Goal: Task Accomplishment & Management: Use online tool/utility

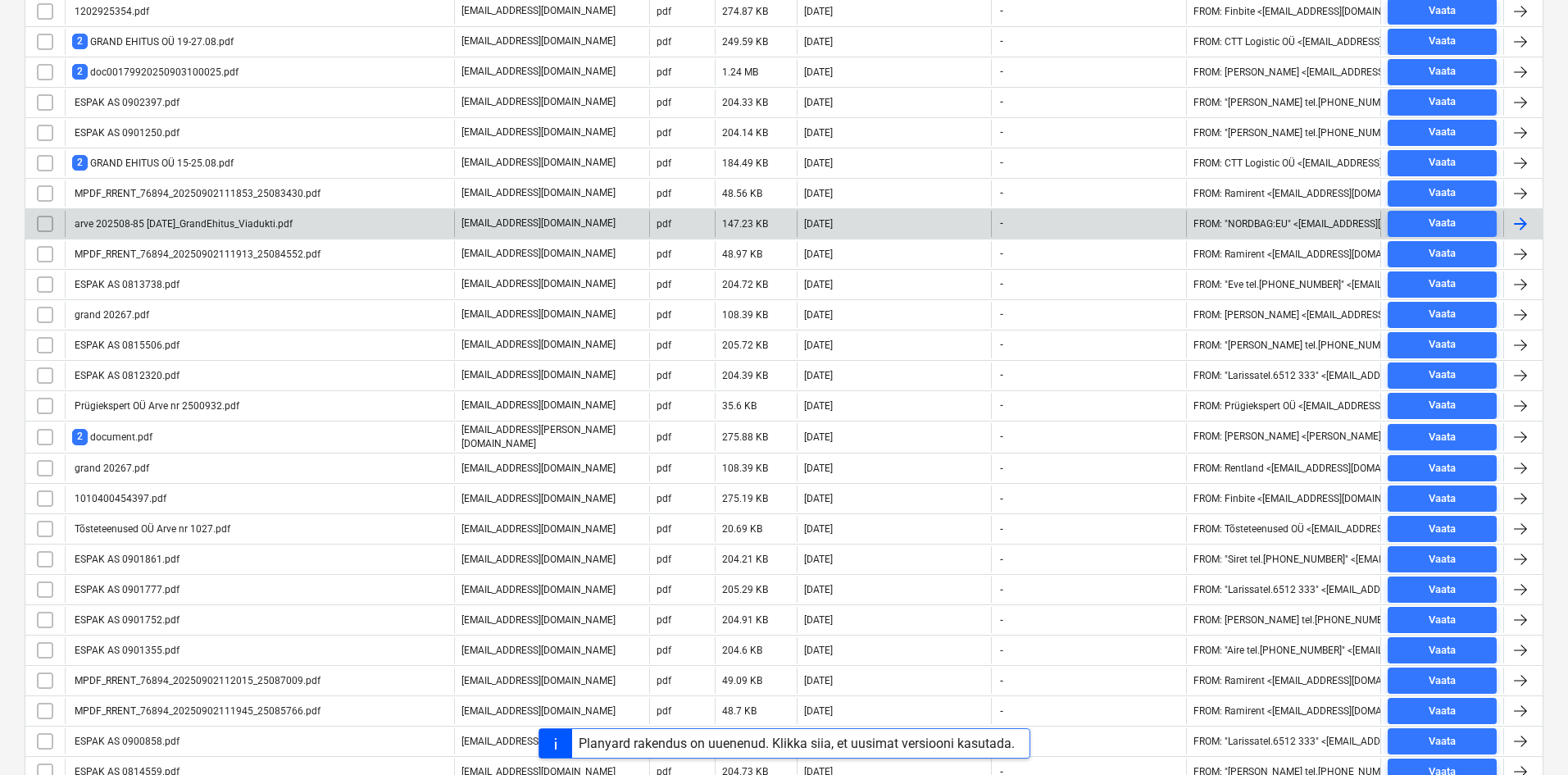
scroll to position [490, 0]
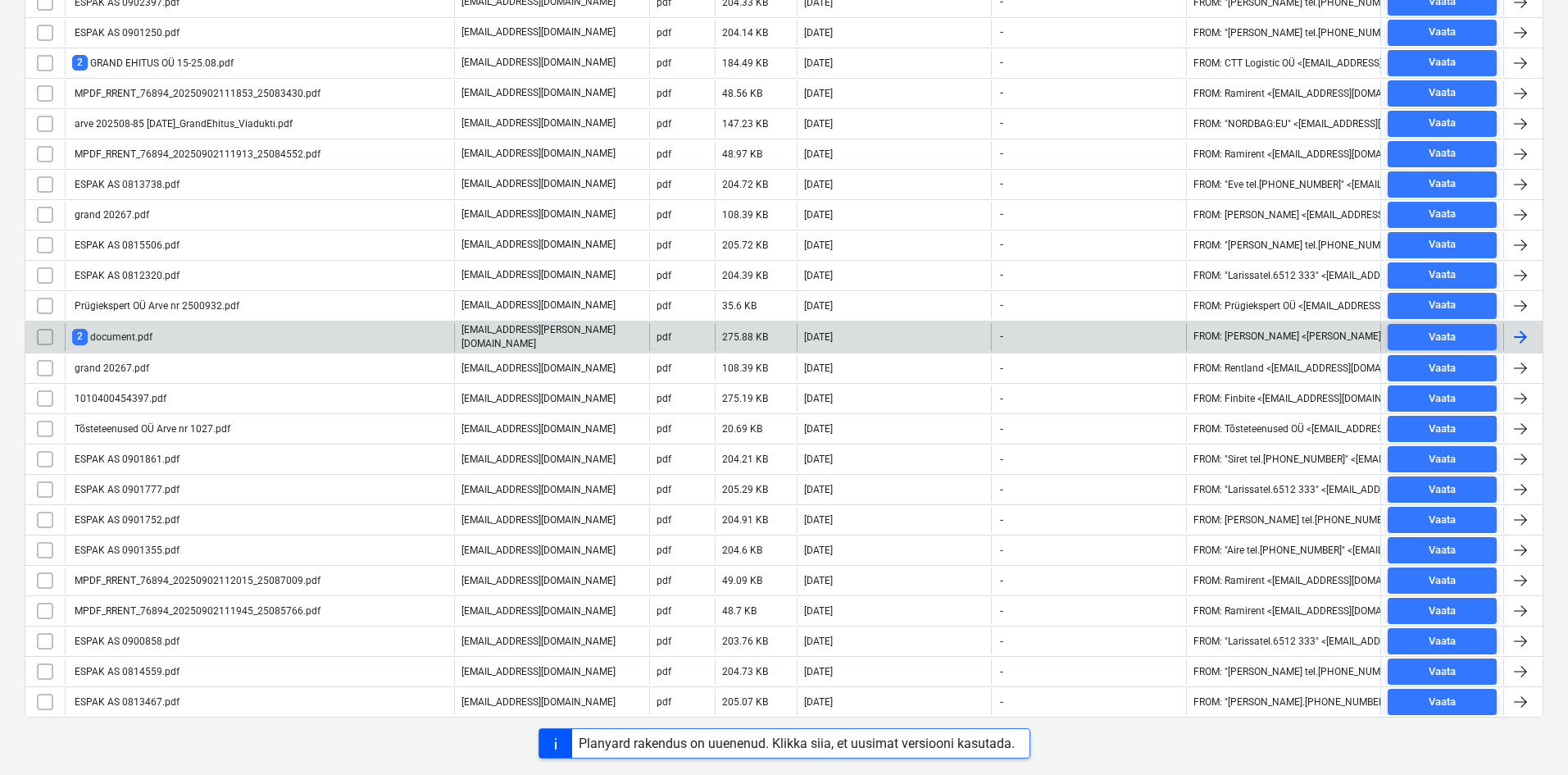
click at [158, 337] on div "2 document.pdf" at bounding box center [260, 336] width 390 height 28
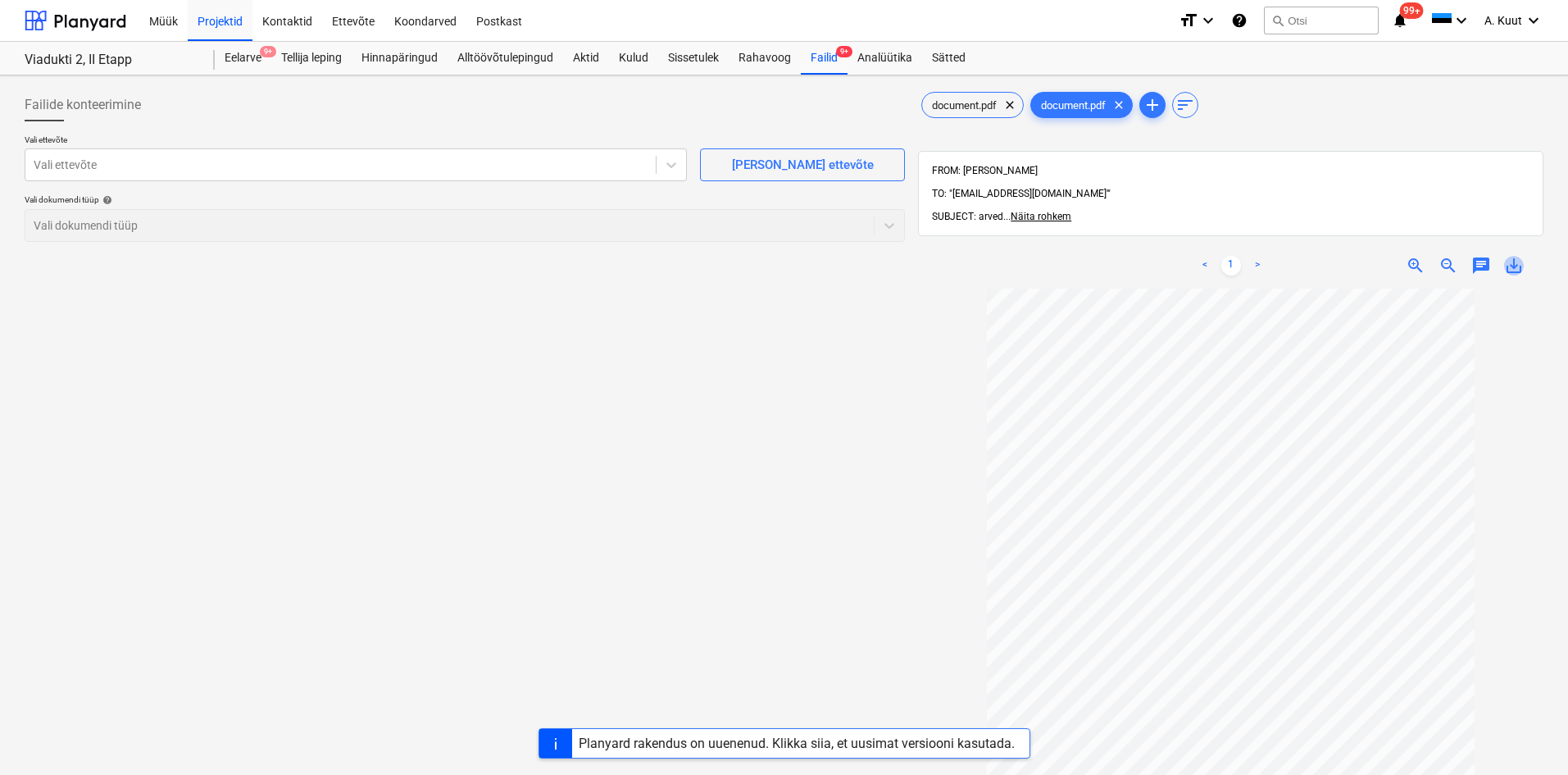
click at [1522, 256] on span "save_alt" at bounding box center [1514, 266] width 20 height 20
click at [978, 111] on span "document.pdf" at bounding box center [965, 105] width 85 height 13
click at [1089, 111] on span "document.pdf" at bounding box center [1073, 105] width 85 height 13
click at [1126, 105] on span "clear" at bounding box center [1119, 105] width 20 height 20
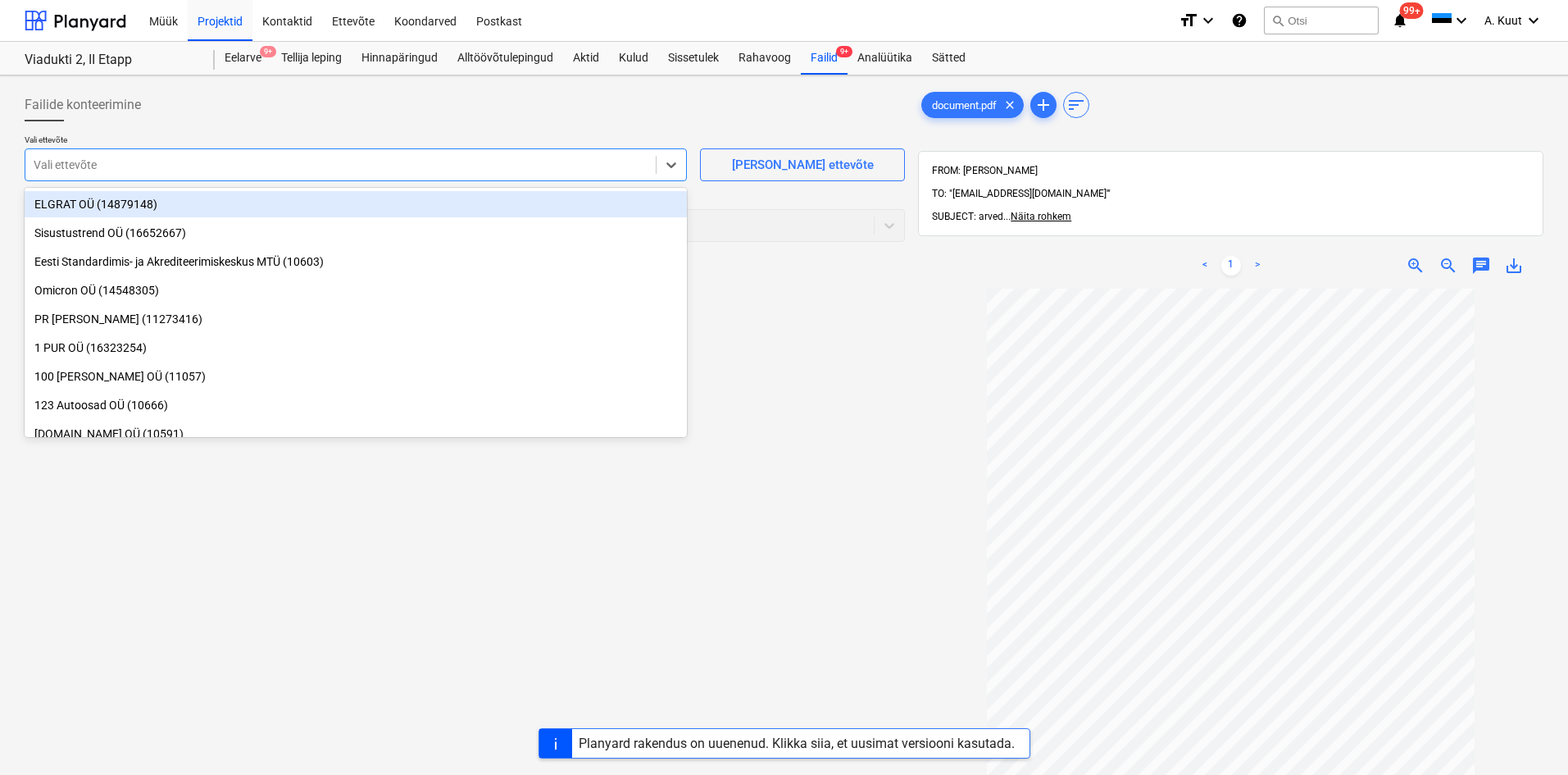
click at [209, 167] on div at bounding box center [340, 164] width 614 height 17
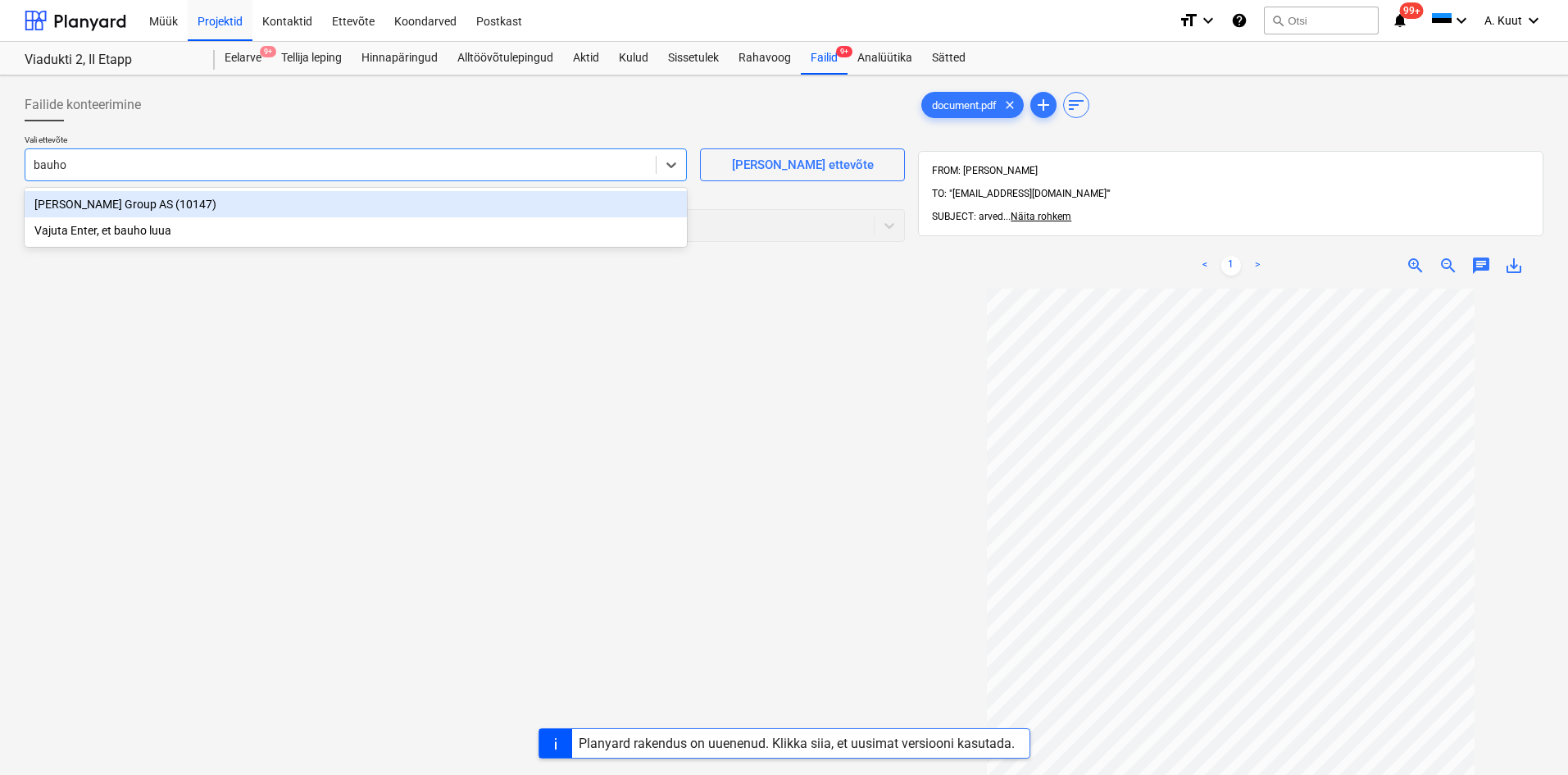
type input "[PERSON_NAME]"
click at [84, 200] on div "[PERSON_NAME] Group AS (10147)" at bounding box center [355, 204] width 662 height 27
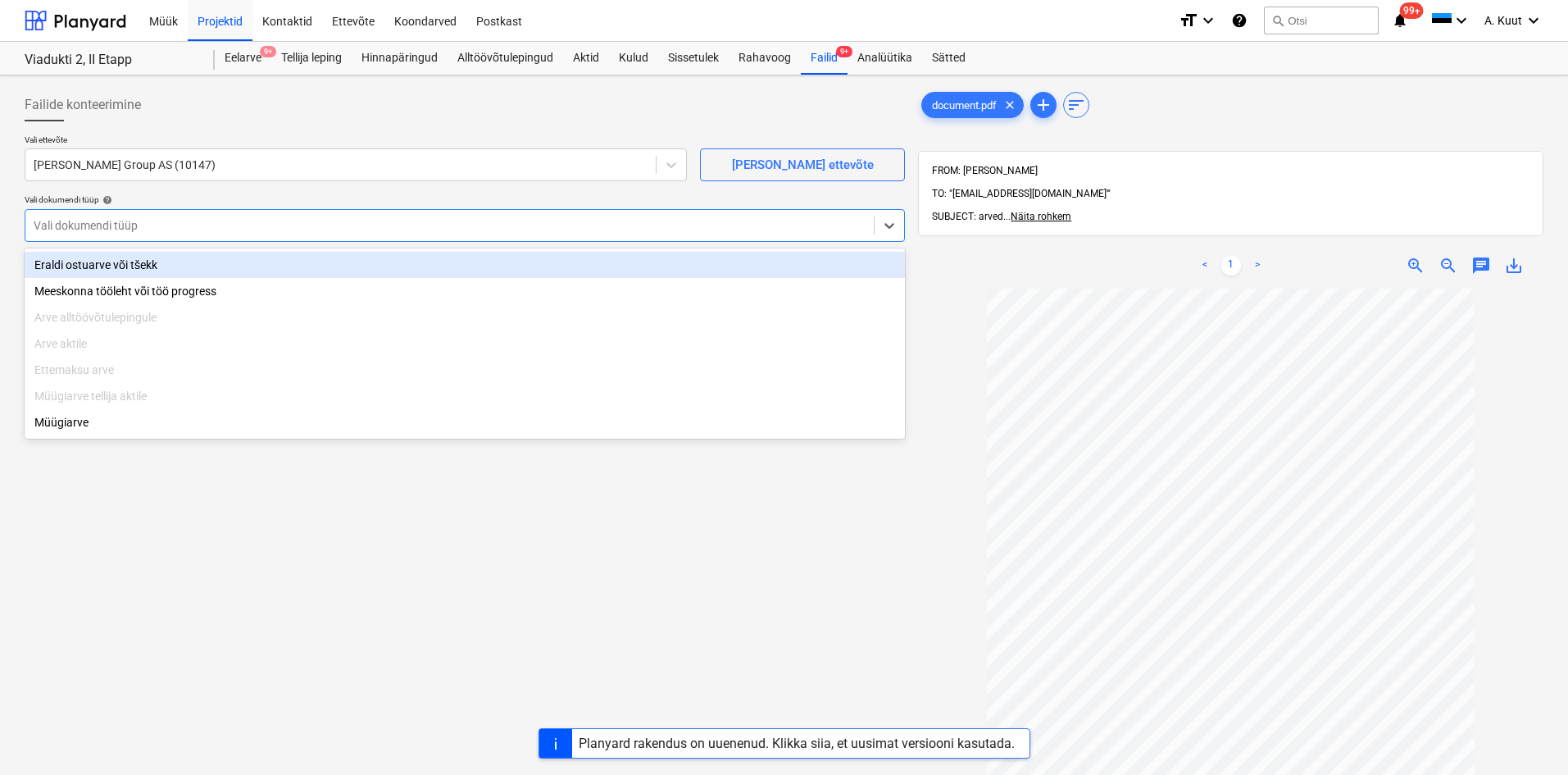
click at [86, 223] on div at bounding box center [450, 225] width 832 height 17
click at [94, 264] on div "Eraldi ostuarve või tšekk" at bounding box center [464, 265] width 880 height 27
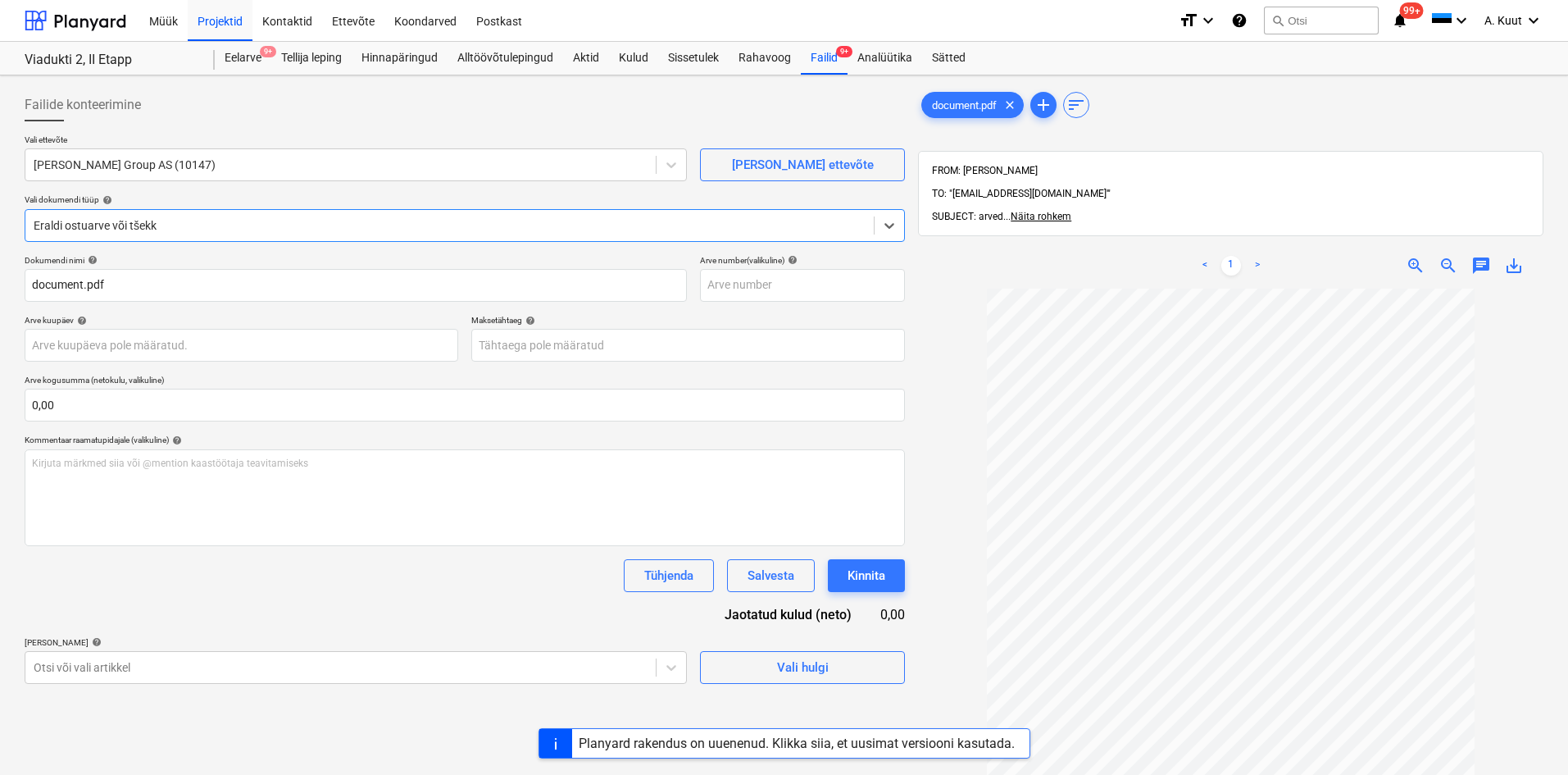
click at [1417, 256] on span "zoom_in" at bounding box center [1416, 266] width 20 height 20
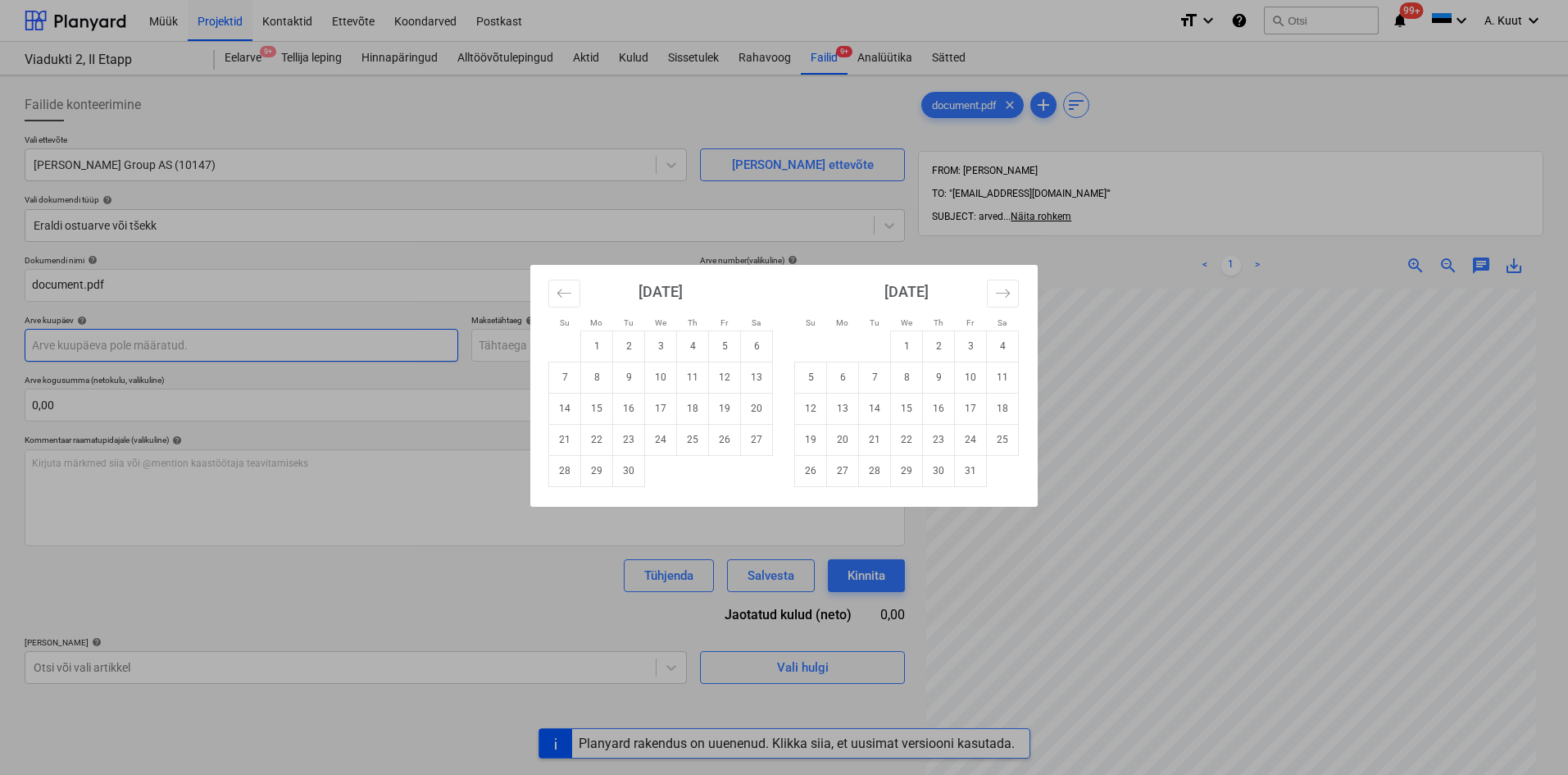
click at [42, 342] on body "Müük Projektid Kontaktid Ettevõte Koondarved Postkast format_size keyboard_arro…" at bounding box center [784, 388] width 1568 height 775
click at [630, 408] on td "16" at bounding box center [629, 408] width 32 height 31
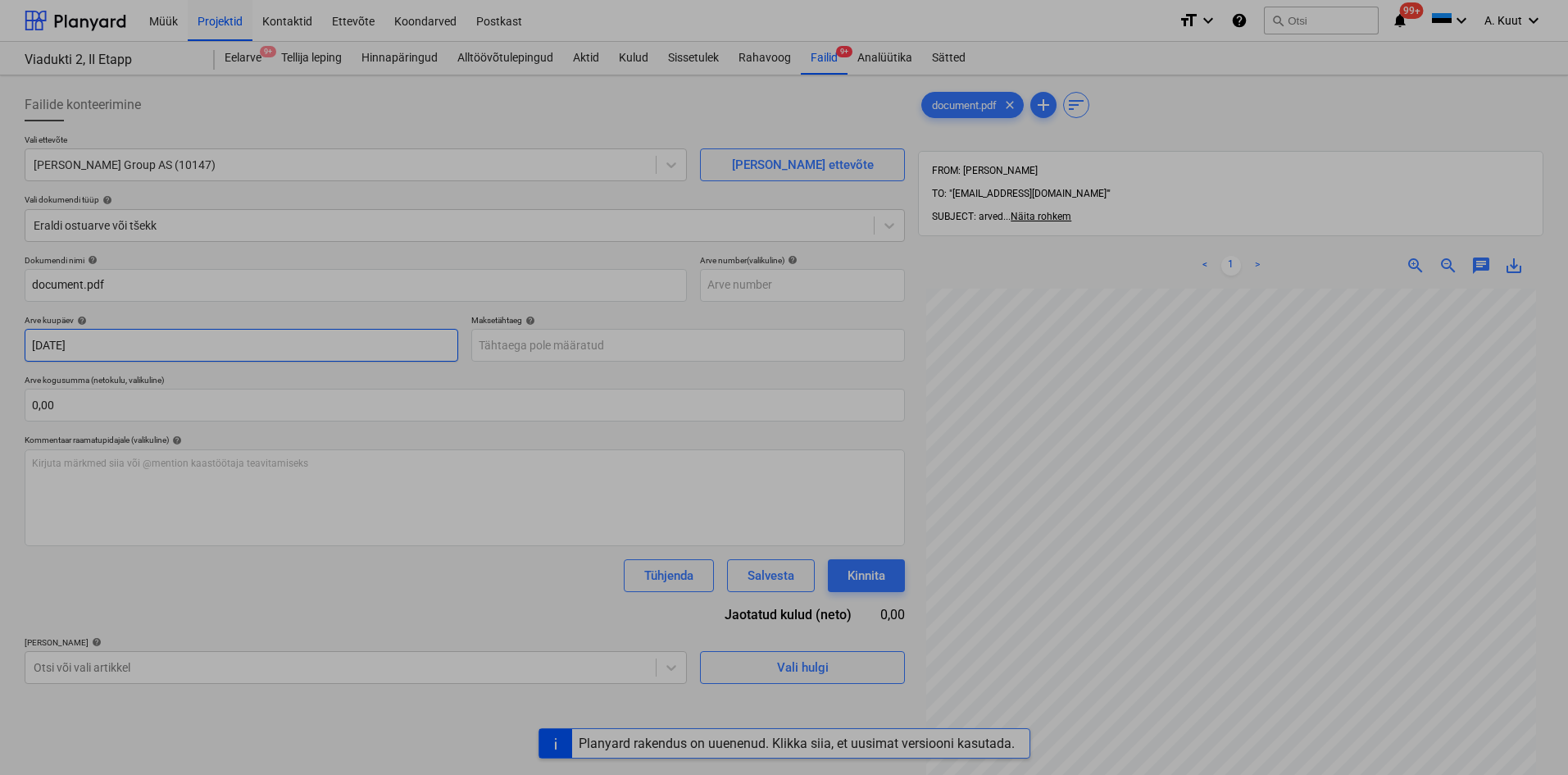
click at [103, 341] on body "Müük Projektid Kontaktid Ettevõte Koondarved Postkast format_size keyboard_arro…" at bounding box center [784, 388] width 1568 height 775
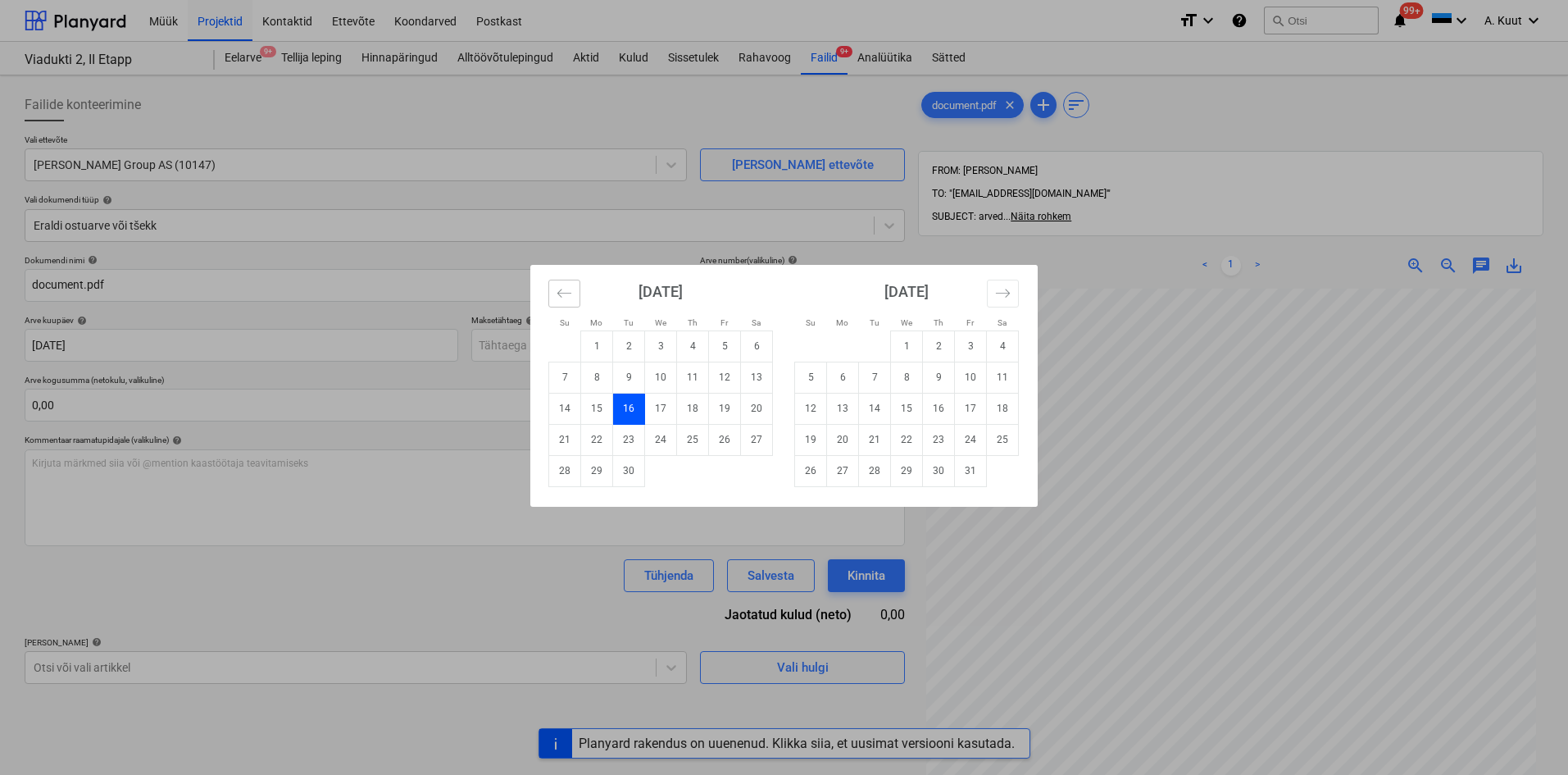
click at [574, 296] on button "Move backward to switch to the previous month." at bounding box center [565, 293] width 32 height 28
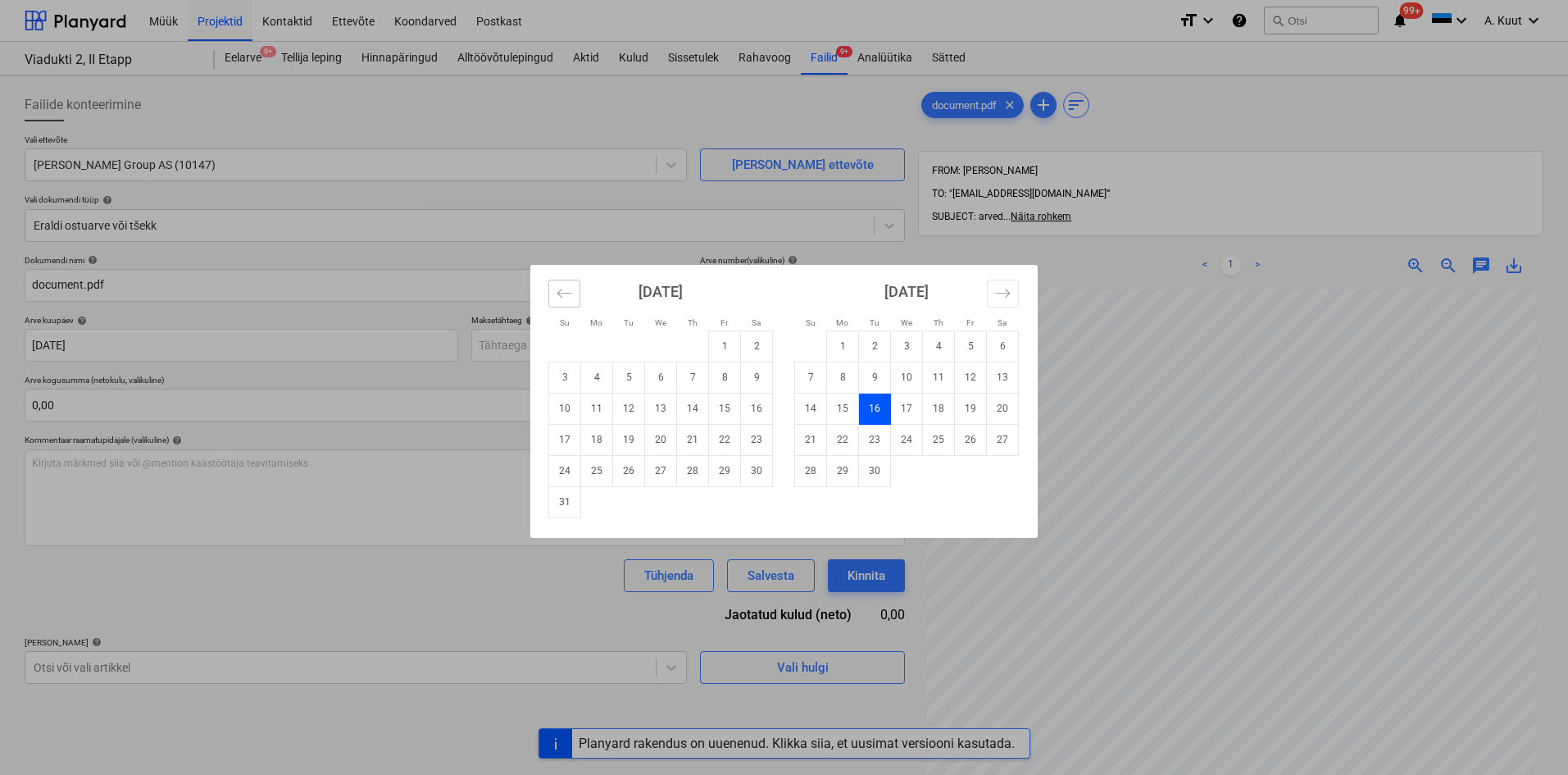
click at [574, 296] on button "Move backward to switch to the previous month." at bounding box center [565, 293] width 32 height 28
click at [665, 416] on td "16" at bounding box center [661, 408] width 32 height 31
type input "[DATE]"
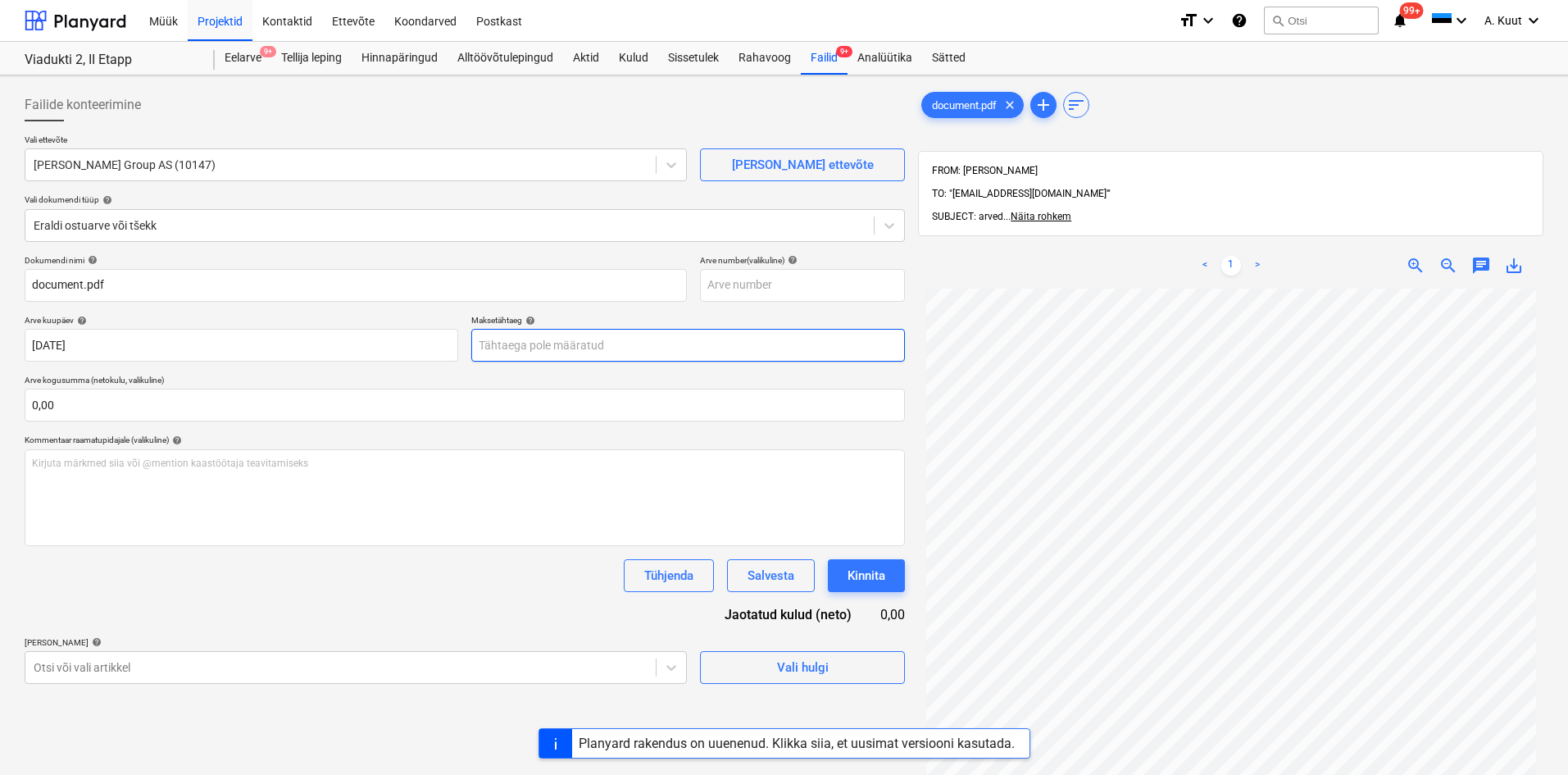
click at [554, 352] on body "Müük Projektid Kontaktid Ettevõte Koondarved Postkast format_size keyboard_arro…" at bounding box center [784, 388] width 1568 height 775
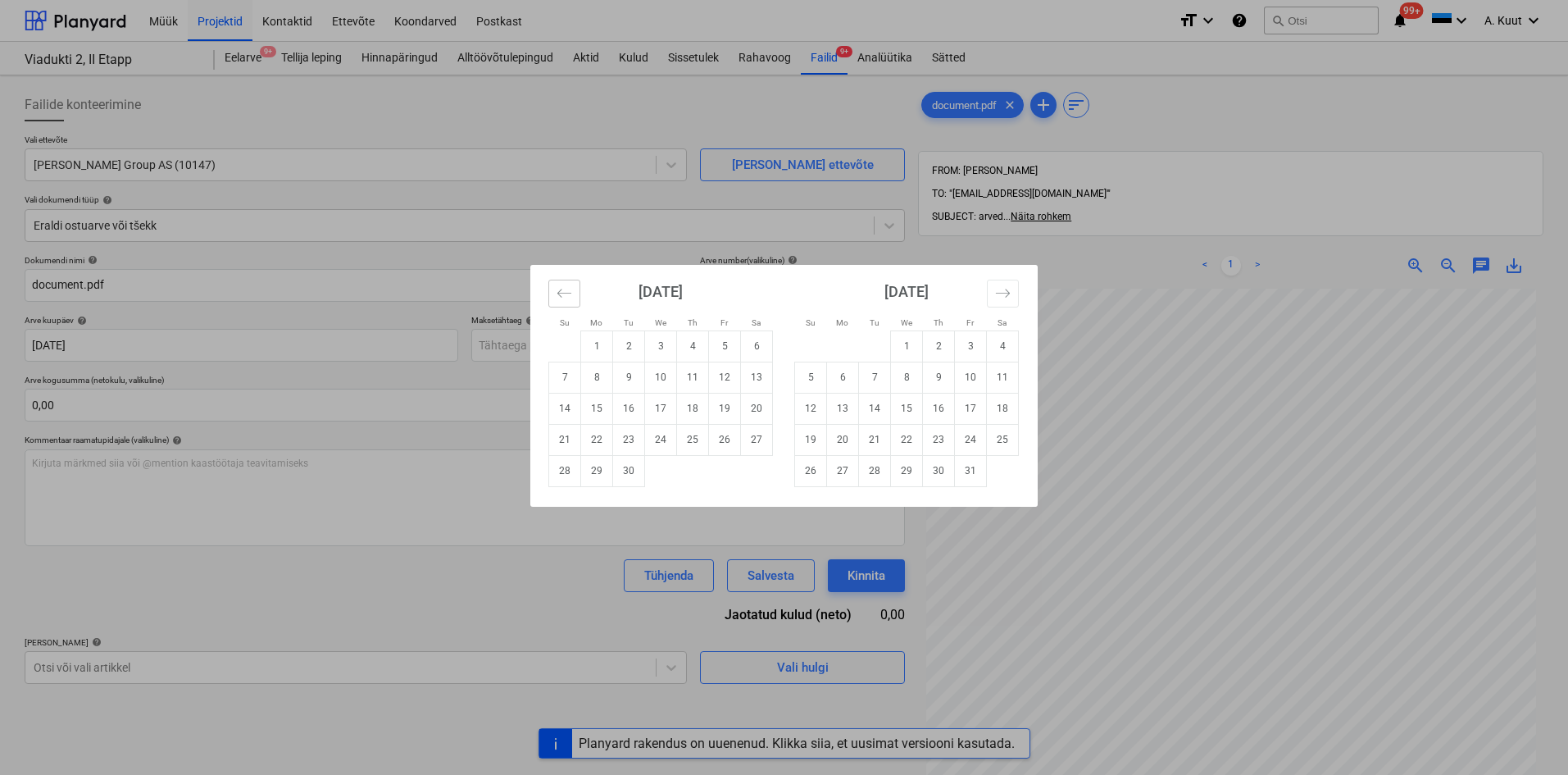
click at [573, 303] on button "Move backward to switch to the previous month." at bounding box center [565, 293] width 32 height 28
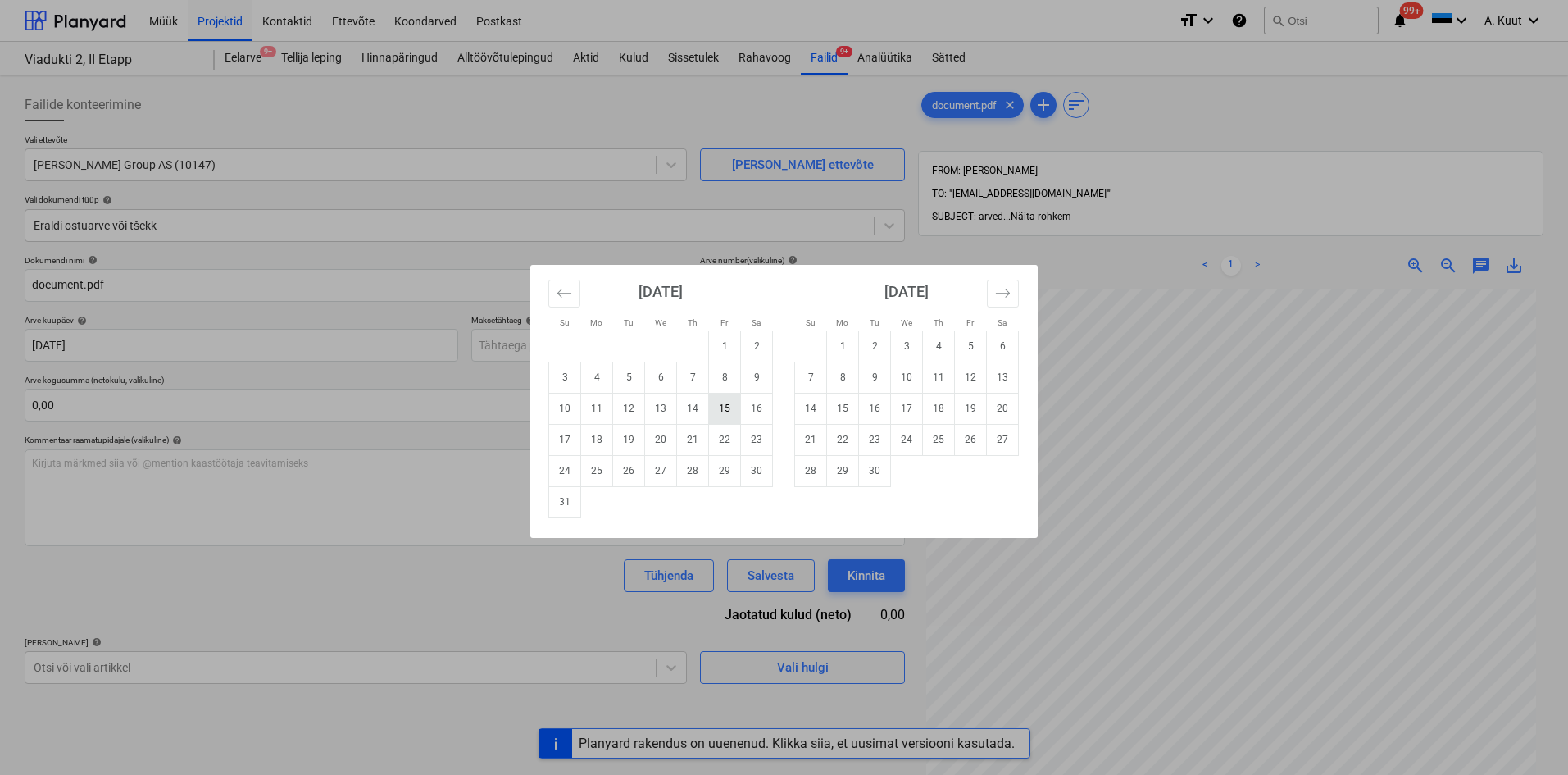
click at [721, 410] on td "15" at bounding box center [725, 408] width 32 height 31
type input "[DATE]"
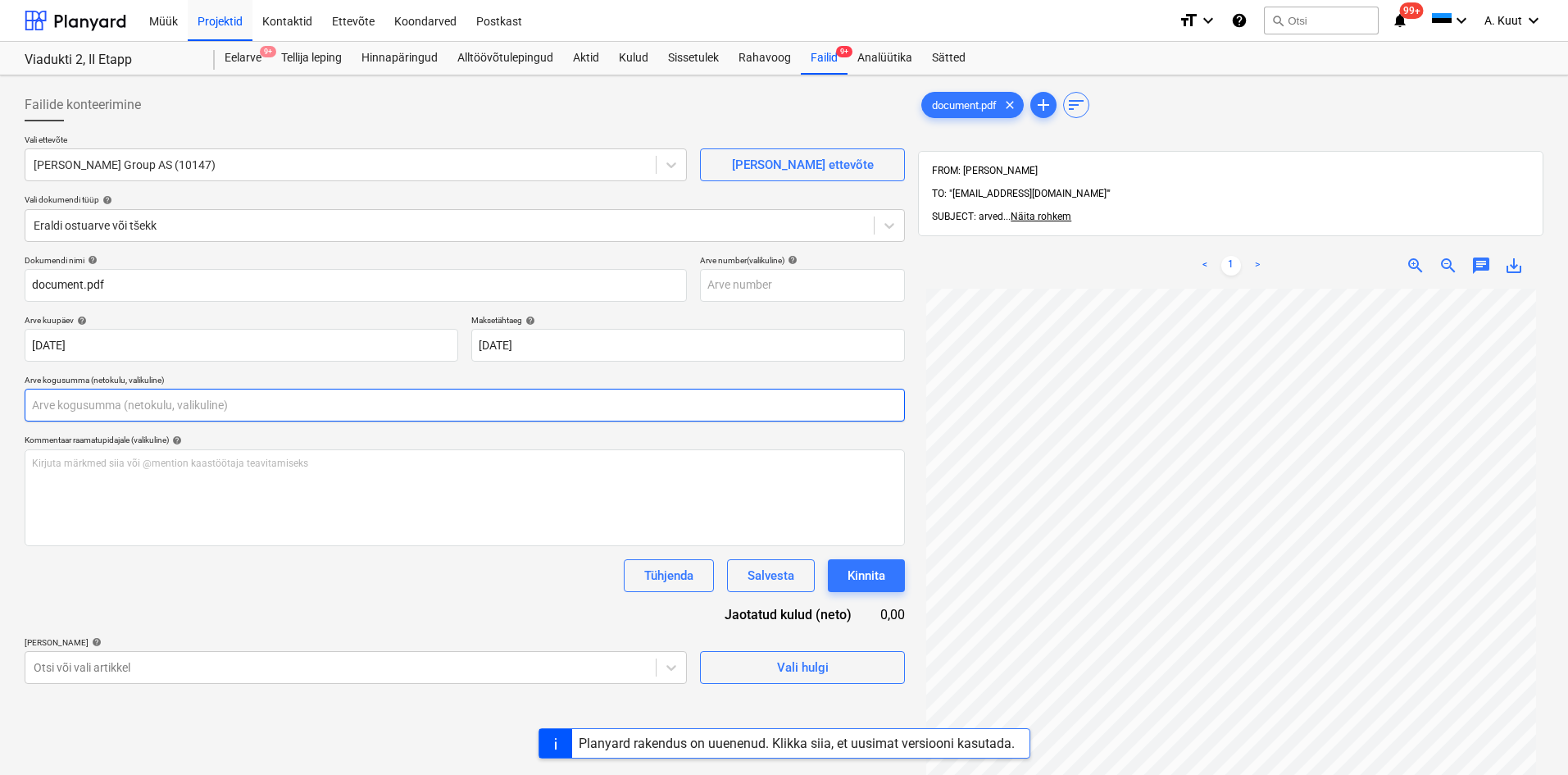
click at [97, 405] on input "text" at bounding box center [464, 404] width 880 height 32
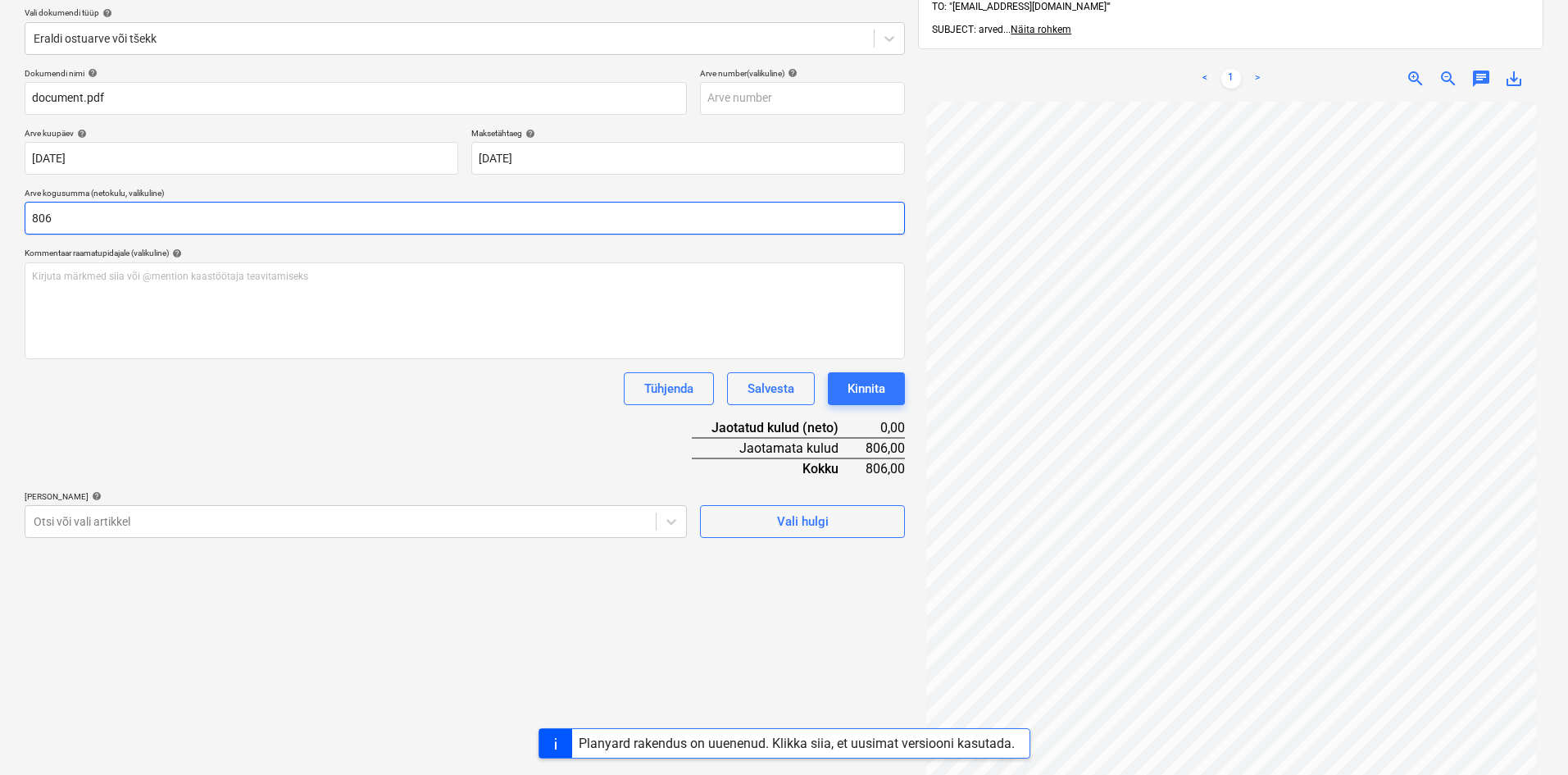
scroll to position [233, 0]
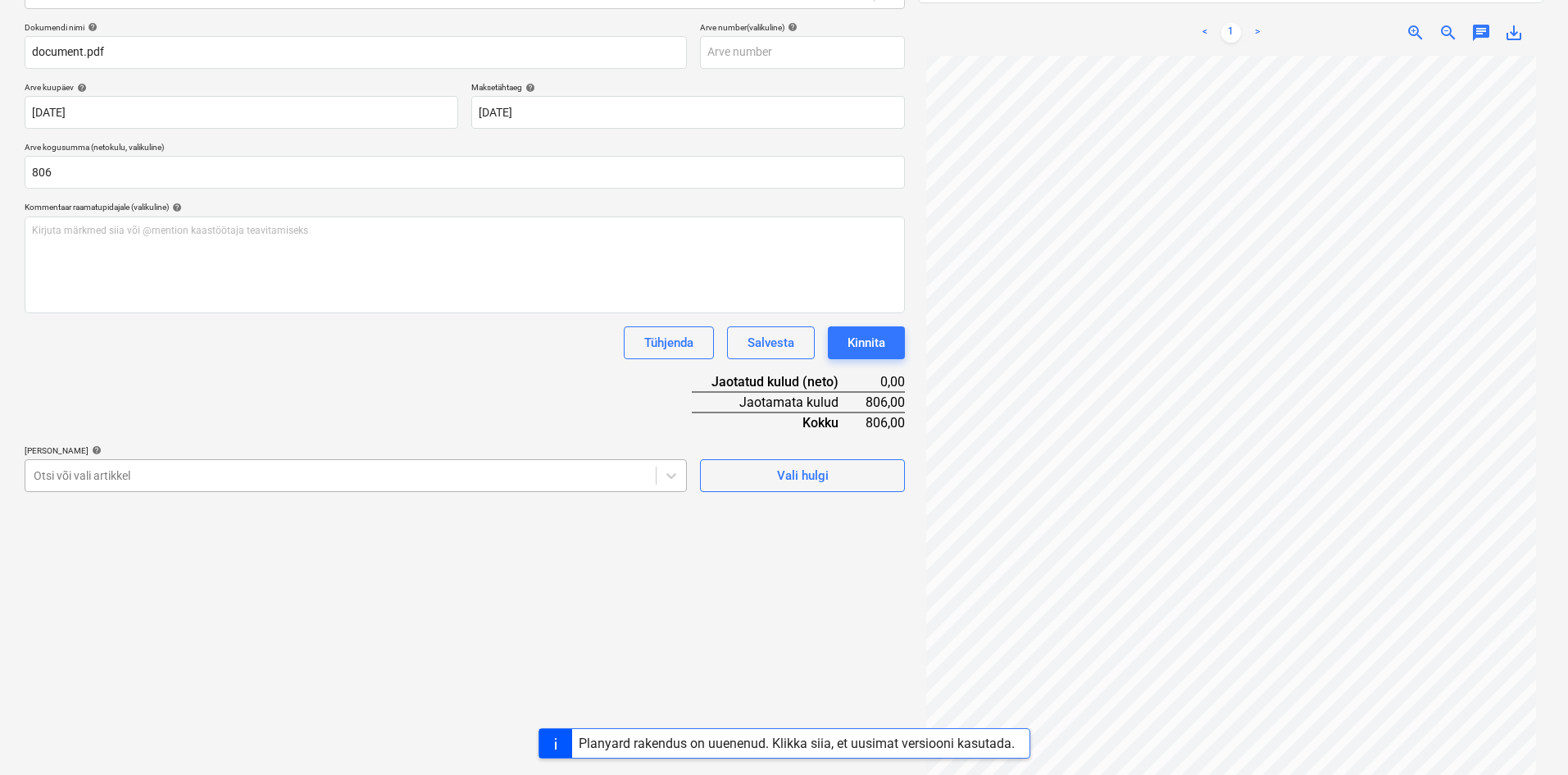
type input "806,00"
click at [139, 473] on div at bounding box center [340, 475] width 614 height 17
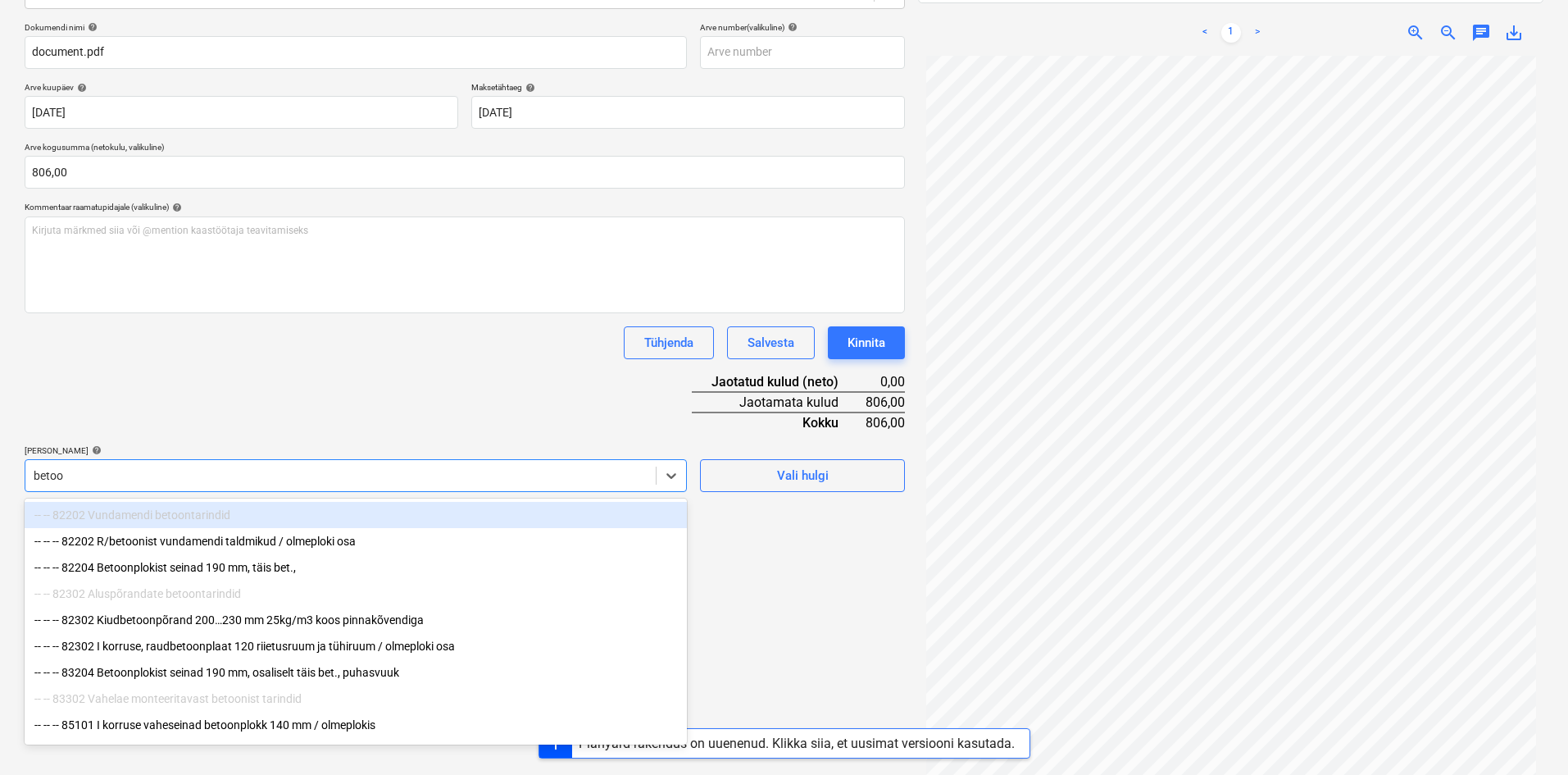
type input "betoon"
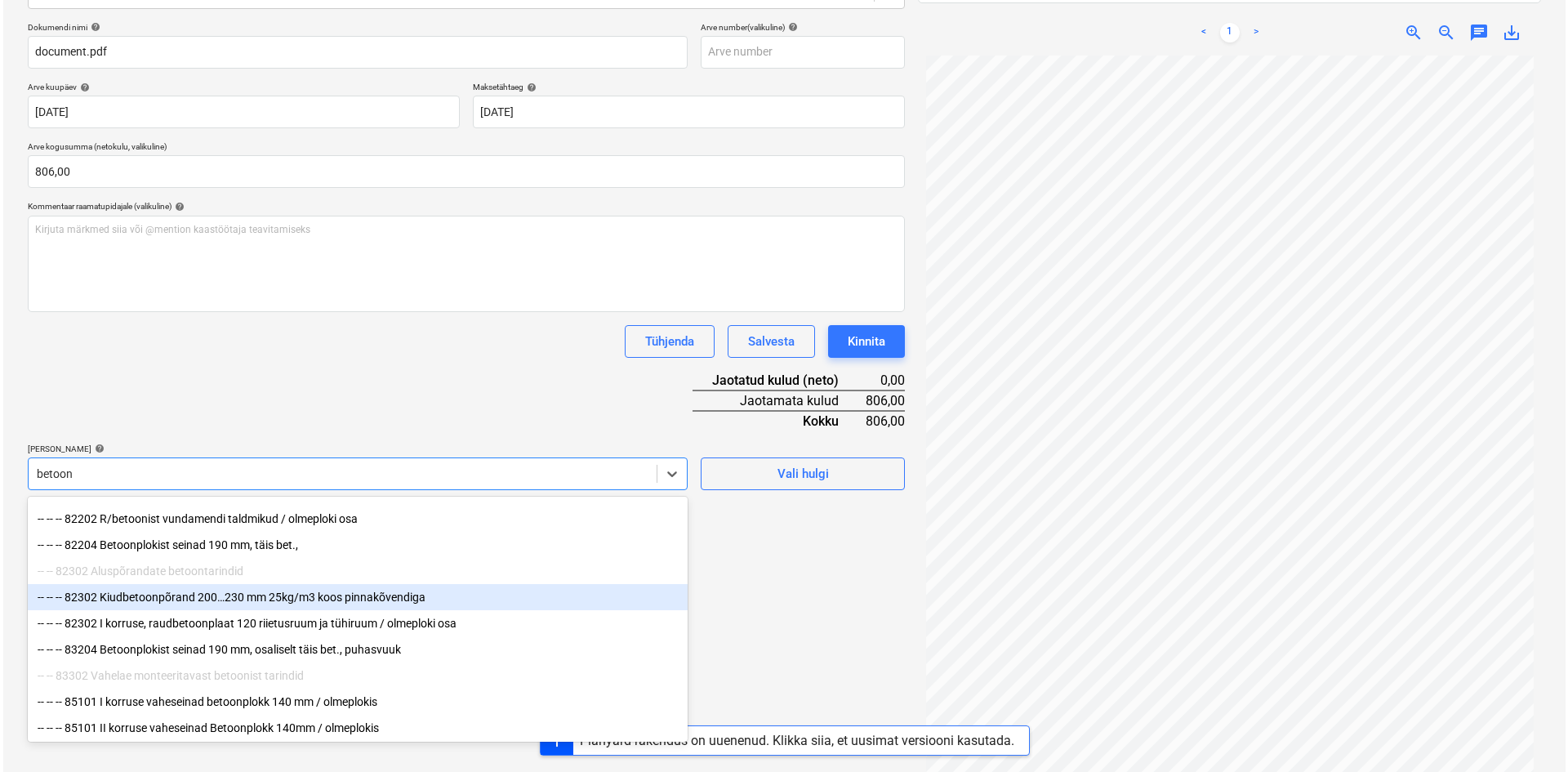
scroll to position [31, 0]
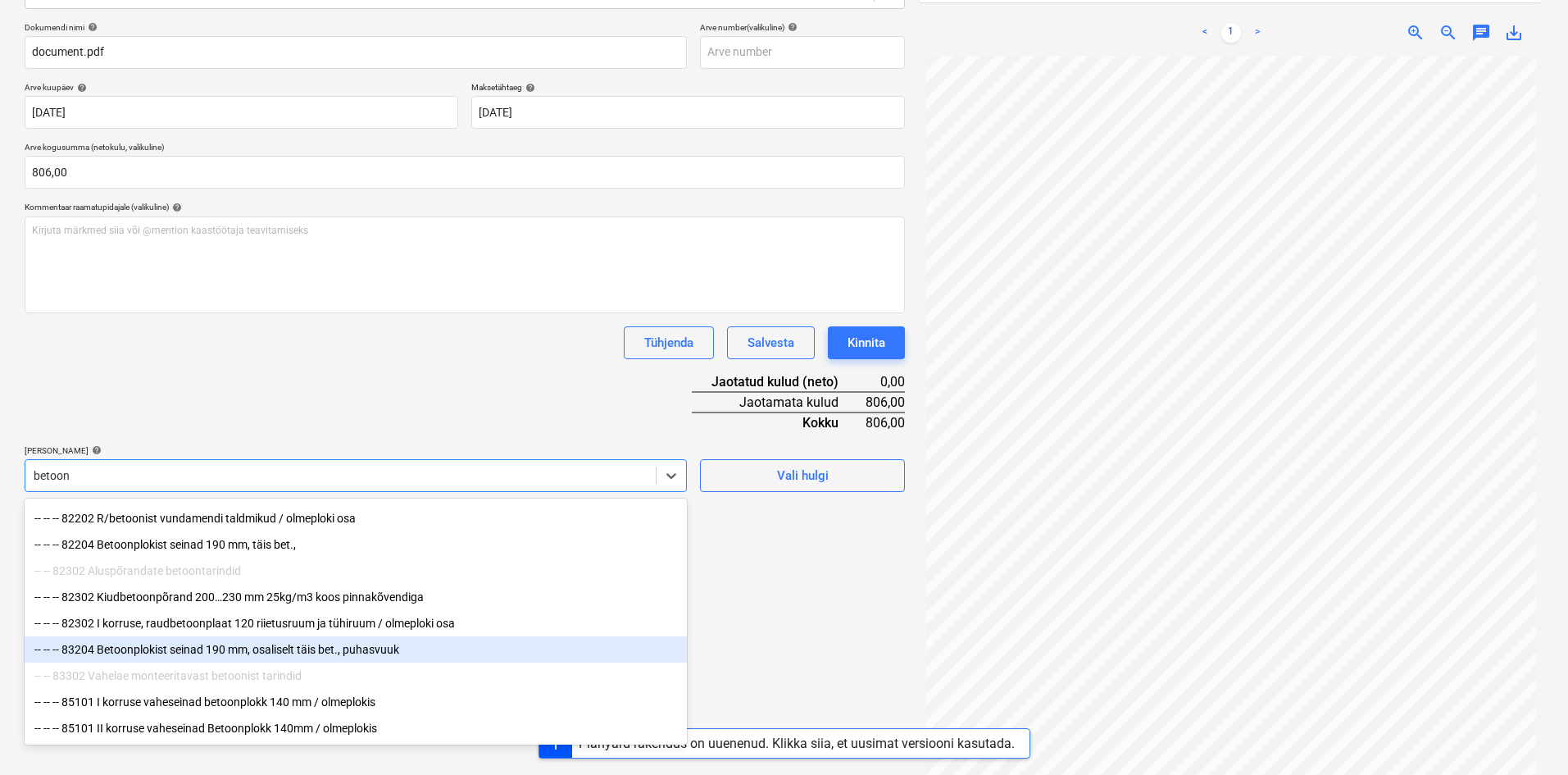
click at [188, 647] on div "-- -- -- 83204 Betoonplokist seinad 190 mm, osaliselt täis bet., puhasvuuk" at bounding box center [355, 649] width 662 height 27
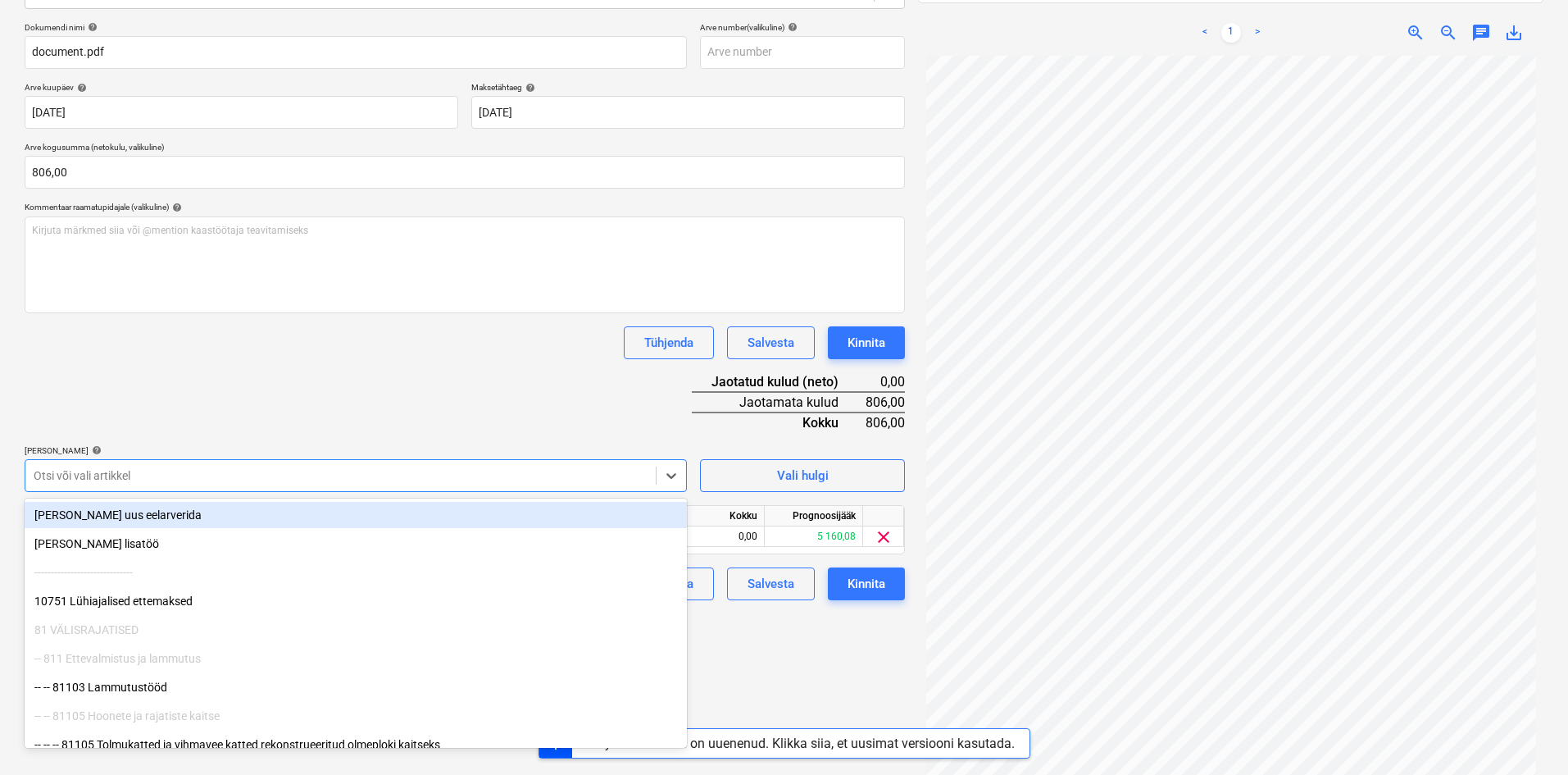
click at [441, 426] on div "Dokumendi nimi help document.pdf Arve number (valikuline) help Arve kuupäev hel…" at bounding box center [464, 312] width 880 height 578
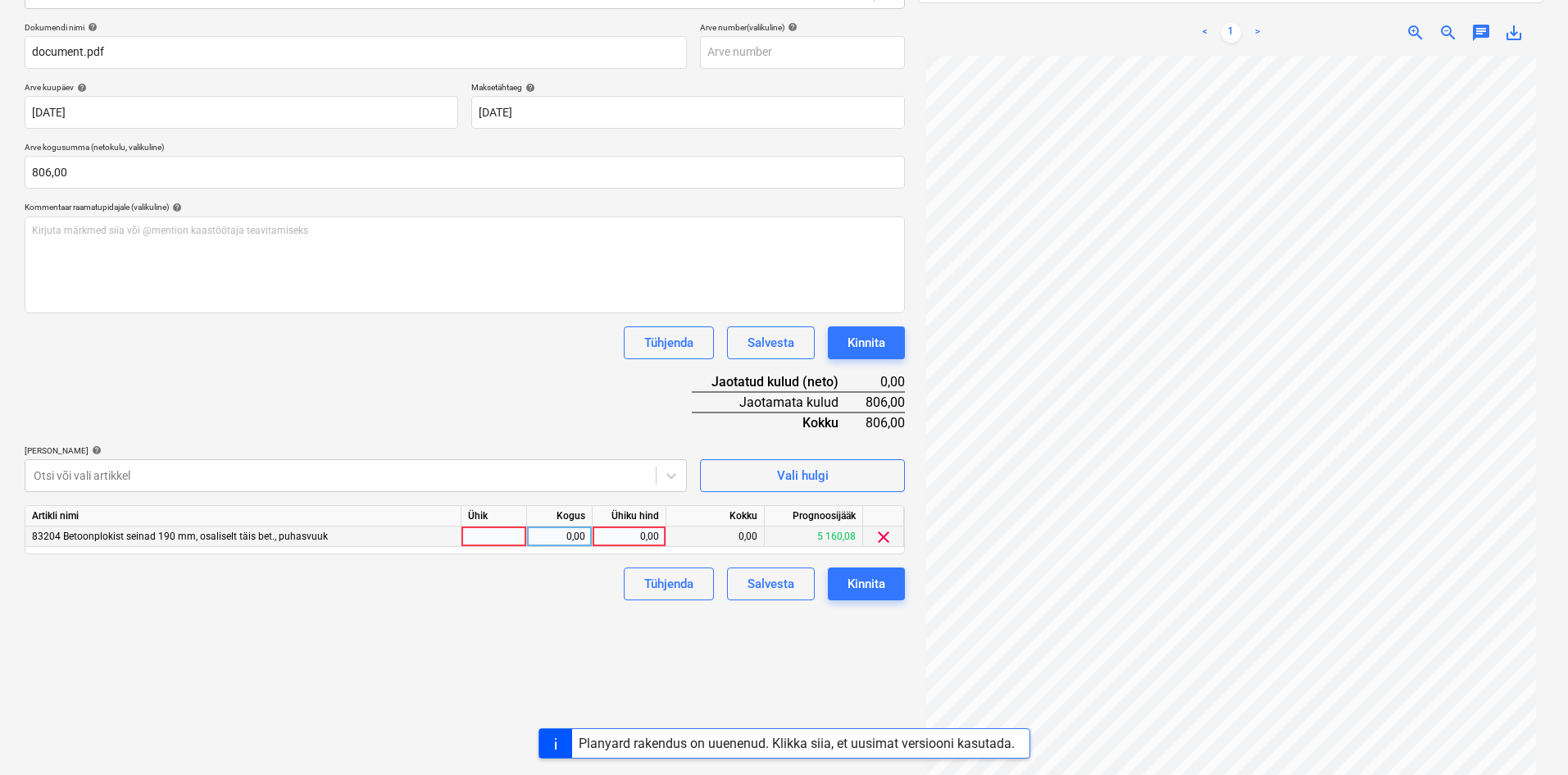
click at [652, 532] on div "0,00" at bounding box center [629, 536] width 60 height 21
type input "806,40"
click at [565, 641] on div "Failide konteerimine Vali ettevõte [PERSON_NAME] Group AS (10147) [PERSON_NAME]…" at bounding box center [464, 321] width 893 height 942
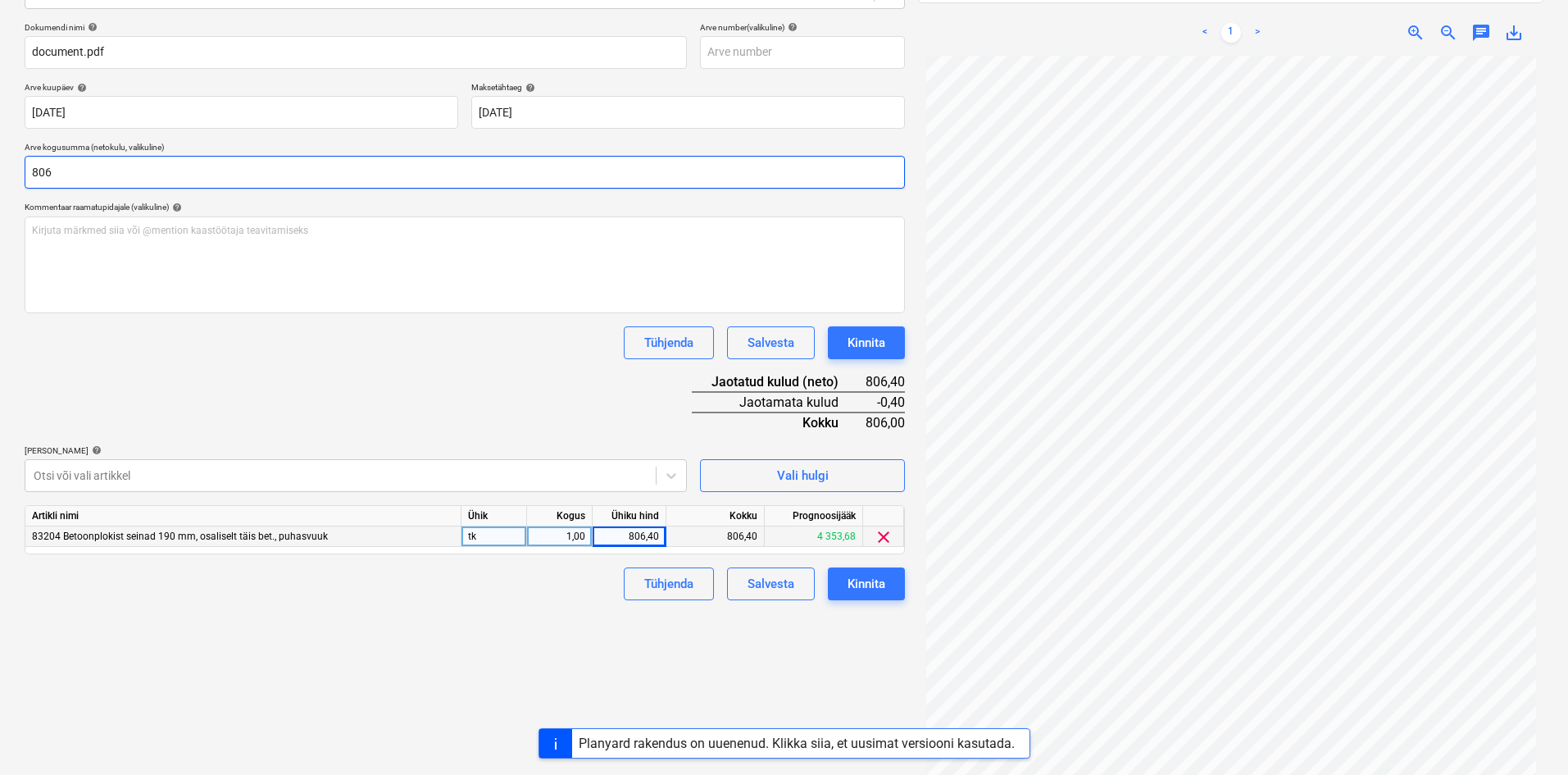
click at [72, 170] on input "806" at bounding box center [464, 171] width 880 height 32
type input "806,40"
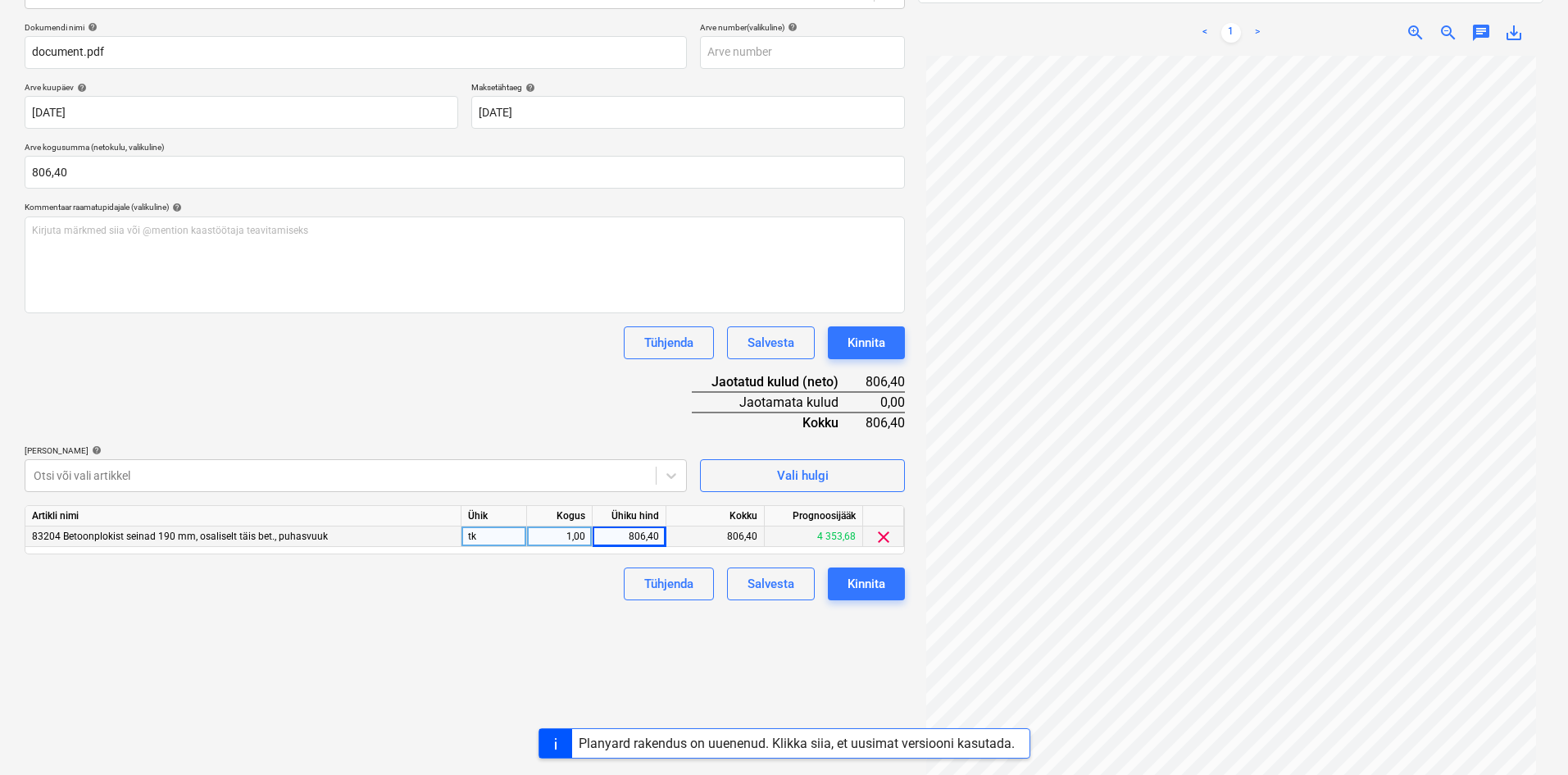
click at [332, 649] on div "Failide konteerimine Vali ettevõte [PERSON_NAME] Group AS (10147) [PERSON_NAME]…" at bounding box center [464, 321] width 893 height 942
click at [866, 588] on div "Kinnita" at bounding box center [867, 584] width 37 height 22
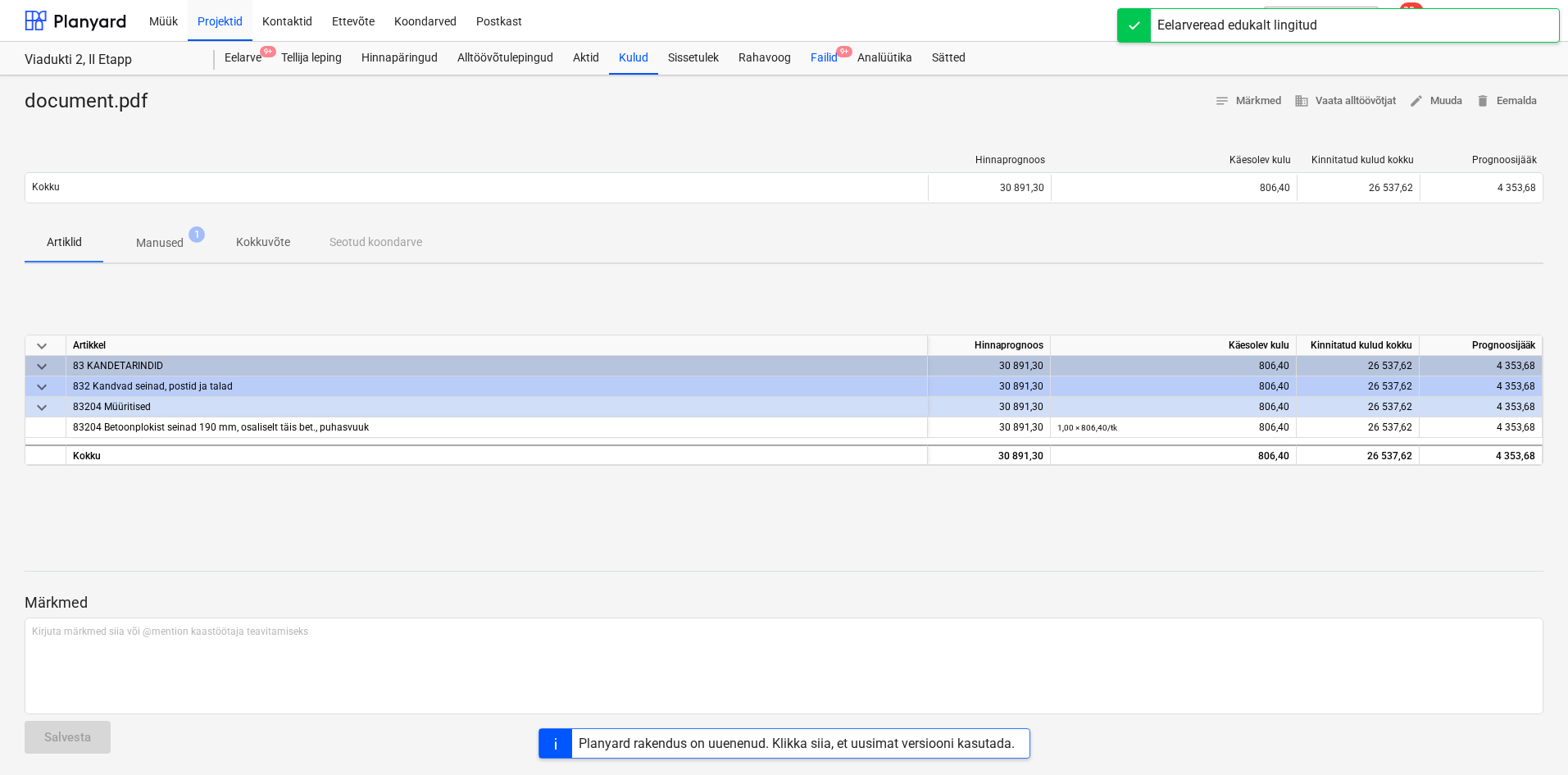
click at [819, 52] on div "Failid 9+" at bounding box center [824, 58] width 47 height 32
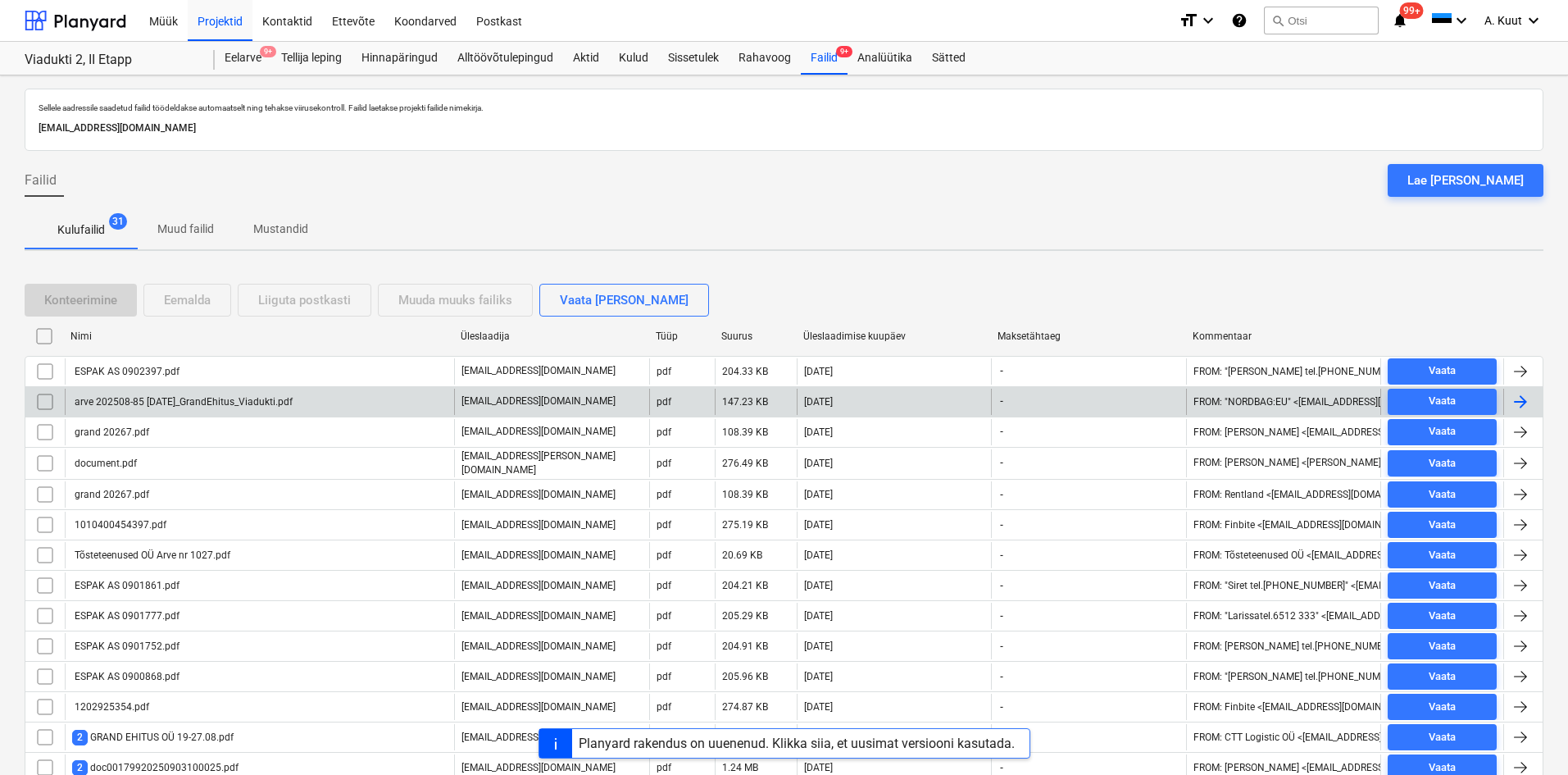
click at [228, 405] on div "arve 202508-85 [DATE]_GrandEhitus_Viadukti.pdf" at bounding box center [182, 402] width 220 height 12
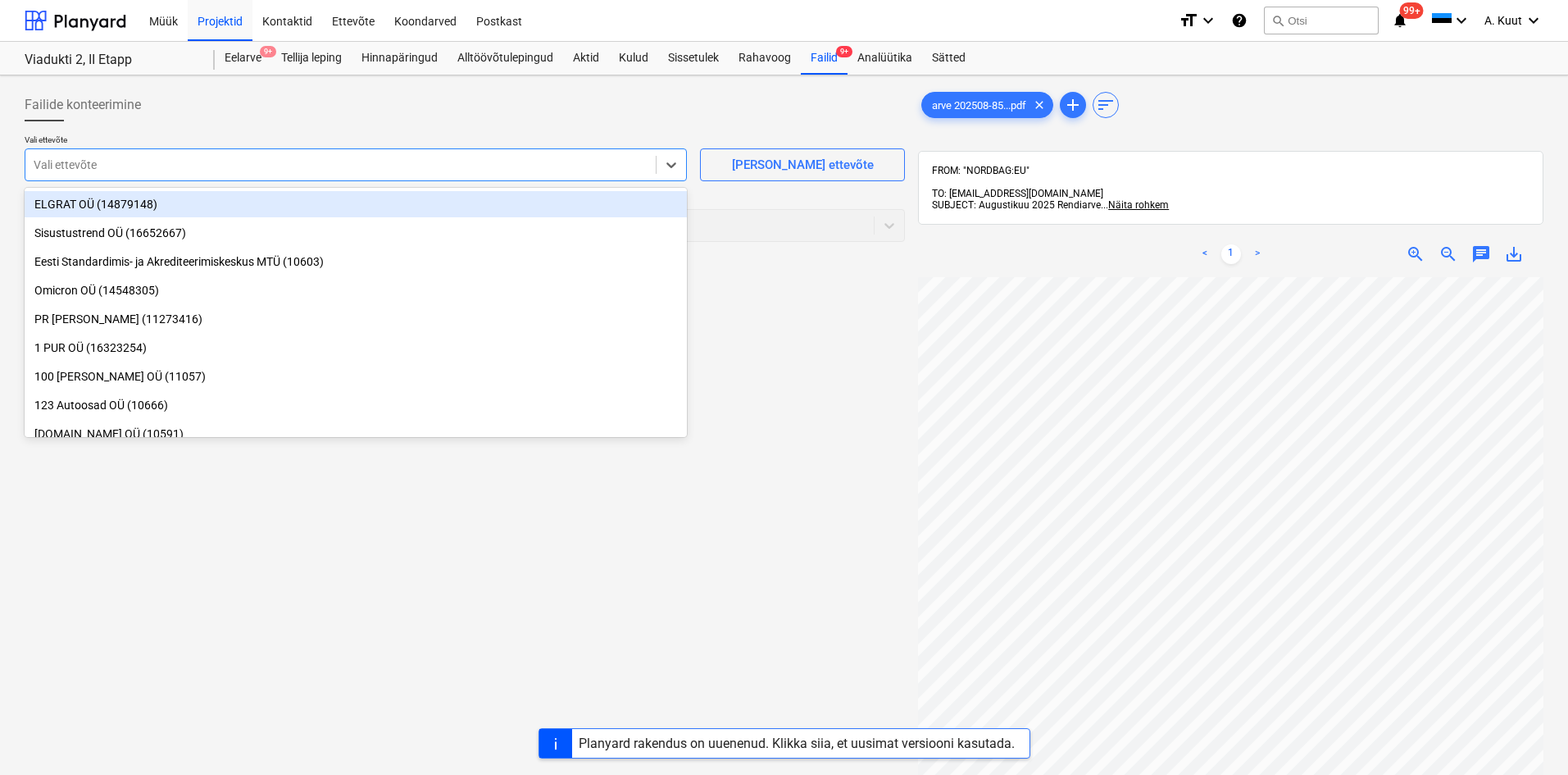
click at [139, 162] on div at bounding box center [340, 164] width 614 height 17
click at [61, 162] on div at bounding box center [340, 164] width 614 height 17
type input "amb"
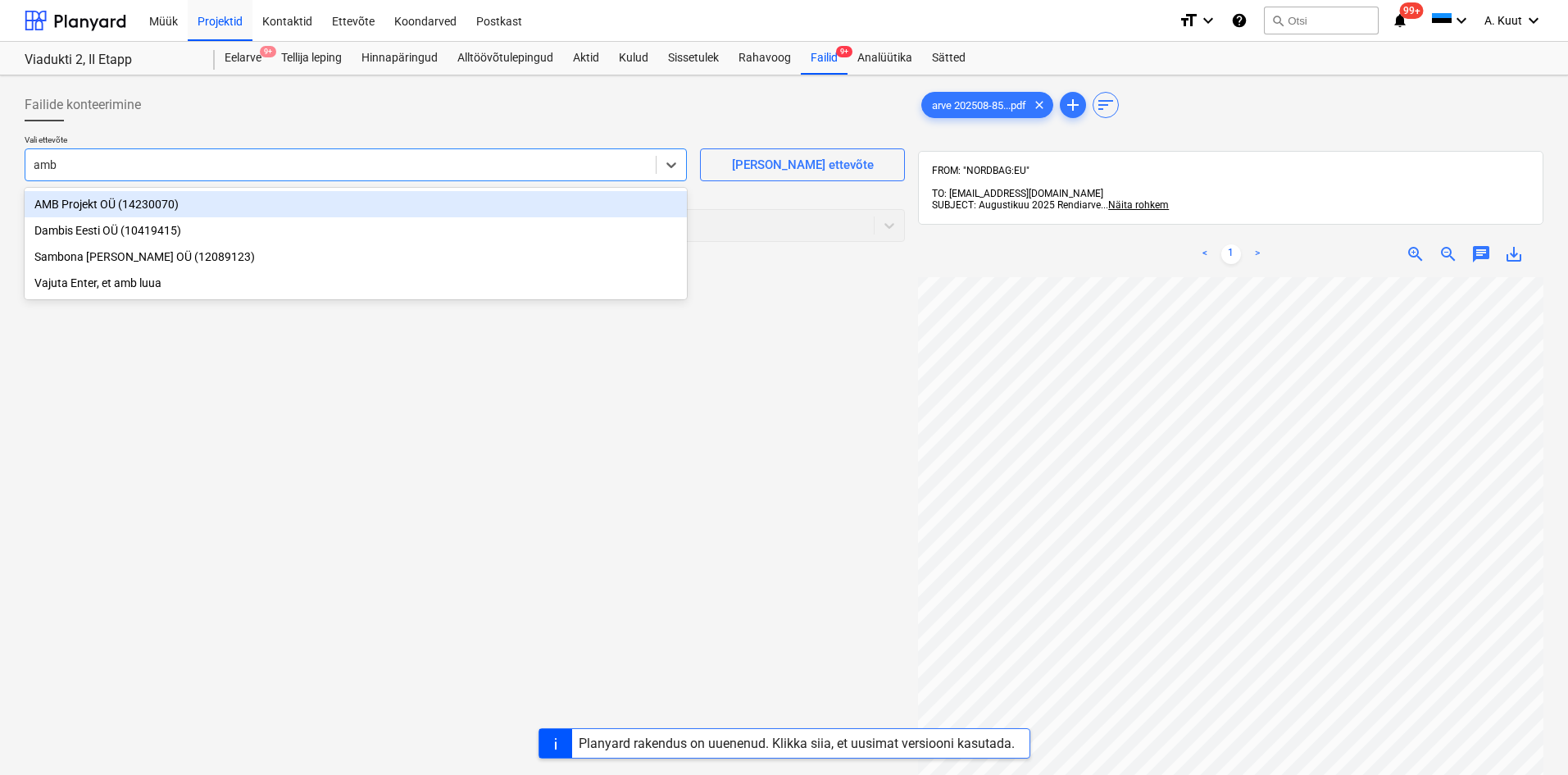
click at [60, 207] on div "AMB Projekt OÜ (14230070)" at bounding box center [355, 204] width 662 height 27
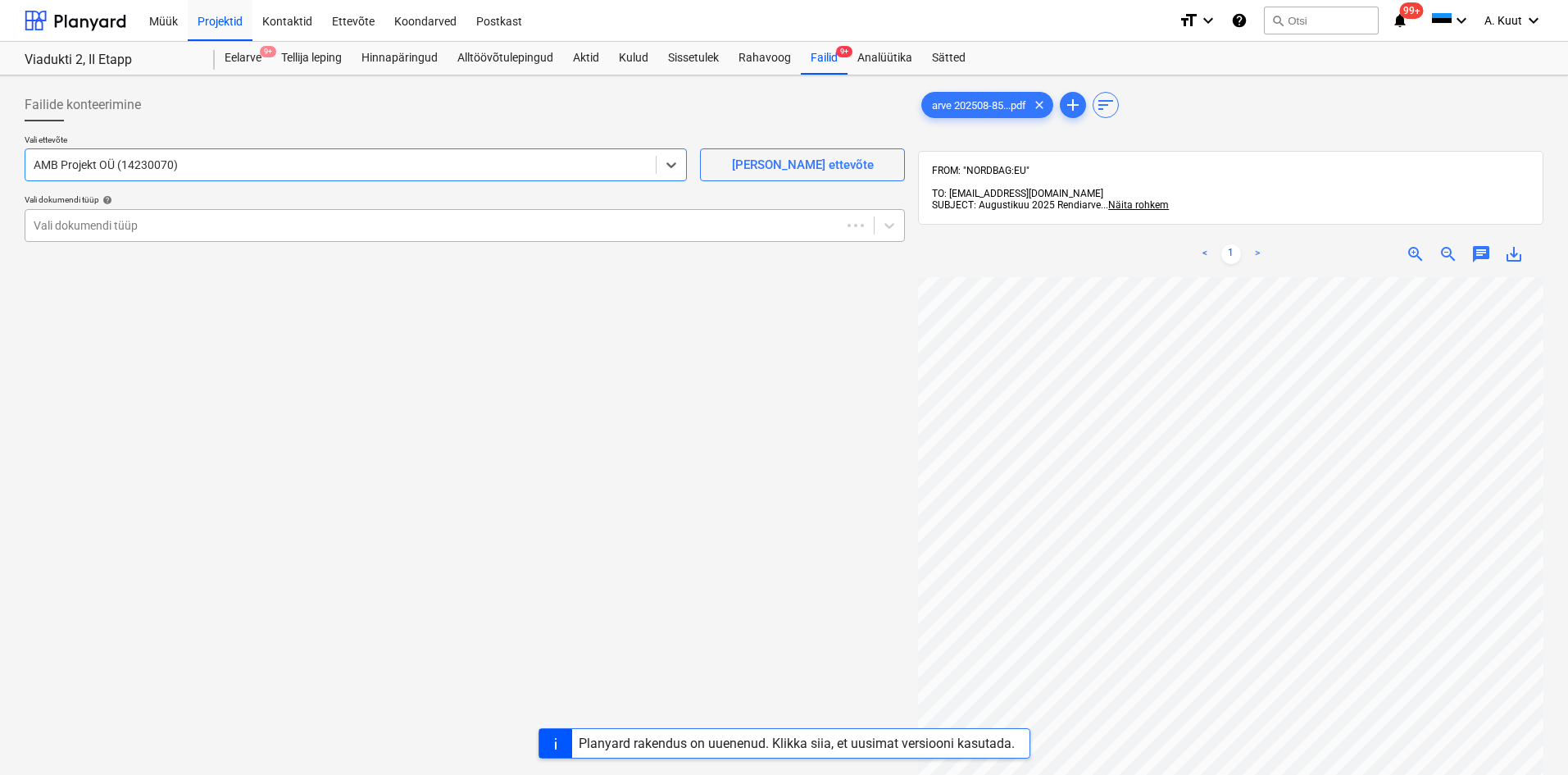
click at [67, 225] on div at bounding box center [433, 225] width 800 height 17
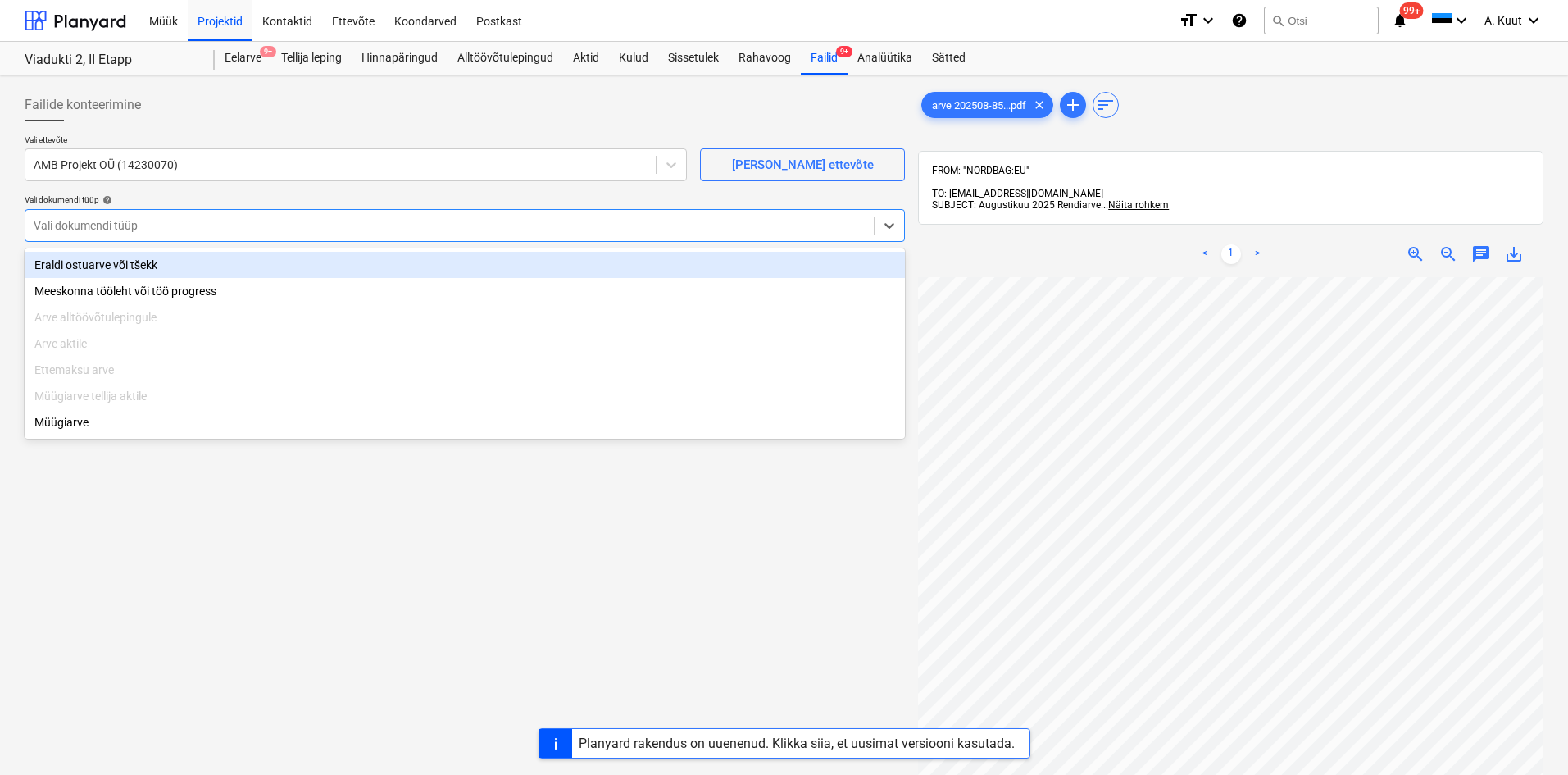
click at [85, 266] on div "Eraldi ostuarve või tšekk" at bounding box center [464, 265] width 880 height 27
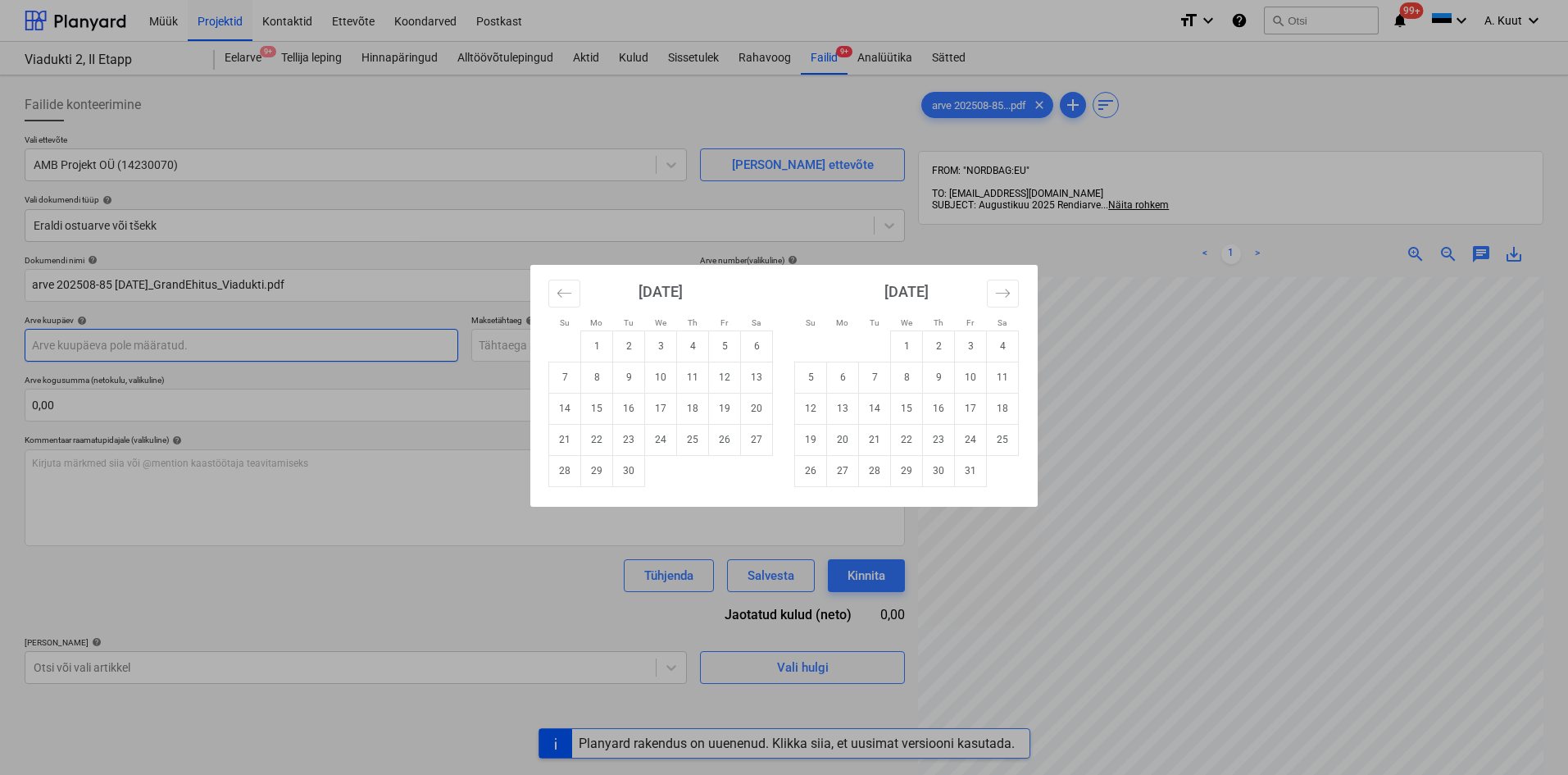
click at [72, 341] on body "Müük Projektid Kontaktid Ettevõte Koondarved Postkast format_size keyboard_arro…" at bounding box center [784, 388] width 1568 height 775
click at [567, 286] on icon "Move backward to switch to the previous month." at bounding box center [565, 293] width 16 height 16
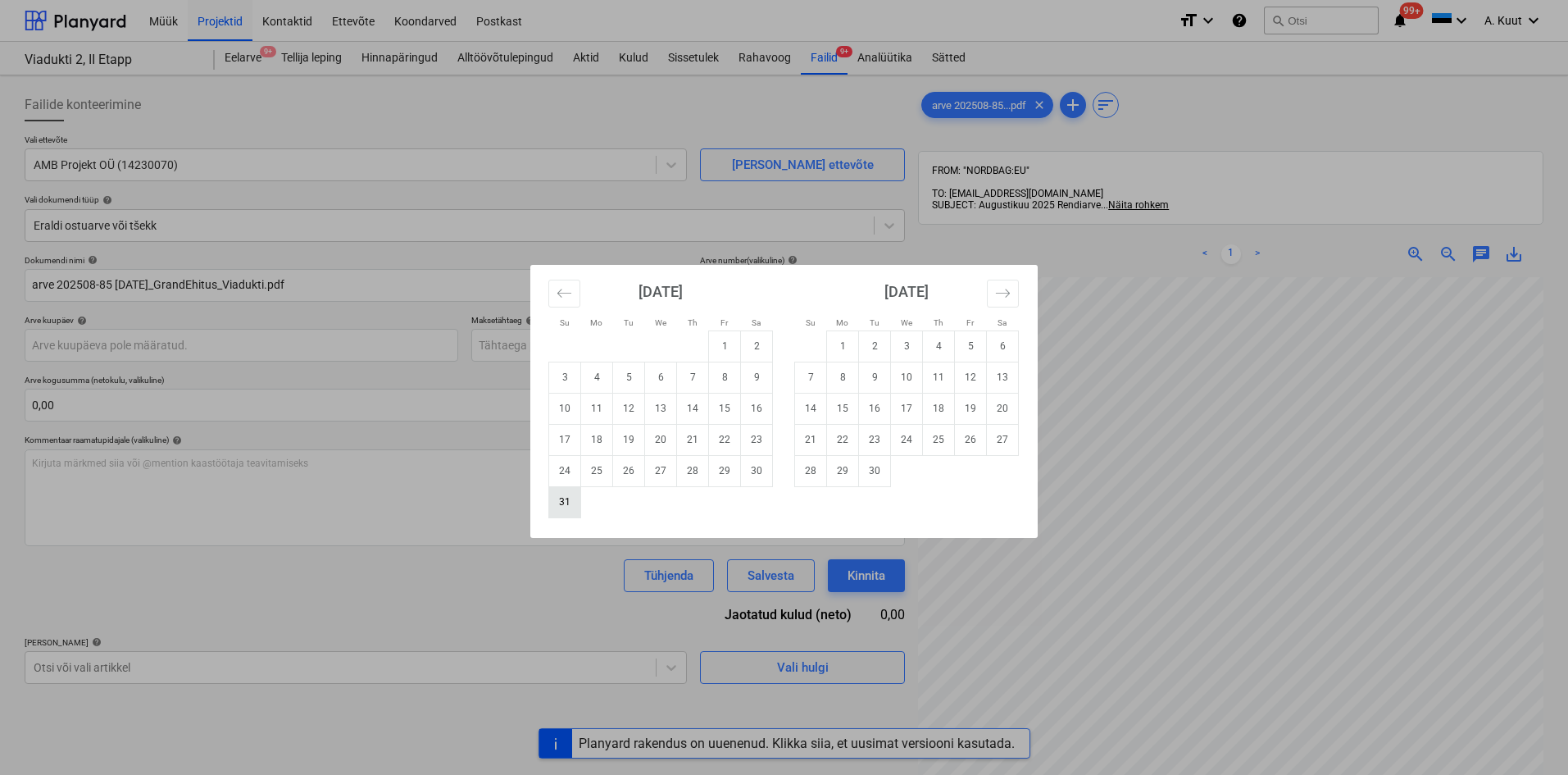
click at [561, 511] on td "31" at bounding box center [565, 502] width 32 height 31
type input "[DATE]"
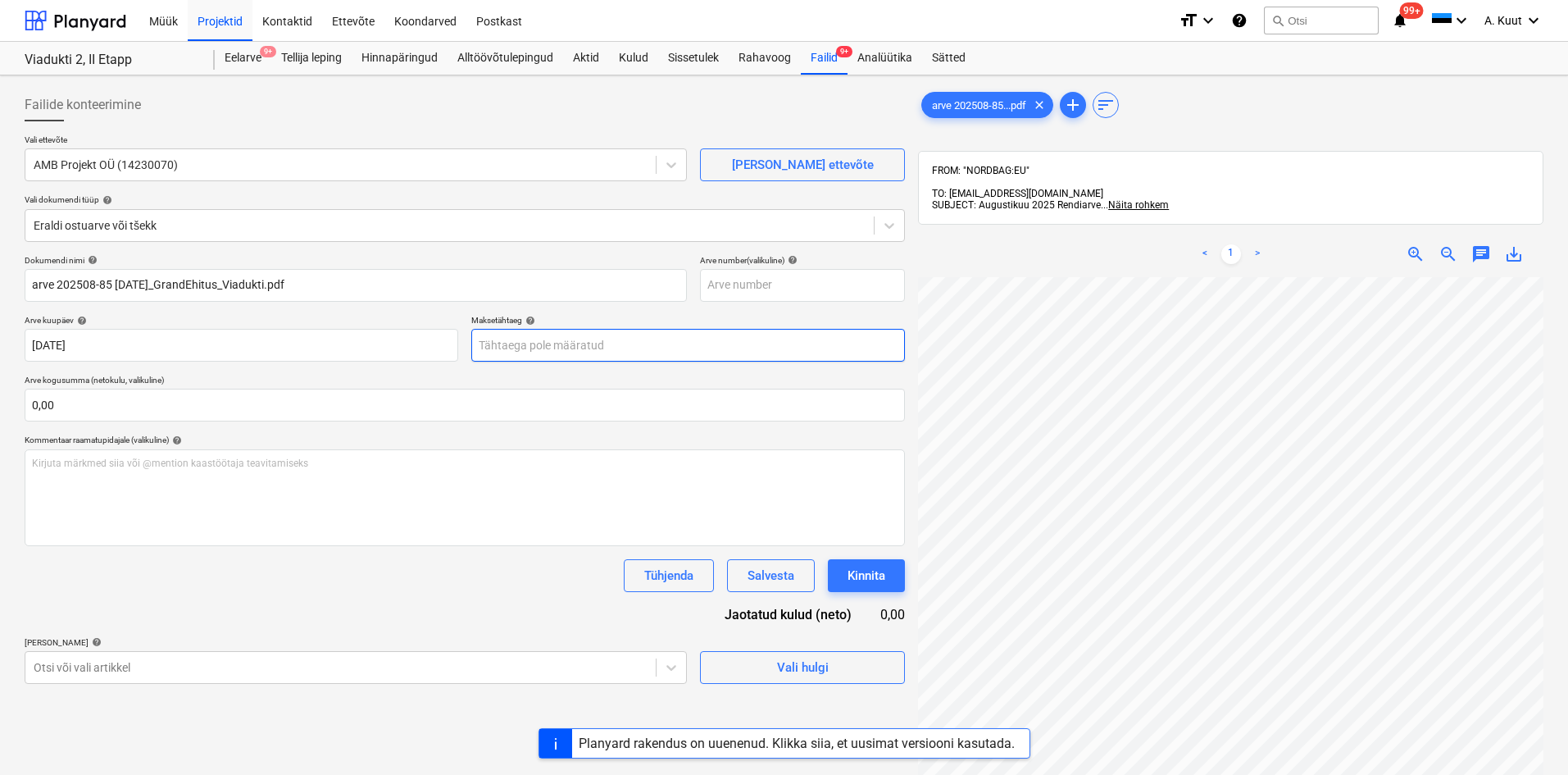
click at [482, 347] on body "Müük Projektid Kontaktid Ettevõte Koondarved Postkast format_size keyboard_arro…" at bounding box center [784, 388] width 1568 height 775
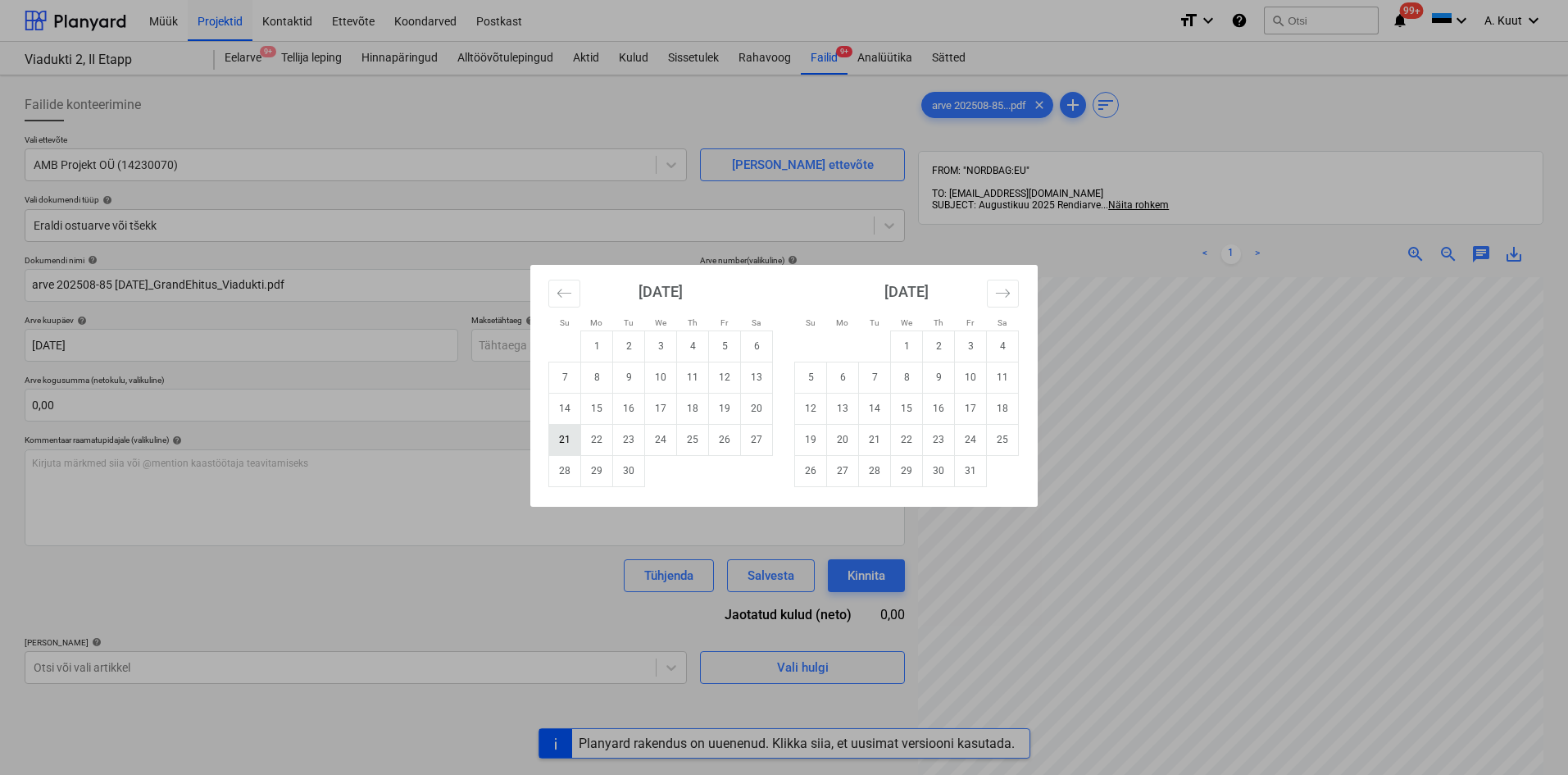
click at [562, 441] on td "21" at bounding box center [565, 440] width 32 height 31
type input "[DATE]"
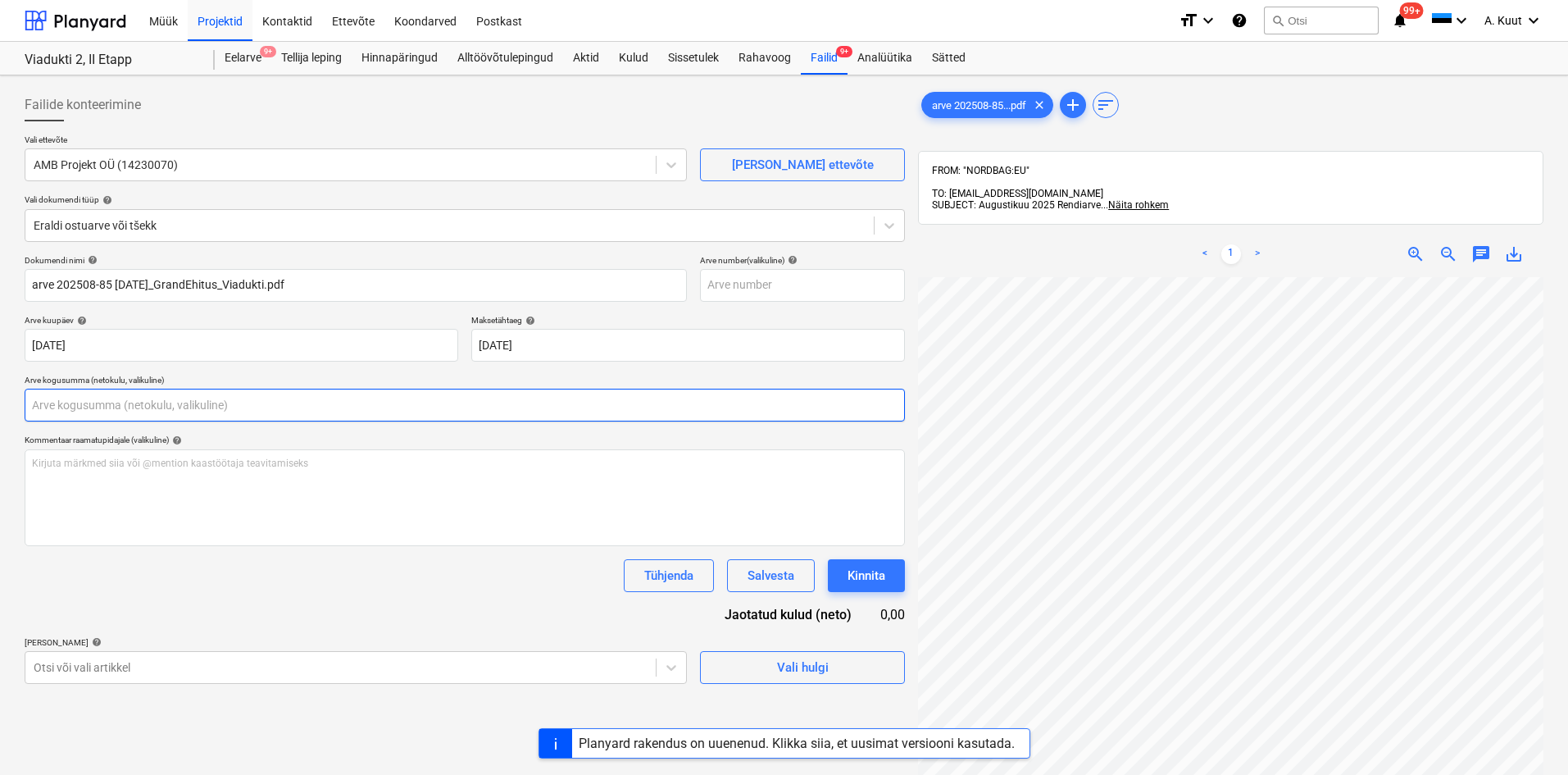
click at [99, 400] on input "text" at bounding box center [464, 404] width 880 height 32
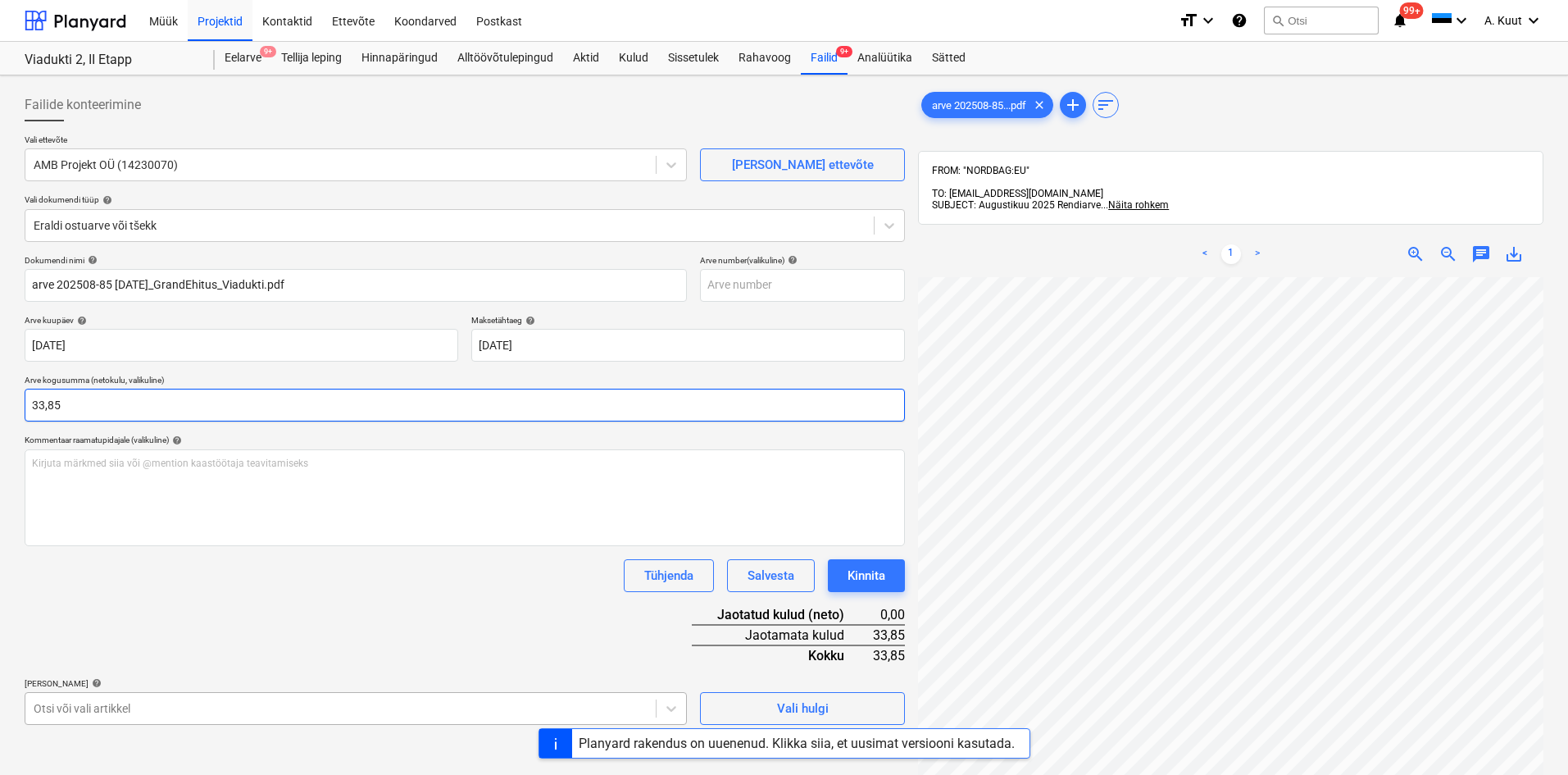
type input "33,85"
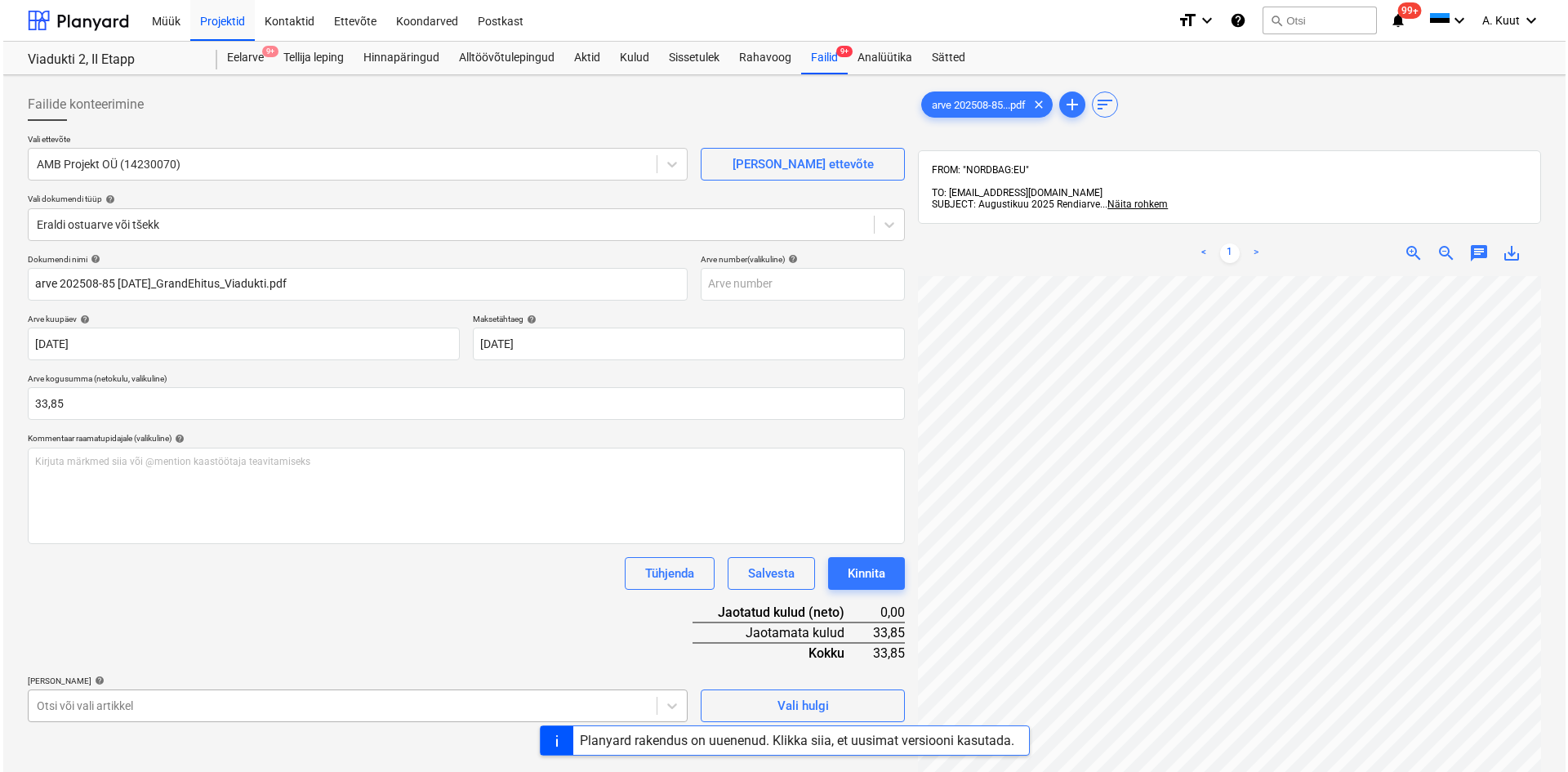
scroll to position [212, 0]
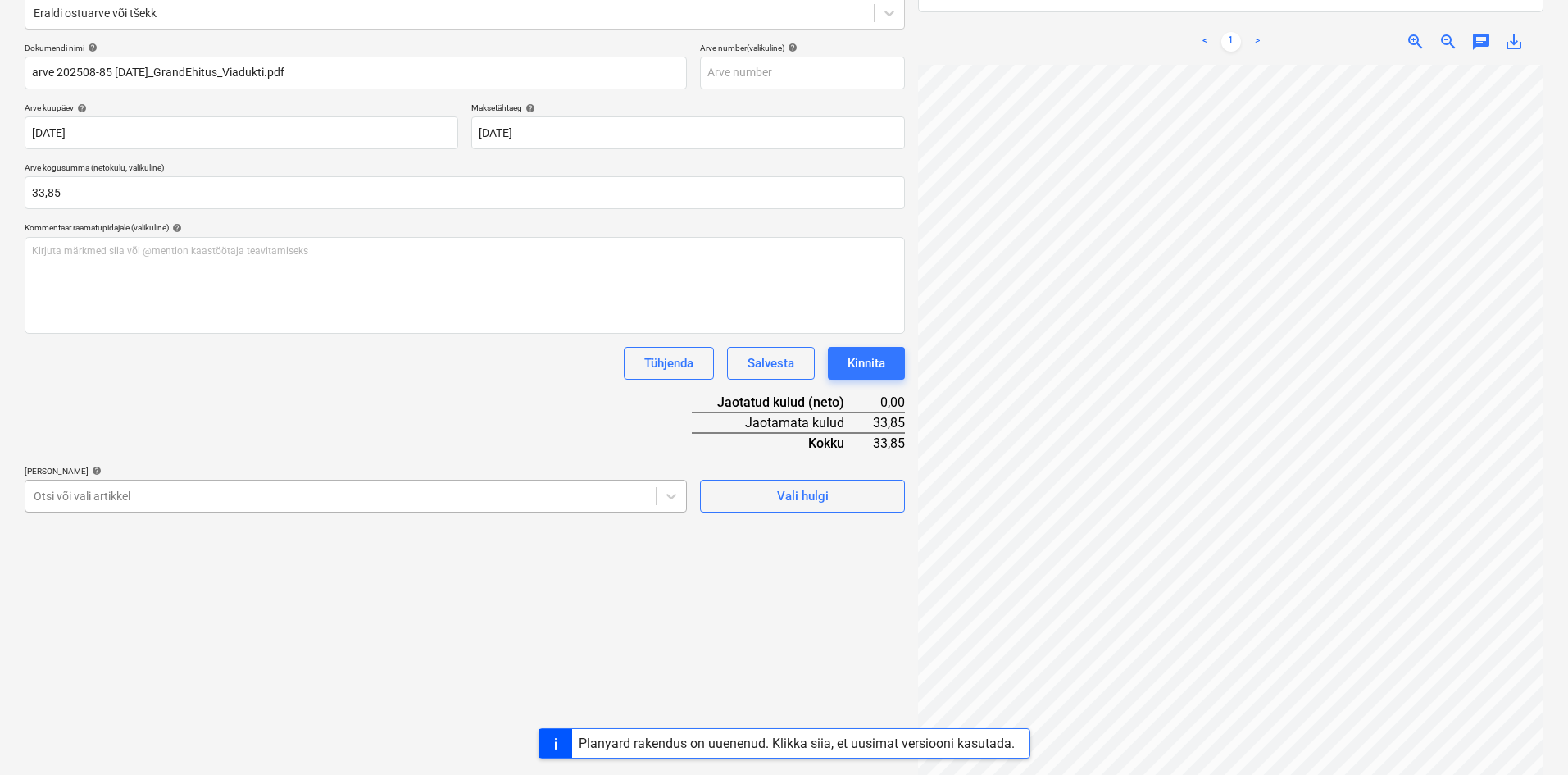
click at [126, 563] on body "Müük Projektid Kontaktid Ettevõte Koondarved Postkast format_size keyboard_arro…" at bounding box center [784, 175] width 1568 height 775
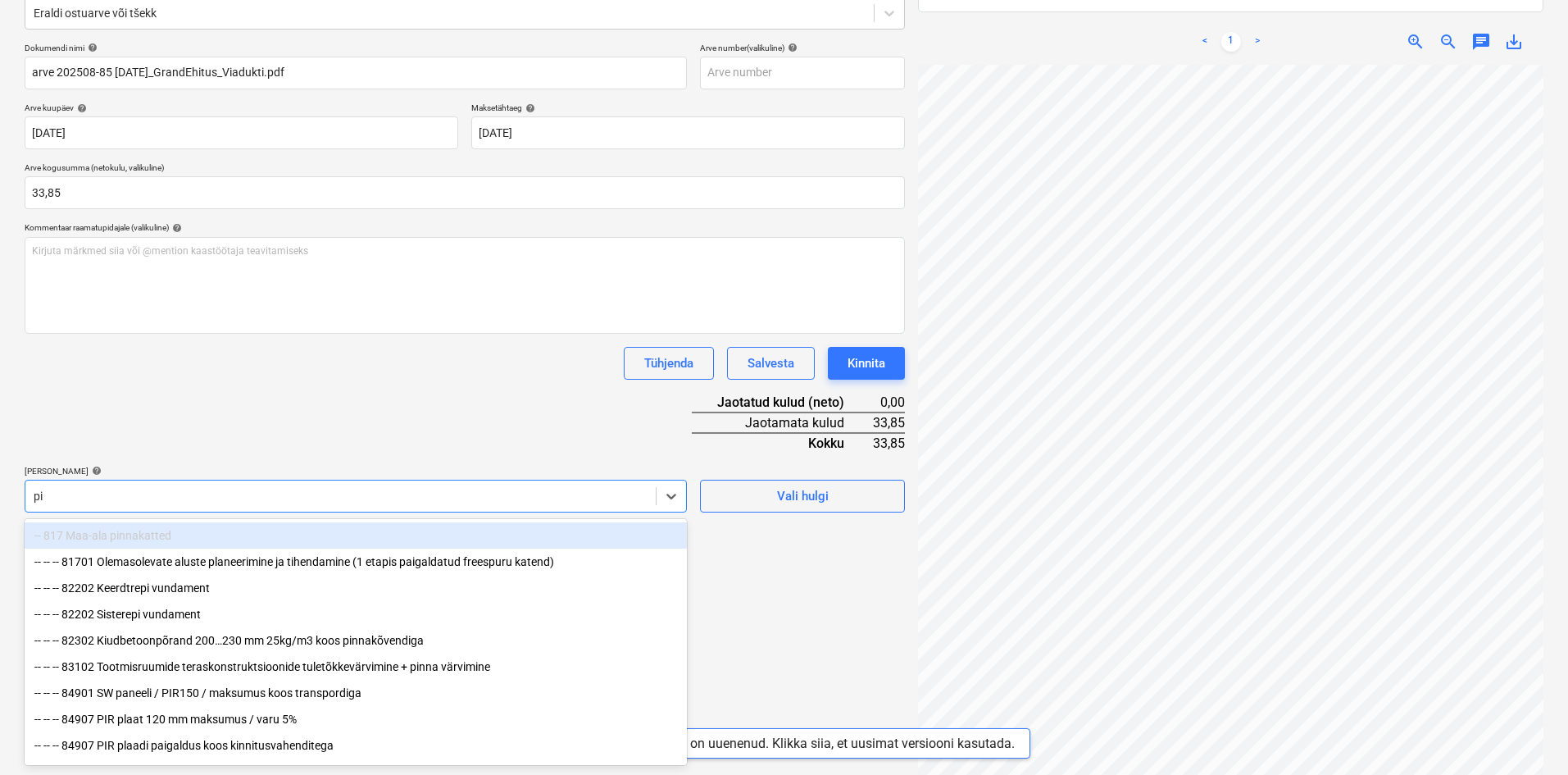
type input "p"
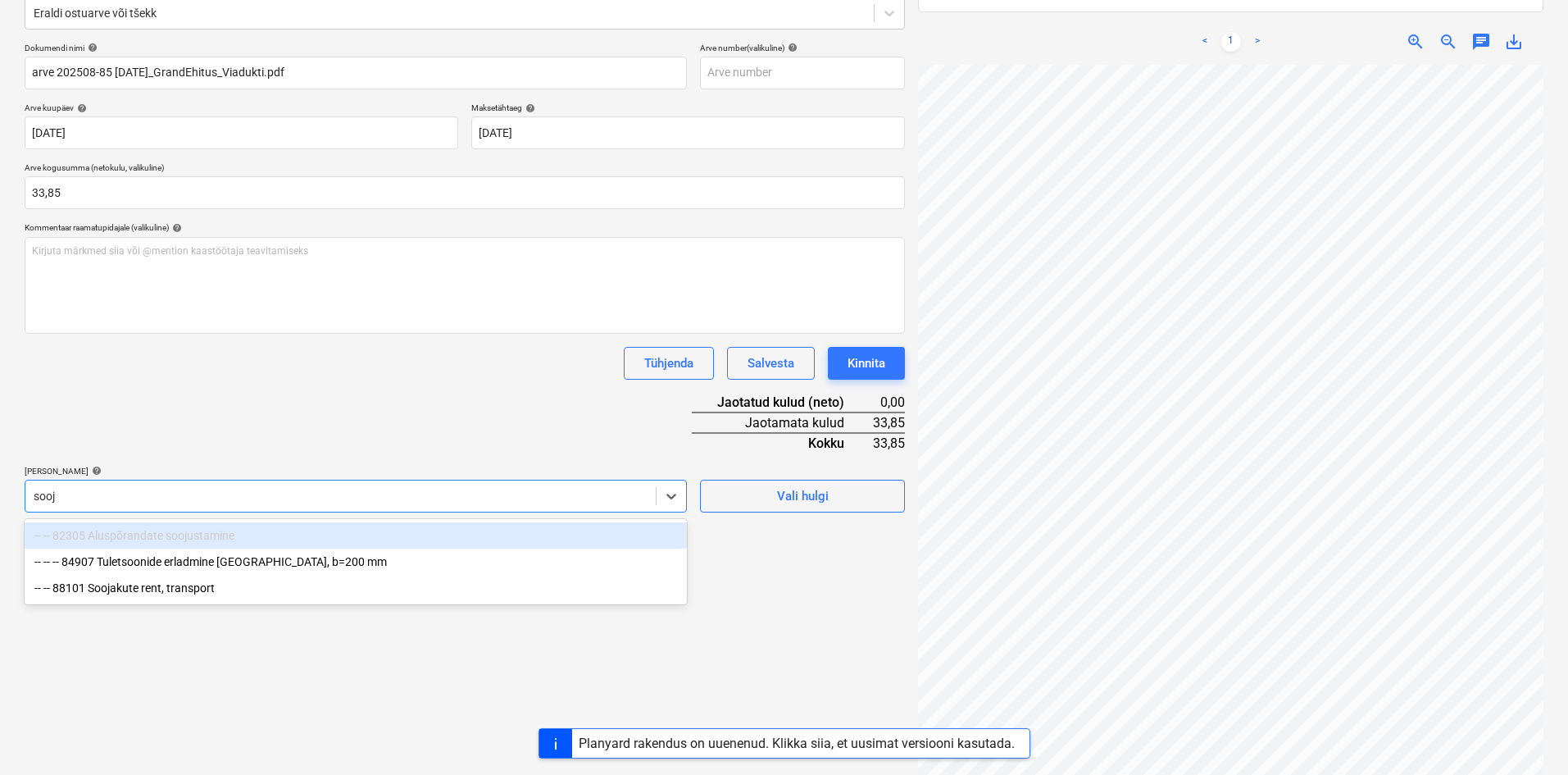
type input "sooja"
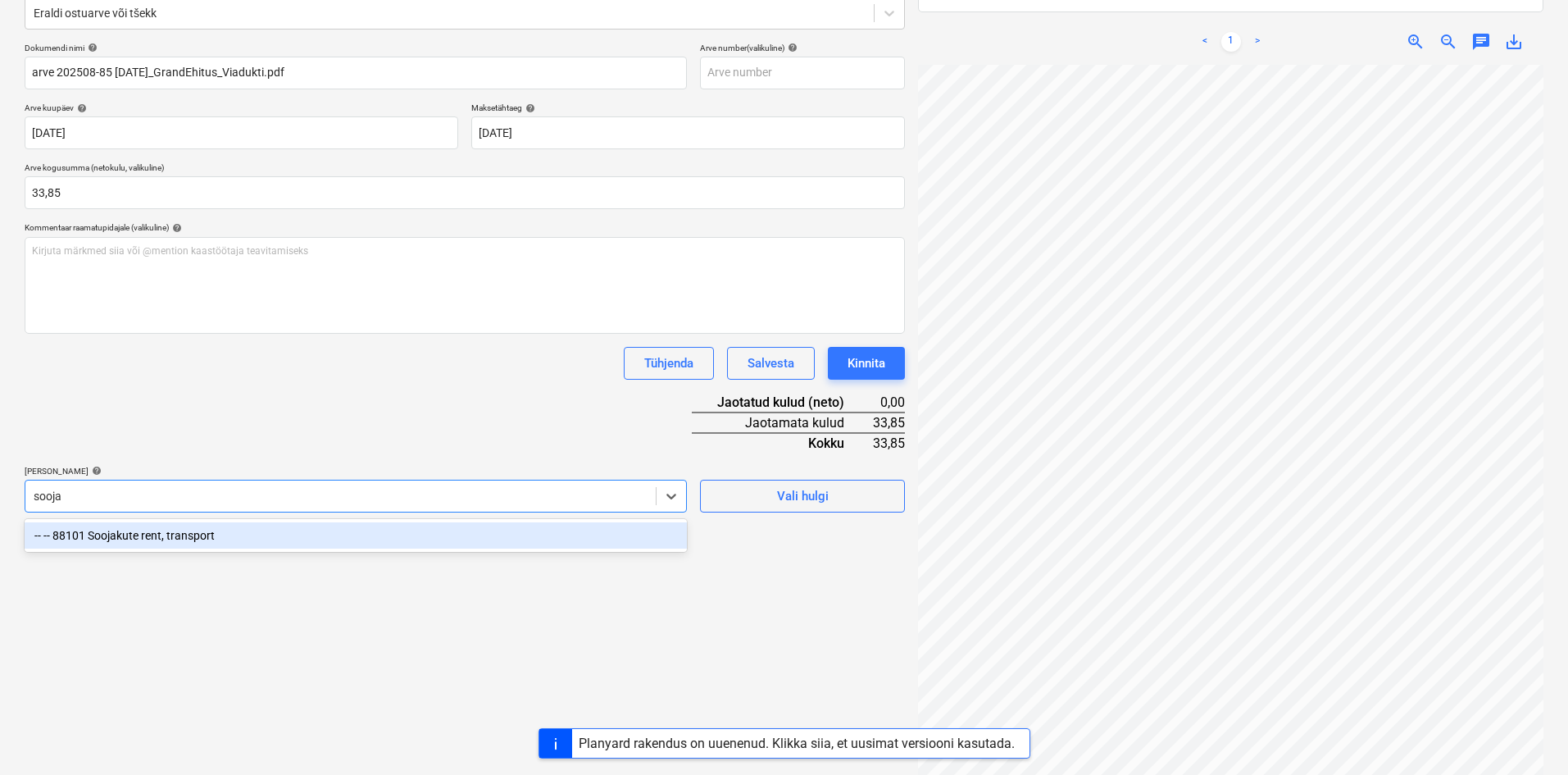
click at [147, 541] on div "-- -- 88101 Soojakute rent, transport" at bounding box center [355, 535] width 662 height 27
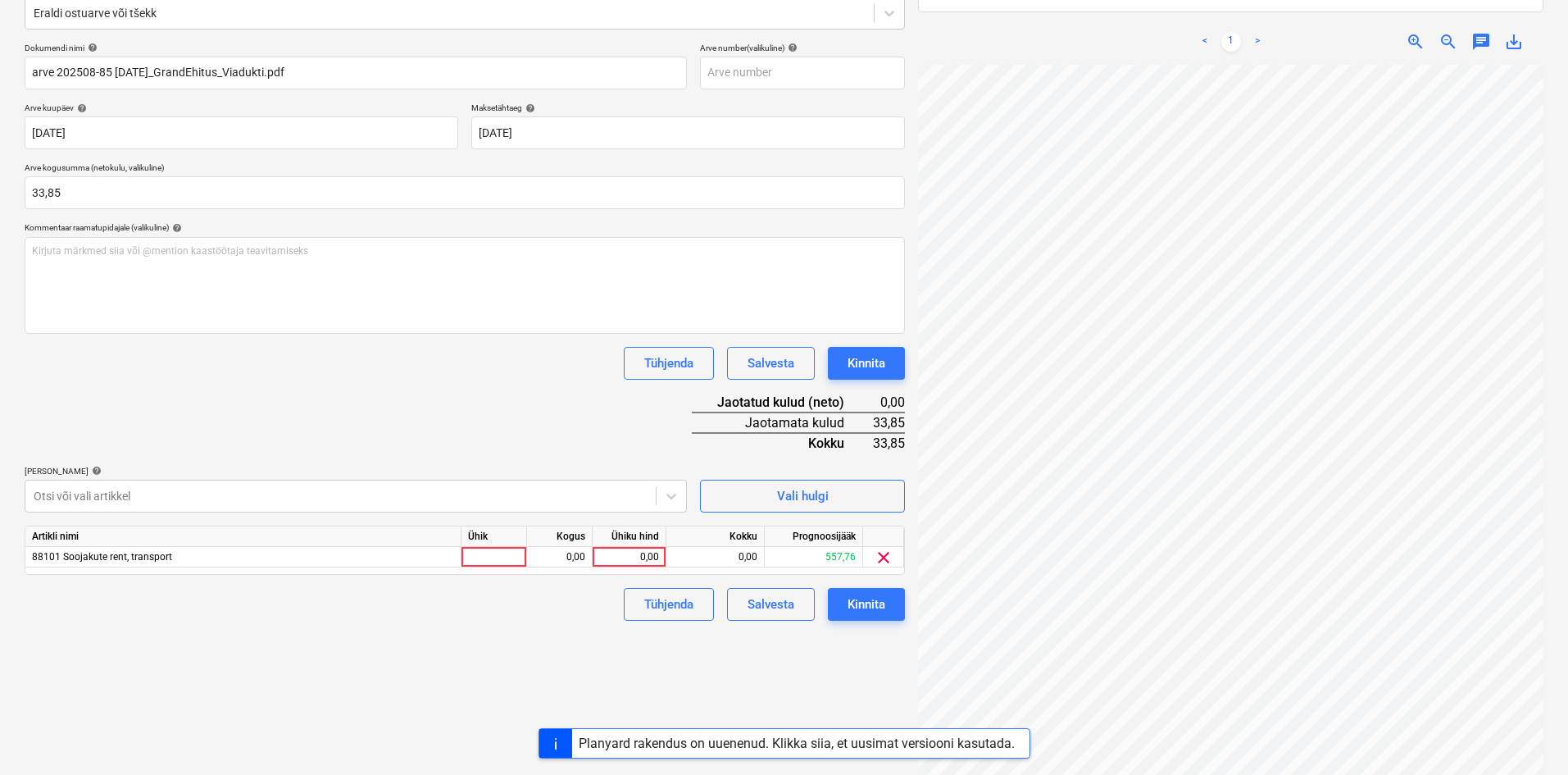
click at [276, 414] on div "Dokumendi nimi help arve 202508-85 [DATE]_GrandEhitus_Viadukti.pdf Arve number …" at bounding box center [464, 331] width 880 height 578
click at [653, 560] on div "0,00" at bounding box center [629, 557] width 60 height 21
type input "33,85"
click at [569, 640] on div "Failide konteerimine Vali ettevõte AMB Projekt OÜ (14230070) [PERSON_NAME] uus …" at bounding box center [464, 334] width 893 height 930
click at [865, 607] on div "Kinnita" at bounding box center [867, 604] width 37 height 22
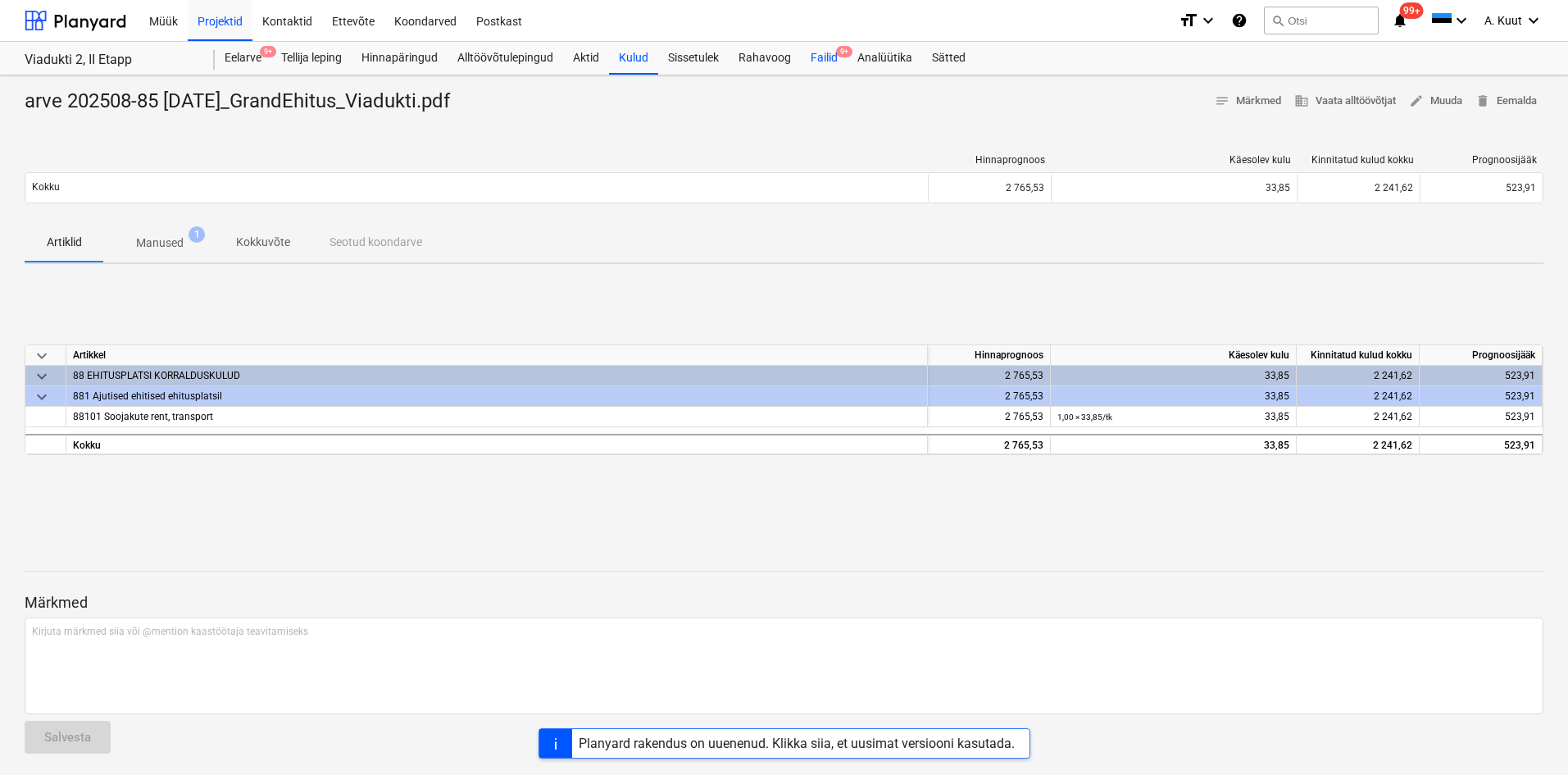
click at [816, 59] on div "Failid 9+" at bounding box center [824, 58] width 47 height 32
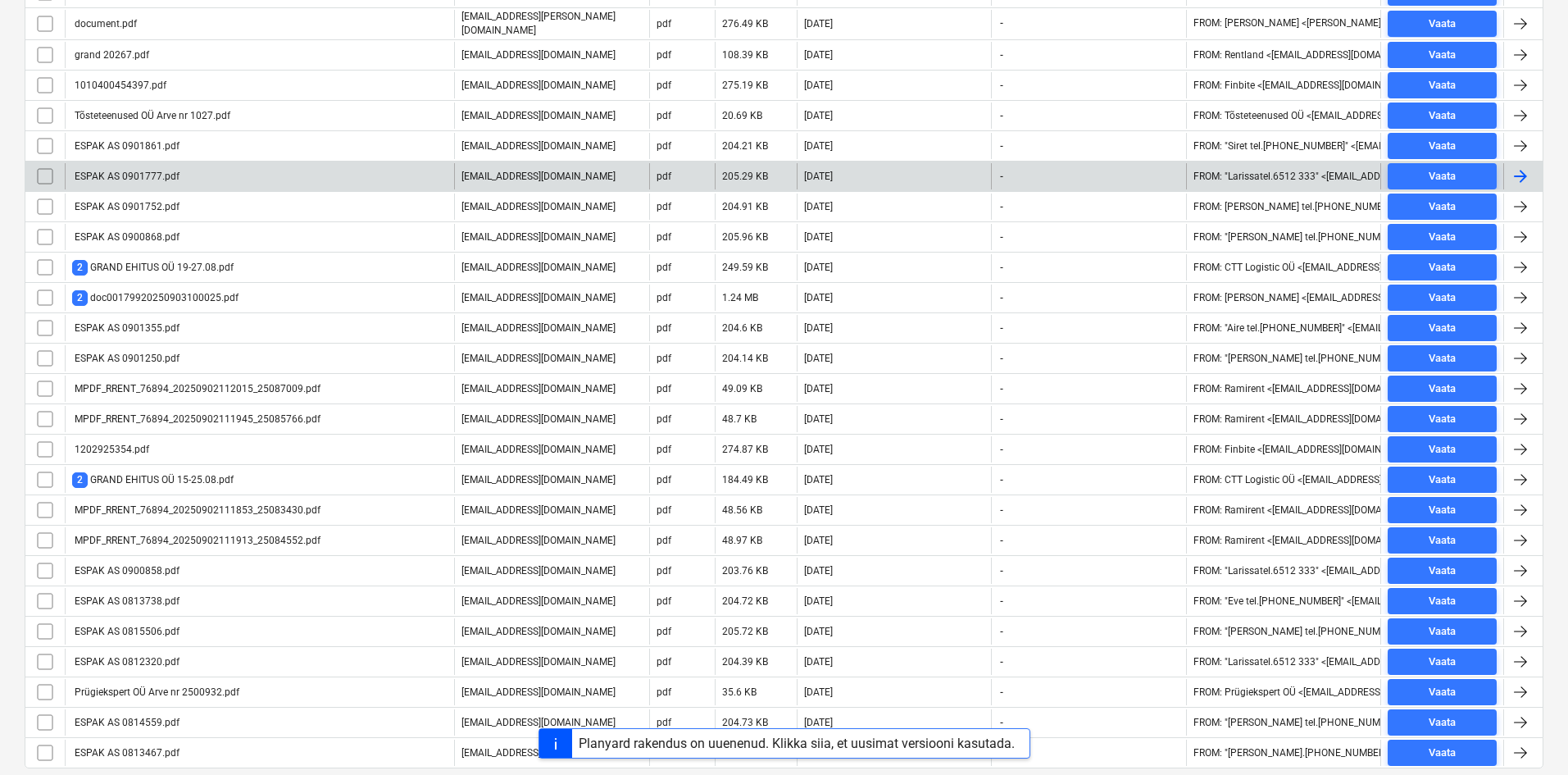
scroll to position [410, 0]
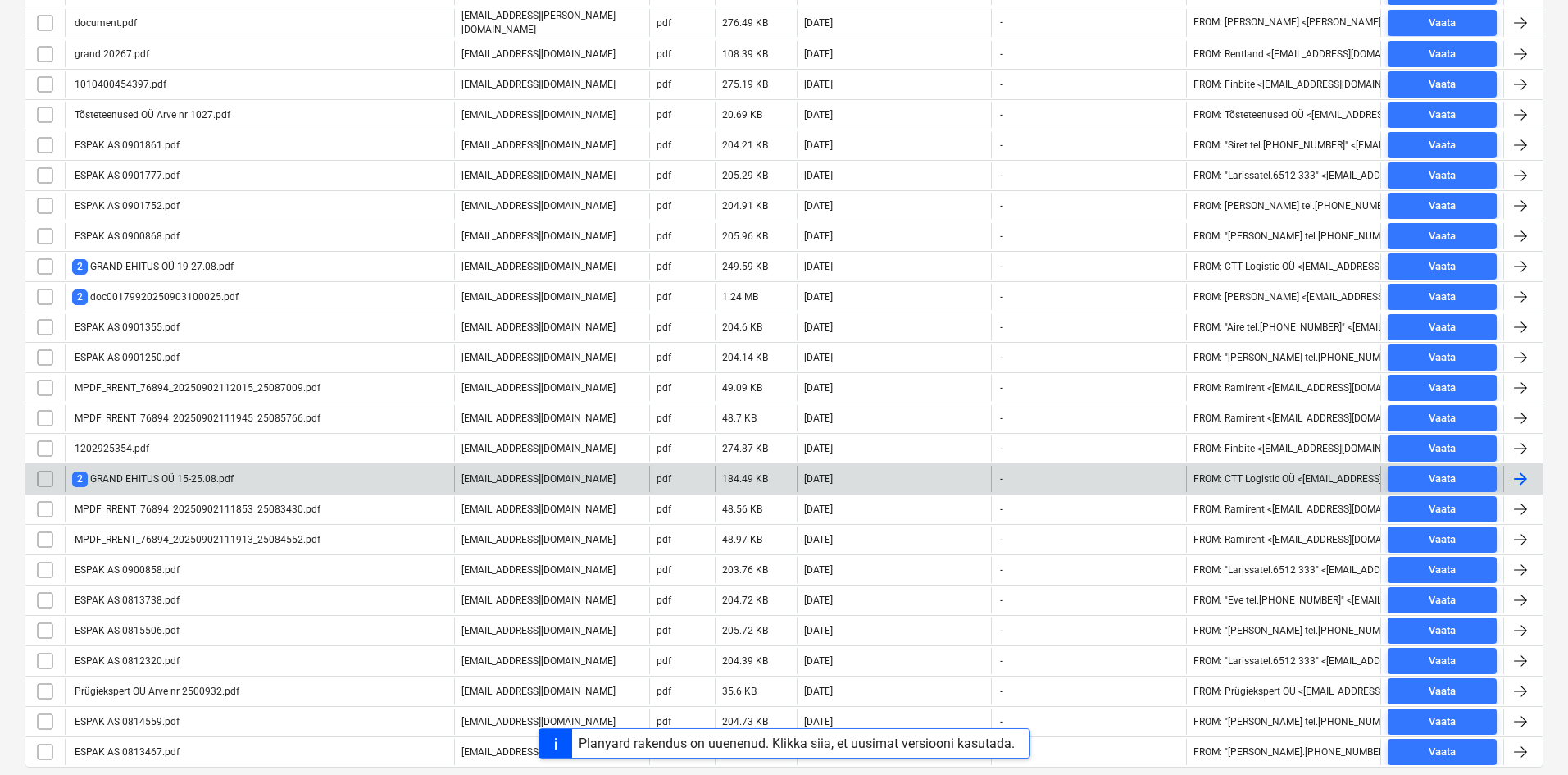
click at [160, 479] on div "2 GRAND EHITUS OÜ 15-25.08.pdf" at bounding box center [152, 479] width 161 height 16
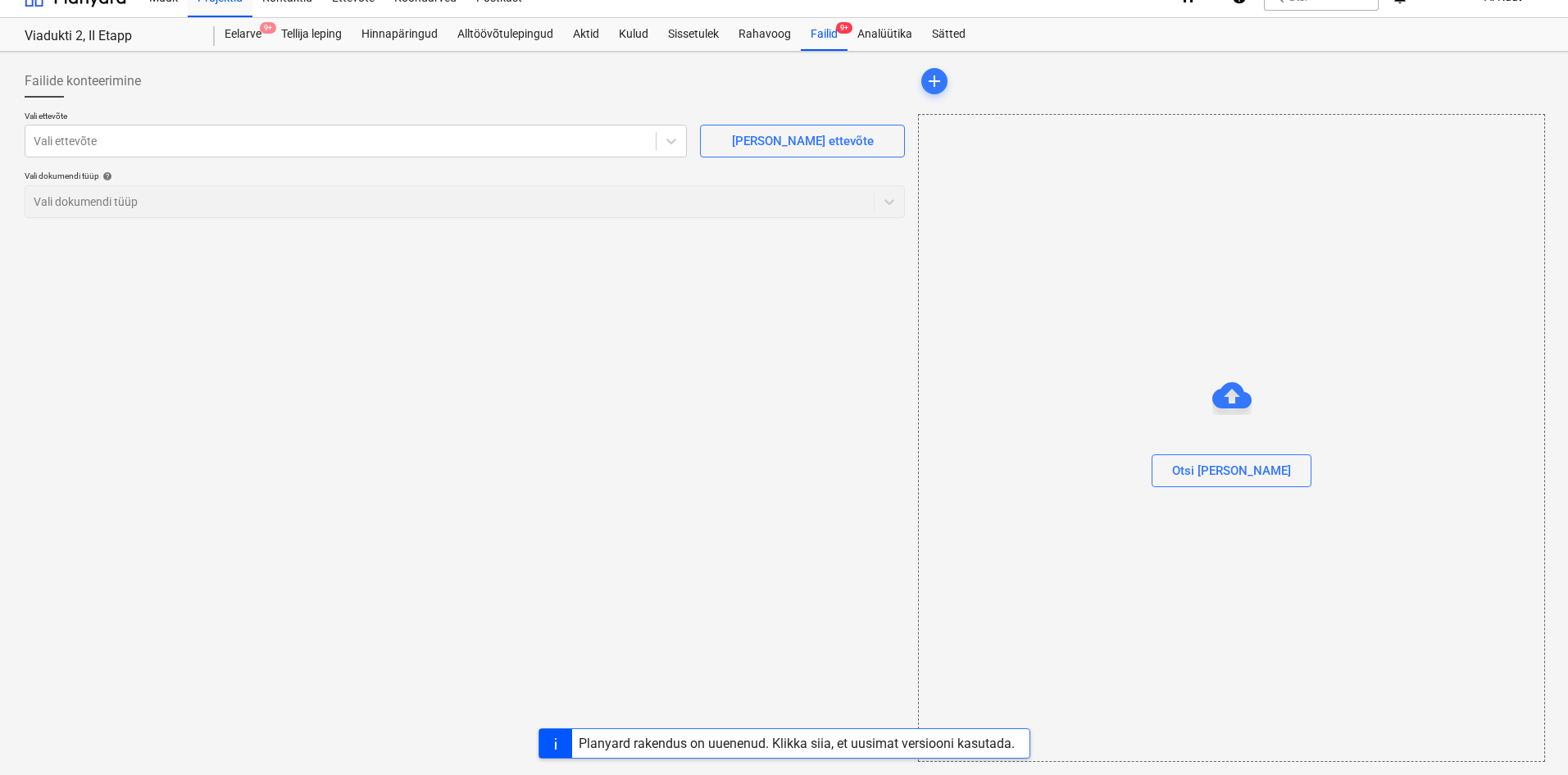
scroll to position [24, 0]
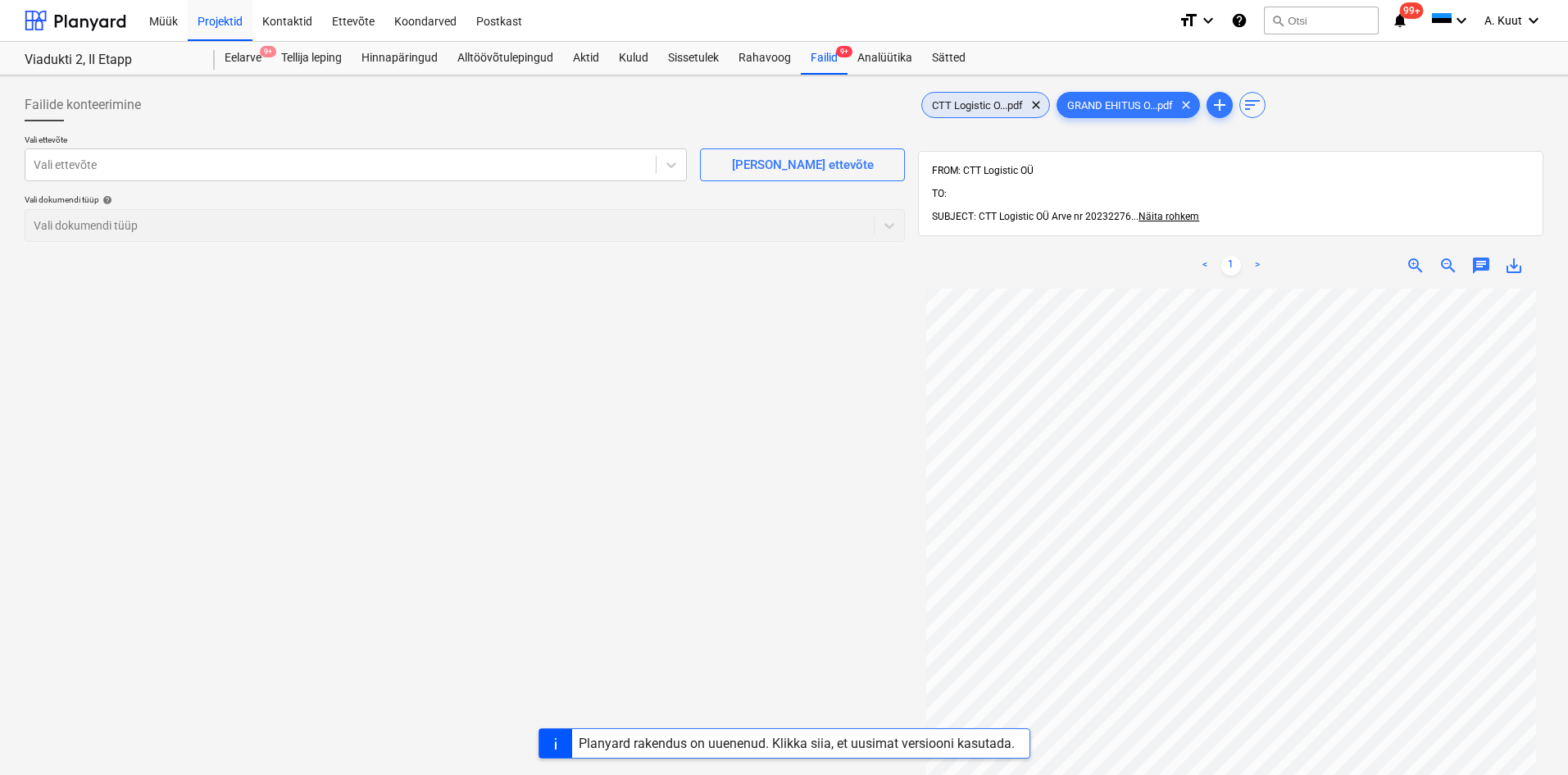
click at [969, 99] on span "CTT Logistic O...pdf" at bounding box center [978, 105] width 111 height 13
click at [190, 167] on div at bounding box center [340, 164] width 614 height 17
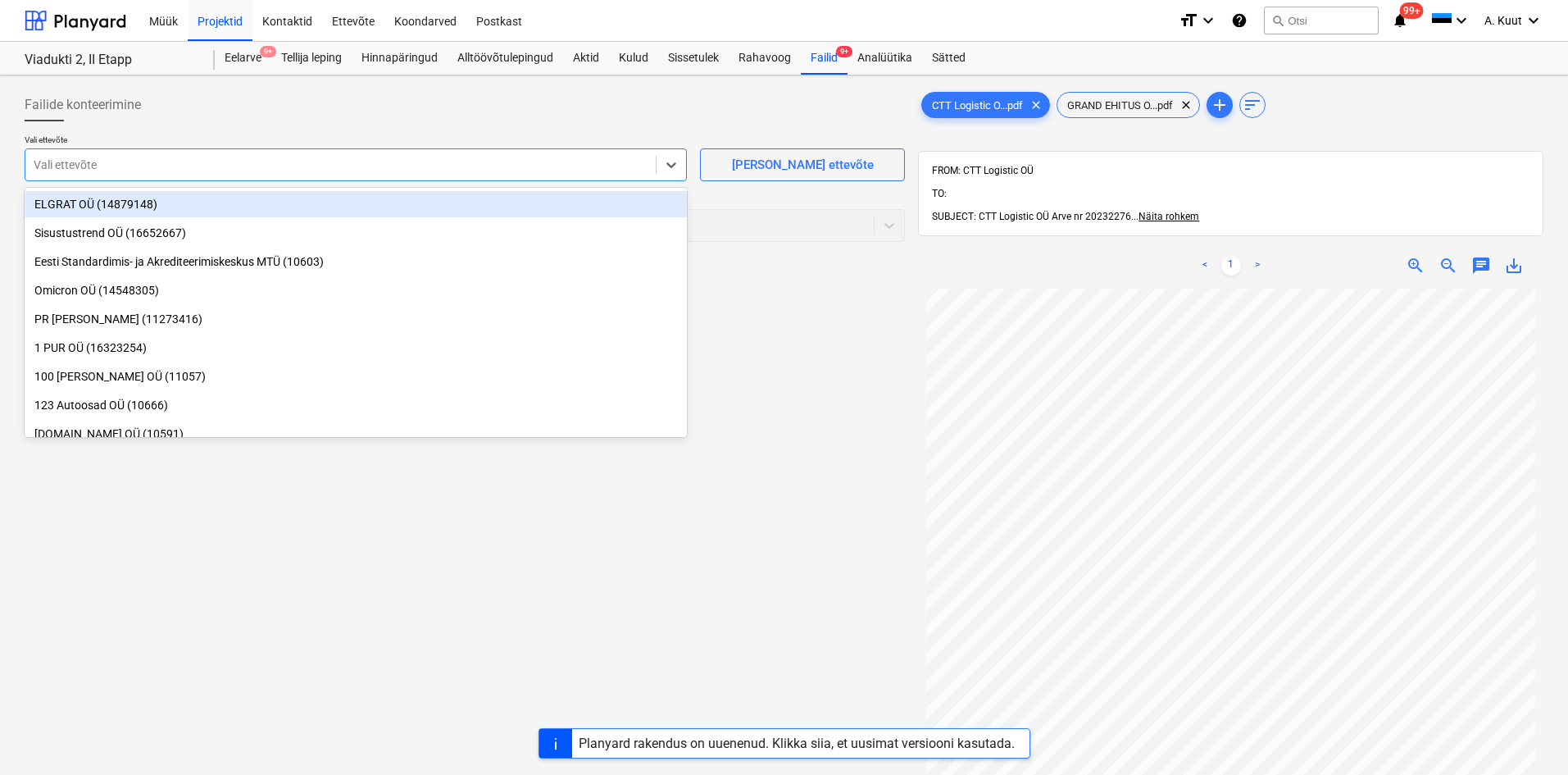
type input "s"
type input "ctt"
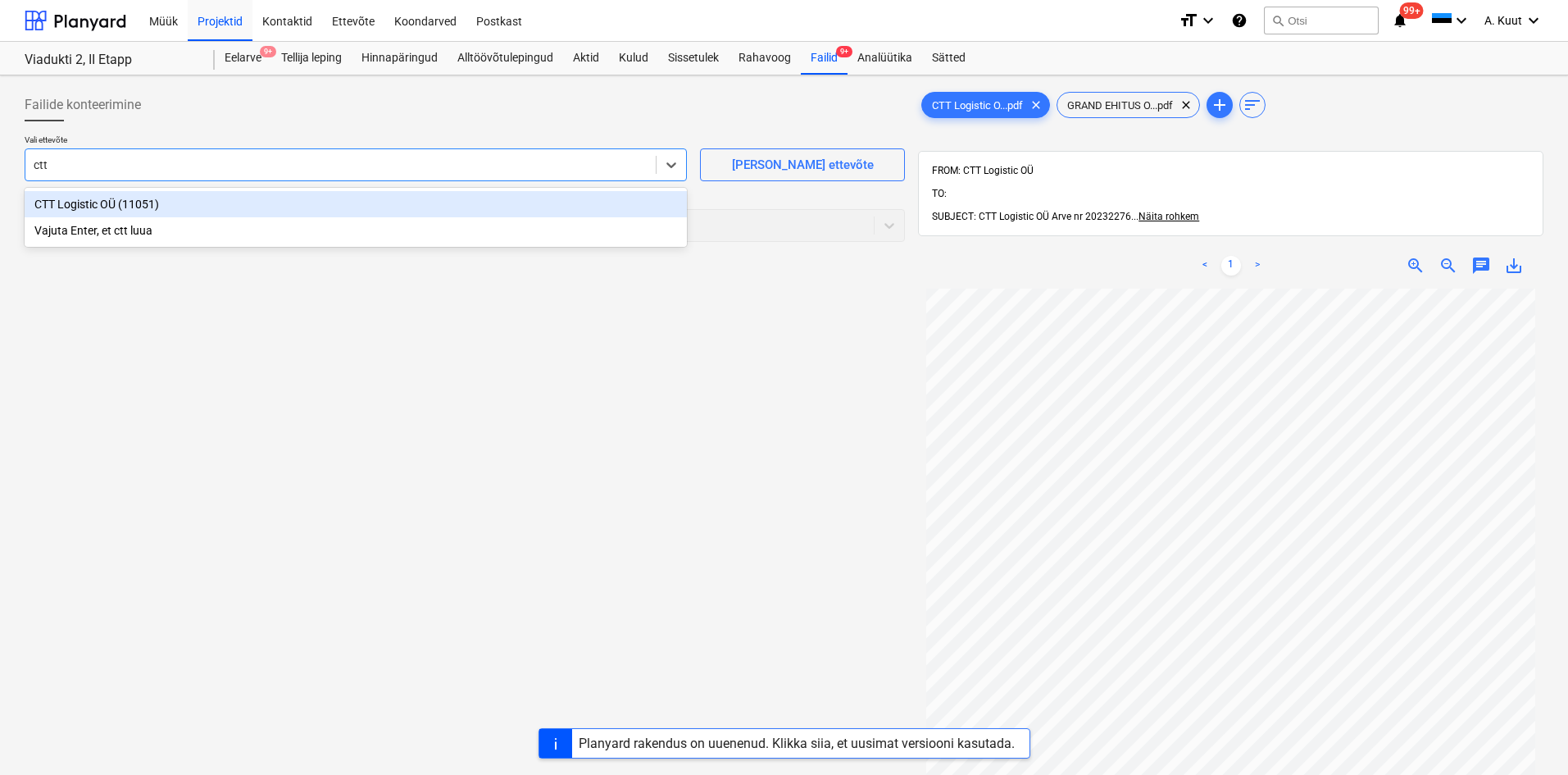
click at [90, 208] on div "CTT Logistic OÜ (11051)" at bounding box center [355, 204] width 662 height 27
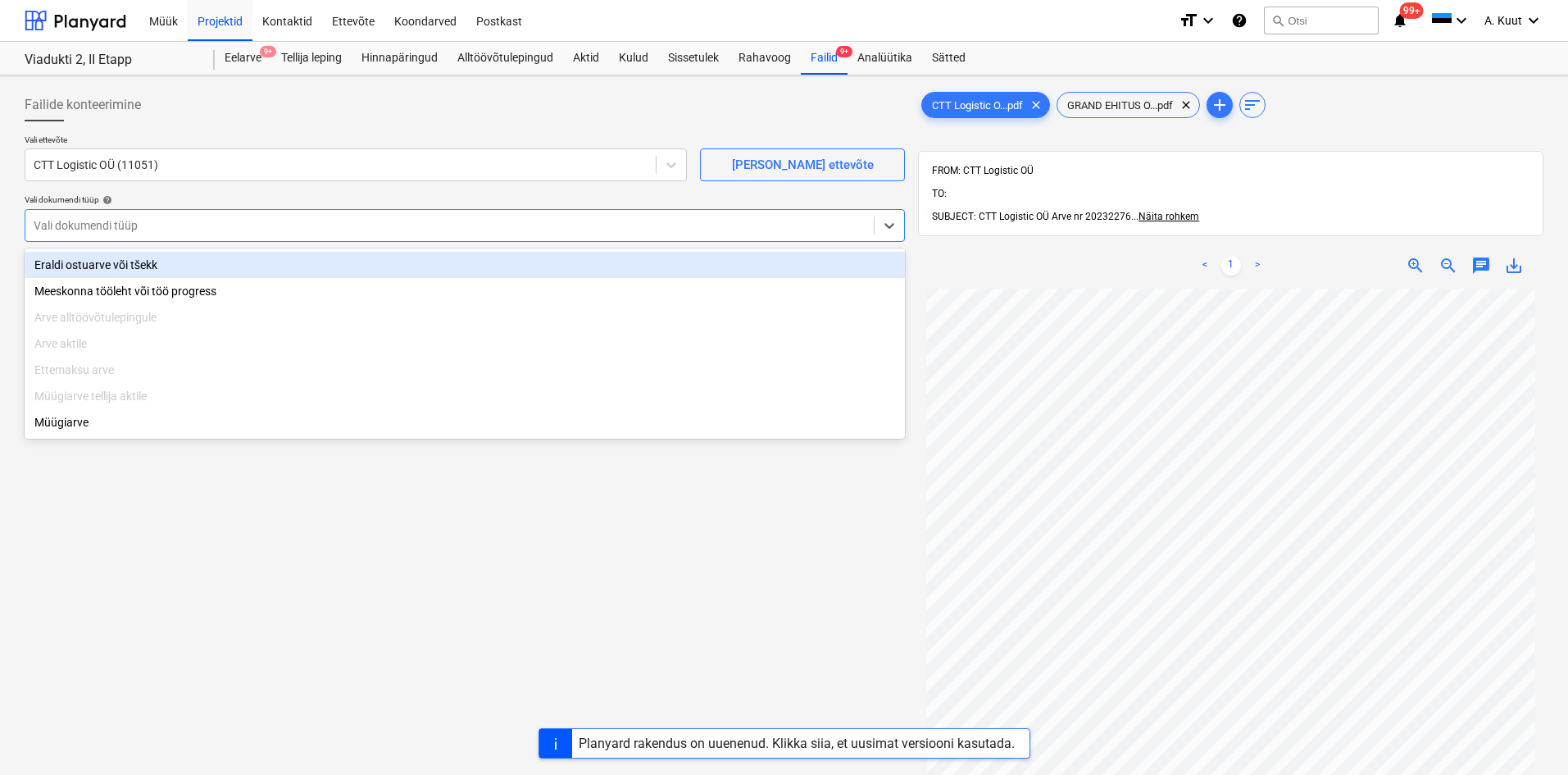
click at [97, 222] on div at bounding box center [450, 225] width 832 height 17
click at [92, 263] on div "Eraldi ostuarve või tšekk" at bounding box center [464, 265] width 880 height 27
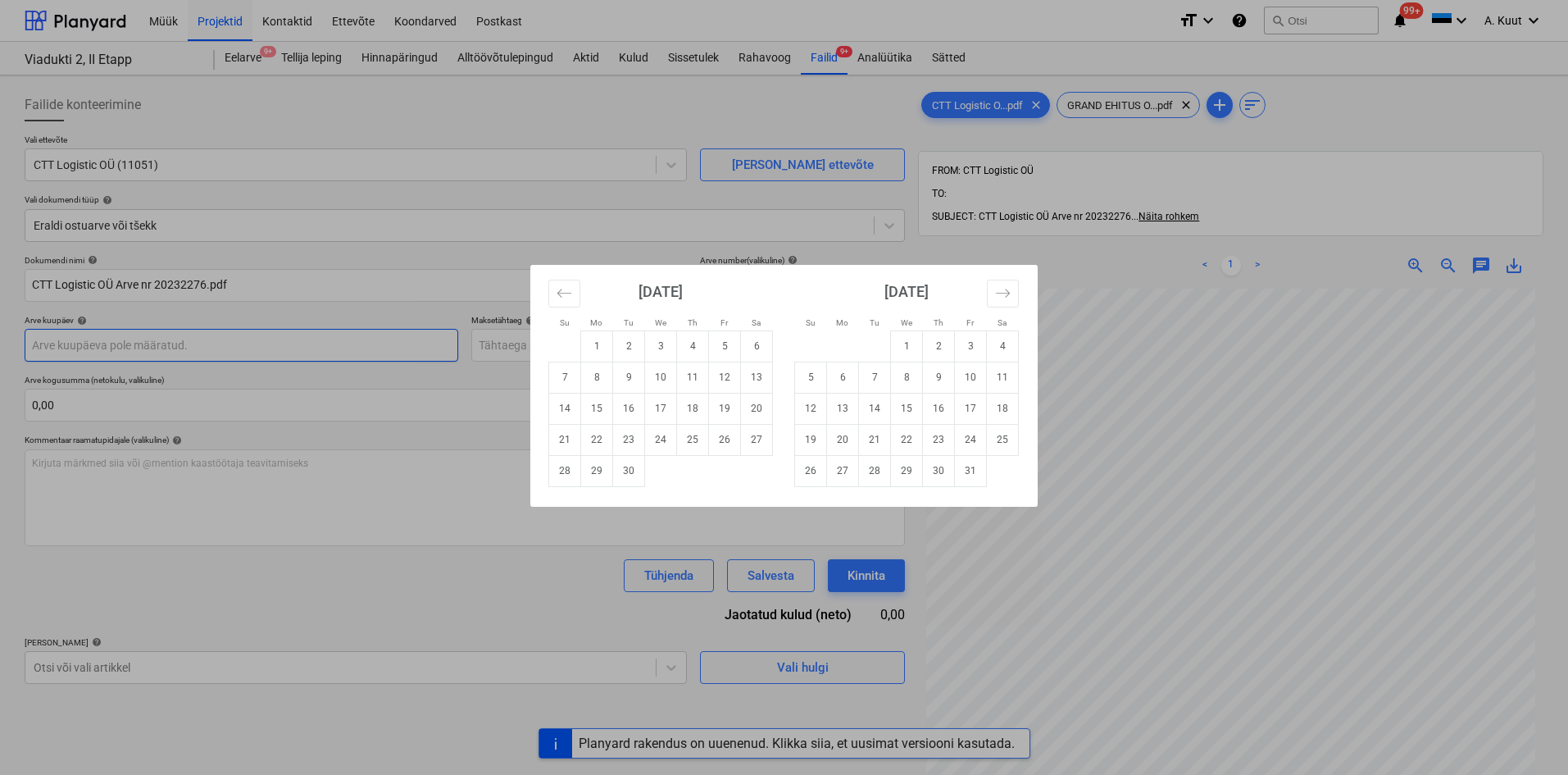
click at [56, 342] on body "Müük Projektid Kontaktid Ettevõte Koondarved Postkast format_size keyboard_arro…" at bounding box center [784, 388] width 1568 height 775
click at [566, 292] on icon "Move backward to switch to the previous month." at bounding box center [565, 293] width 16 height 16
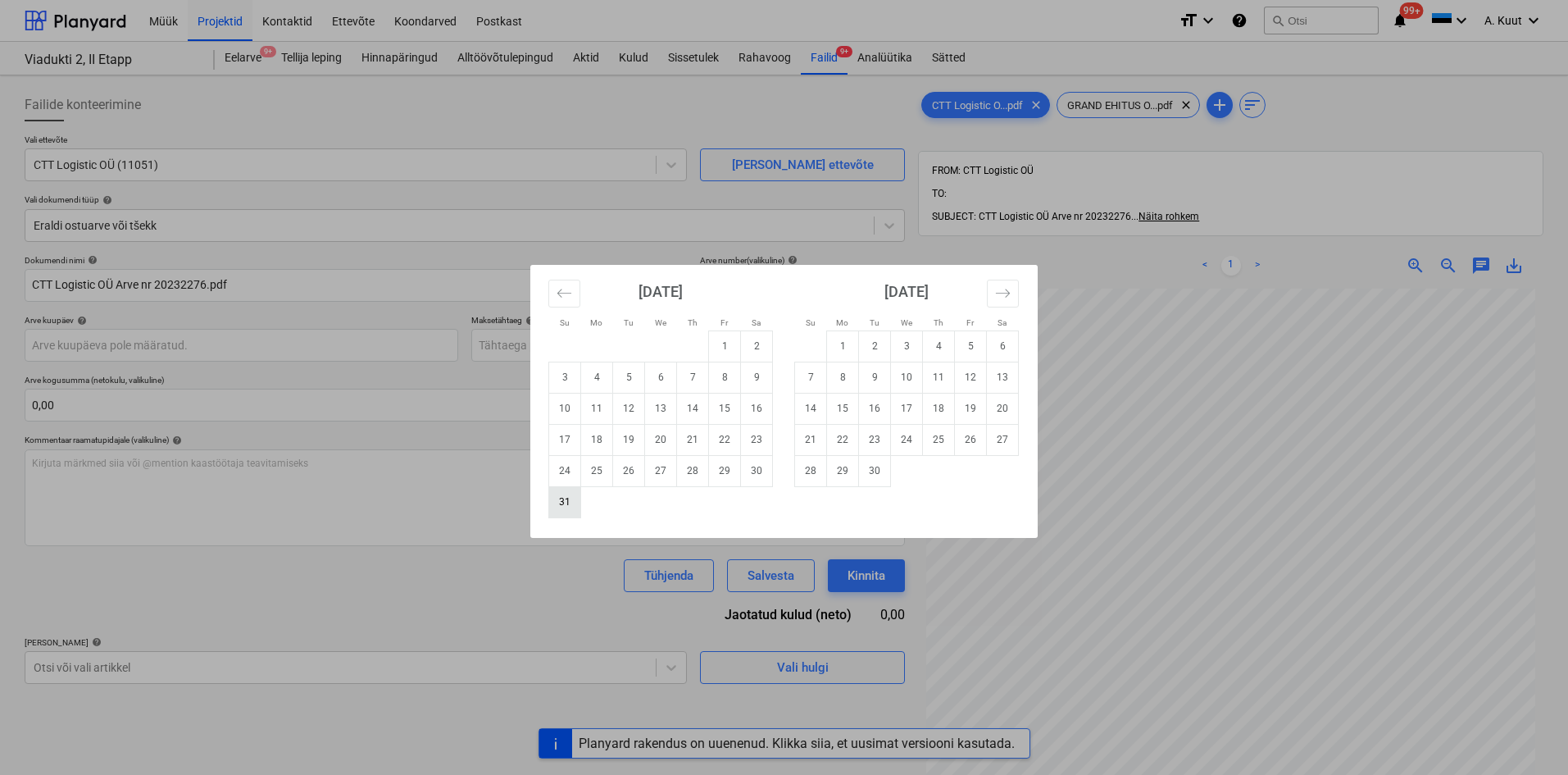
click at [566, 502] on td "31" at bounding box center [565, 502] width 32 height 31
type input "[DATE]"
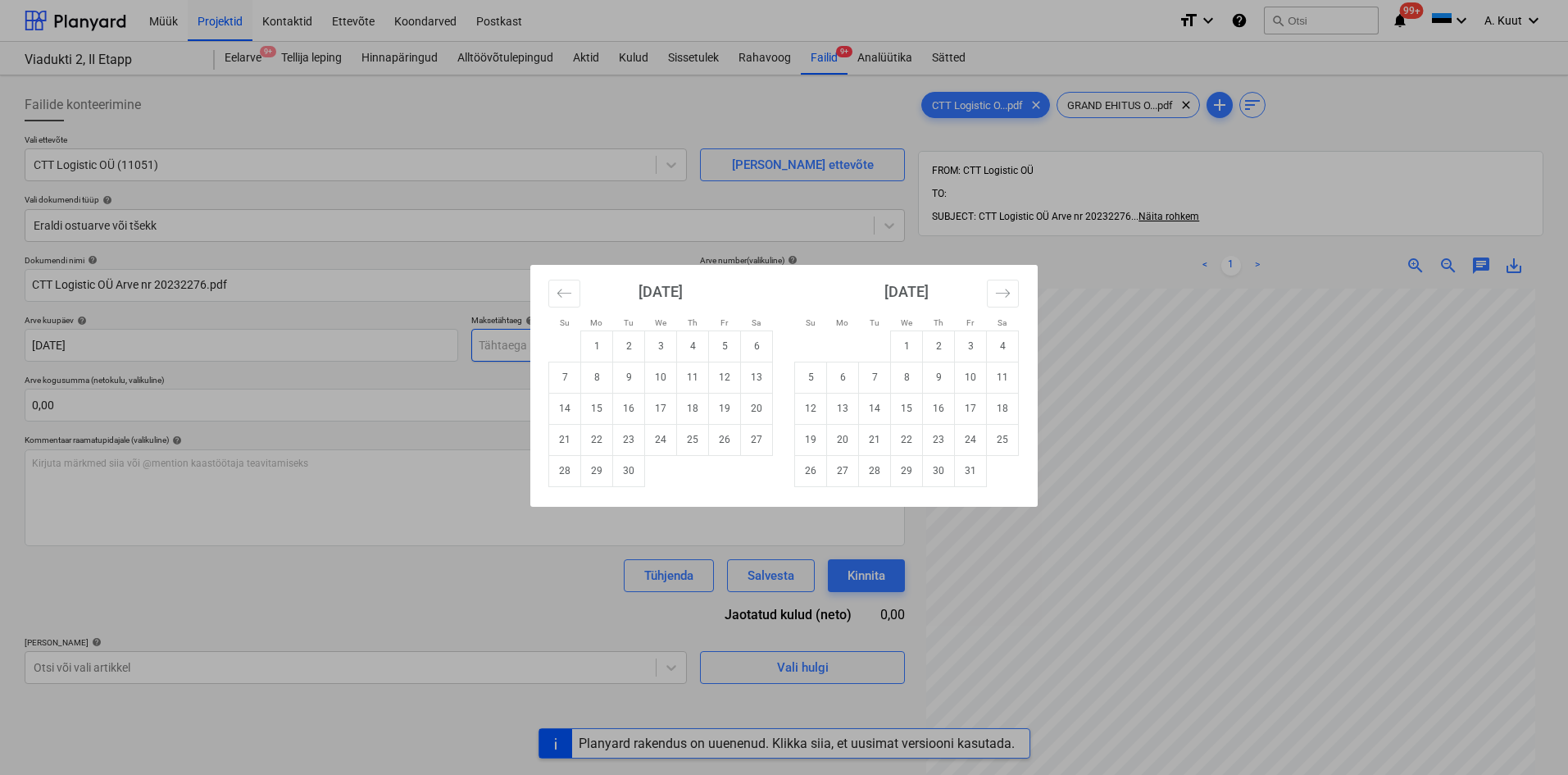
click at [515, 346] on body "Müük Projektid Kontaktid Ettevõte Koondarved Postkast format_size keyboard_arro…" at bounding box center [784, 388] width 1568 height 775
click at [633, 403] on td "16" at bounding box center [629, 408] width 32 height 31
type input "[DATE]"
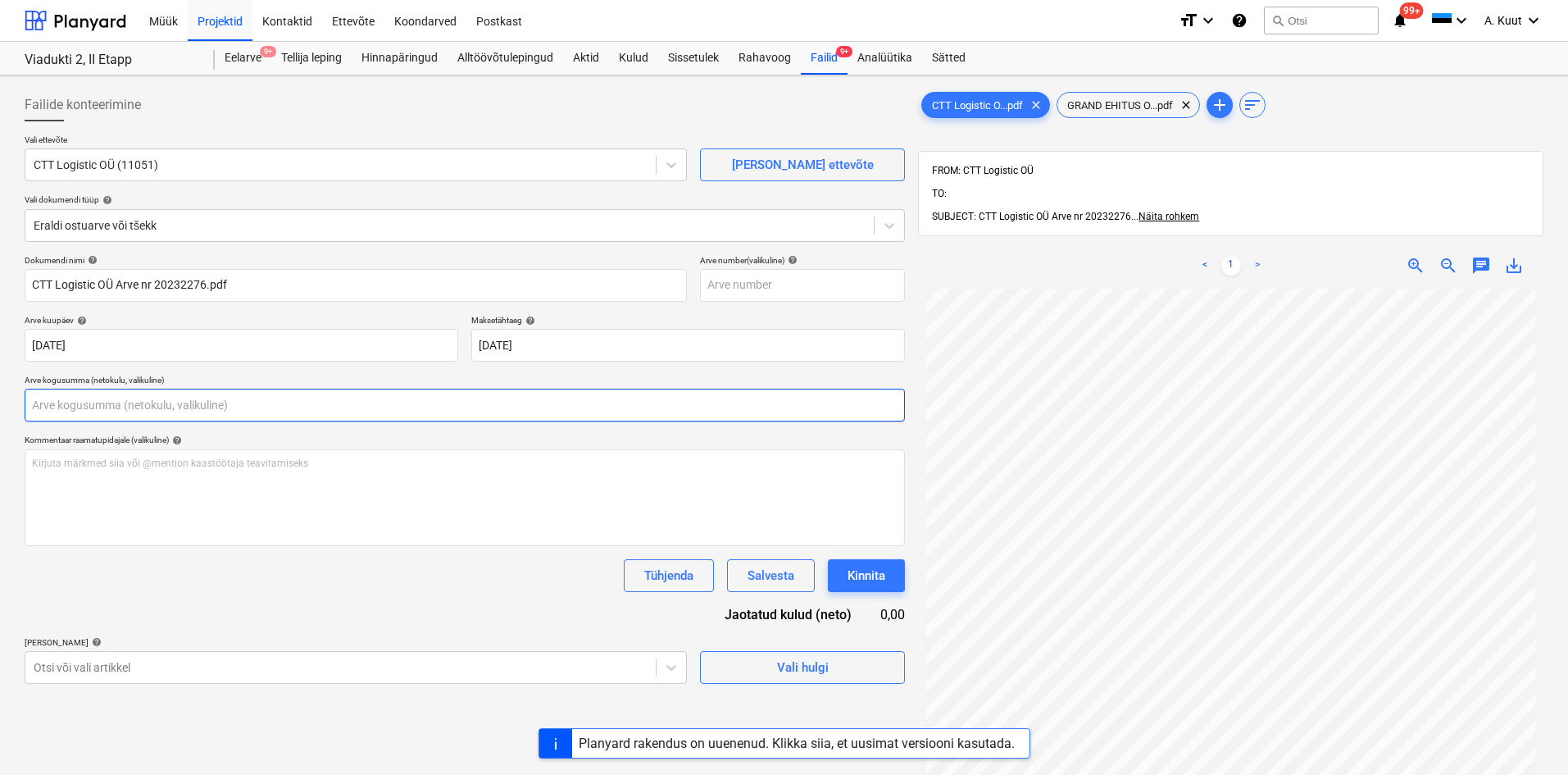
click at [110, 406] on input "text" at bounding box center [464, 404] width 880 height 32
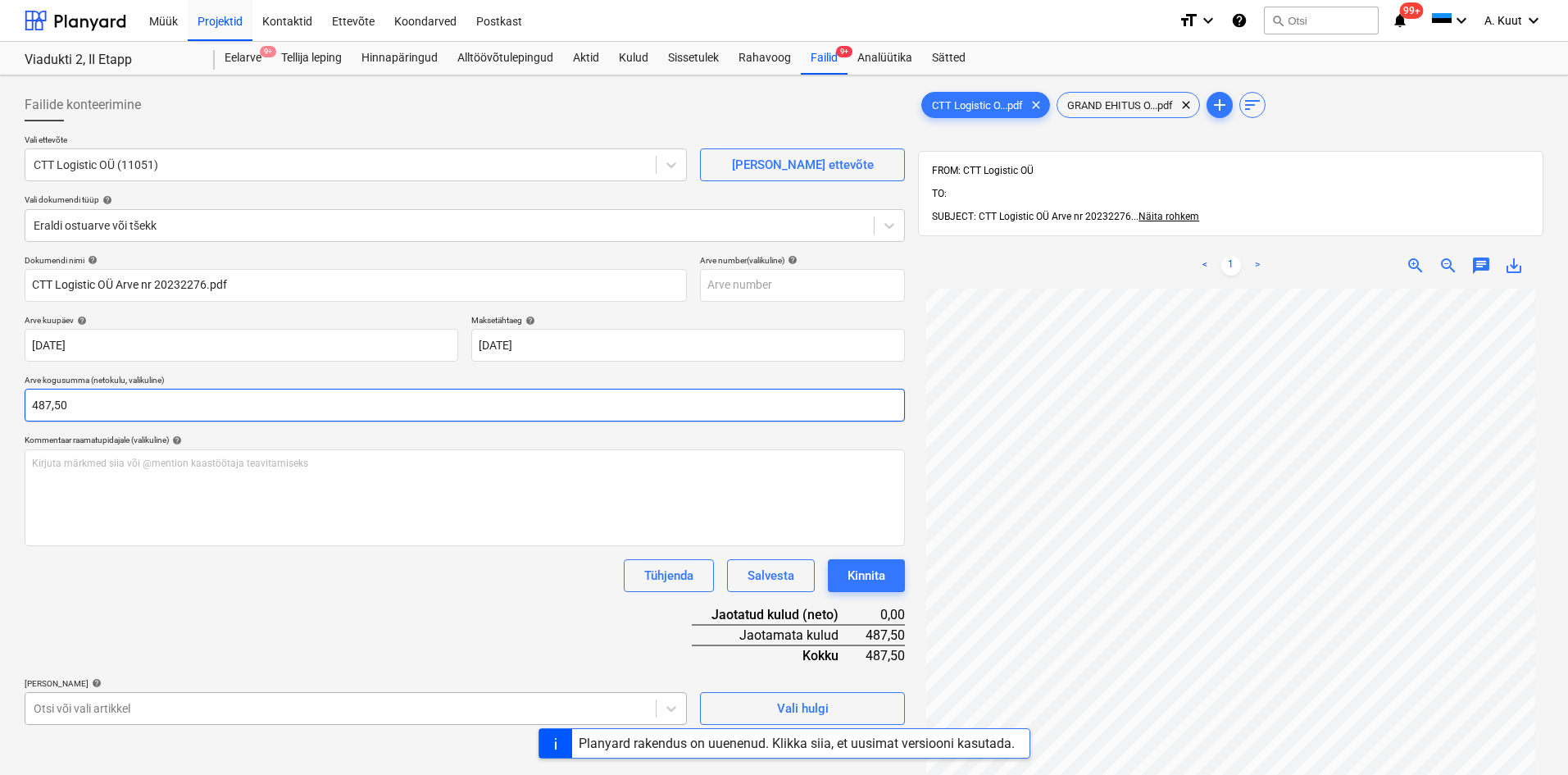
type input "487,50"
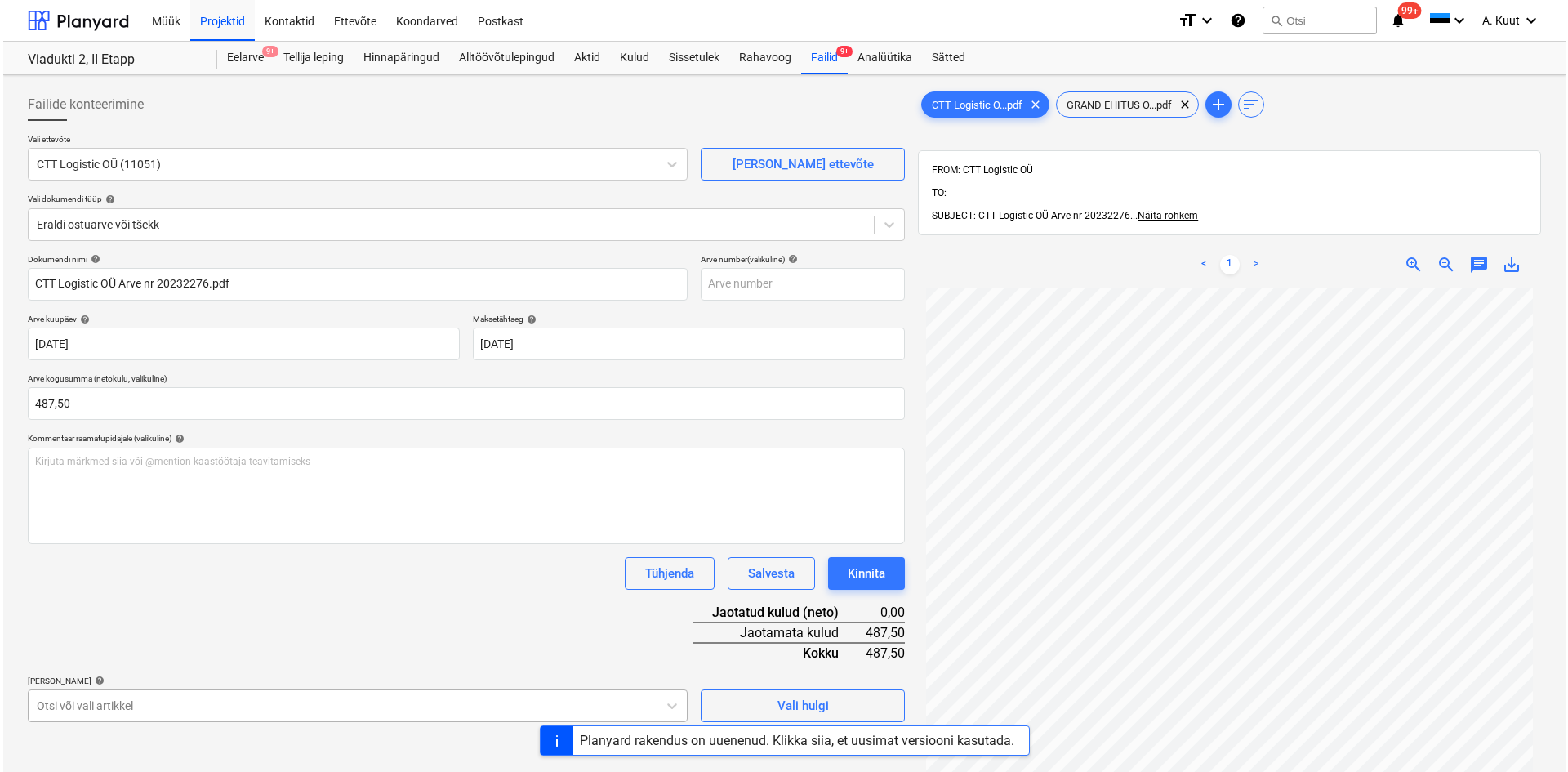
scroll to position [212, 0]
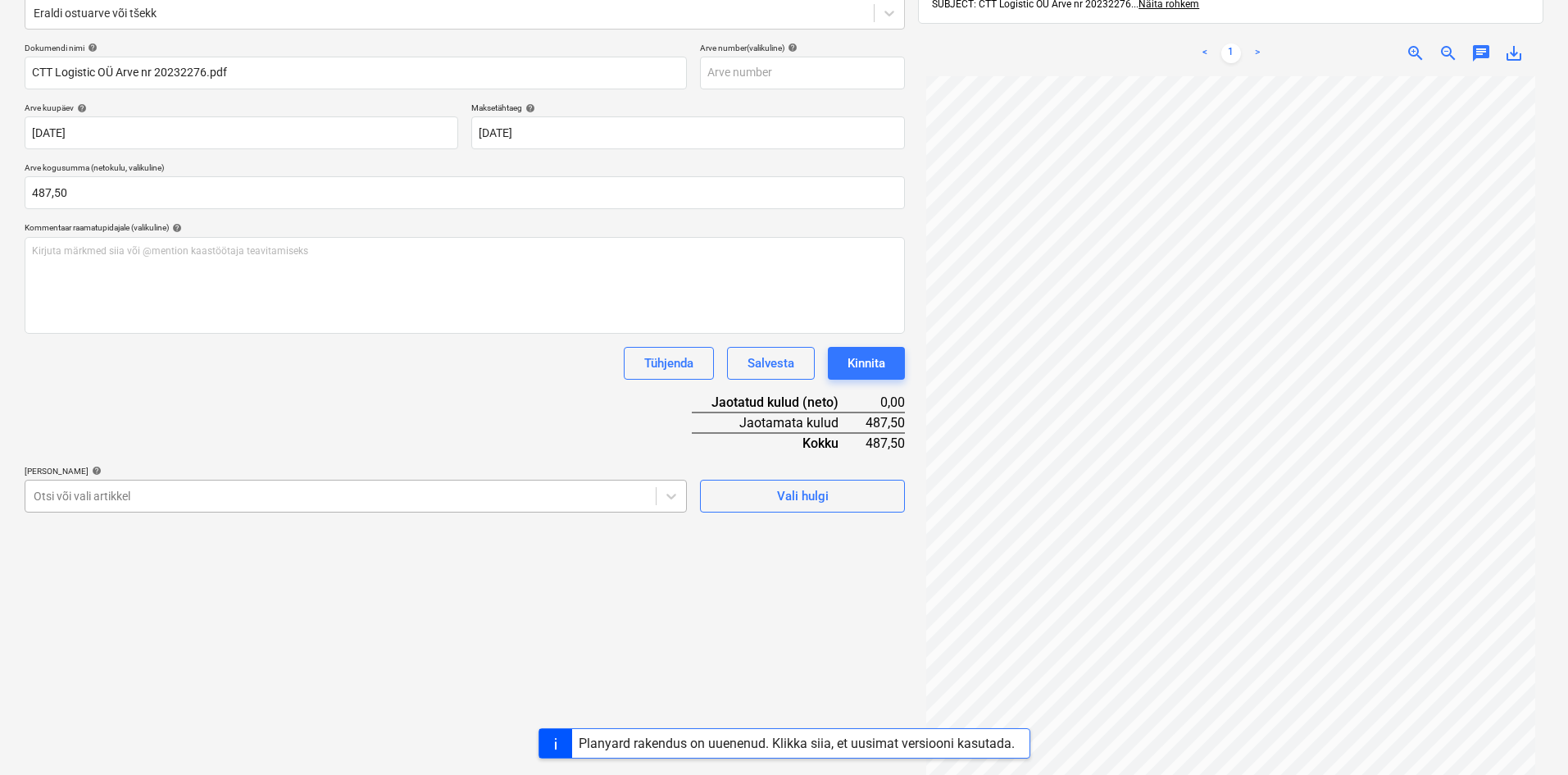
click at [201, 563] on body "Müük Projektid Kontaktid Ettevõte Koondarved Postkast format_size keyboard_arro…" at bounding box center [784, 175] width 1568 height 775
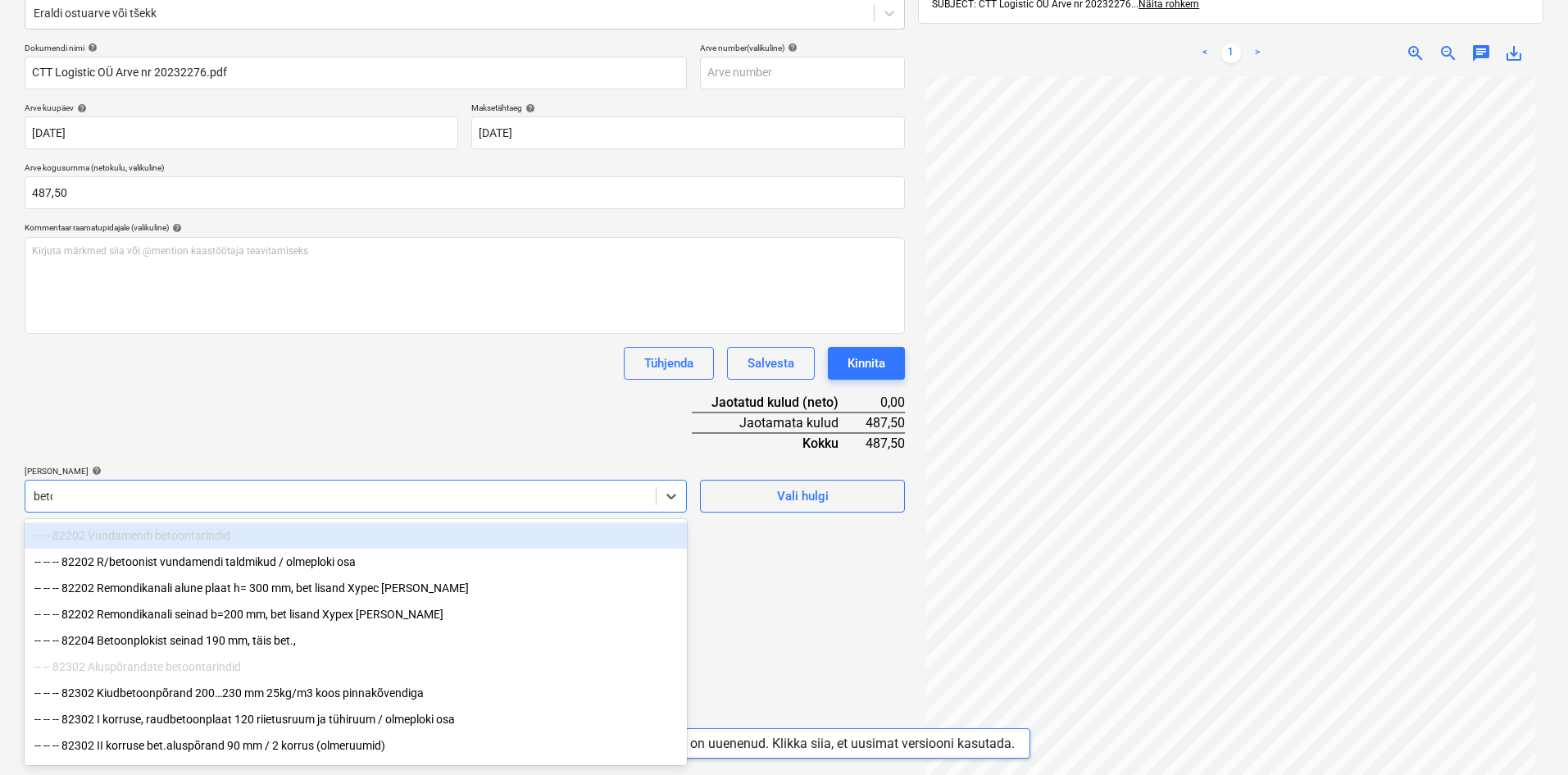
type input "betoo"
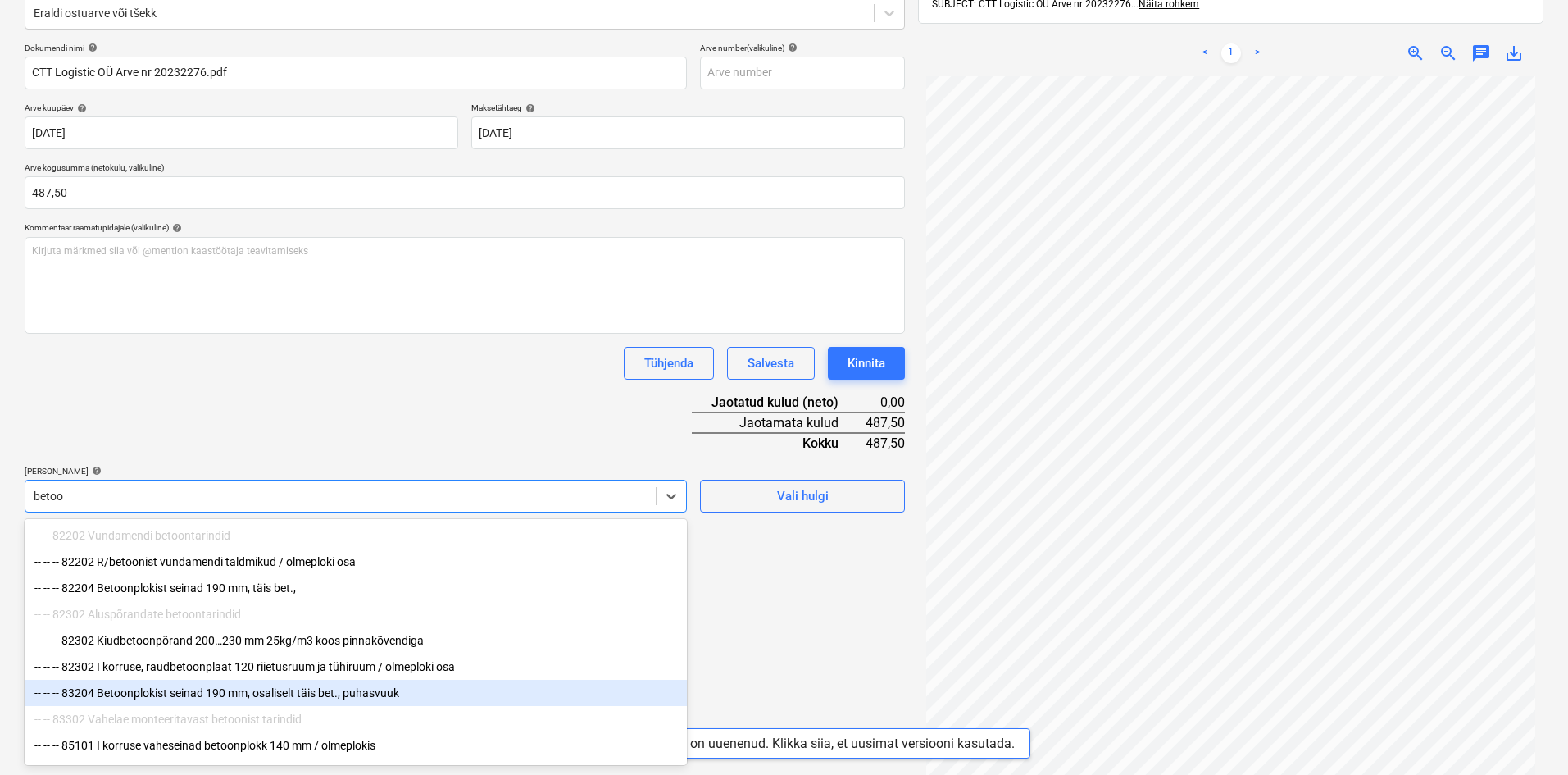
click at [198, 699] on div "-- -- -- 83204 Betoonplokist seinad 190 mm, osaliselt täis bet., puhasvuuk" at bounding box center [355, 692] width 662 height 27
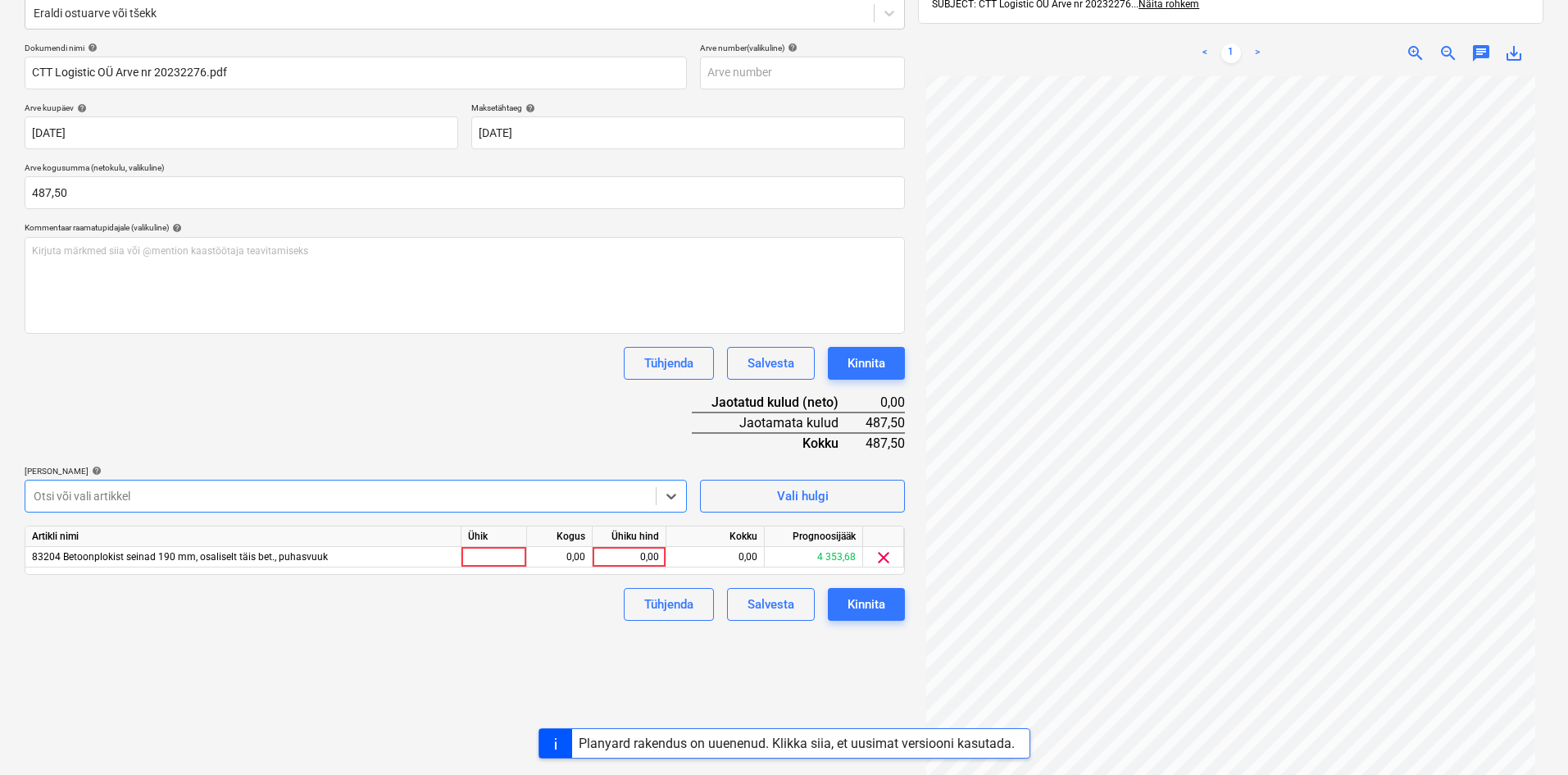
click at [181, 496] on div at bounding box center [340, 496] width 614 height 17
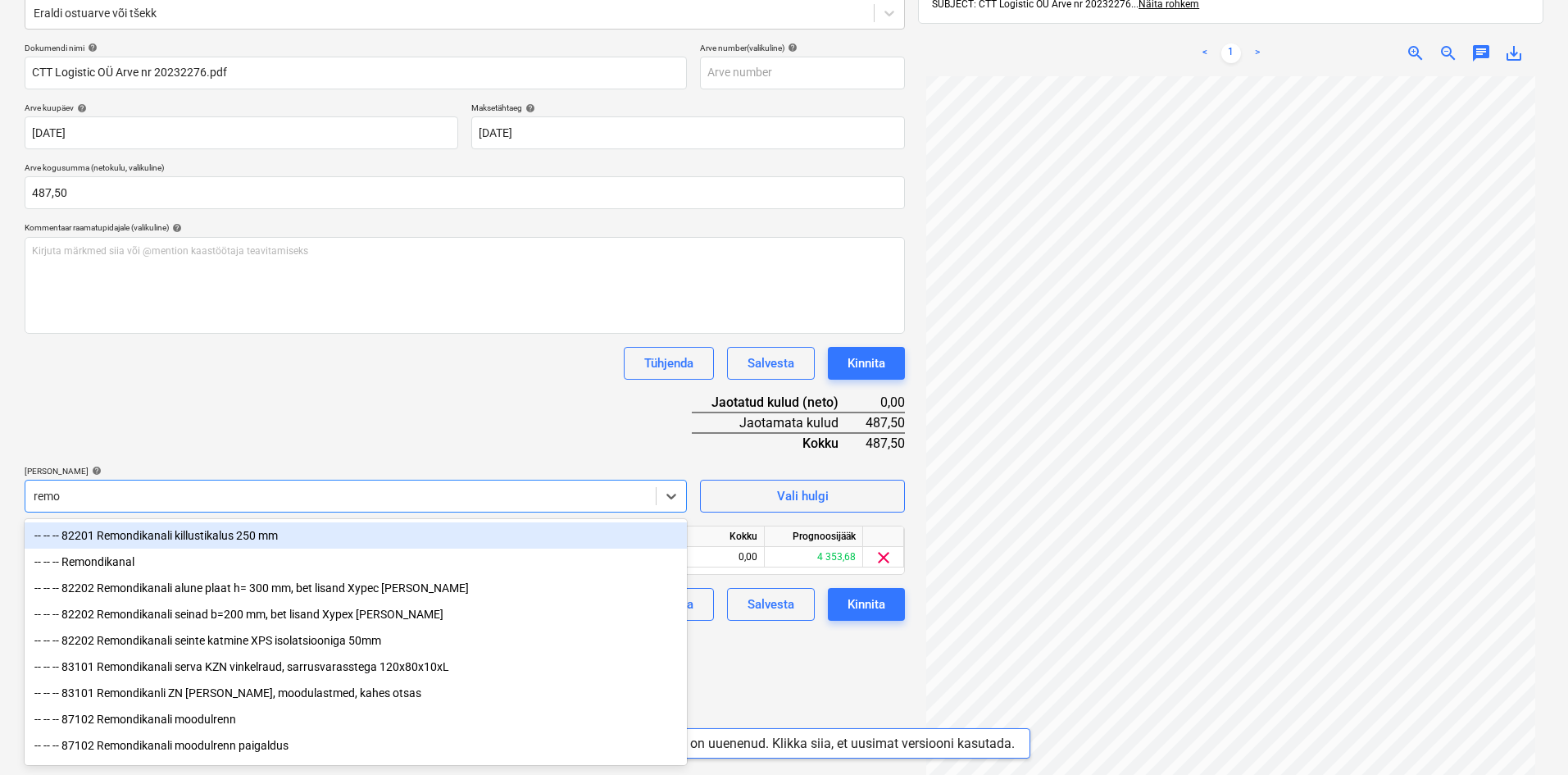
type input "remon"
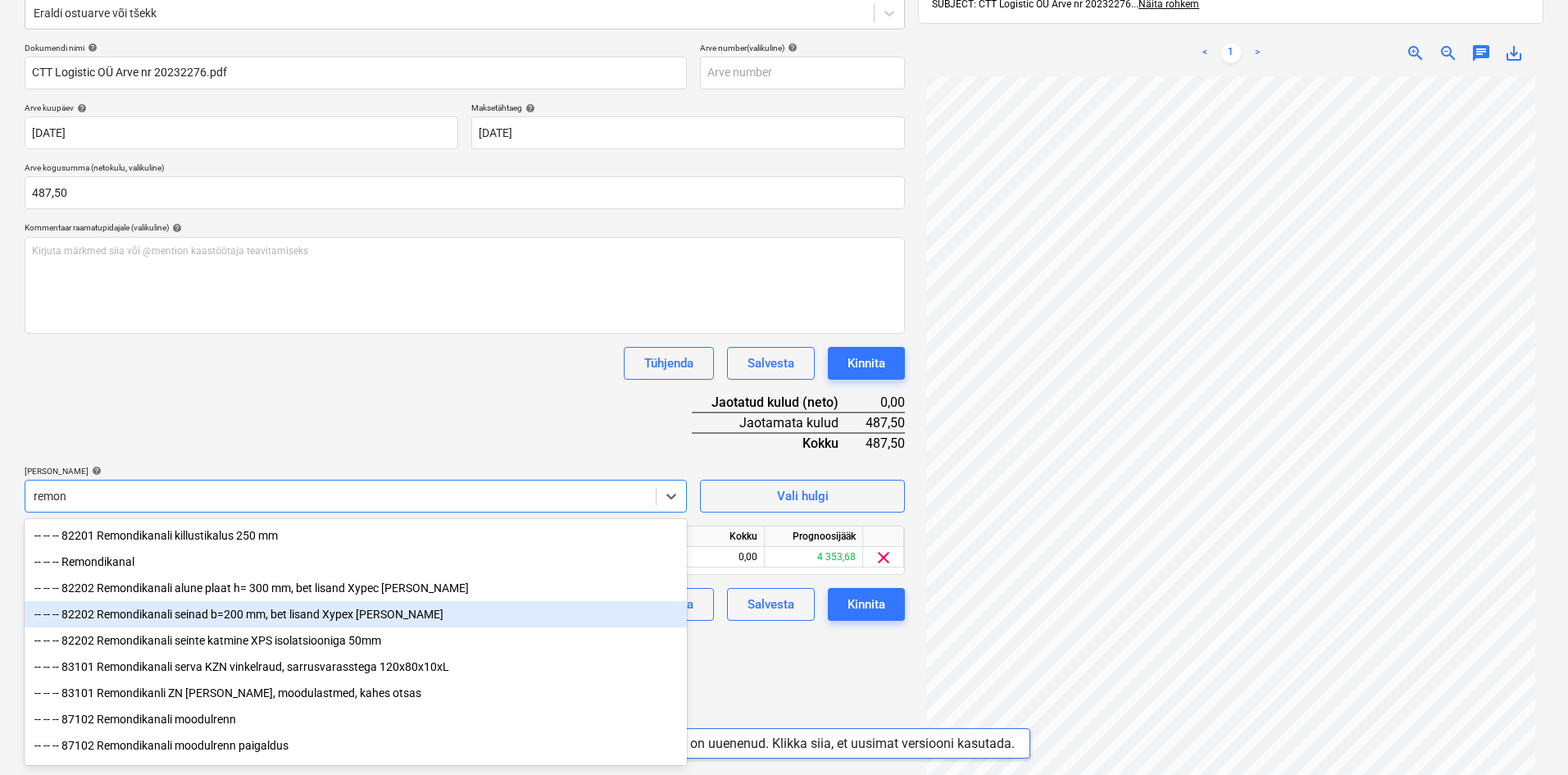
click at [166, 617] on div "-- -- -- 82202 Remondikanali seinad b=200 mm, bet lisand Xypex [PERSON_NAME]" at bounding box center [355, 614] width 662 height 27
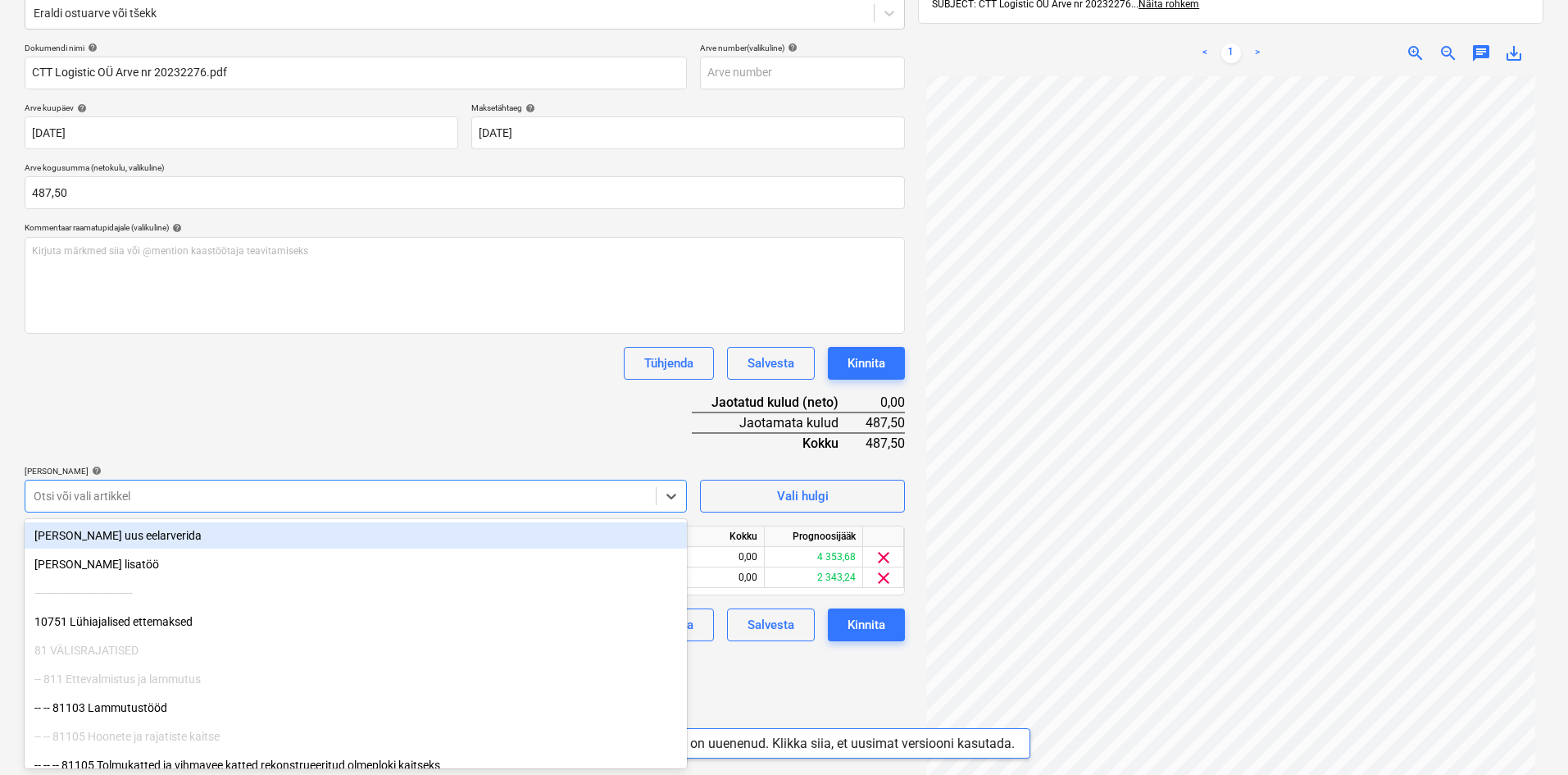
click at [254, 421] on div "Dokumendi nimi help CTT Logistic OÜ Arve nr 20232276.pdf Arve number (valikulin…" at bounding box center [464, 341] width 880 height 598
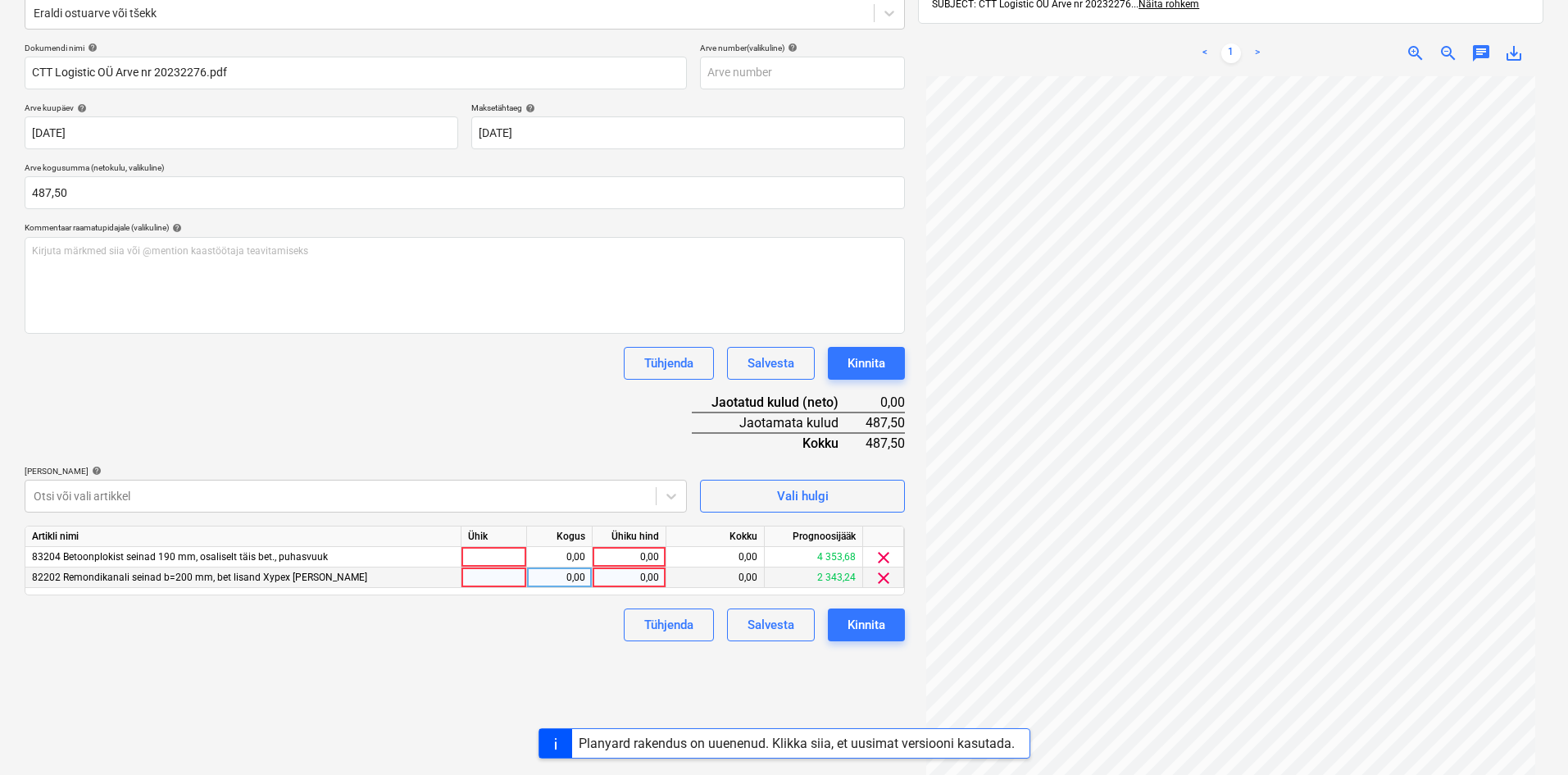
click at [650, 576] on div "0,00" at bounding box center [629, 577] width 60 height 21
type input "4"
type input "227,50"
click at [658, 554] on div "0,00" at bounding box center [629, 557] width 60 height 21
type input "260"
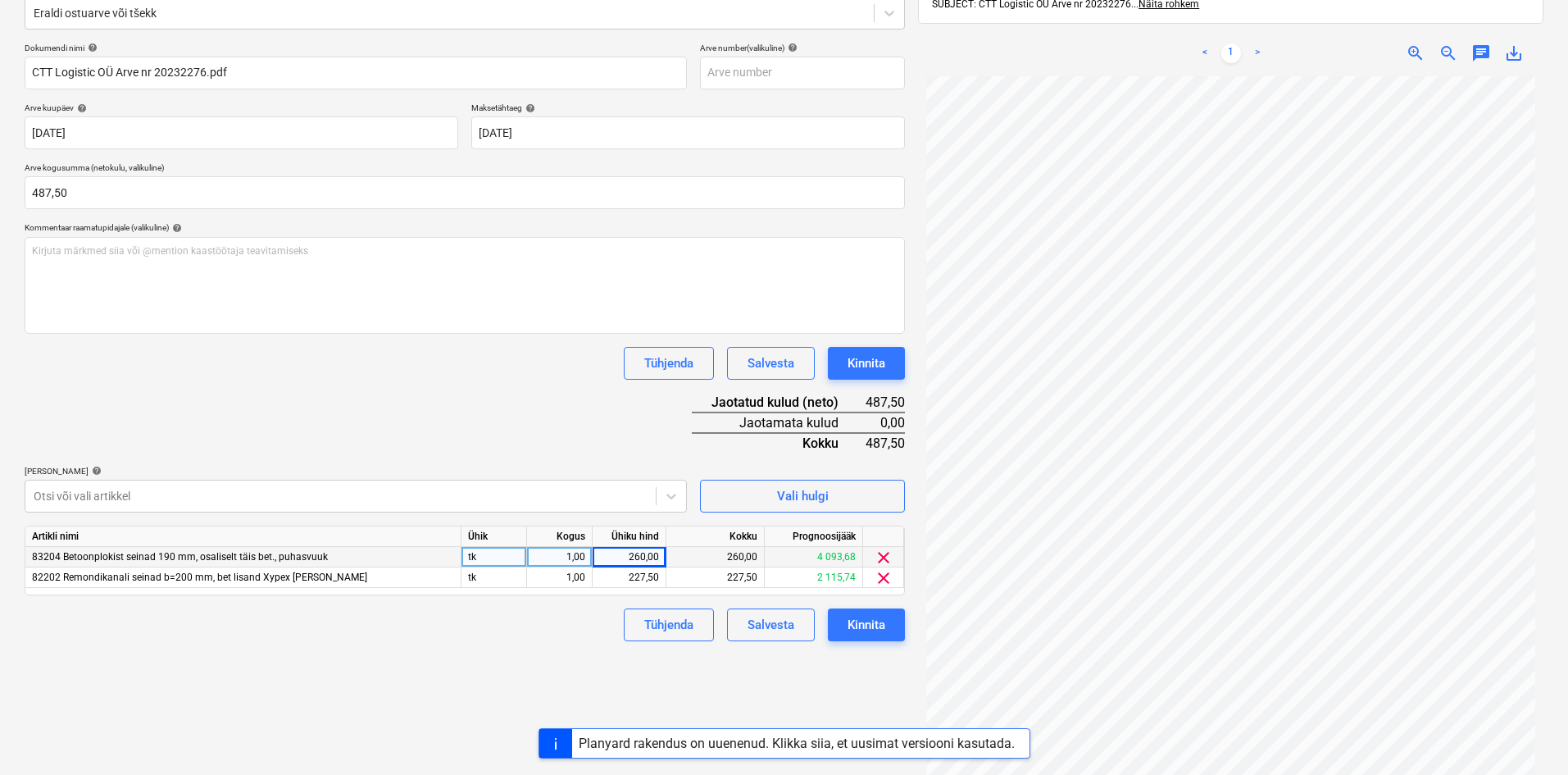
click at [521, 652] on div "Failide konteerimine Vali ettevõte CTT Logistic OÜ (11051) [PERSON_NAME] uus et…" at bounding box center [464, 340] width 893 height 942
click at [874, 624] on div "Kinnita" at bounding box center [867, 625] width 37 height 22
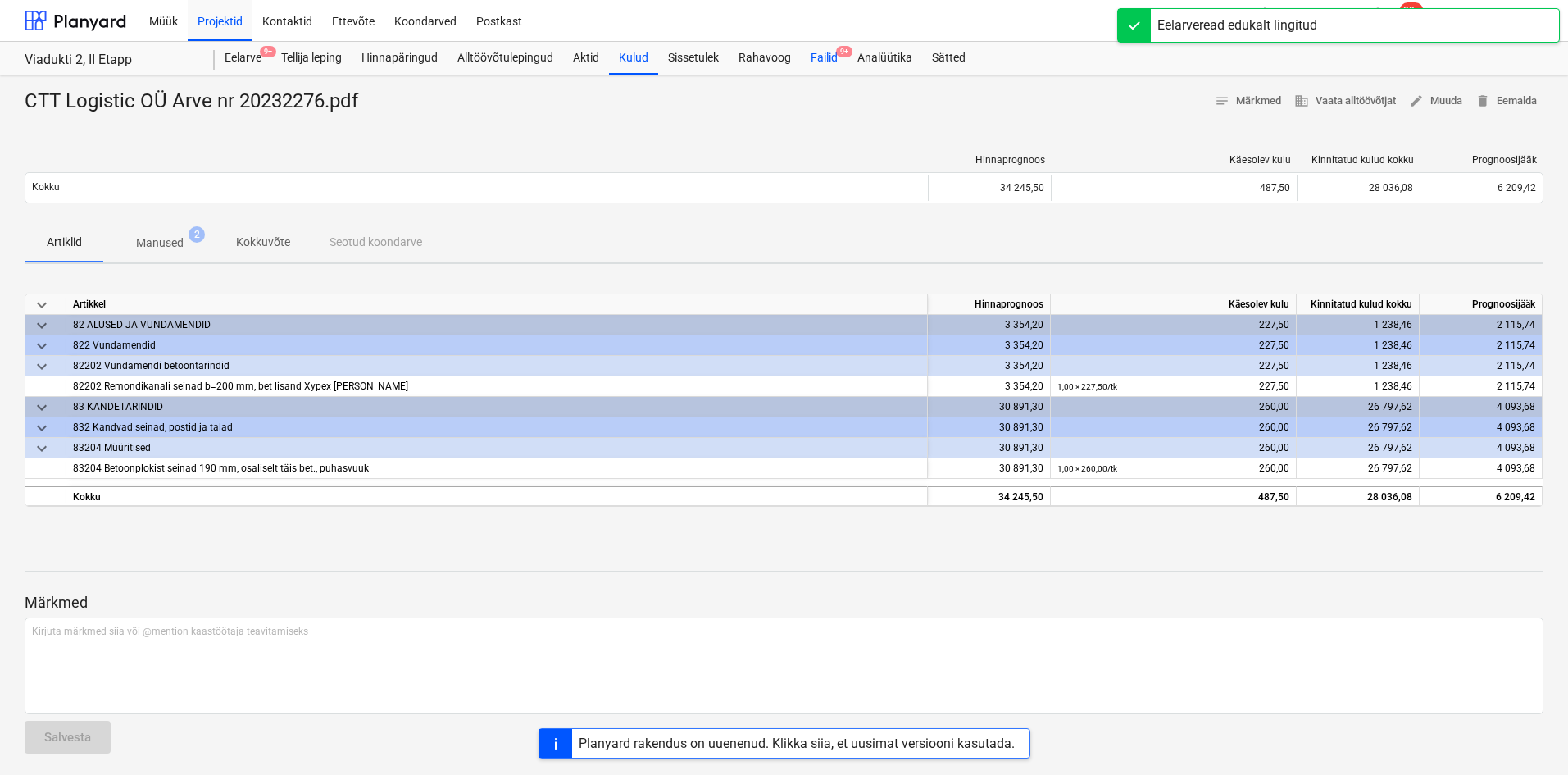
click at [820, 56] on div "Failid 9+" at bounding box center [824, 58] width 47 height 32
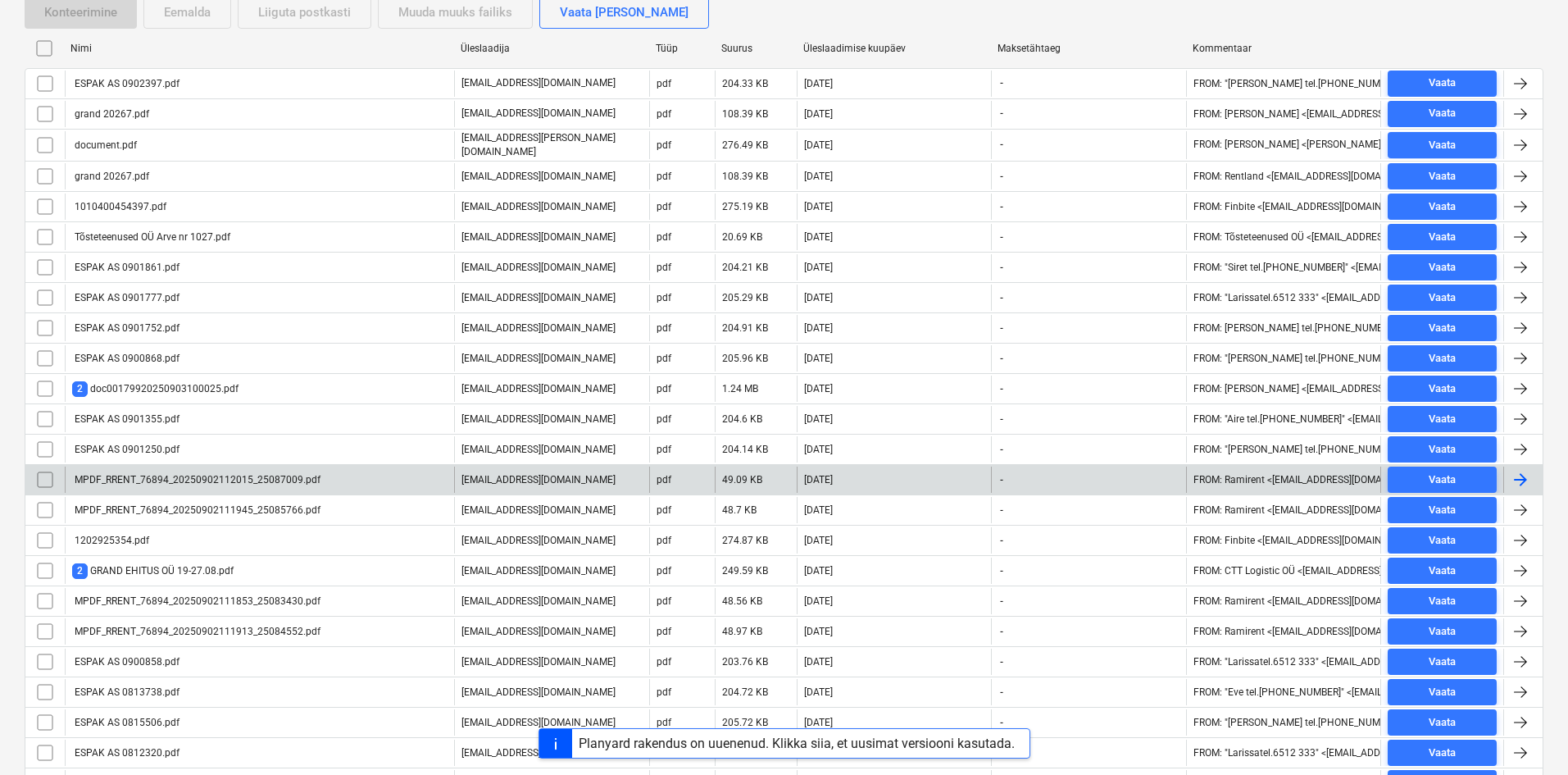
scroll to position [328, 0]
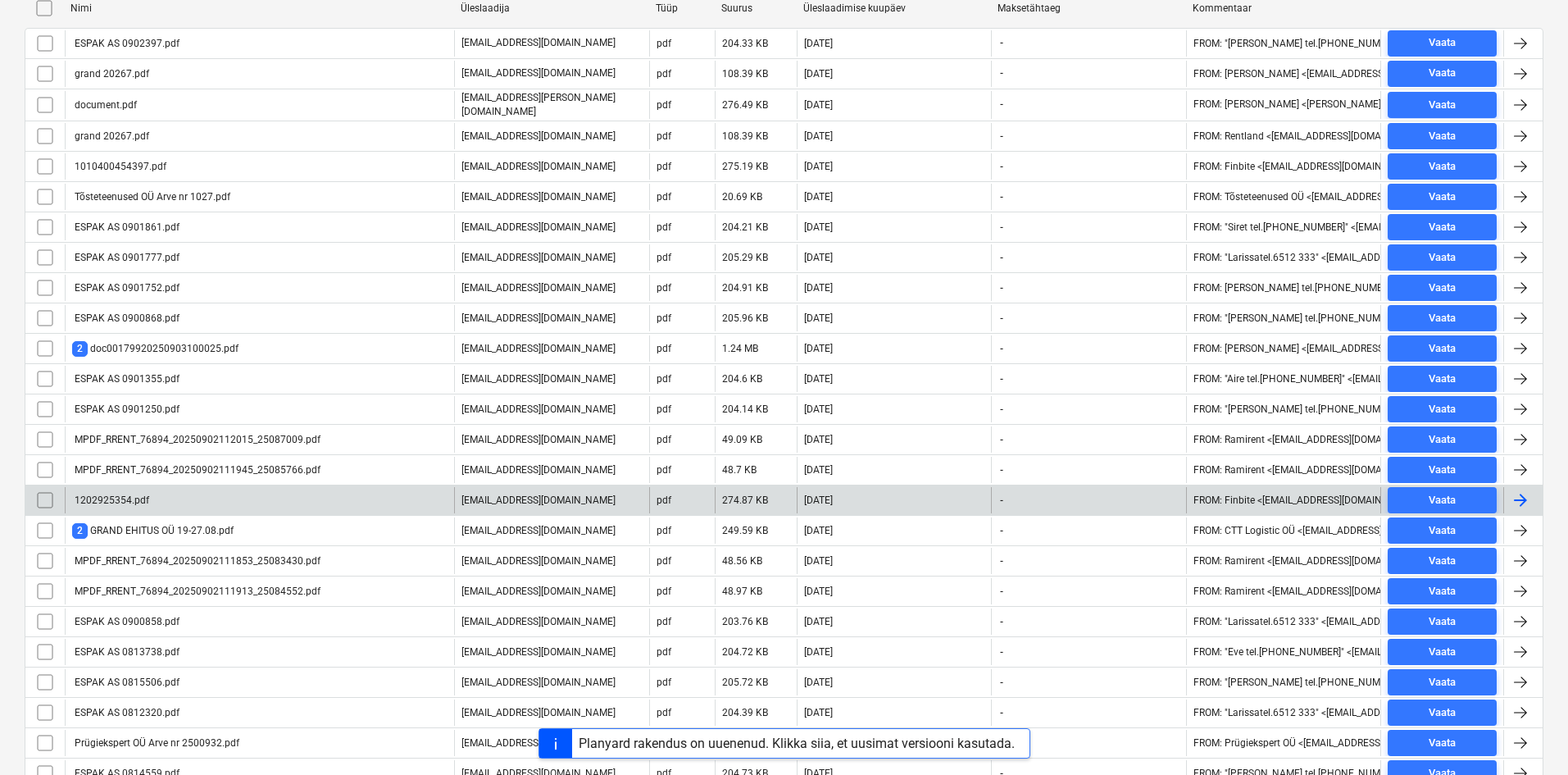
click at [124, 500] on div "1202925354.pdf" at bounding box center [110, 501] width 77 height 12
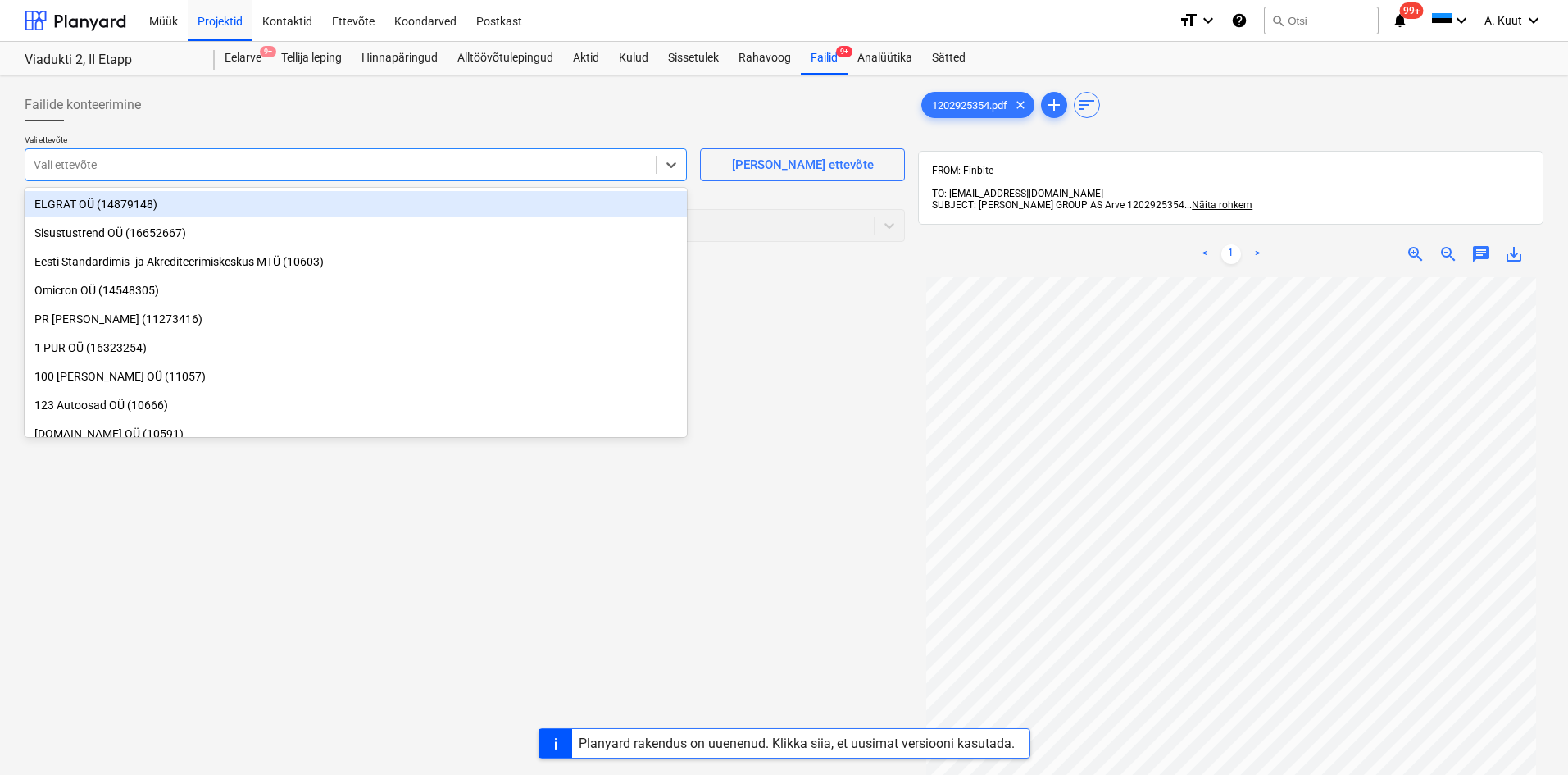
click at [236, 169] on div at bounding box center [340, 164] width 614 height 17
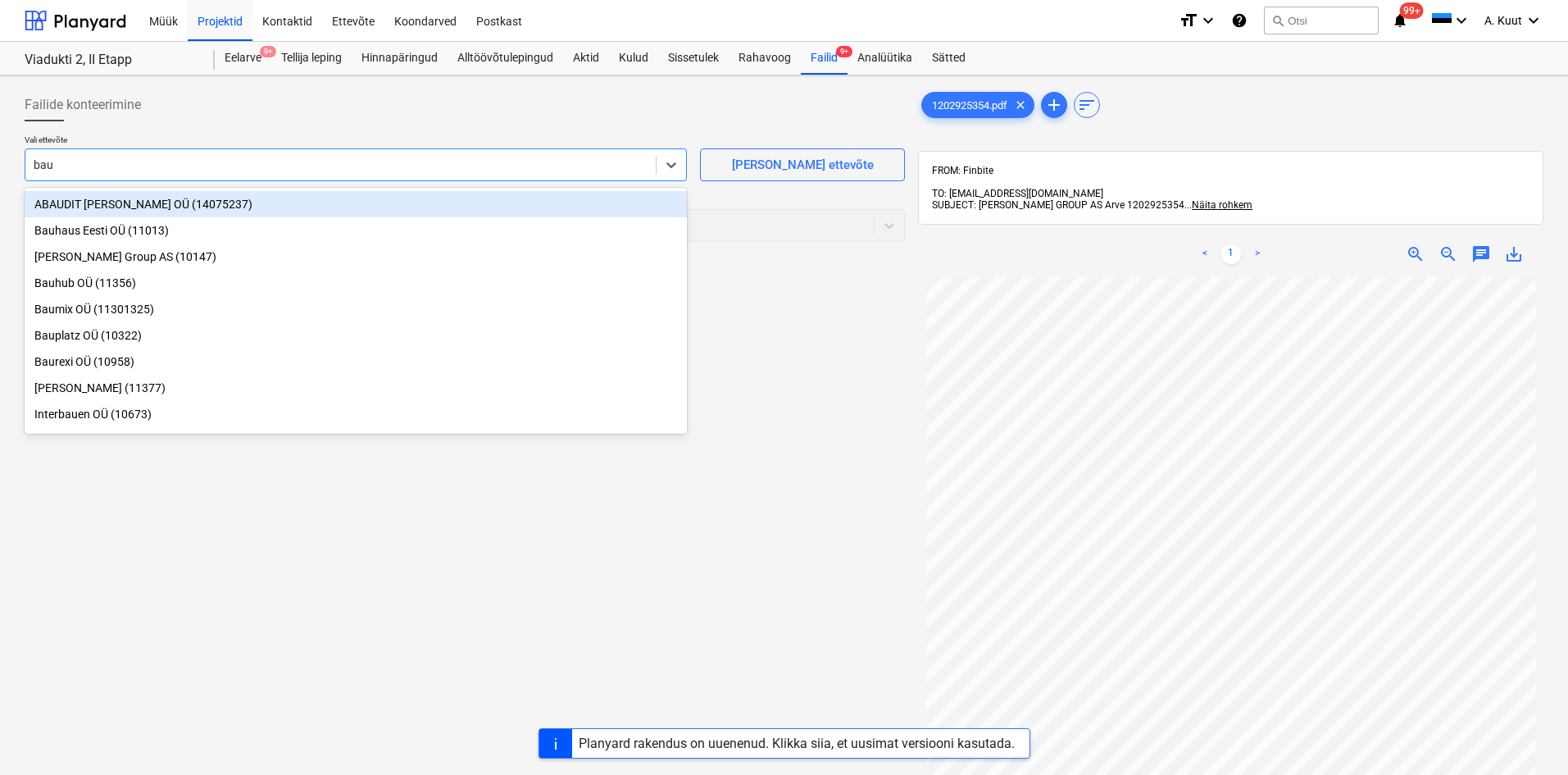
type input "bauh"
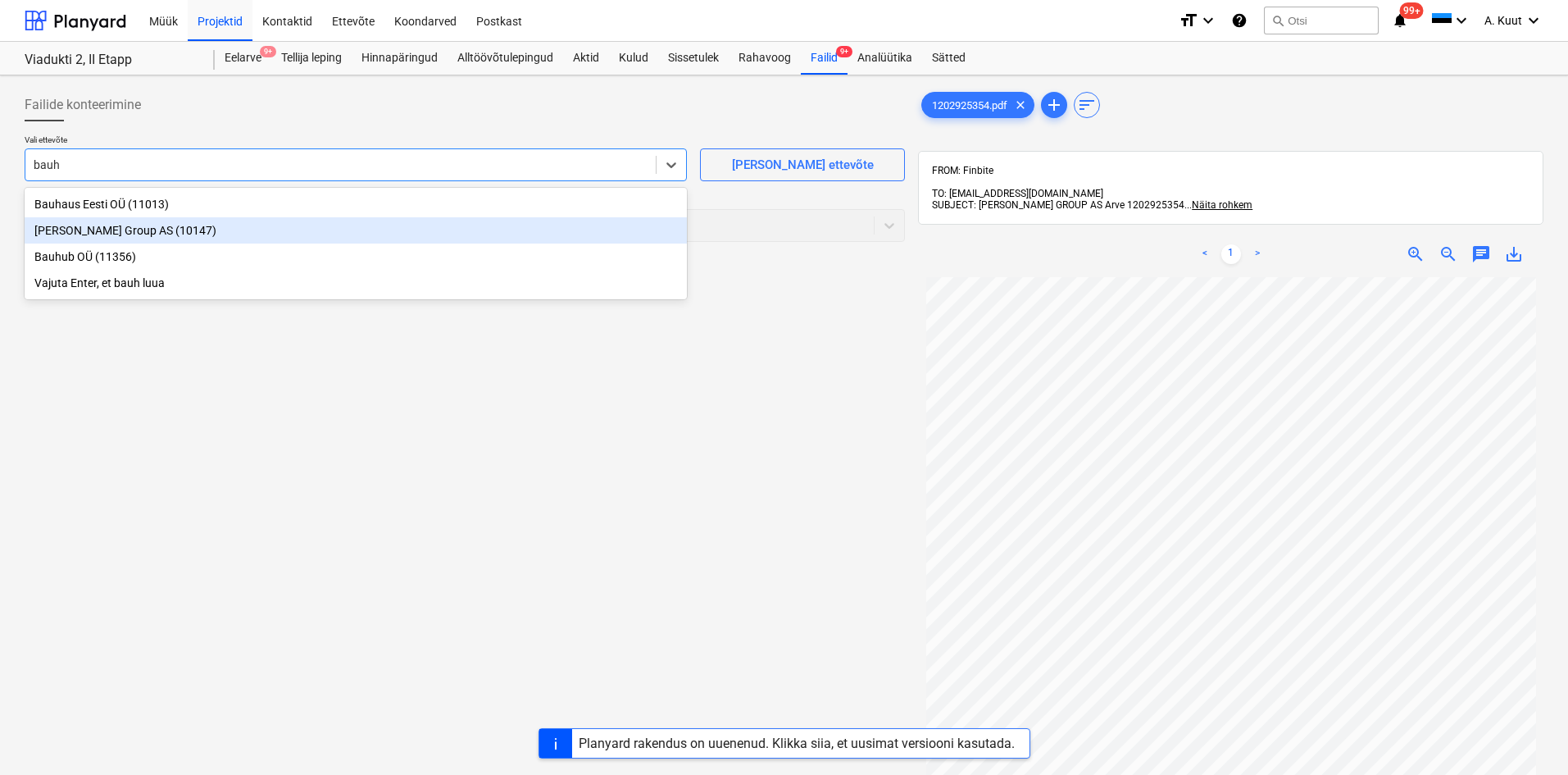
click at [99, 233] on div "[PERSON_NAME] Group AS (10147)" at bounding box center [355, 230] width 662 height 27
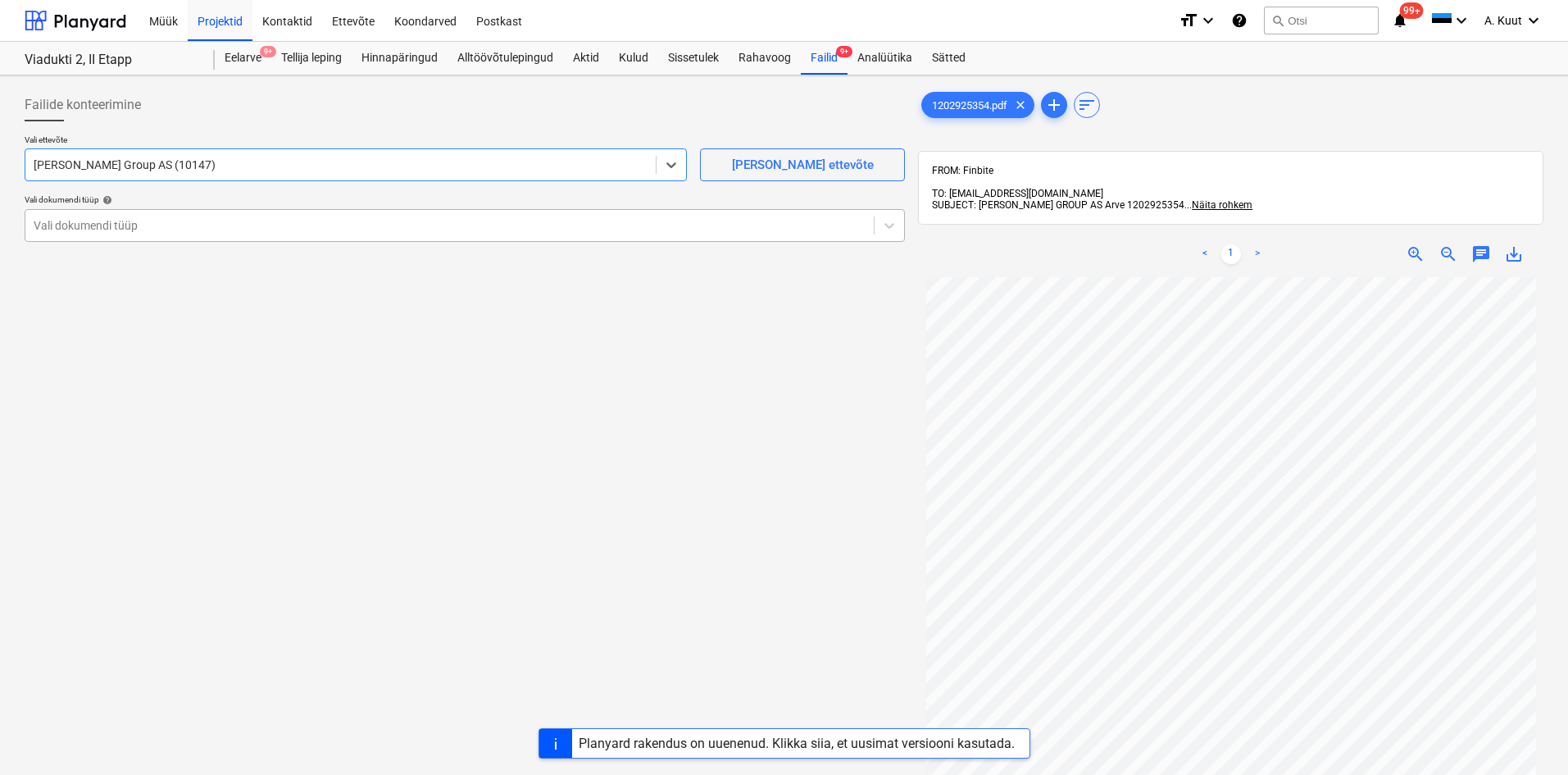
click at [102, 228] on div at bounding box center [450, 225] width 832 height 17
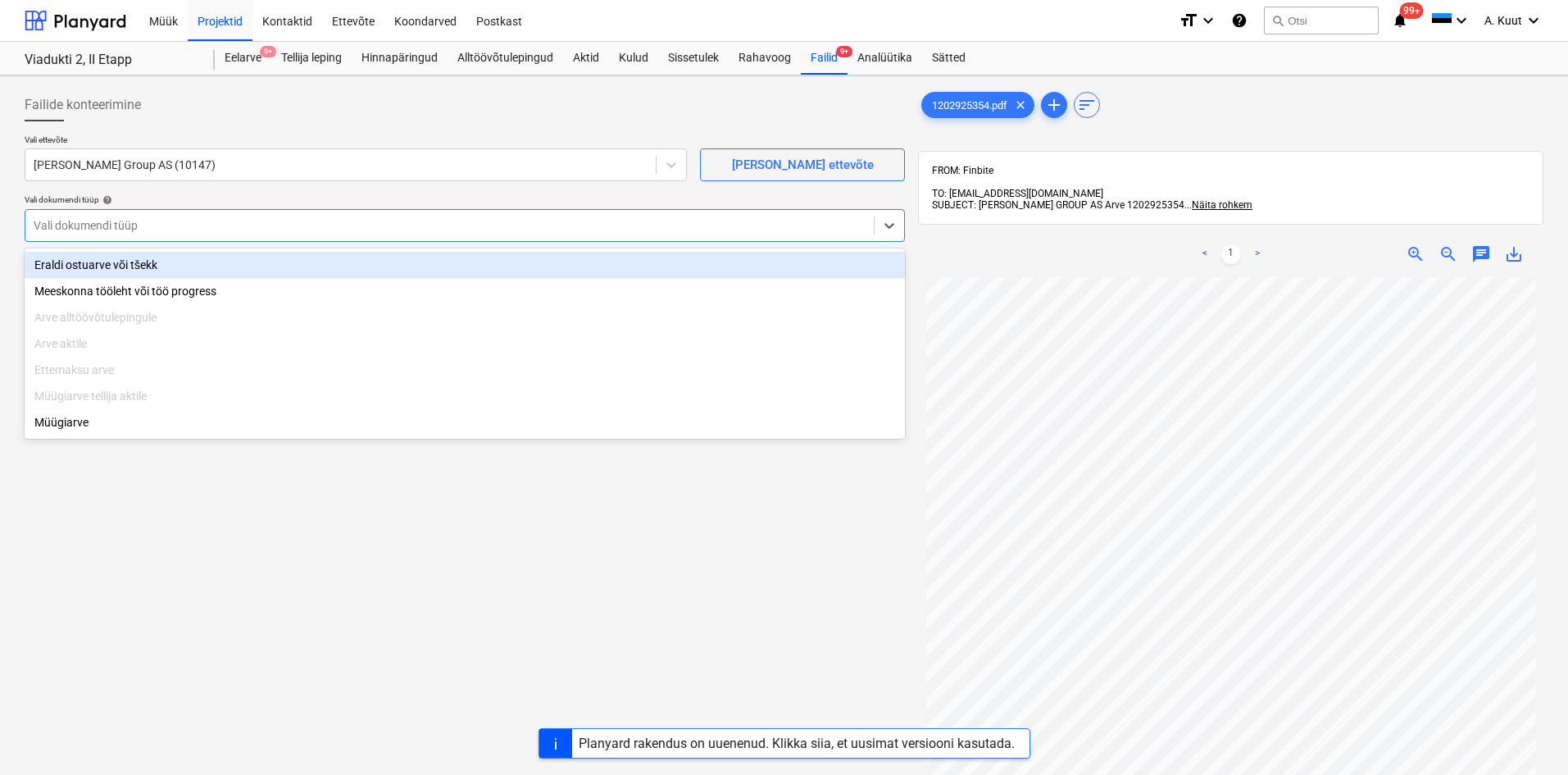
click at [88, 265] on div "Eraldi ostuarve või tšekk" at bounding box center [464, 265] width 880 height 27
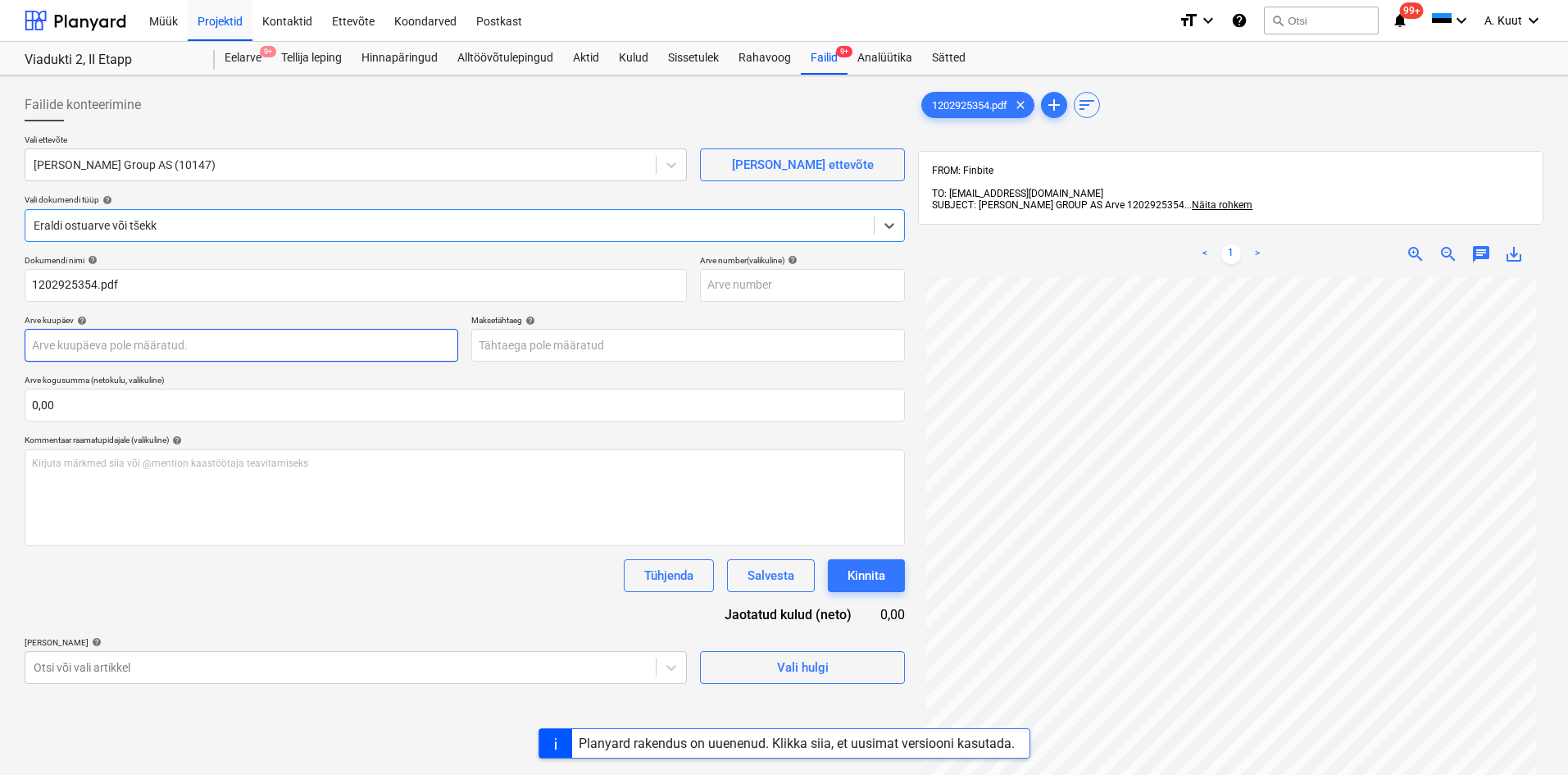
click at [82, 352] on body "Müük Projektid Kontaktid Ettevõte Koondarved Postkast format_size keyboard_arro…" at bounding box center [784, 388] width 1568 height 775
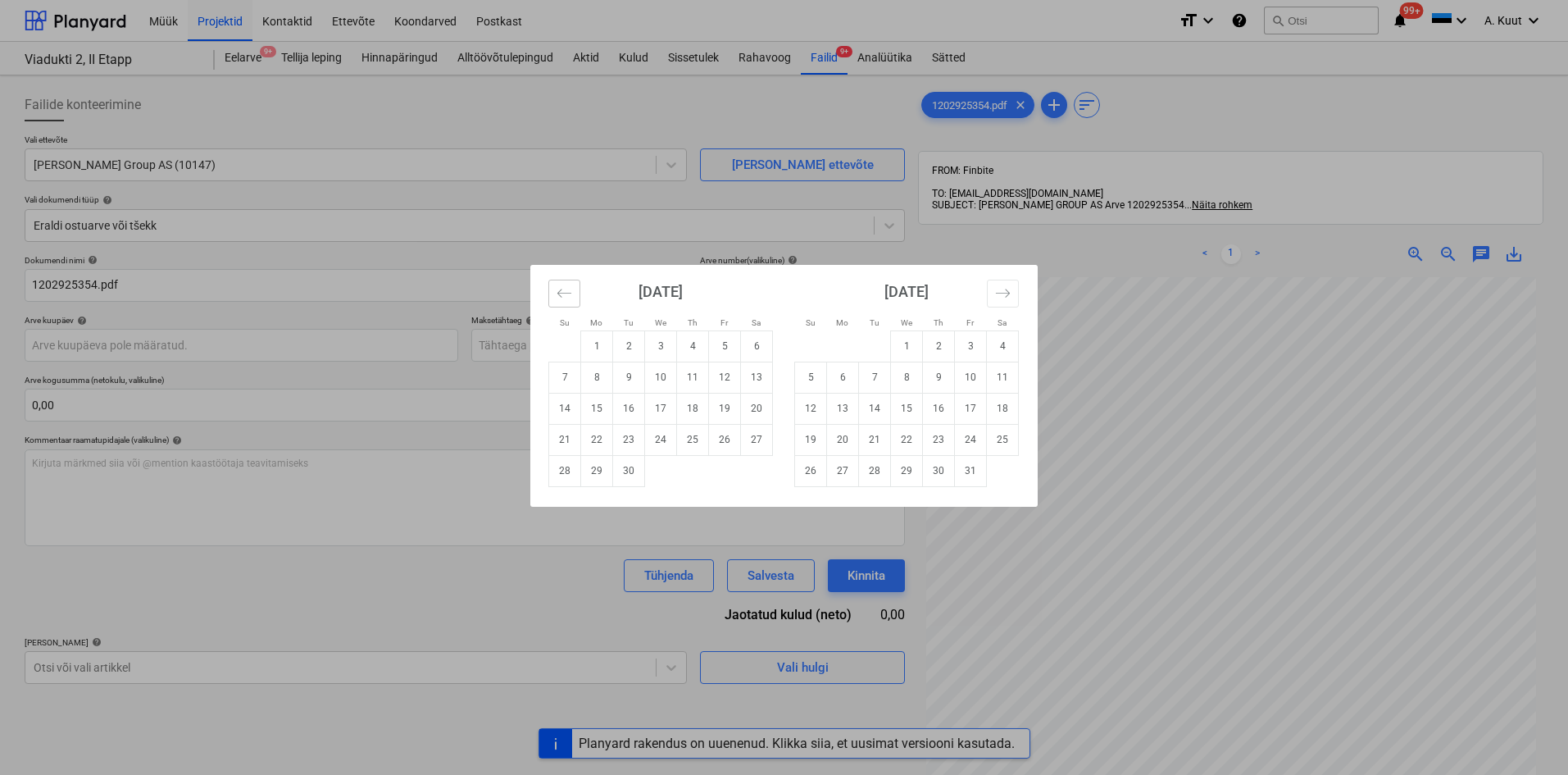
click at [570, 298] on icon "Move backward to switch to the previous month." at bounding box center [565, 293] width 16 height 16
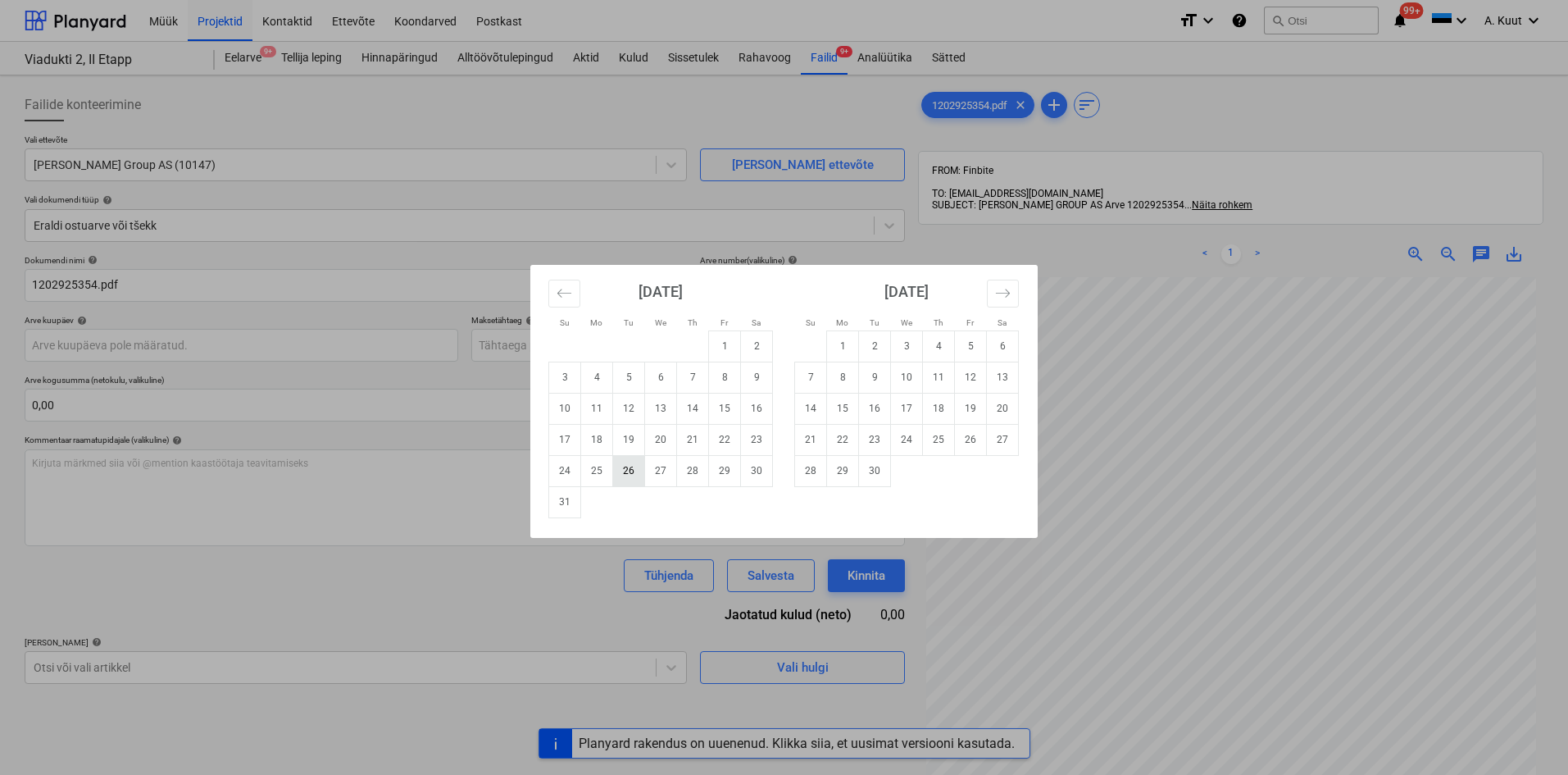
click at [624, 473] on td "26" at bounding box center [629, 471] width 32 height 31
type input "[DATE]"
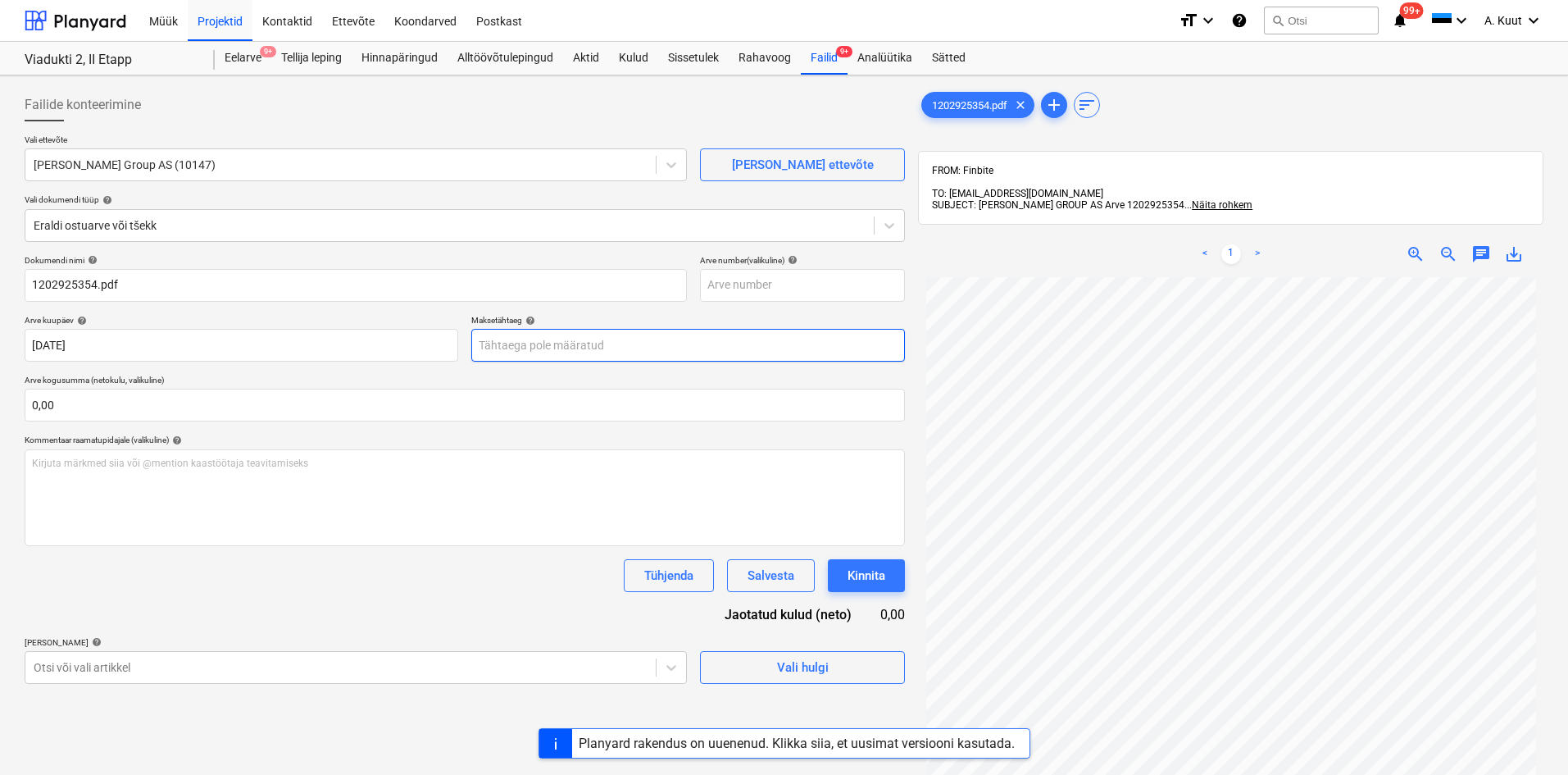
click at [509, 342] on body "Müük Projektid Kontaktid Ettevõte Koondarved Postkast format_size keyboard_arro…" at bounding box center [784, 388] width 1568 height 775
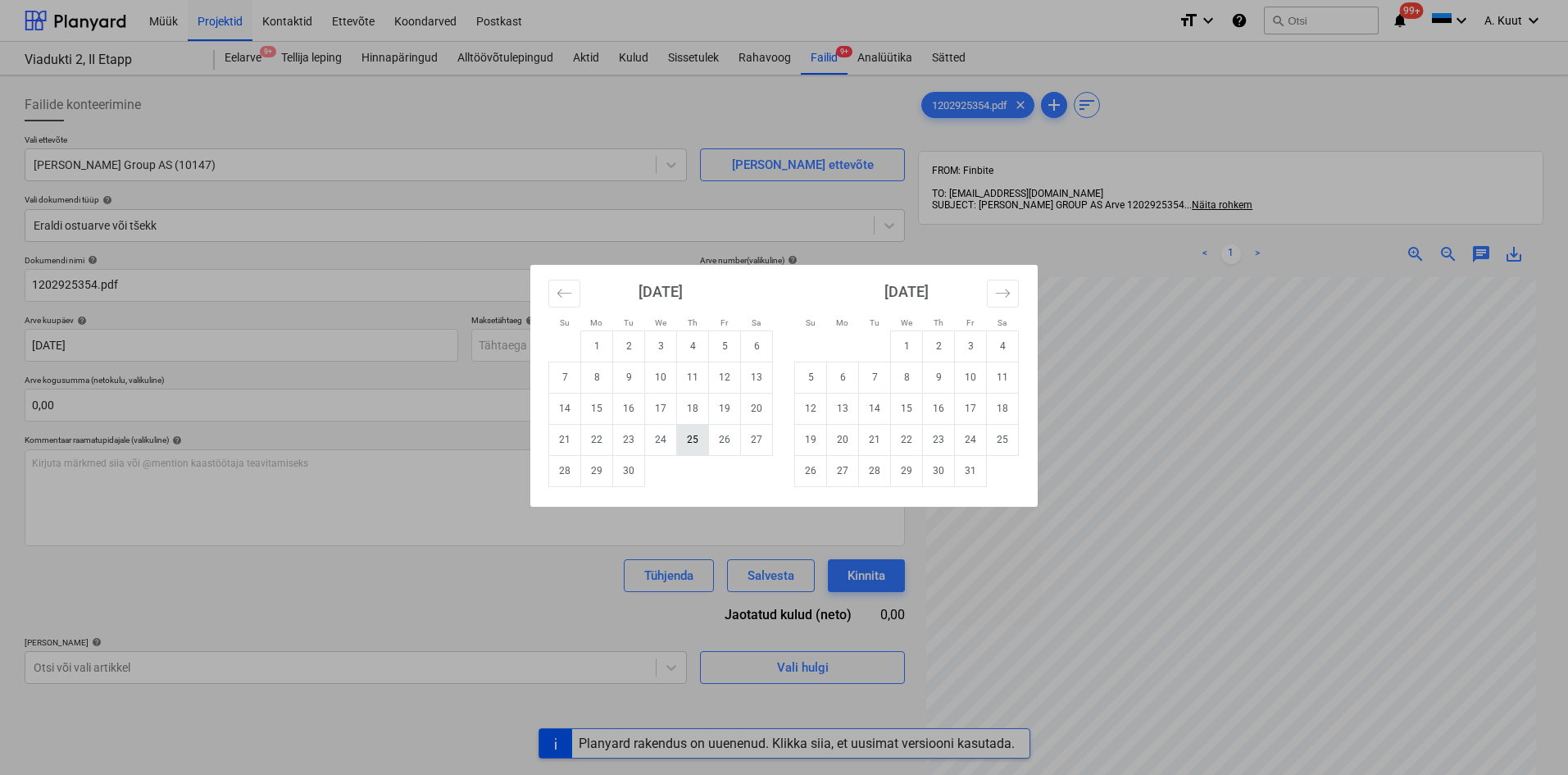
click at [696, 441] on td "25" at bounding box center [693, 440] width 32 height 31
type input "[DATE]"
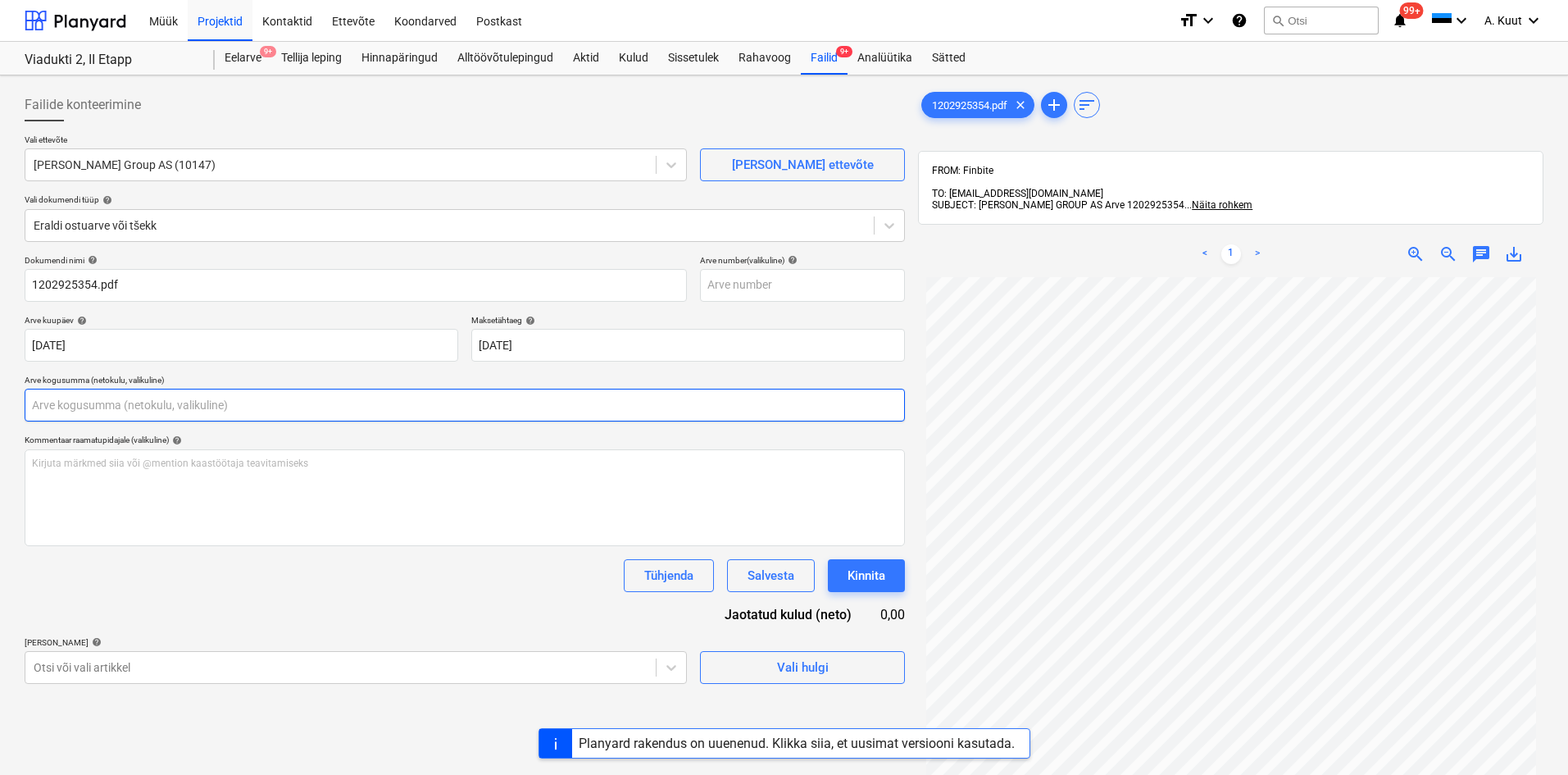
click at [68, 402] on input "text" at bounding box center [464, 404] width 880 height 32
click at [47, 407] on input "text" at bounding box center [464, 404] width 880 height 32
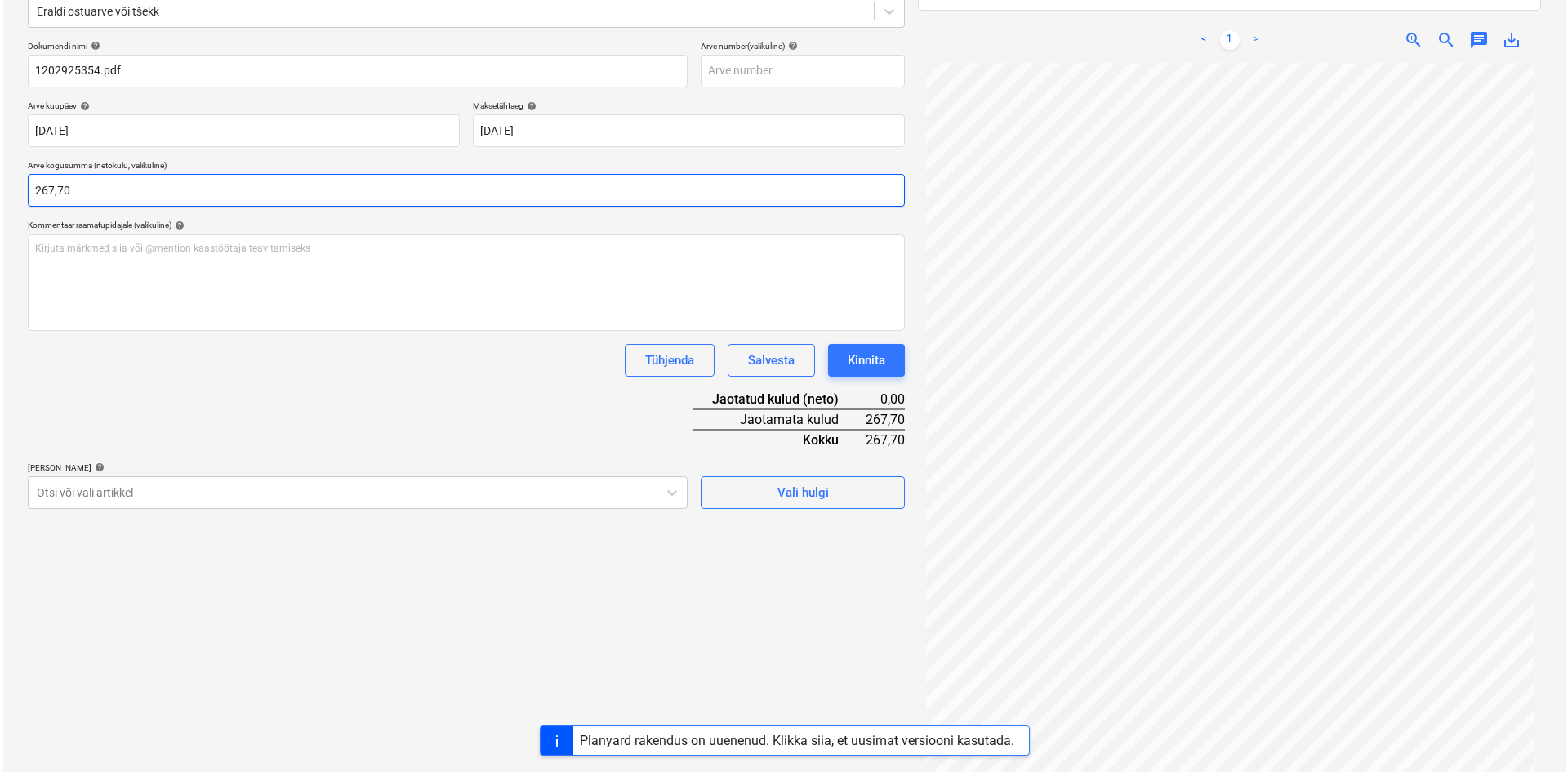
scroll to position [232, 0]
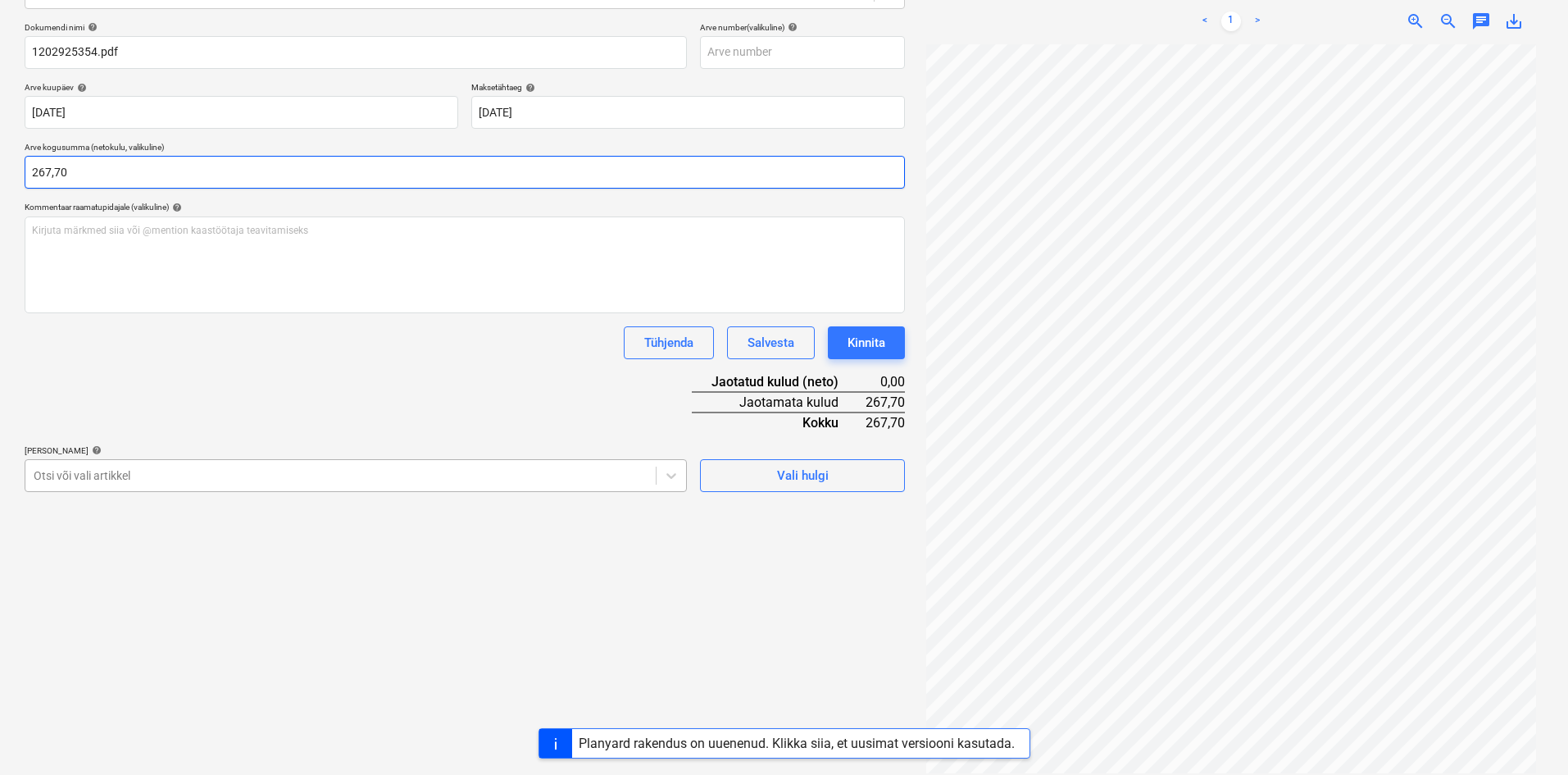
type input "267,70"
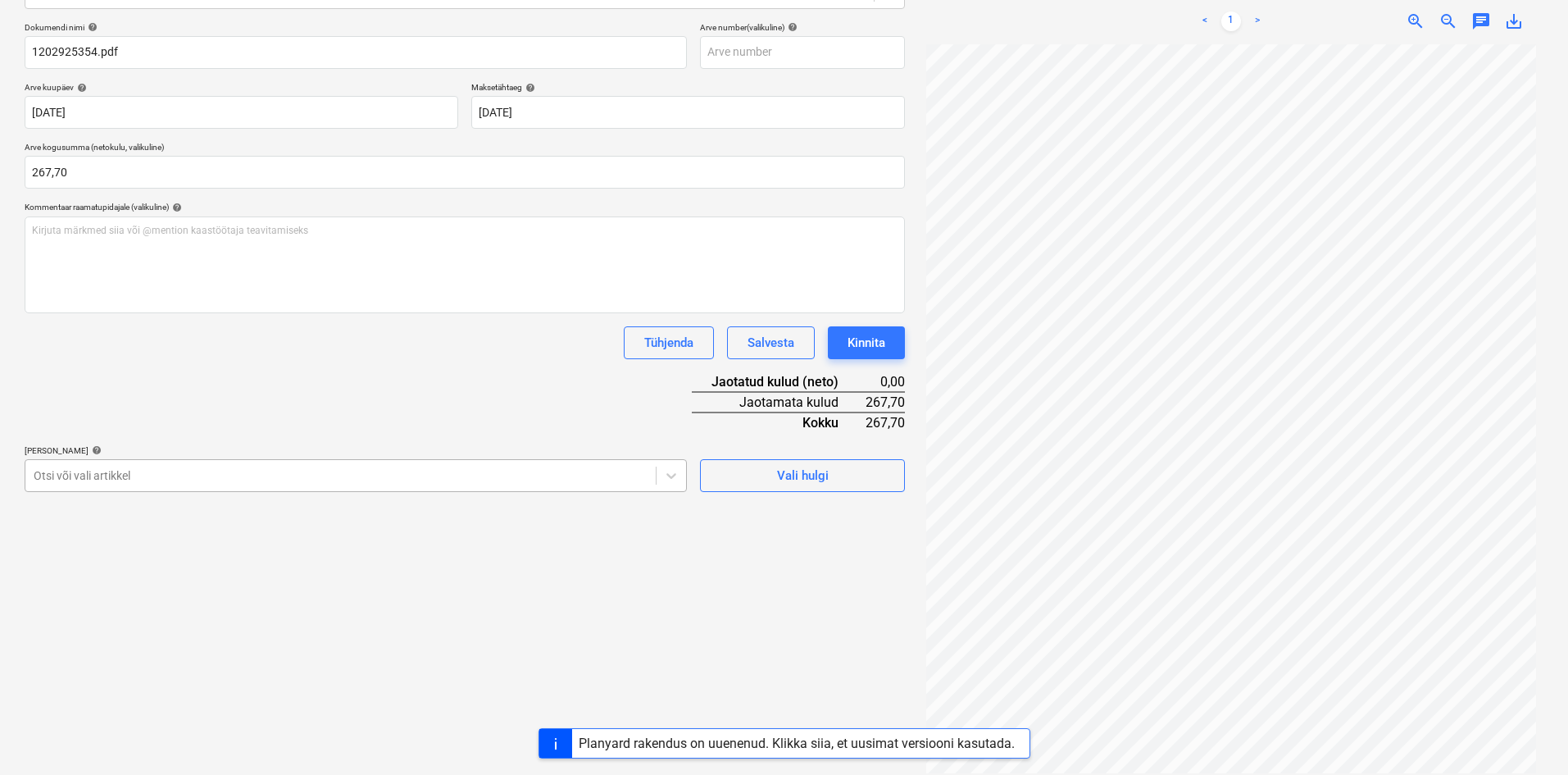
click at [172, 472] on div at bounding box center [340, 475] width 614 height 17
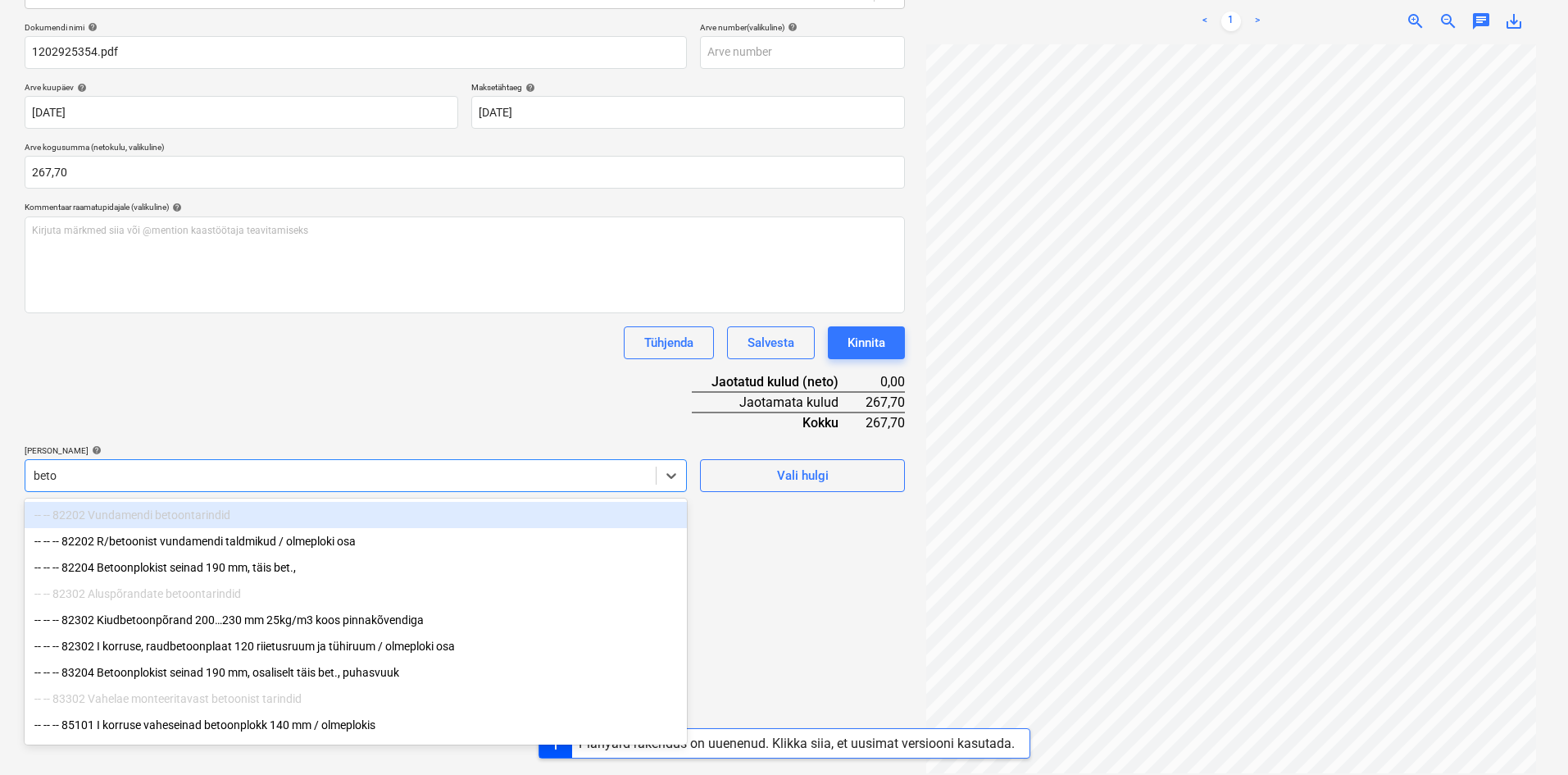
type input "betoo"
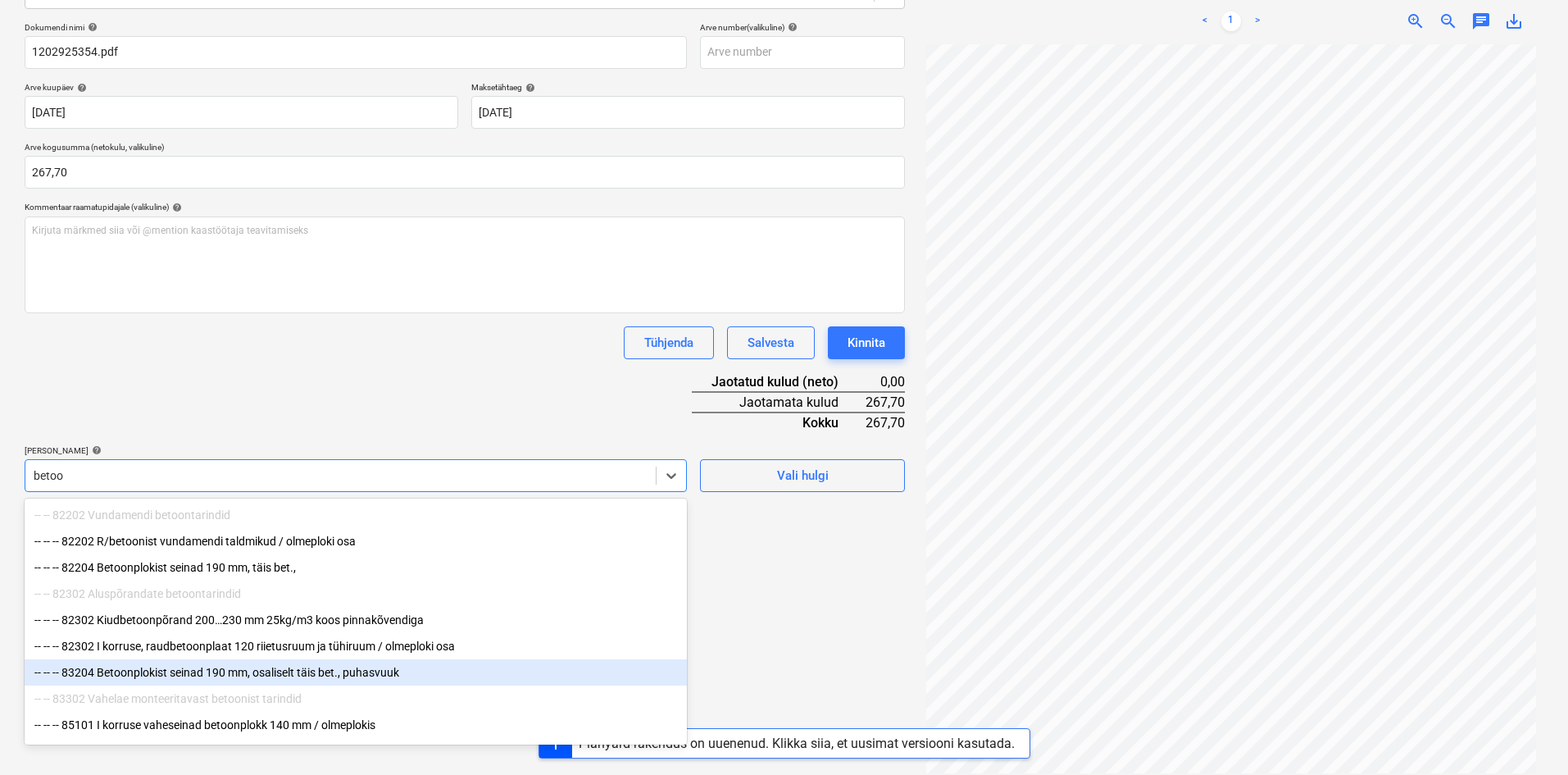
click at [164, 677] on div "-- -- -- 83204 Betoonplokist seinad 190 mm, osaliselt täis bet., puhasvuuk" at bounding box center [355, 672] width 662 height 27
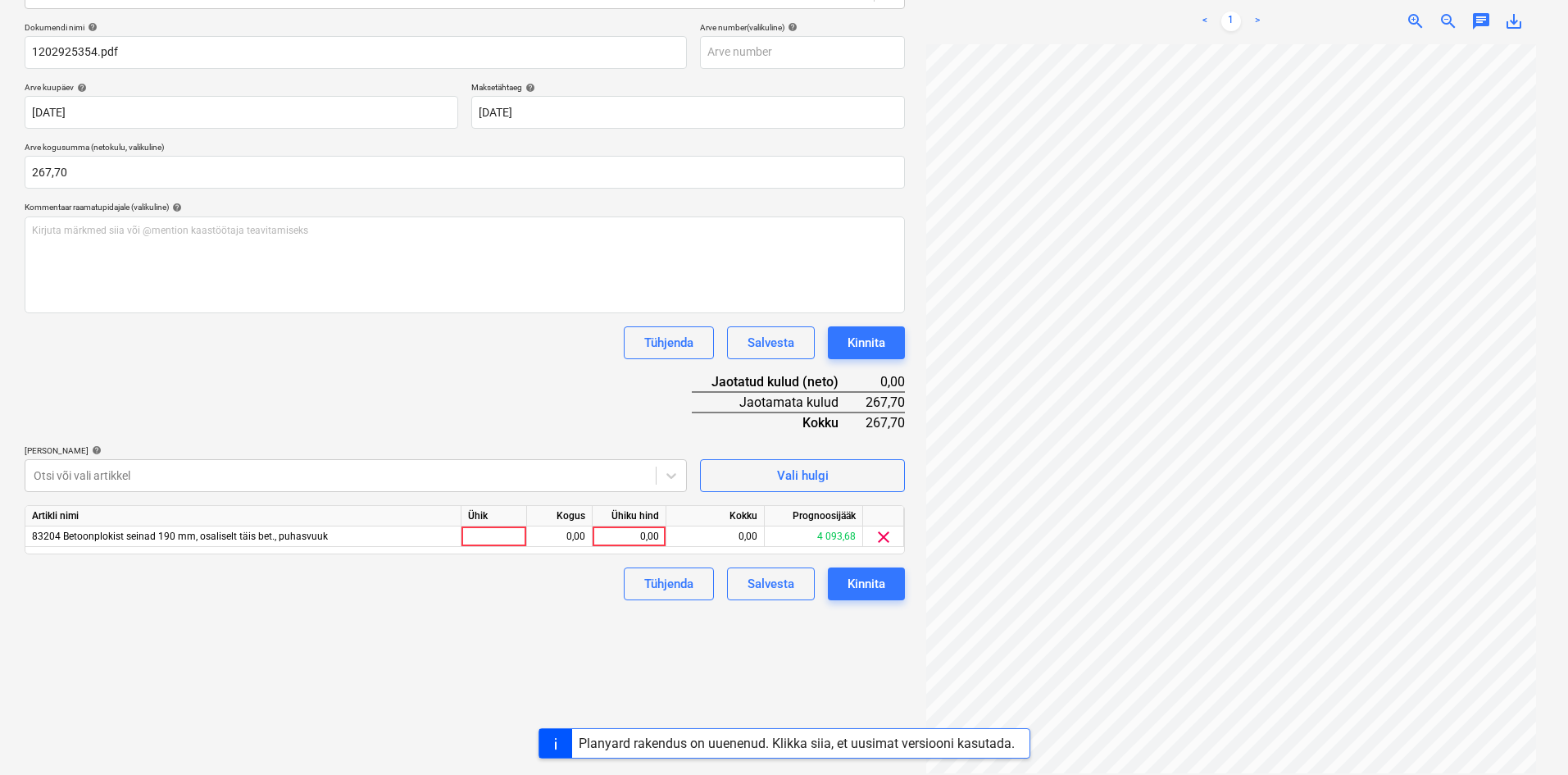
click at [306, 400] on div "Dokumendi nimi help 1202925354.pdf Arve number (valikuline) help Arve kuupäev h…" at bounding box center [464, 312] width 880 height 578
click at [655, 537] on div "0,00" at bounding box center [629, 536] width 60 height 21
type input "267,70"
click at [546, 621] on div "Failide konteerimine Vali ettevõte [PERSON_NAME] Group AS (10147) [PERSON_NAME]…" at bounding box center [464, 315] width 893 height 930
click at [884, 583] on div "Kinnita" at bounding box center [867, 584] width 37 height 22
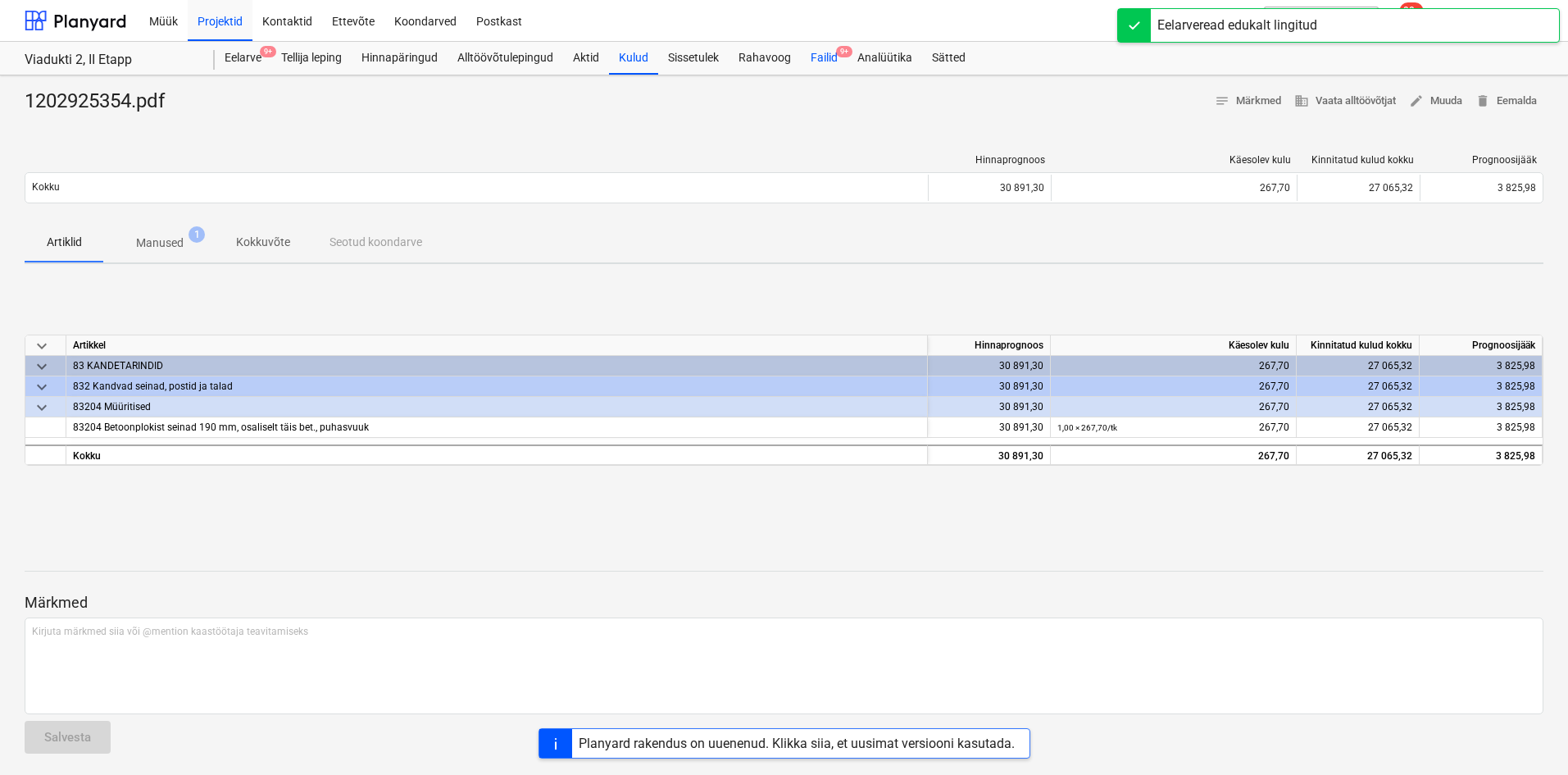
click at [815, 57] on div "Failid 9+" at bounding box center [824, 58] width 47 height 32
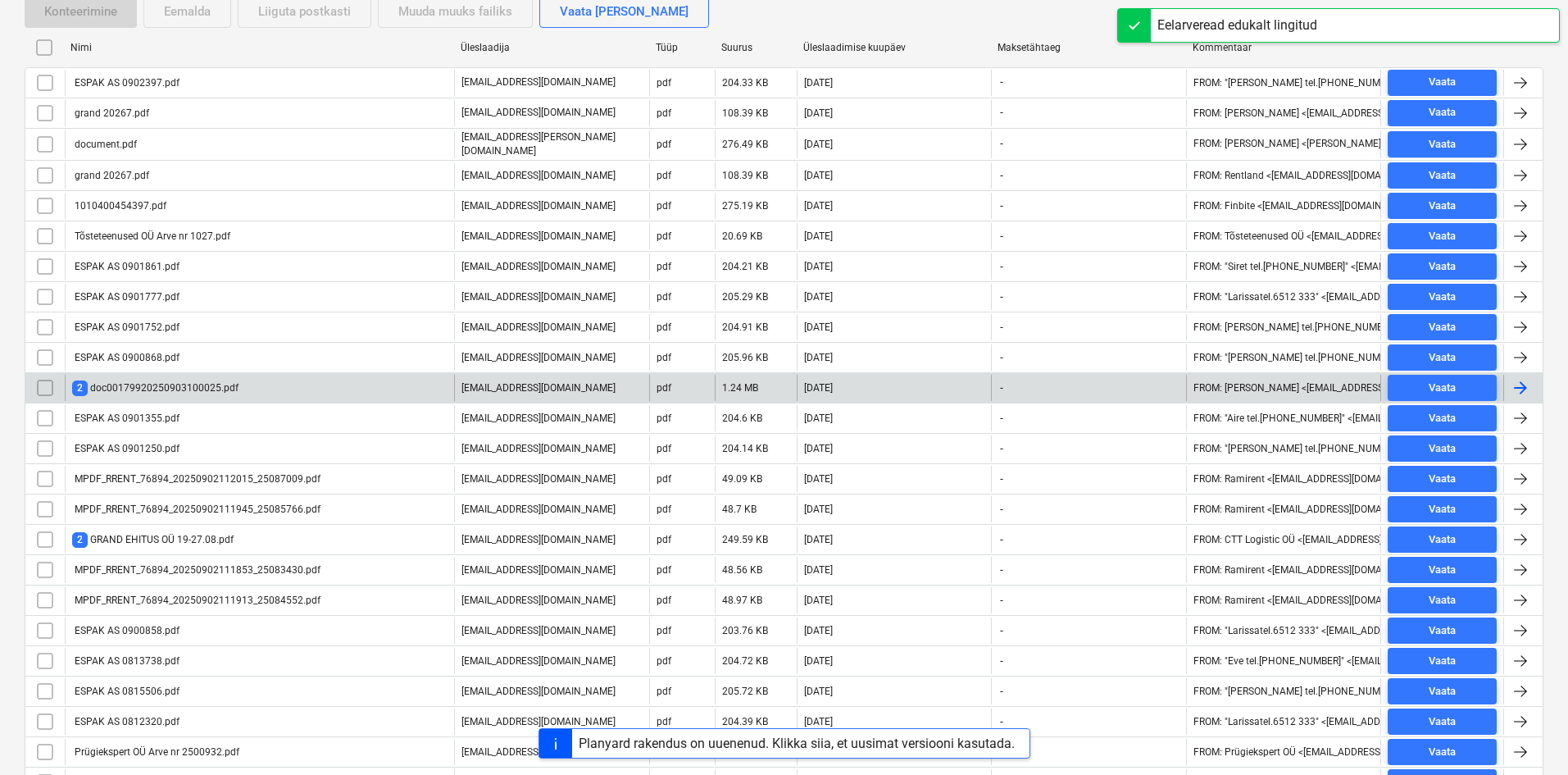
scroll to position [328, 0]
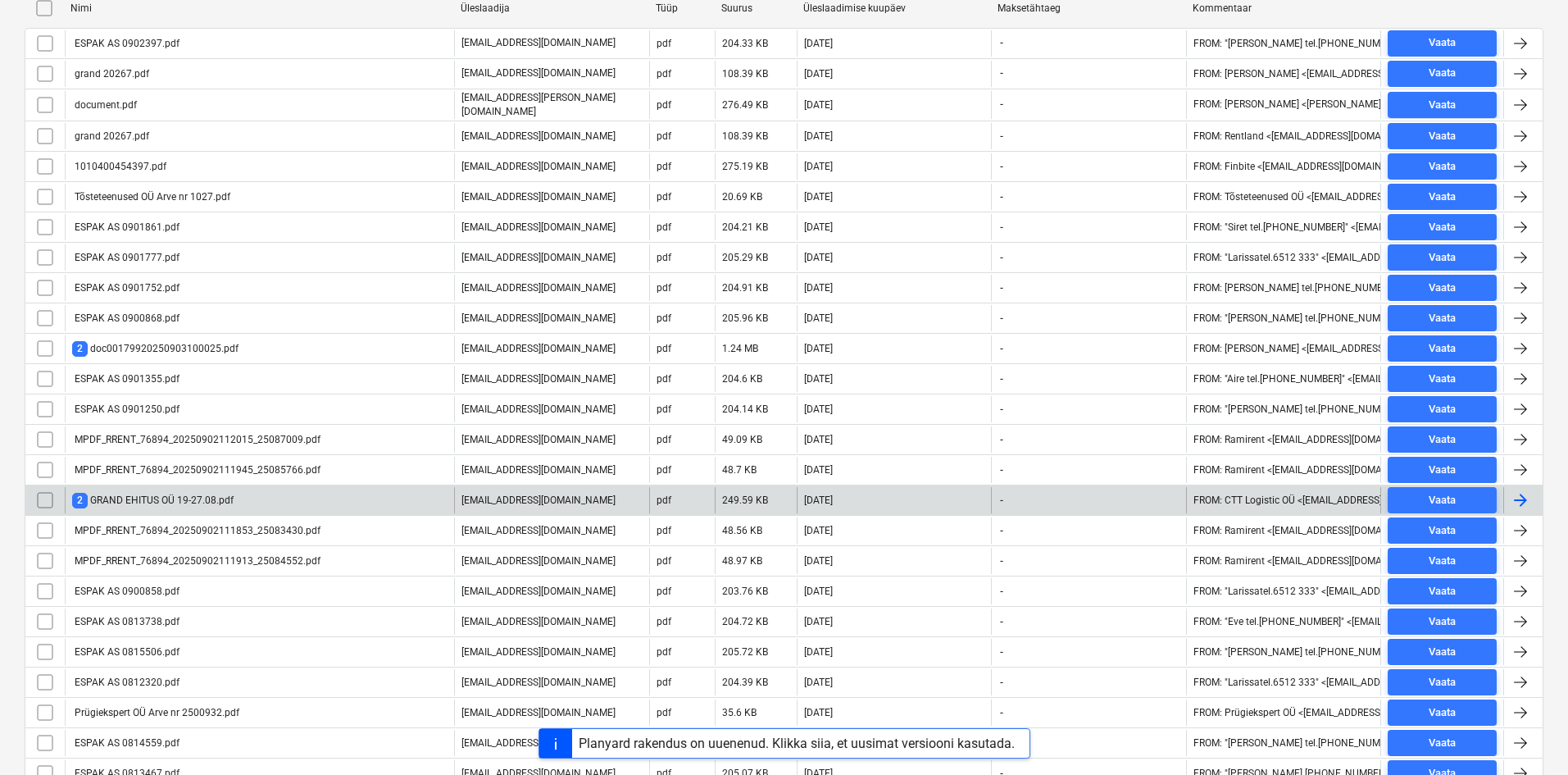
click at [150, 495] on div "2 GRAND EHITUS OÜ 19-27.08.pdf" at bounding box center [152, 501] width 161 height 16
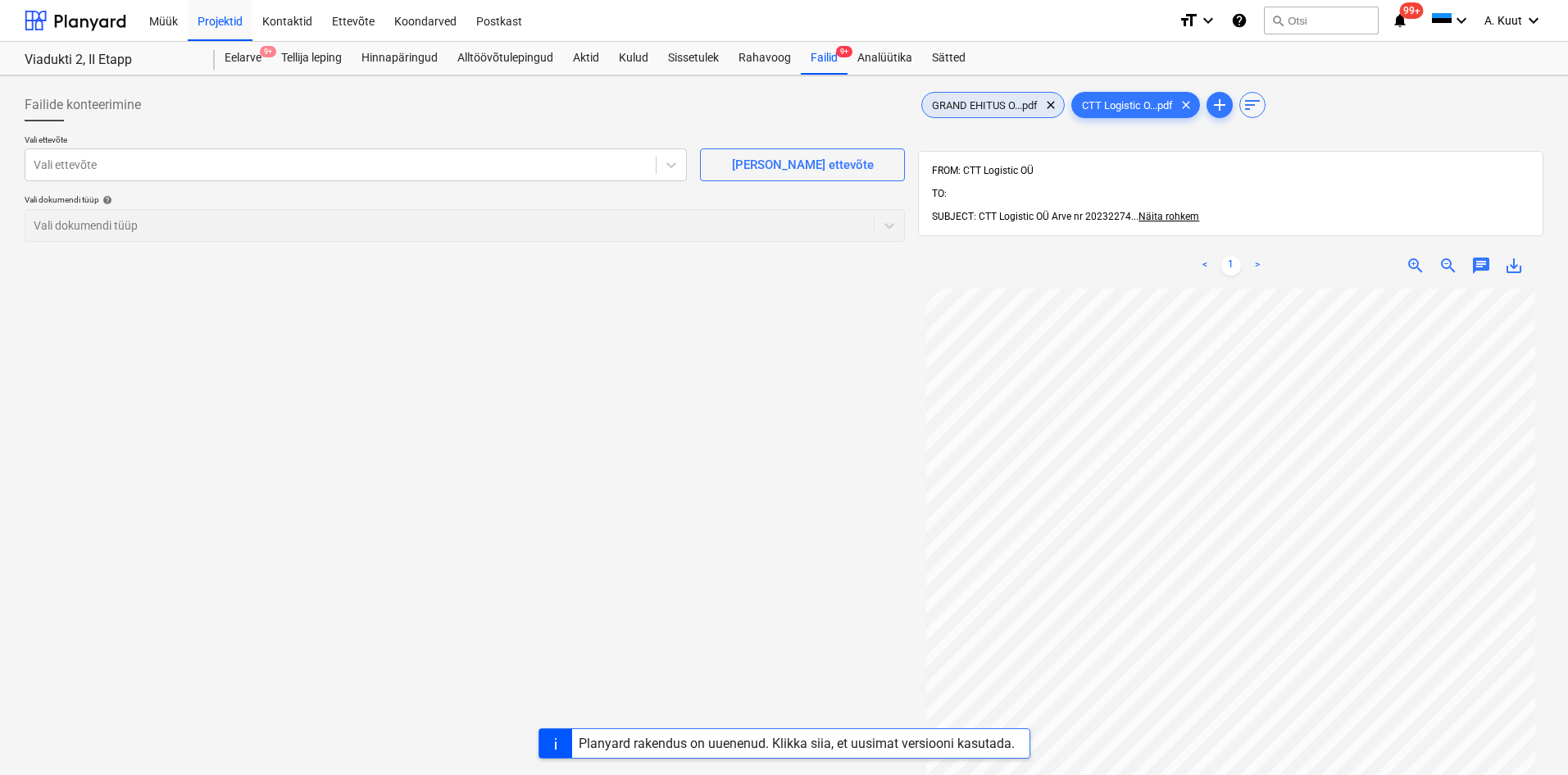
click at [1011, 101] on span "GRAND EHITUS O...pdf" at bounding box center [986, 105] width 126 height 13
click at [995, 103] on span "GRAND EHITUS O...pdf" at bounding box center [986, 105] width 126 height 13
click at [1120, 107] on span "CTT Logistic O...pdf" at bounding box center [1127, 105] width 111 height 13
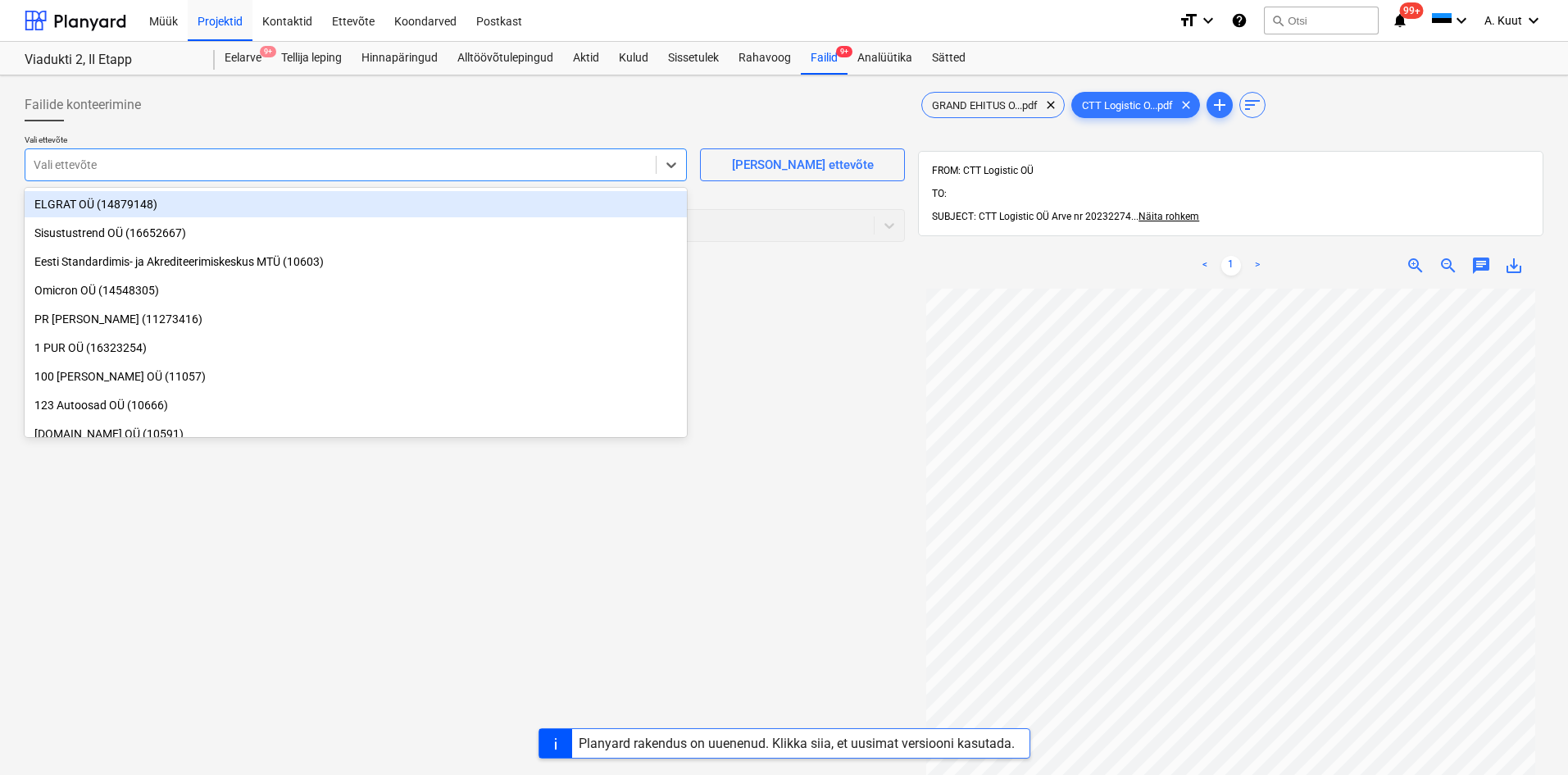
click at [105, 165] on div at bounding box center [340, 164] width 614 height 17
type input "ctt"
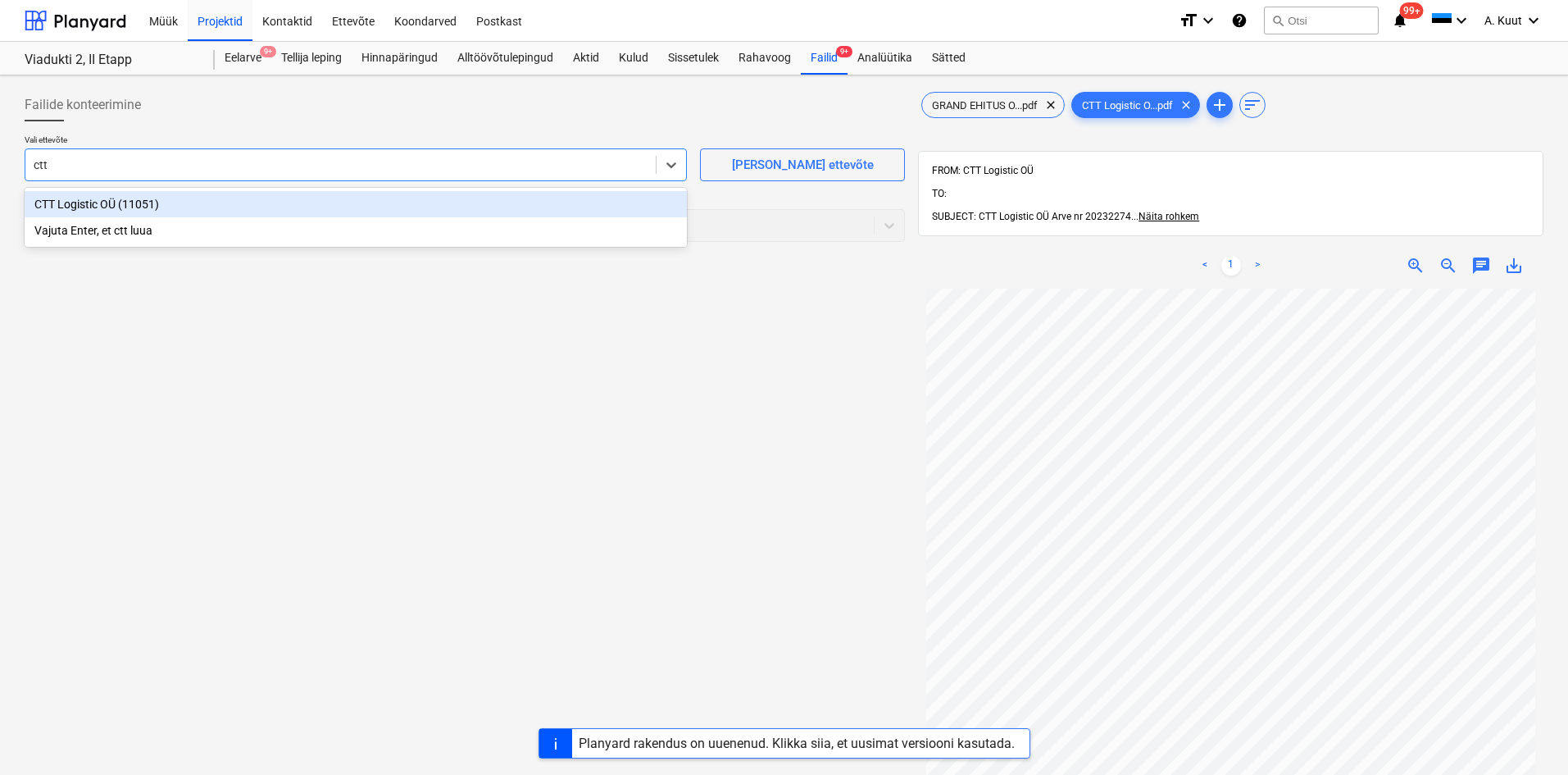
click at [95, 208] on div "CTT Logistic OÜ (11051)" at bounding box center [355, 204] width 662 height 27
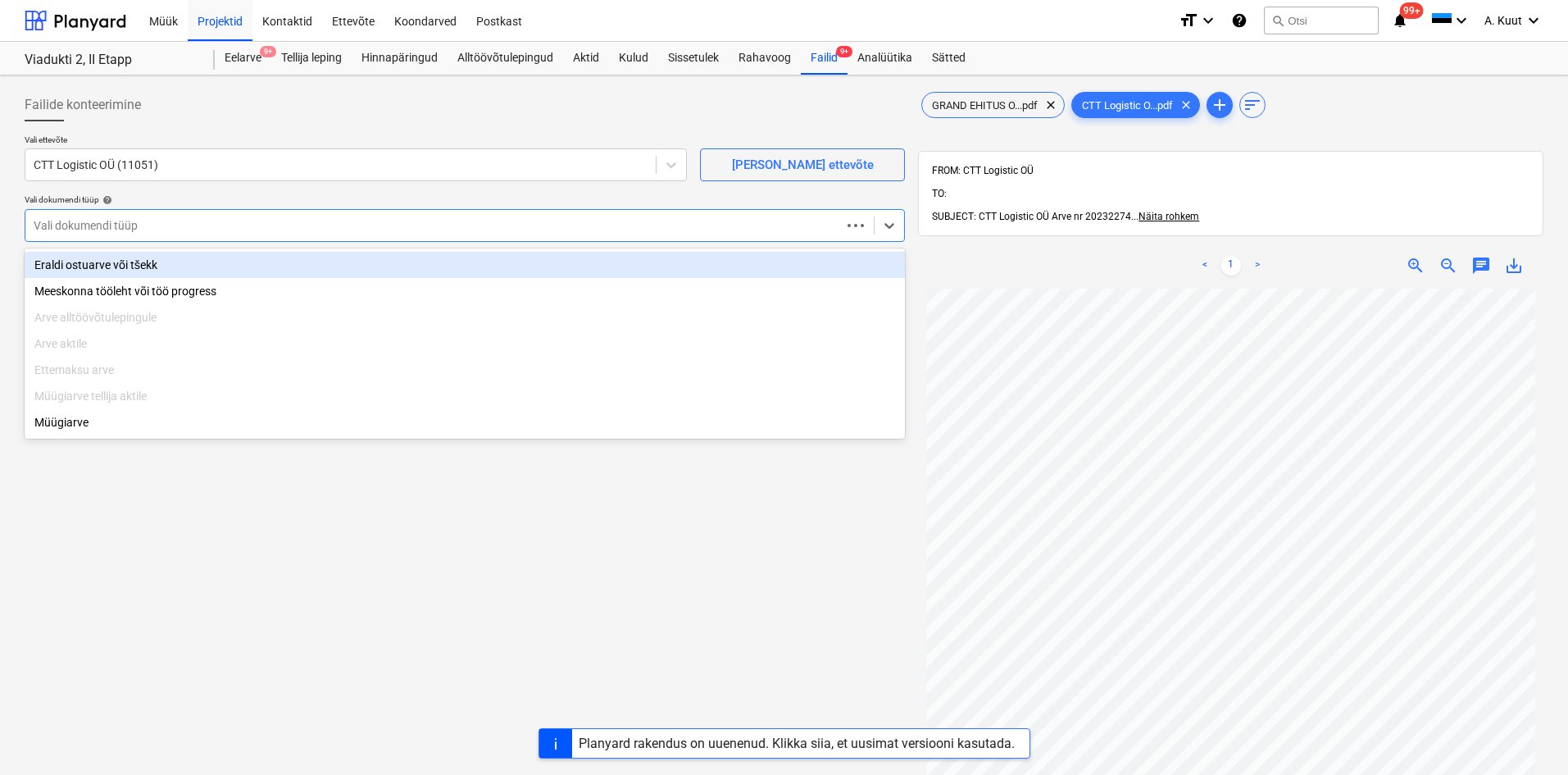
click at [93, 224] on div at bounding box center [433, 225] width 800 height 17
click at [96, 267] on div "Eraldi ostuarve või tšekk" at bounding box center [464, 265] width 880 height 27
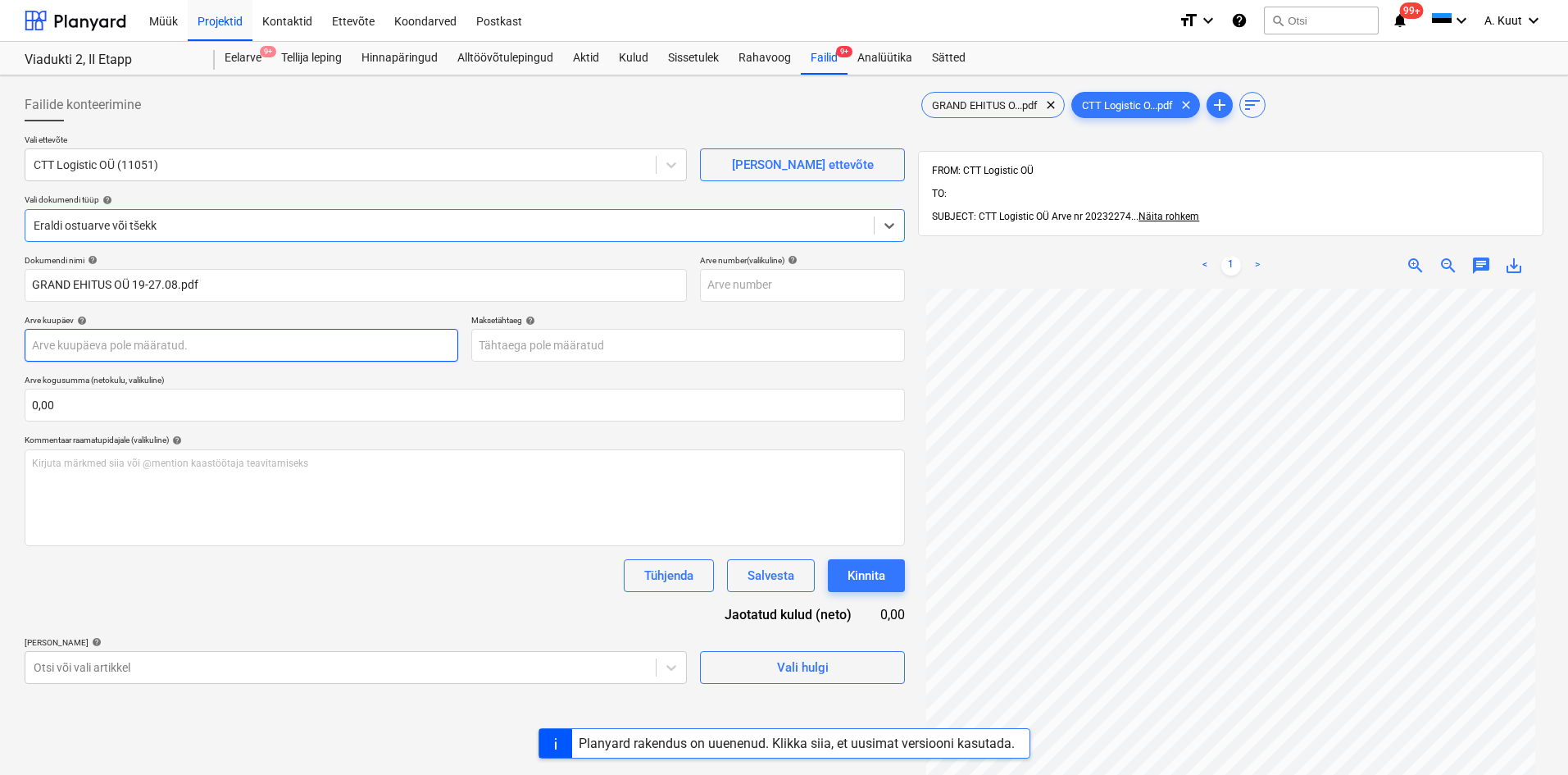
click at [62, 347] on body "Müük Projektid Kontaktid Ettevõte Koondarved Postkast format_size keyboard_arro…" at bounding box center [784, 388] width 1568 height 775
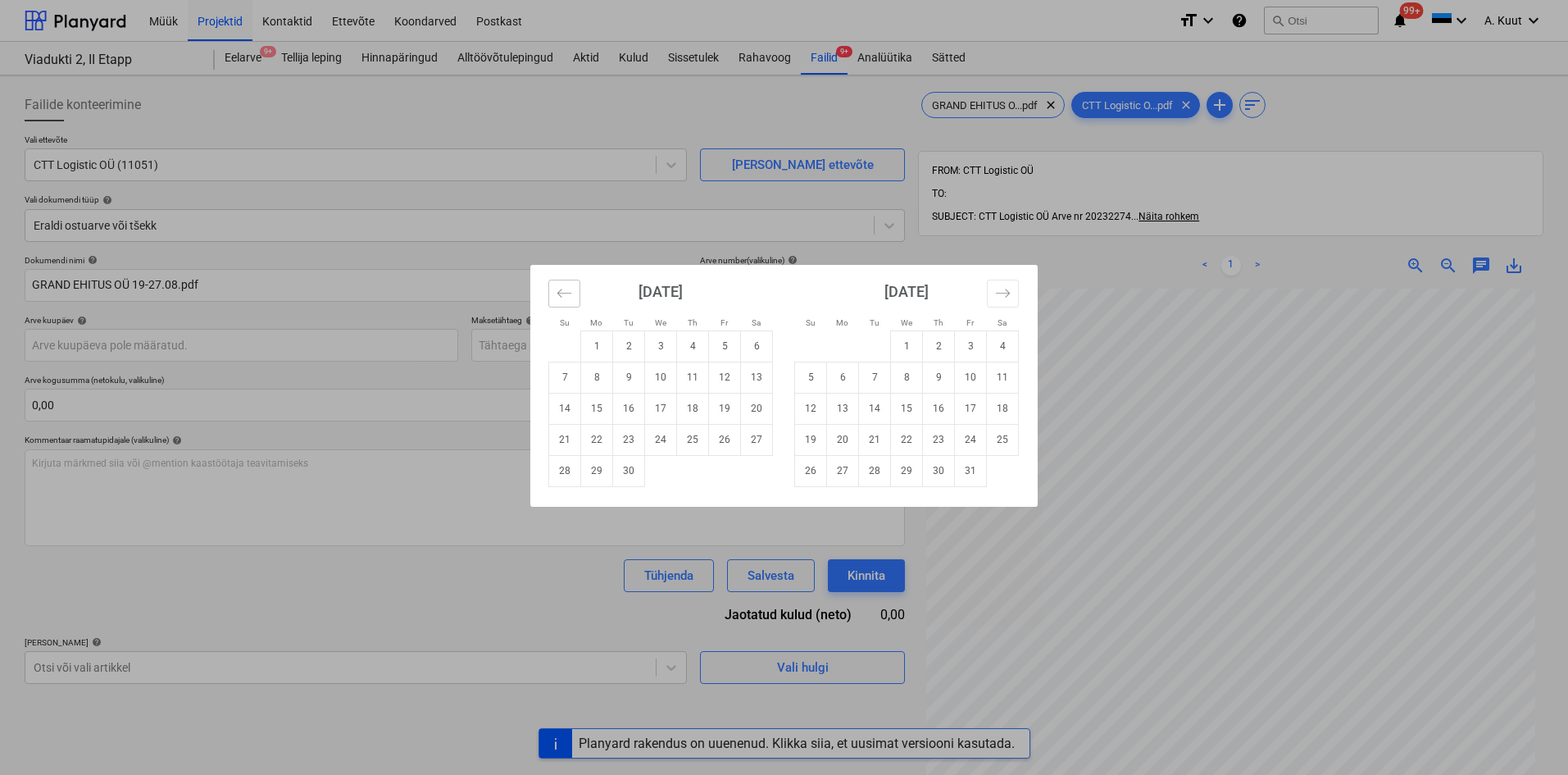
click at [575, 299] on button "Move backward to switch to the previous month." at bounding box center [565, 293] width 32 height 28
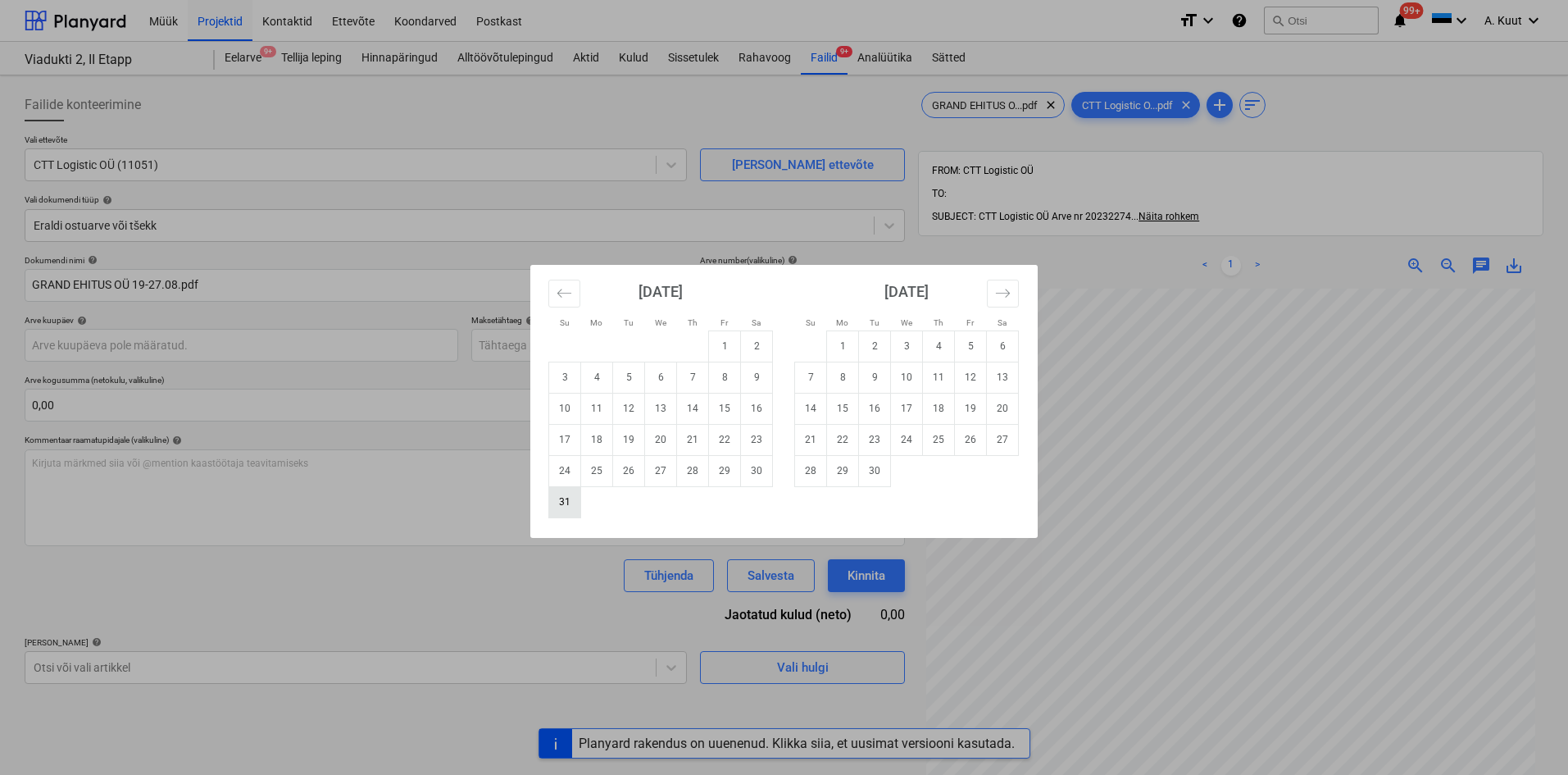
click at [568, 507] on td "31" at bounding box center [565, 502] width 32 height 31
type input "[DATE]"
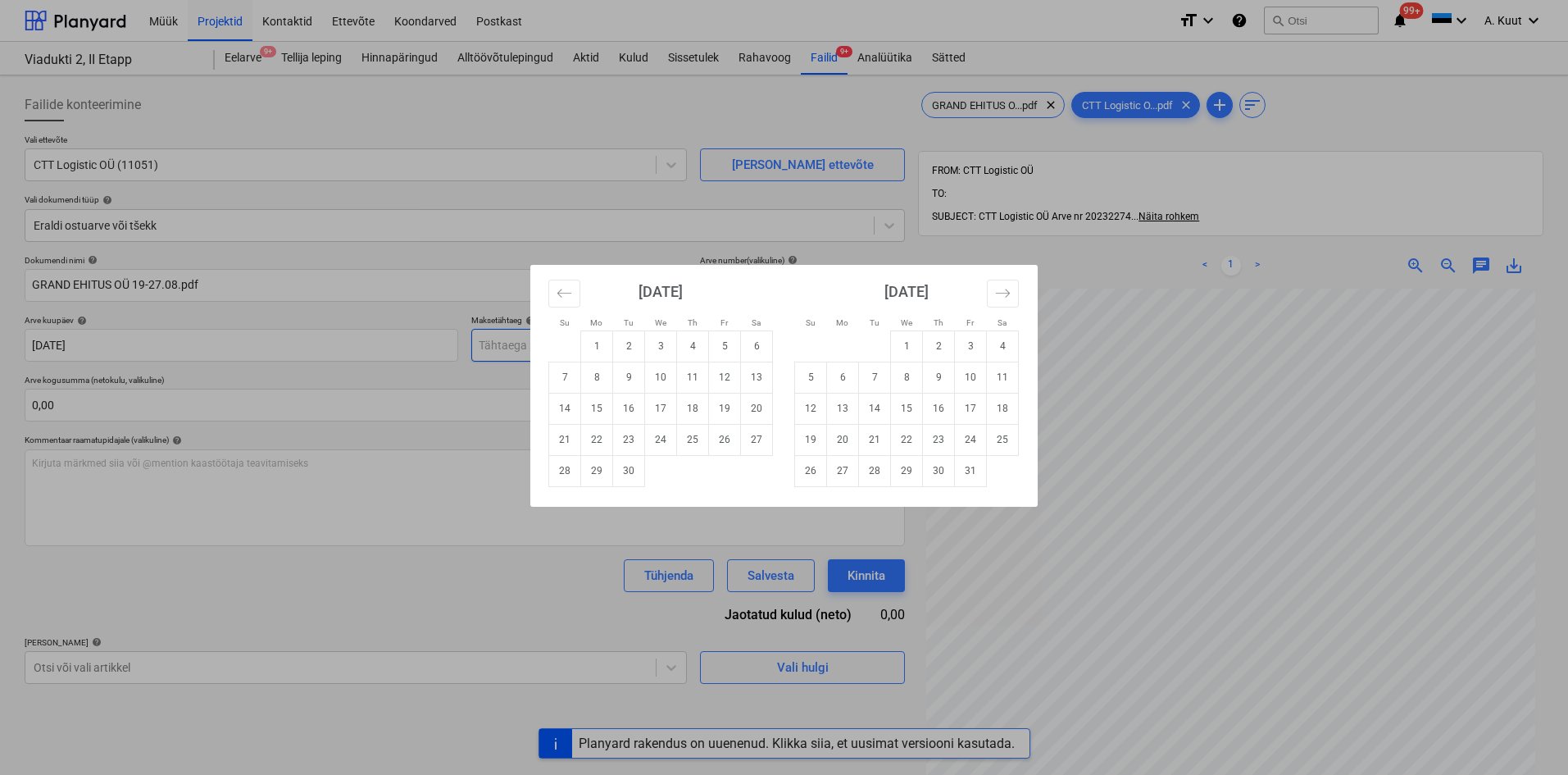
click at [491, 342] on body "Müük Projektid Kontaktid Ettevõte Koondarved Postkast format_size keyboard_arro…" at bounding box center [784, 388] width 1568 height 775
click at [628, 409] on td "16" at bounding box center [629, 408] width 32 height 31
type input "[DATE]"
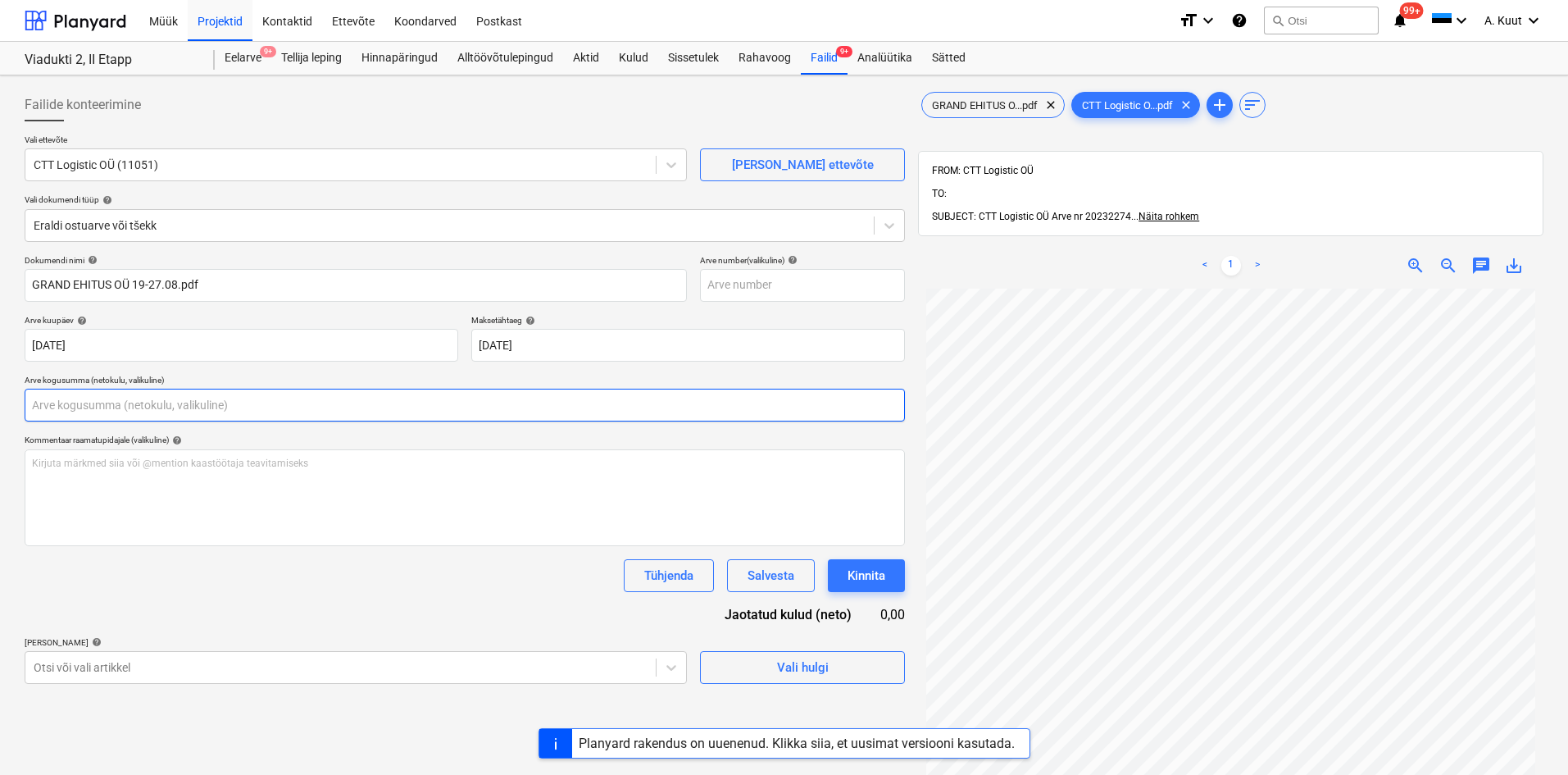
click at [81, 402] on input "text" at bounding box center [464, 404] width 880 height 32
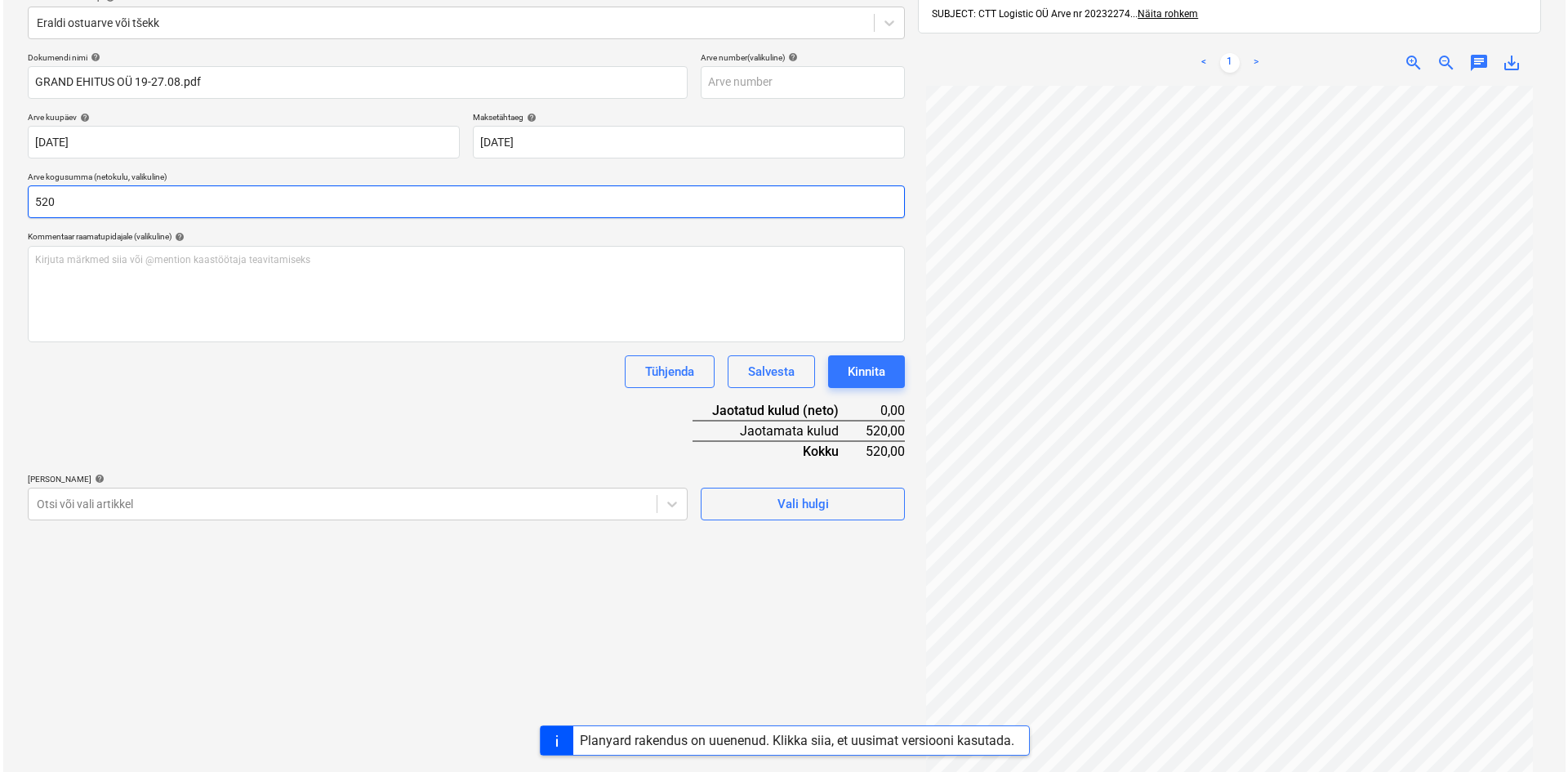
scroll to position [232, 0]
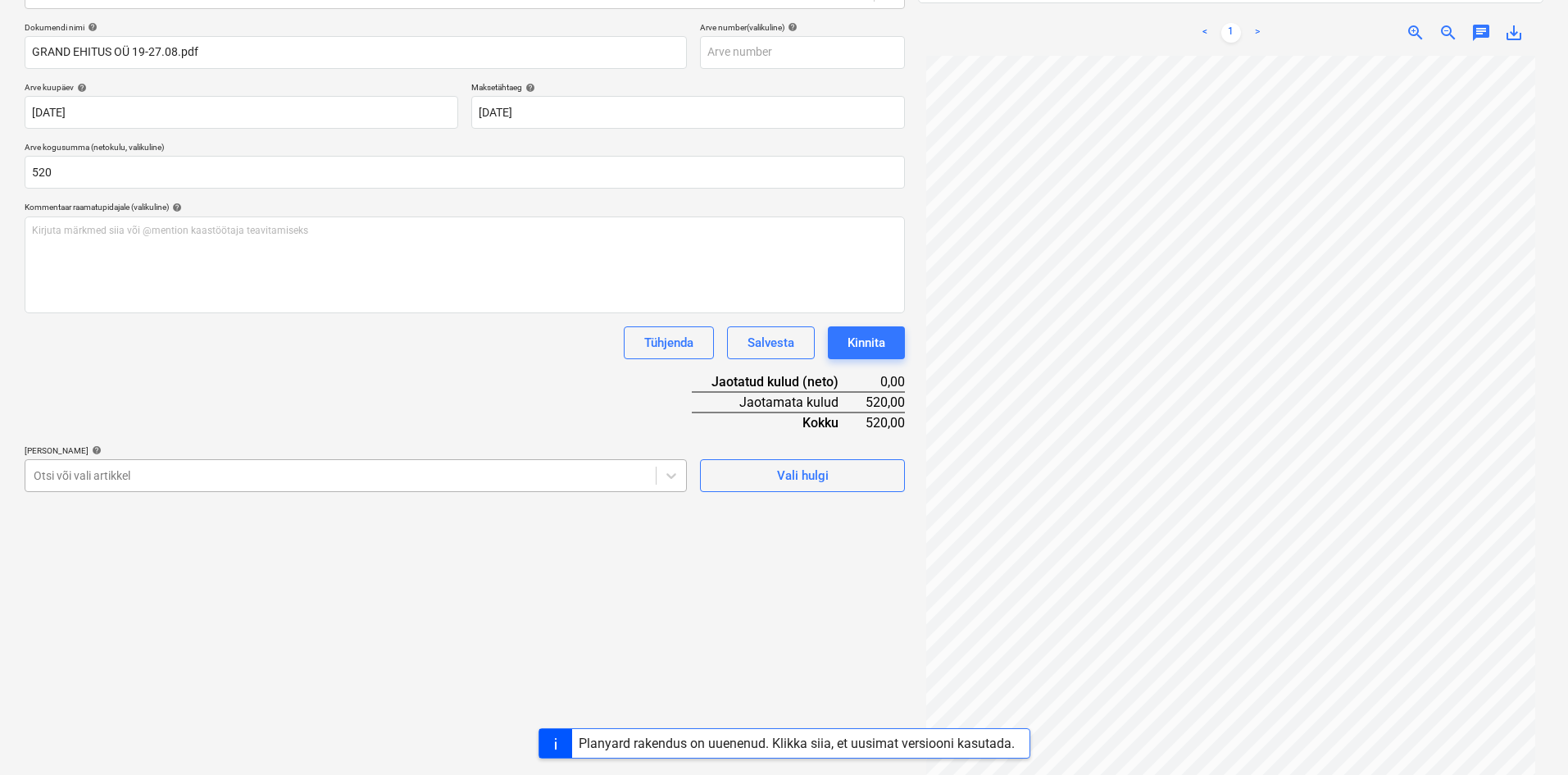
type input "520,00"
click at [151, 467] on div at bounding box center [340, 475] width 614 height 17
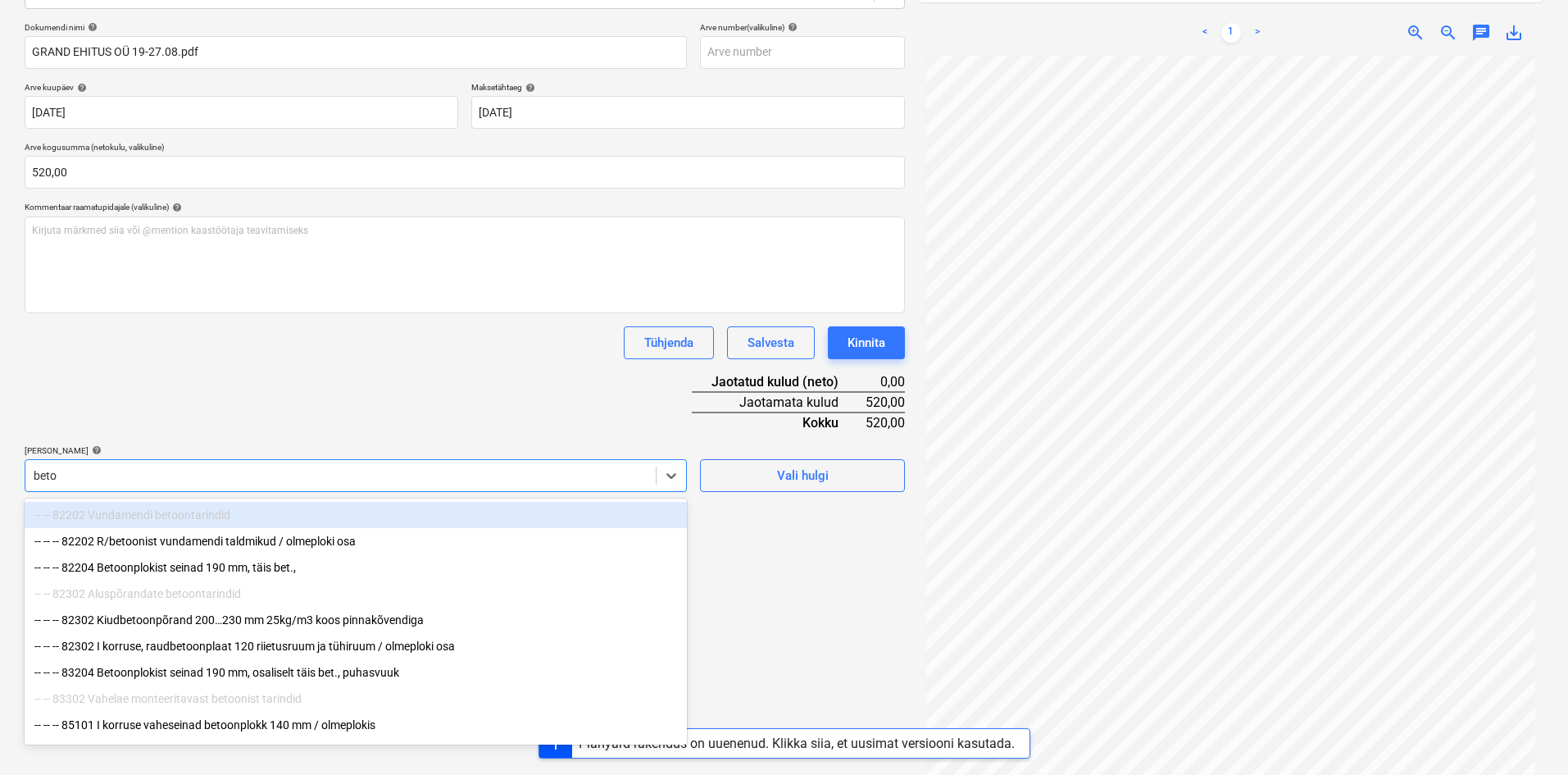
type input "betoo"
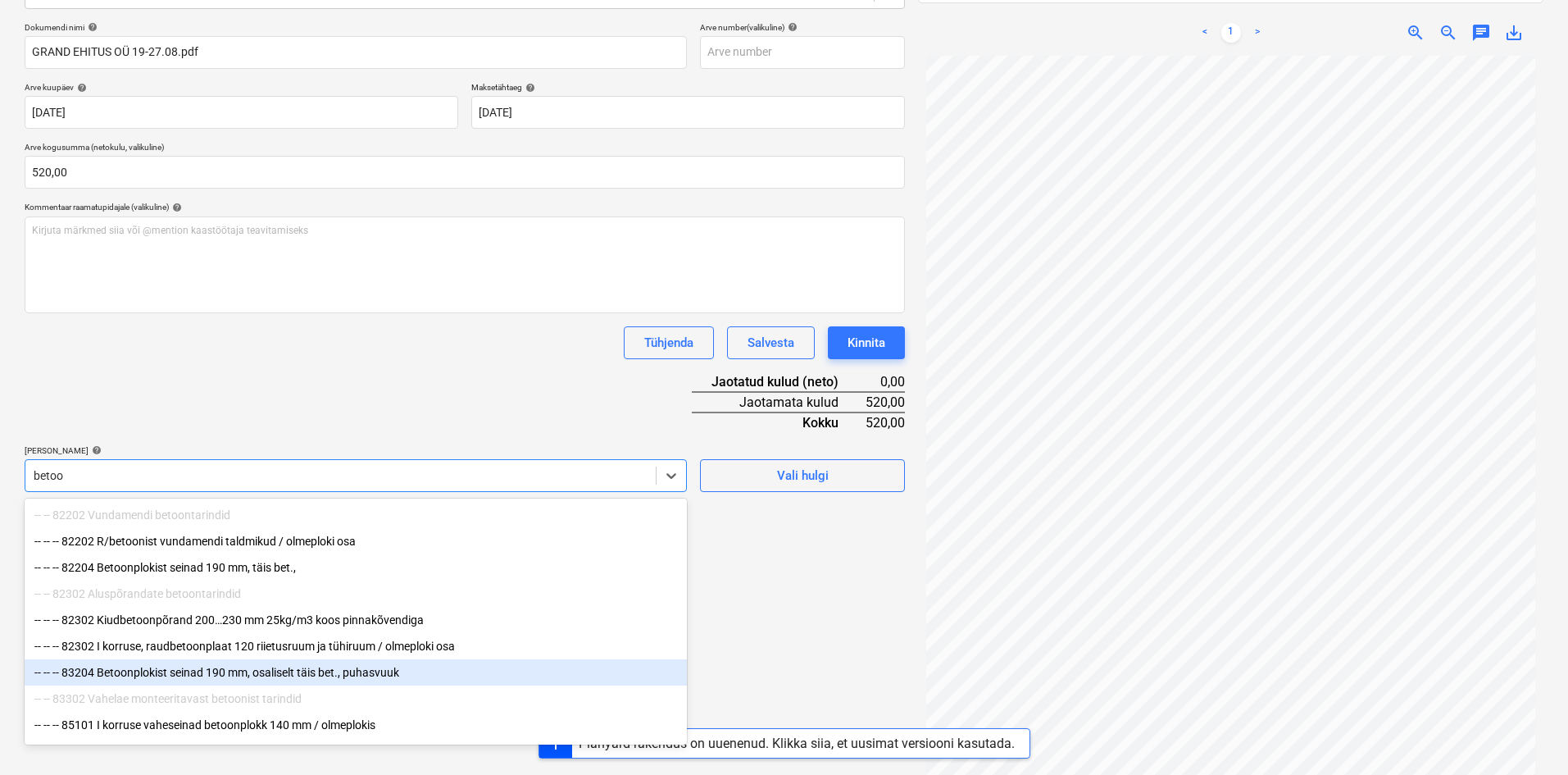
click at [159, 675] on div "-- -- -- 83204 Betoonplokist seinad 190 mm, osaliselt täis bet., puhasvuuk" at bounding box center [355, 672] width 662 height 27
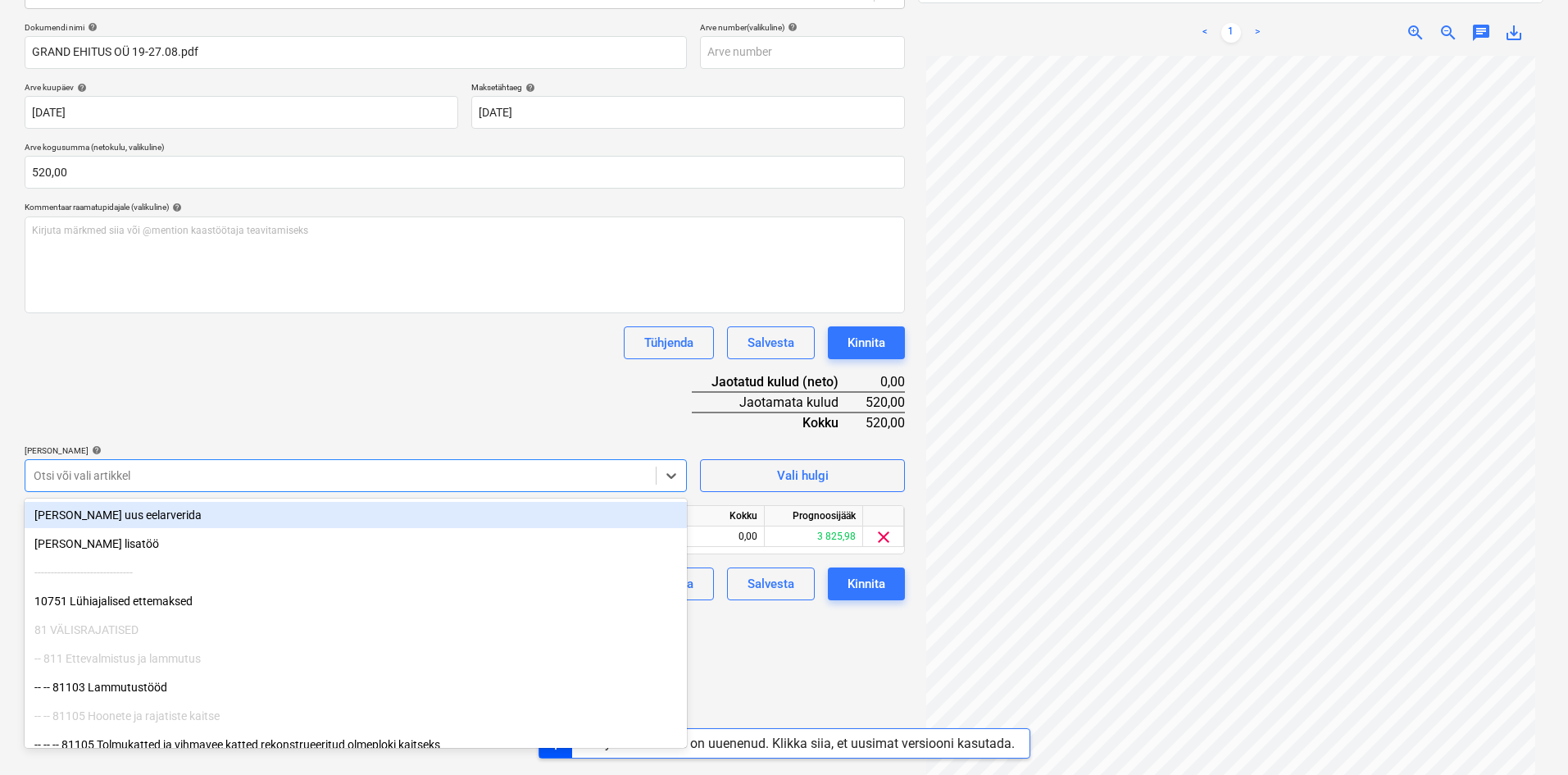
click at [382, 367] on div "Dokumendi nimi help GRAND EHITUS OÜ 19-27.08.pdf Arve number (valikuline) help …" at bounding box center [464, 312] width 880 height 578
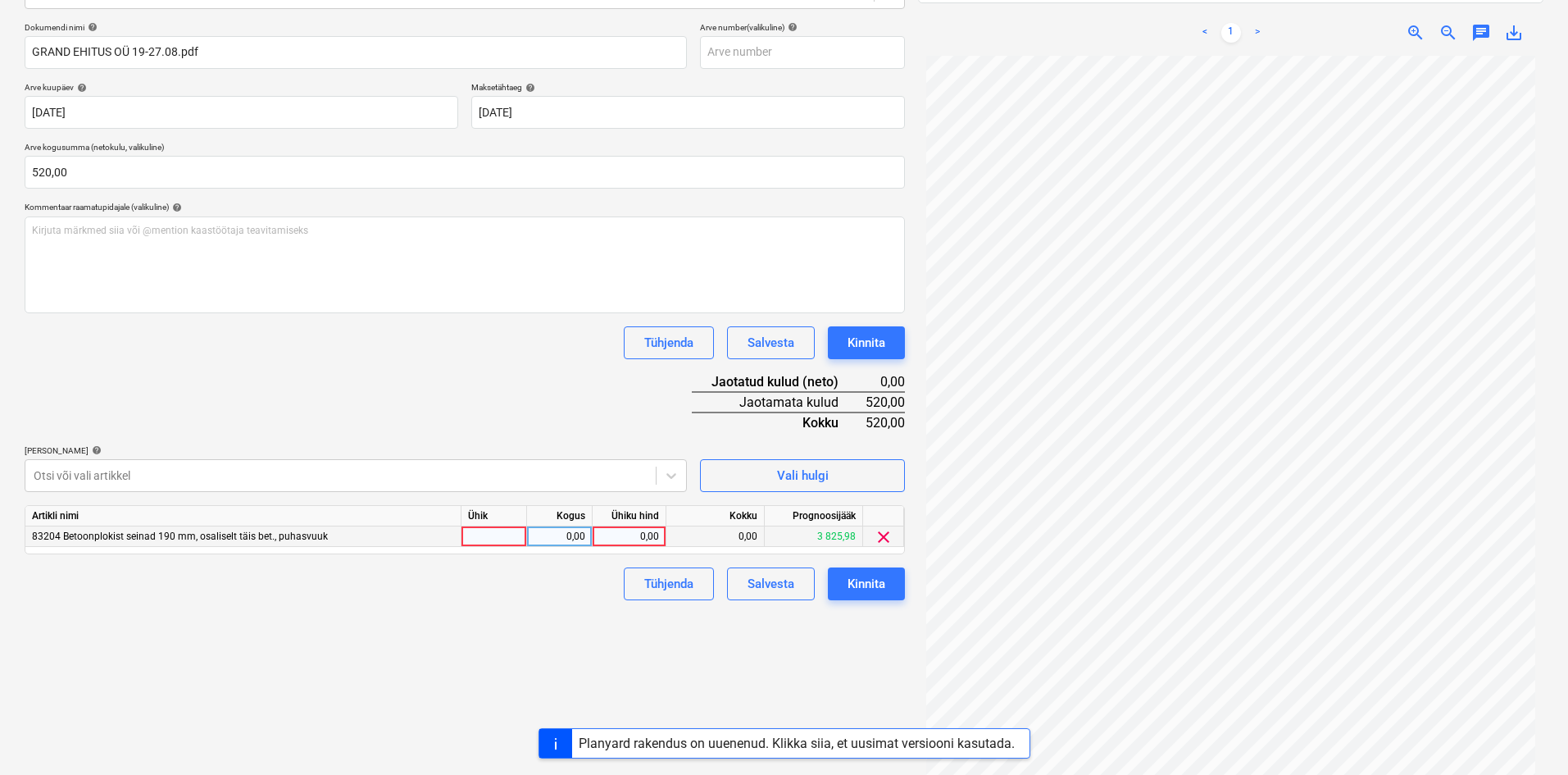
click at [658, 539] on div "0,00" at bounding box center [629, 536] width 60 height 21
type input "520"
click at [601, 626] on div "Failide konteerimine Vali ettevõte CTT Logistic OÜ (11051) [PERSON_NAME] uus et…" at bounding box center [464, 321] width 893 height 942
click at [878, 586] on div "Kinnita" at bounding box center [867, 584] width 37 height 22
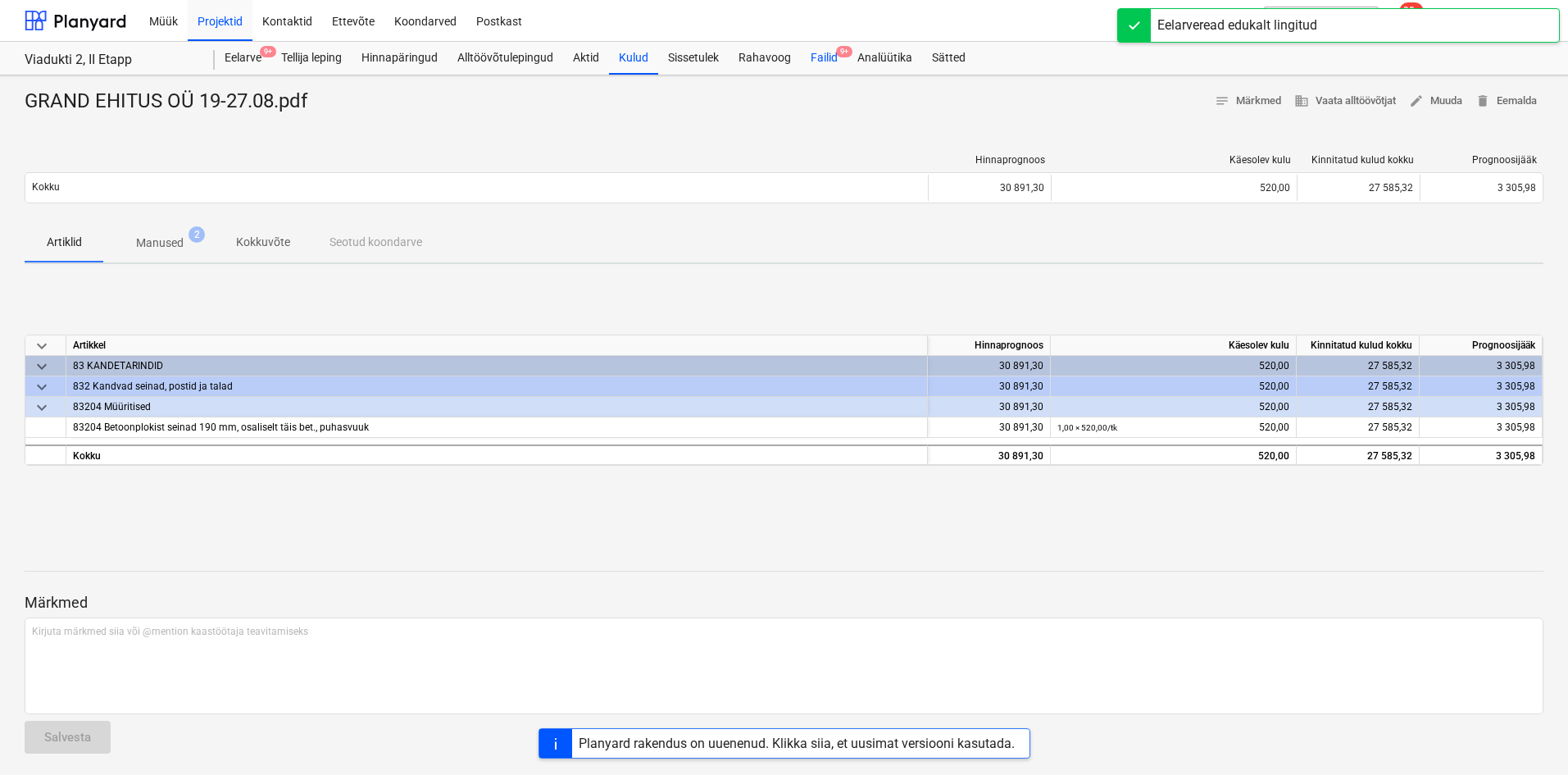
click at [821, 59] on div "Failid 9+" at bounding box center [824, 58] width 47 height 32
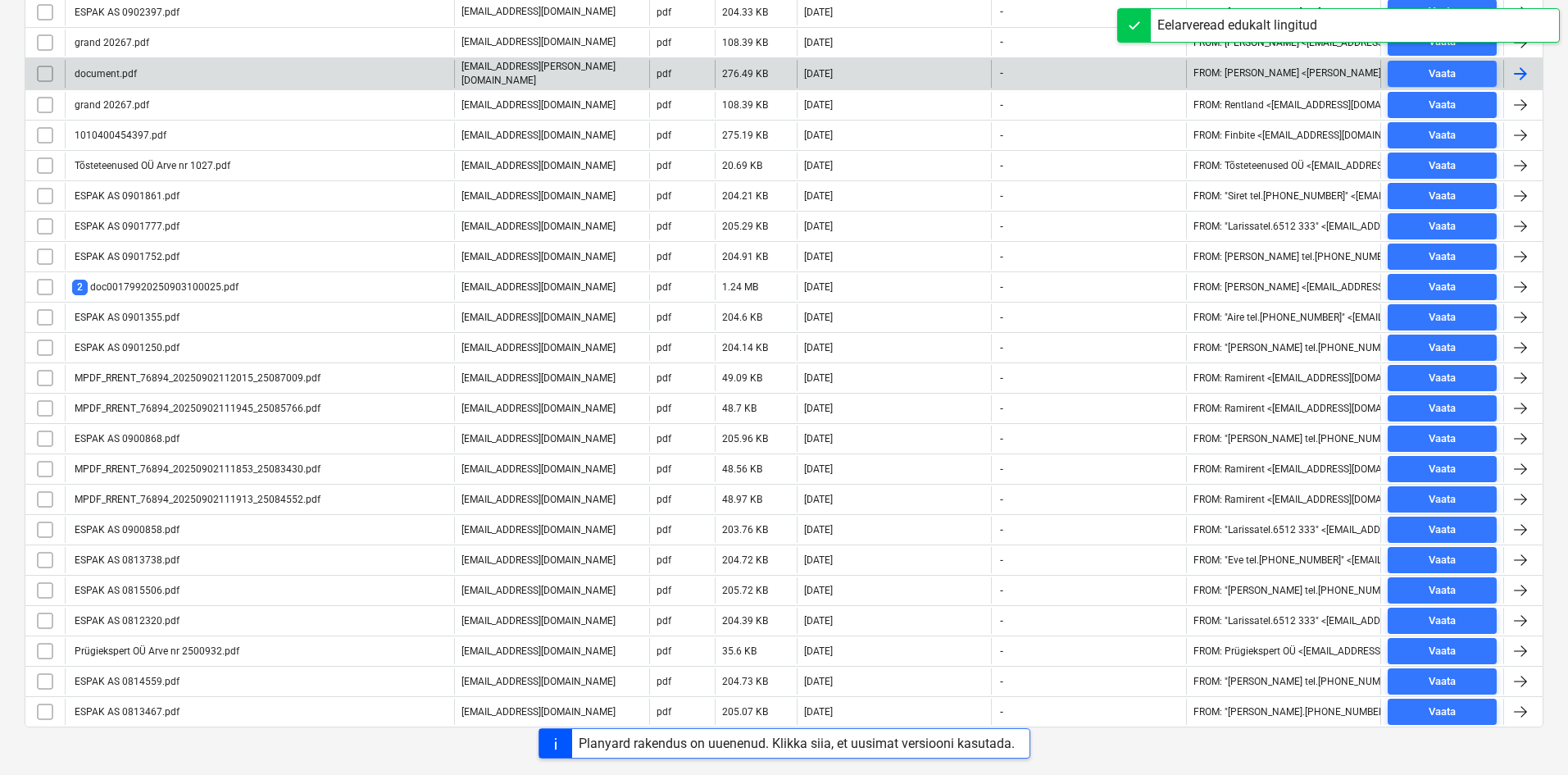
scroll to position [369, 0]
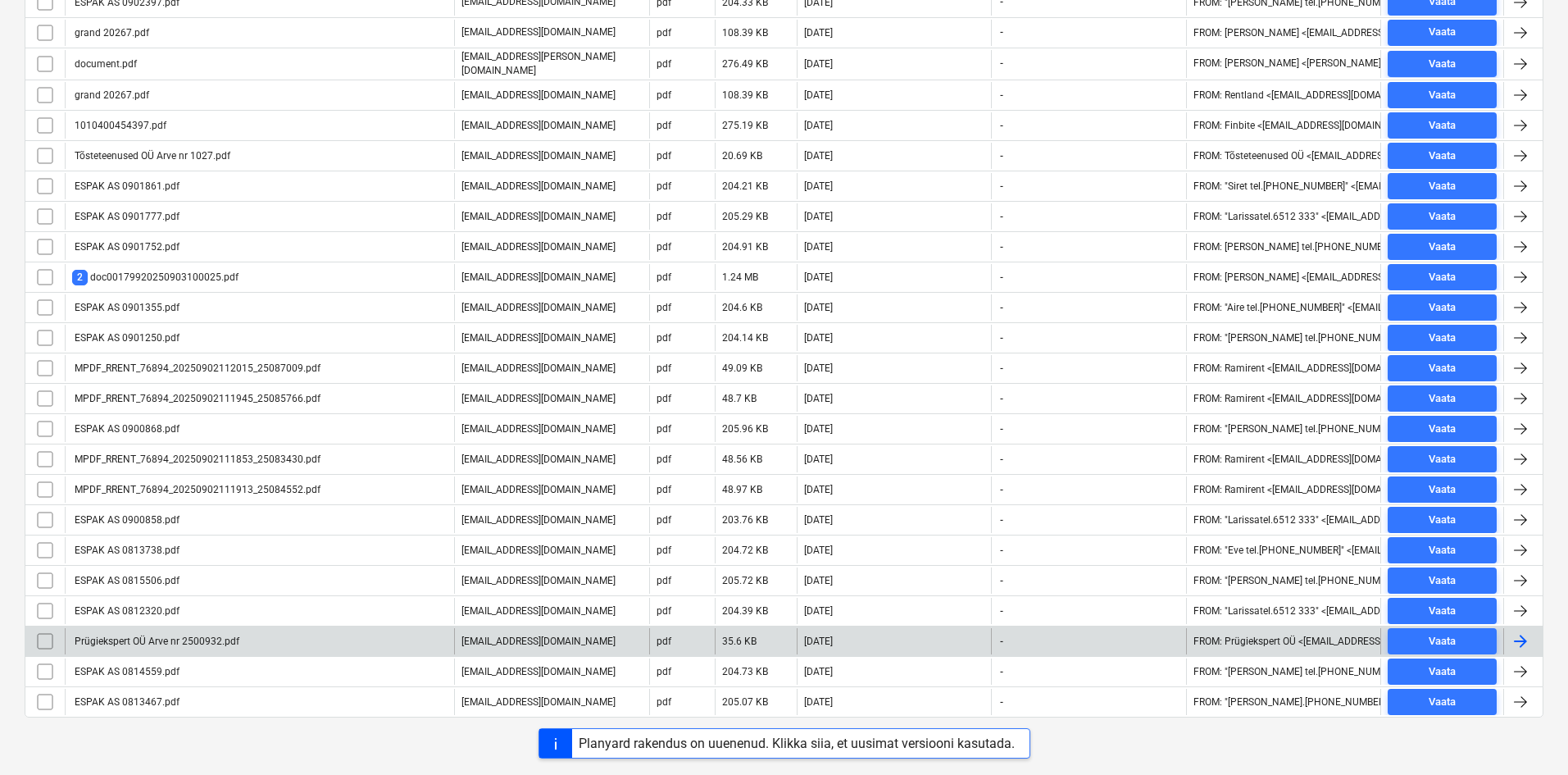
click at [164, 638] on div "Prügiekspert OÜ Arve nr 2500932.pdf" at bounding box center [155, 641] width 167 height 12
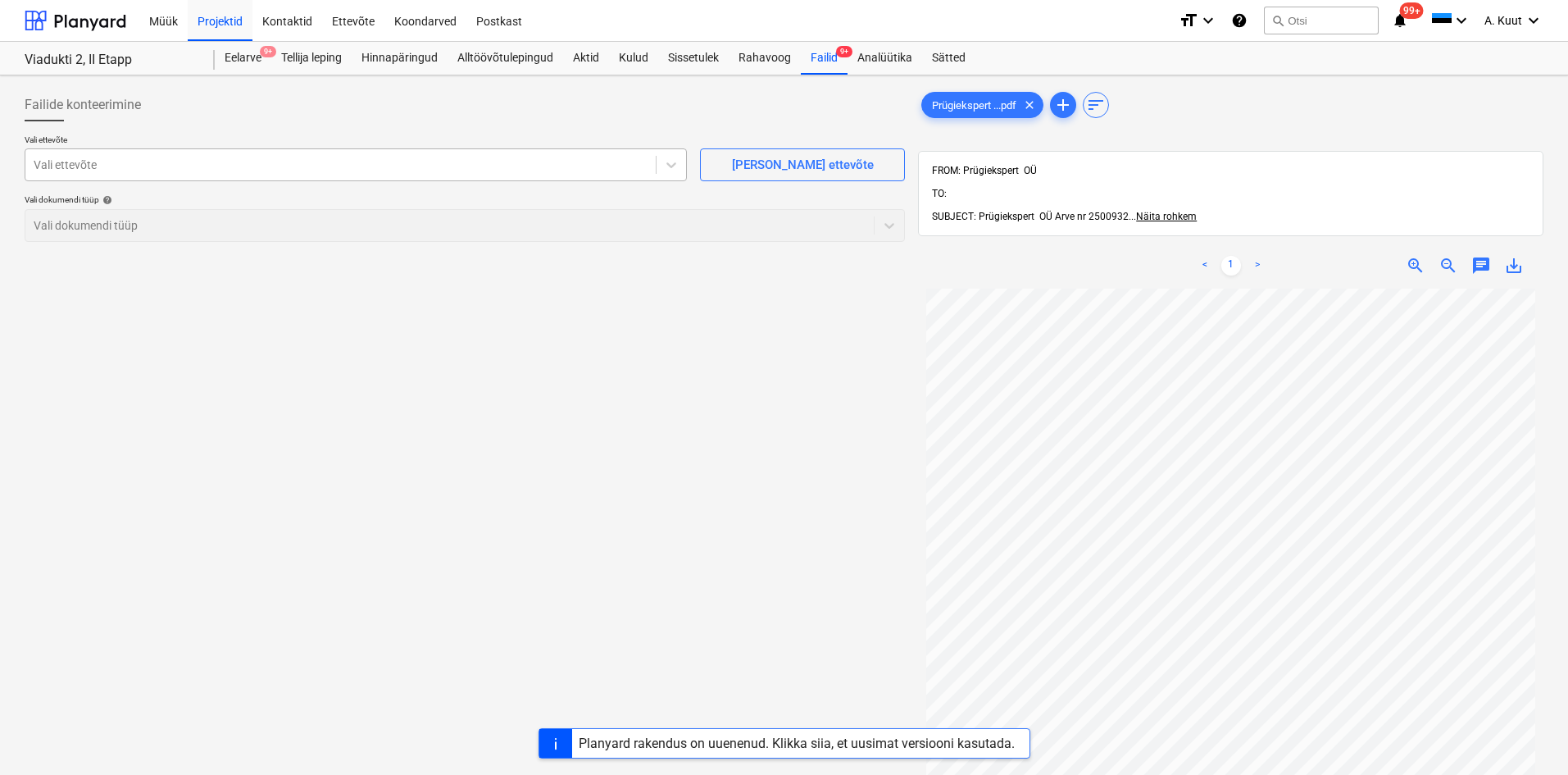
click at [91, 165] on div at bounding box center [340, 164] width 614 height 17
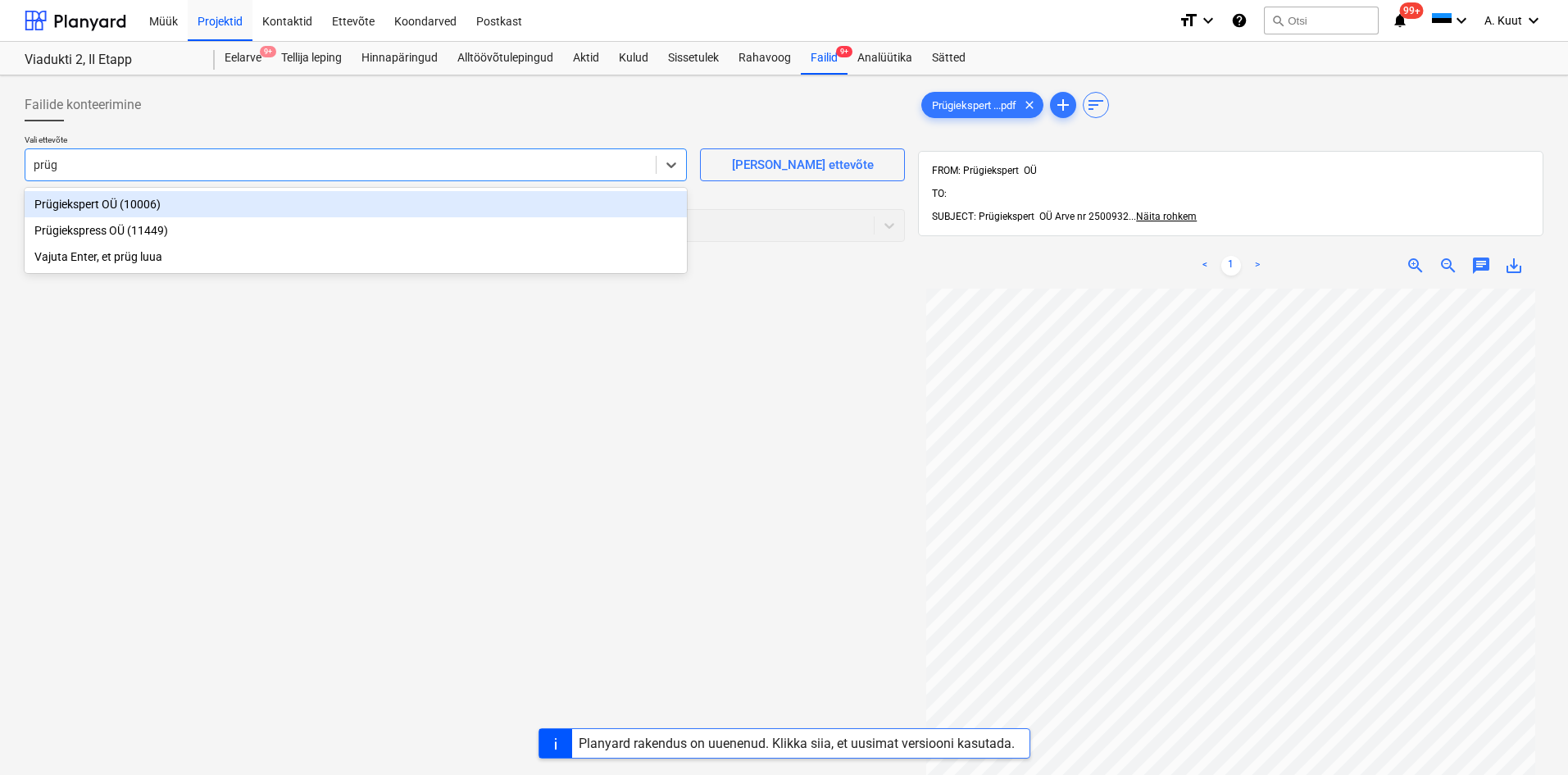
type input "prügi"
click at [91, 205] on div "Prügiekspert OÜ (10006)" at bounding box center [355, 204] width 662 height 27
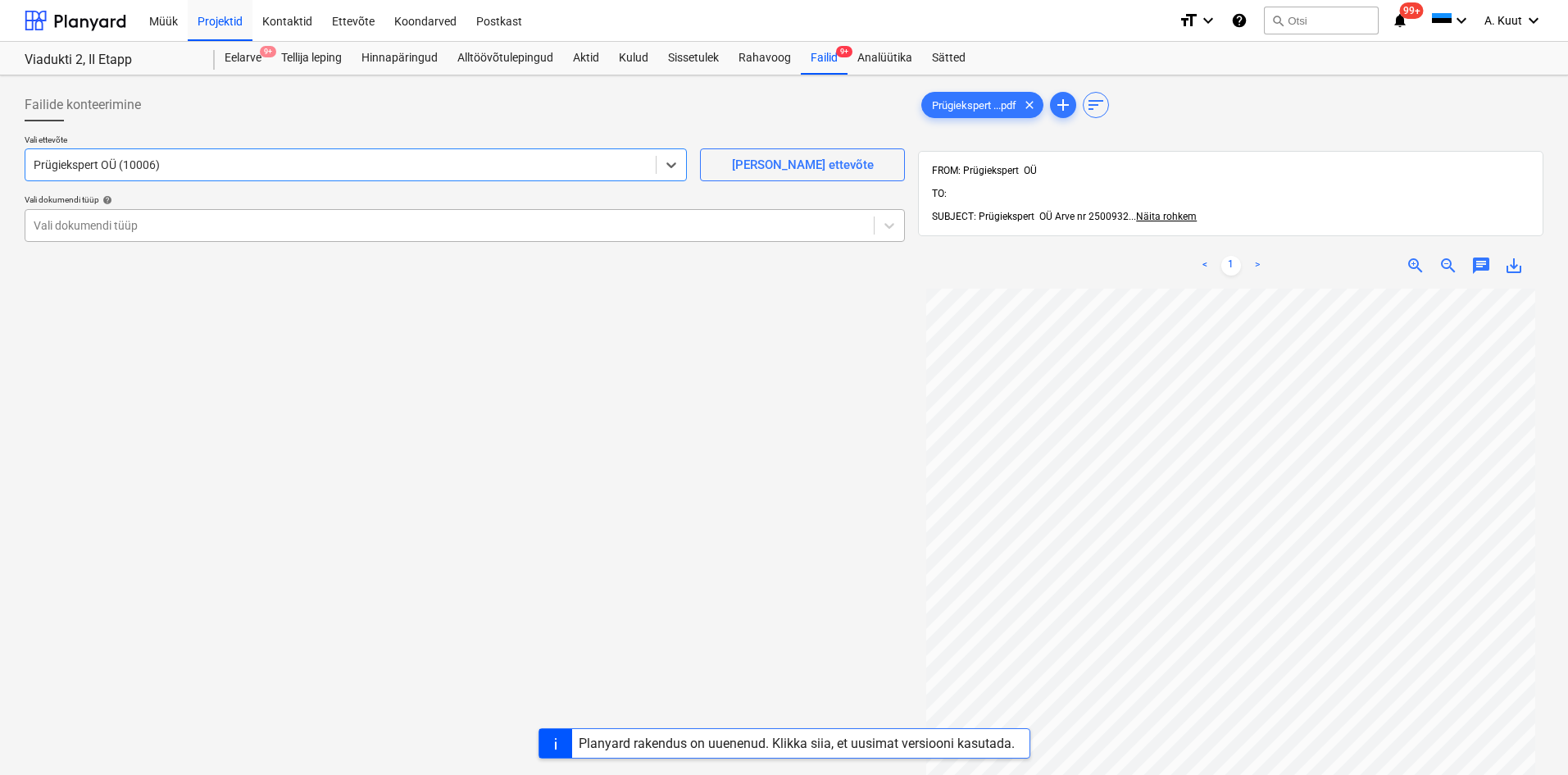
click at [90, 224] on div at bounding box center [450, 225] width 832 height 17
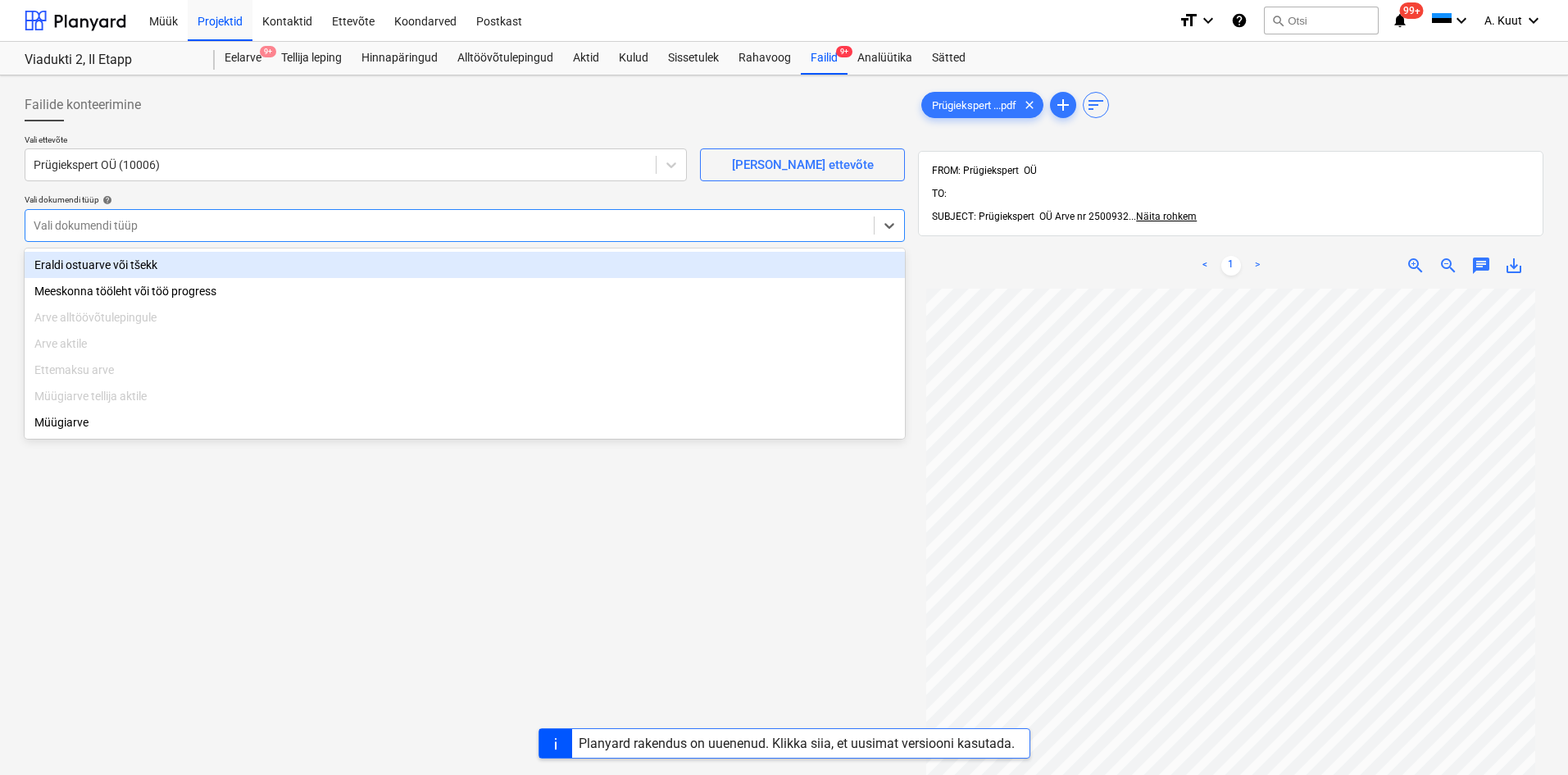
click at [98, 266] on div "Eraldi ostuarve või tšekk" at bounding box center [464, 265] width 880 height 27
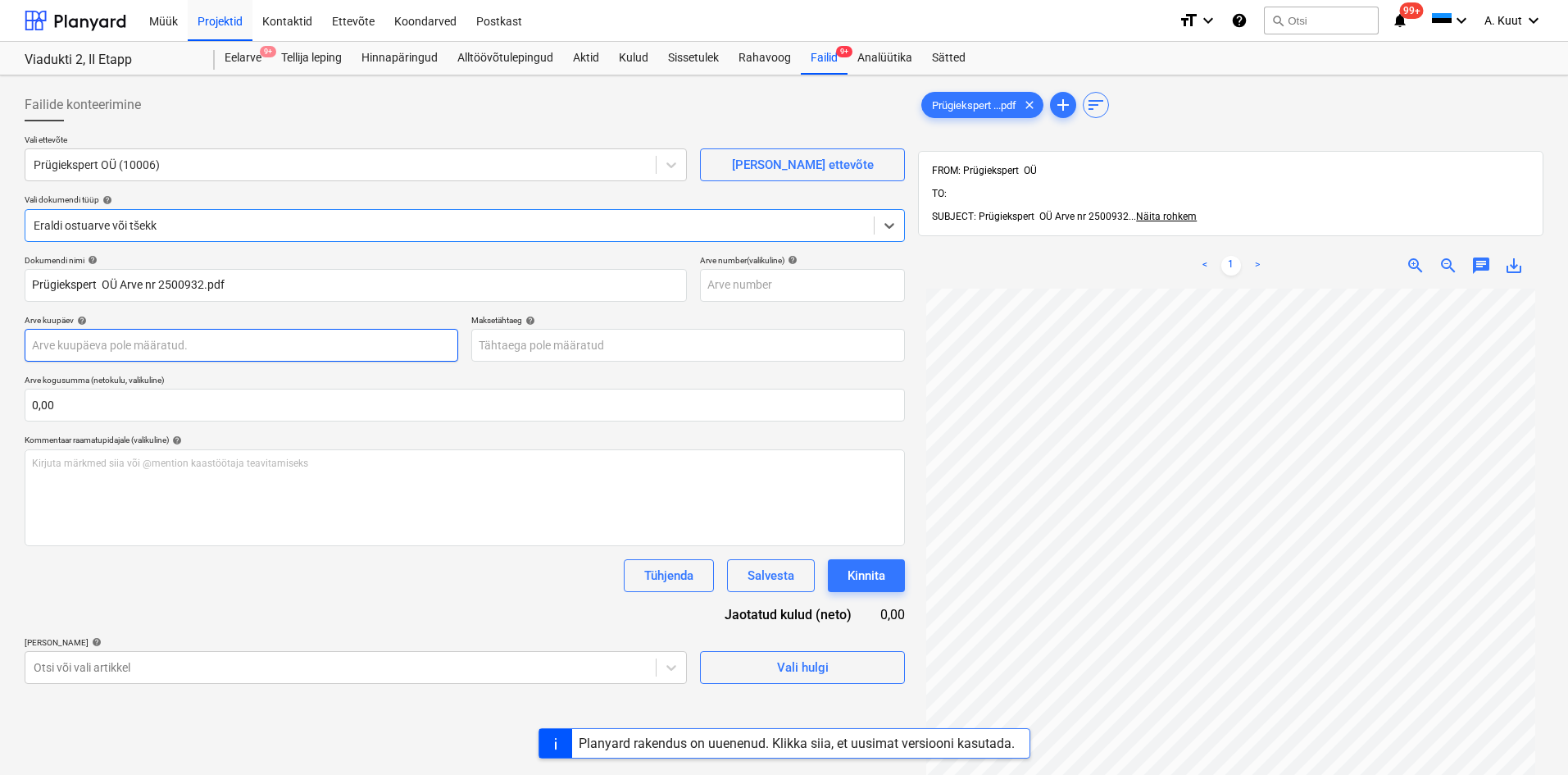
click at [96, 346] on body "Müük Projektid Kontaktid Ettevõte Koondarved Postkast format_size keyboard_arro…" at bounding box center [784, 388] width 1568 height 775
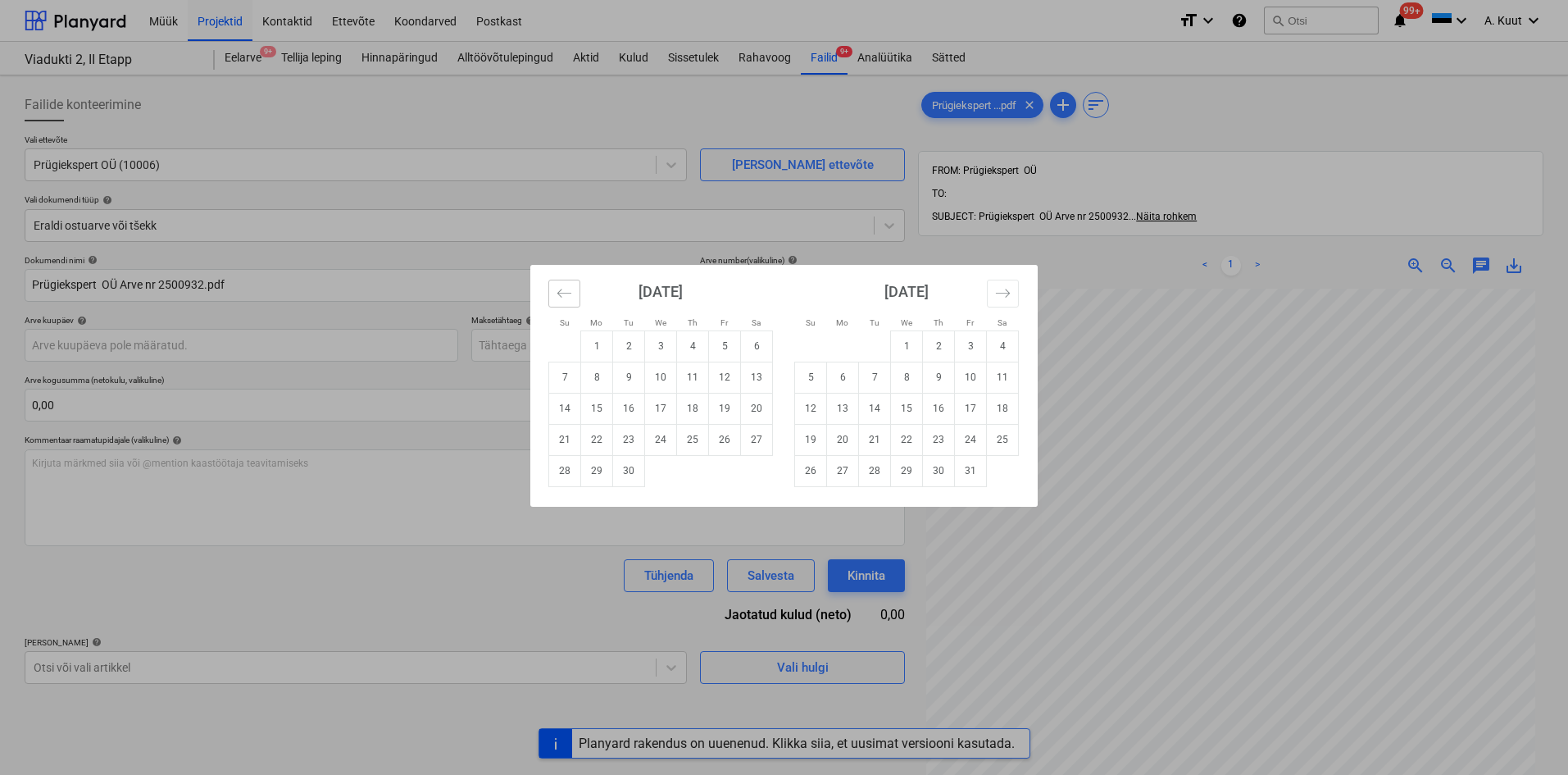
click at [570, 302] on button "Move backward to switch to the previous month." at bounding box center [565, 293] width 32 height 28
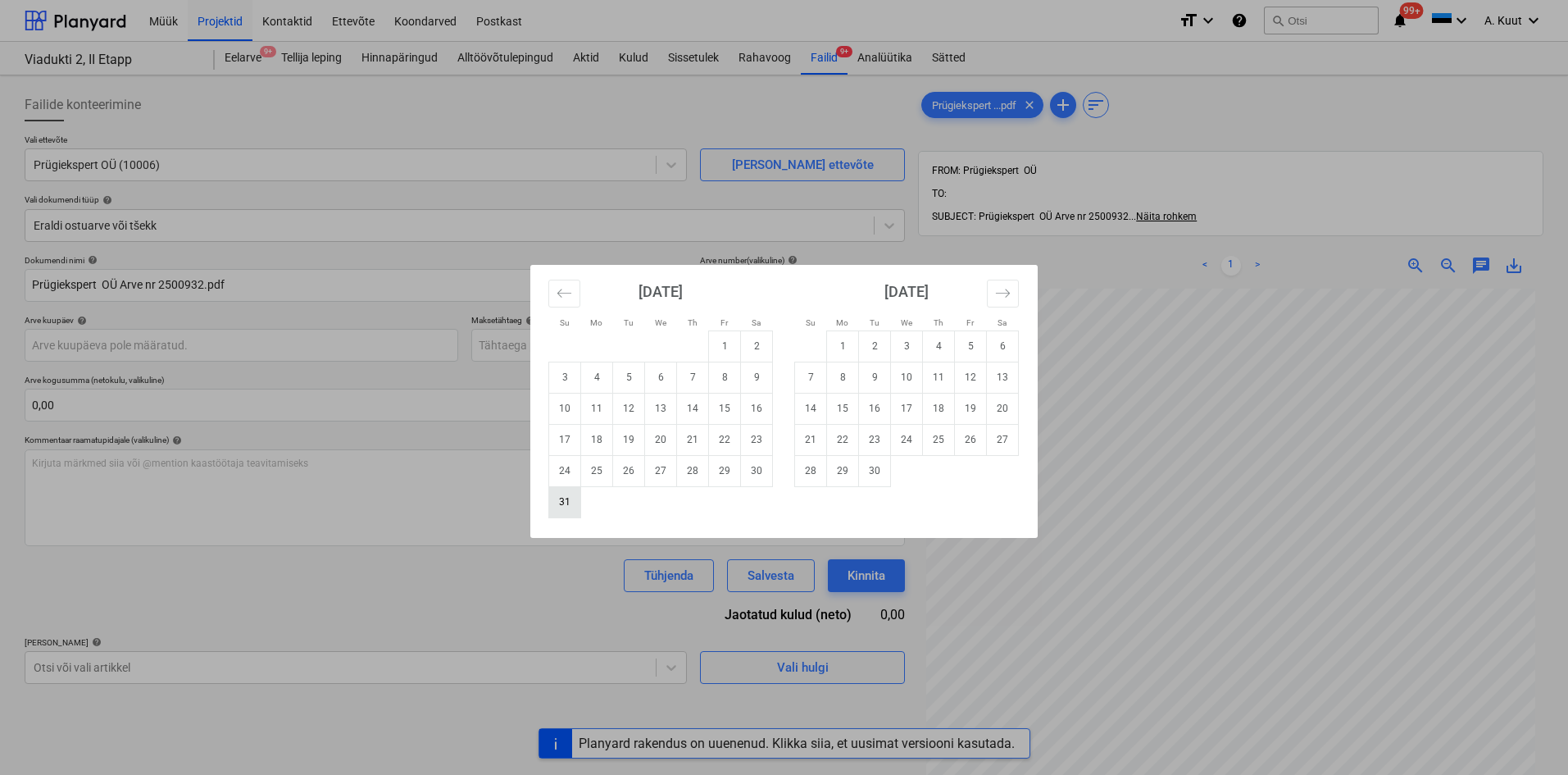
click at [569, 502] on td "31" at bounding box center [565, 502] width 32 height 31
type input "[DATE]"
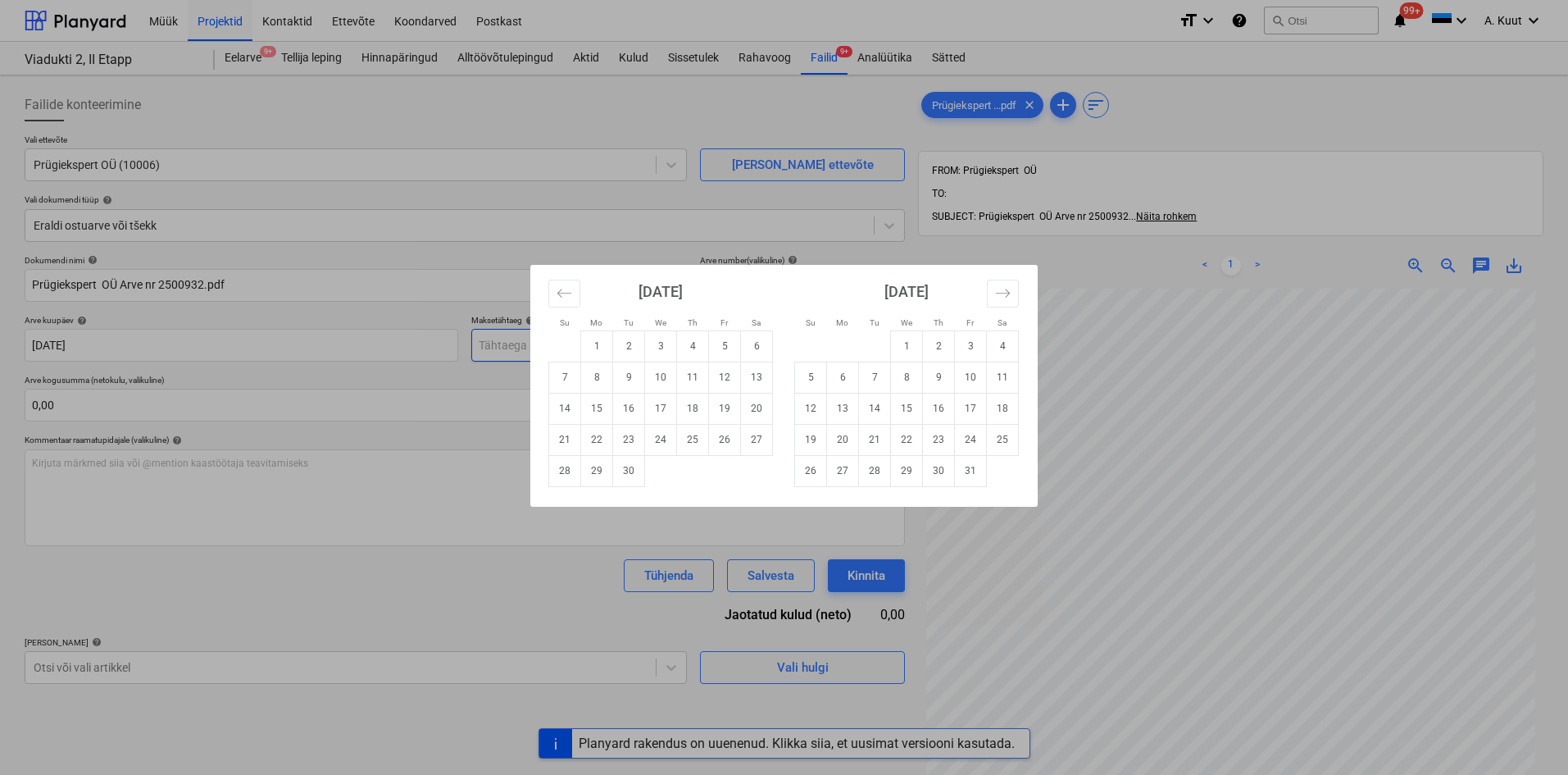
click at [507, 351] on body "Müük Projektid Kontaktid Ettevõte Koondarved Postkast format_size keyboard_arro…" at bounding box center [784, 388] width 1568 height 775
click at [569, 406] on td "14" at bounding box center [565, 408] width 32 height 31
type input "[DATE]"
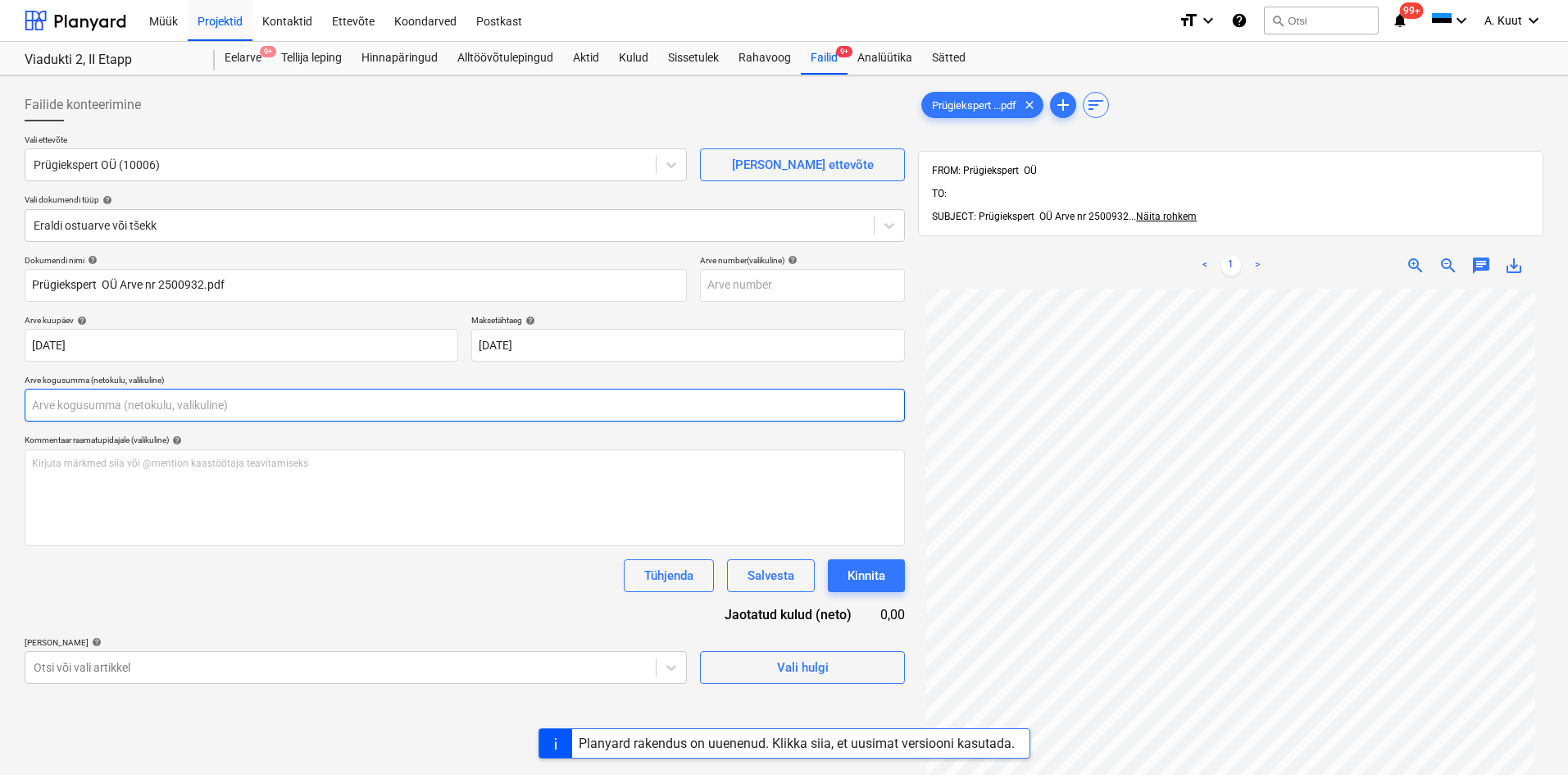
click at [53, 403] on input "text" at bounding box center [464, 404] width 880 height 32
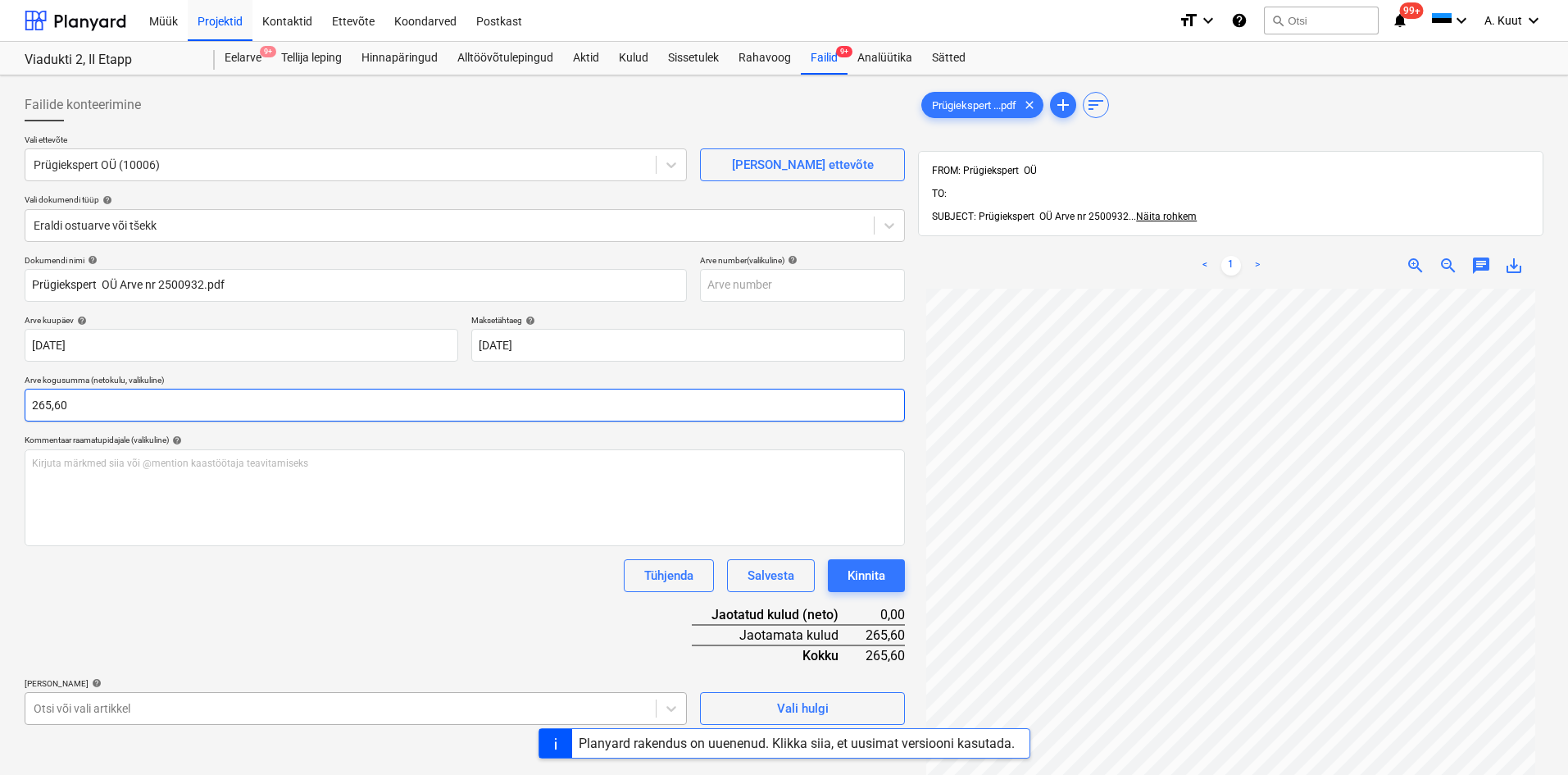
type input "265,60"
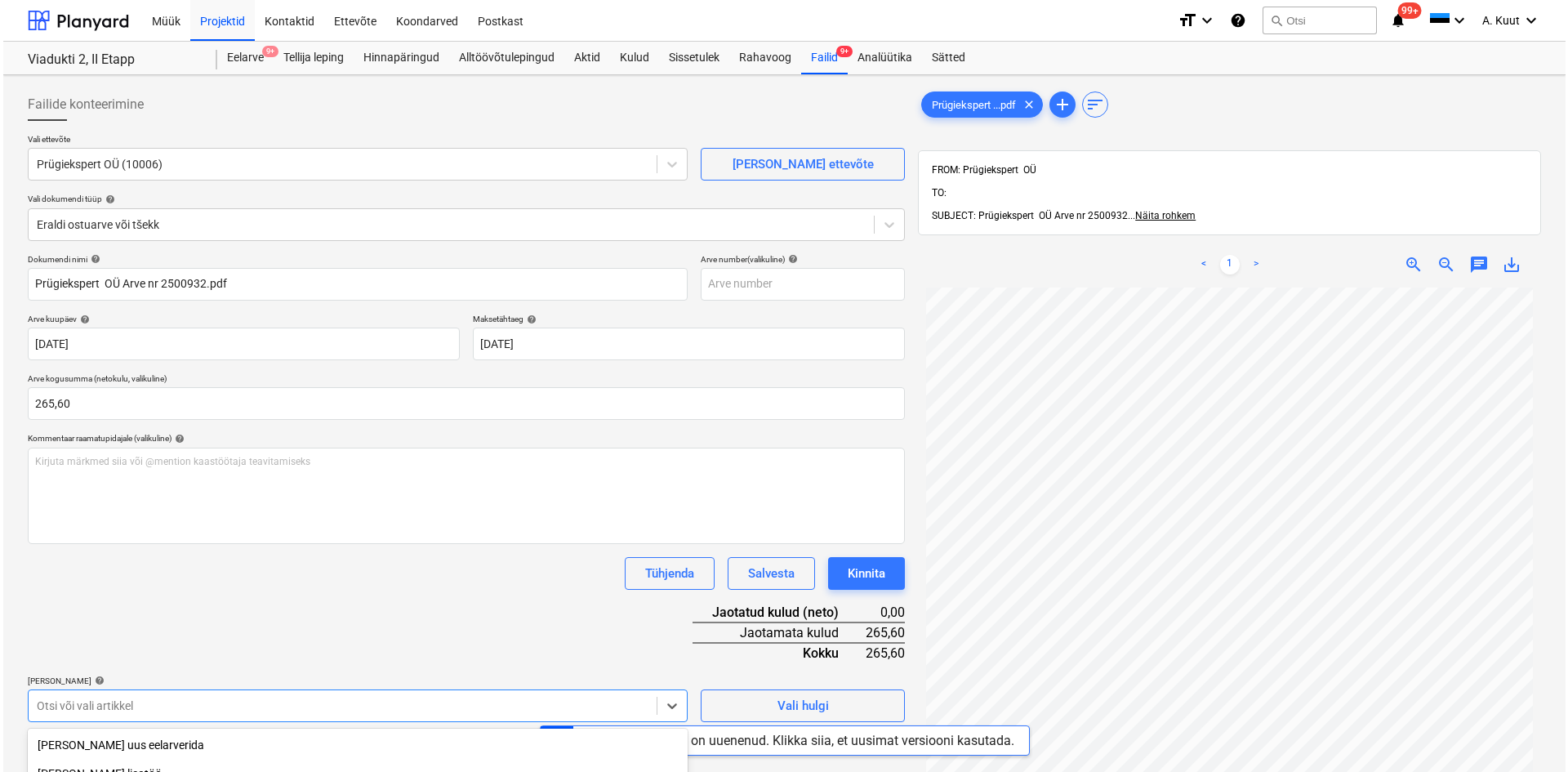
scroll to position [212, 0]
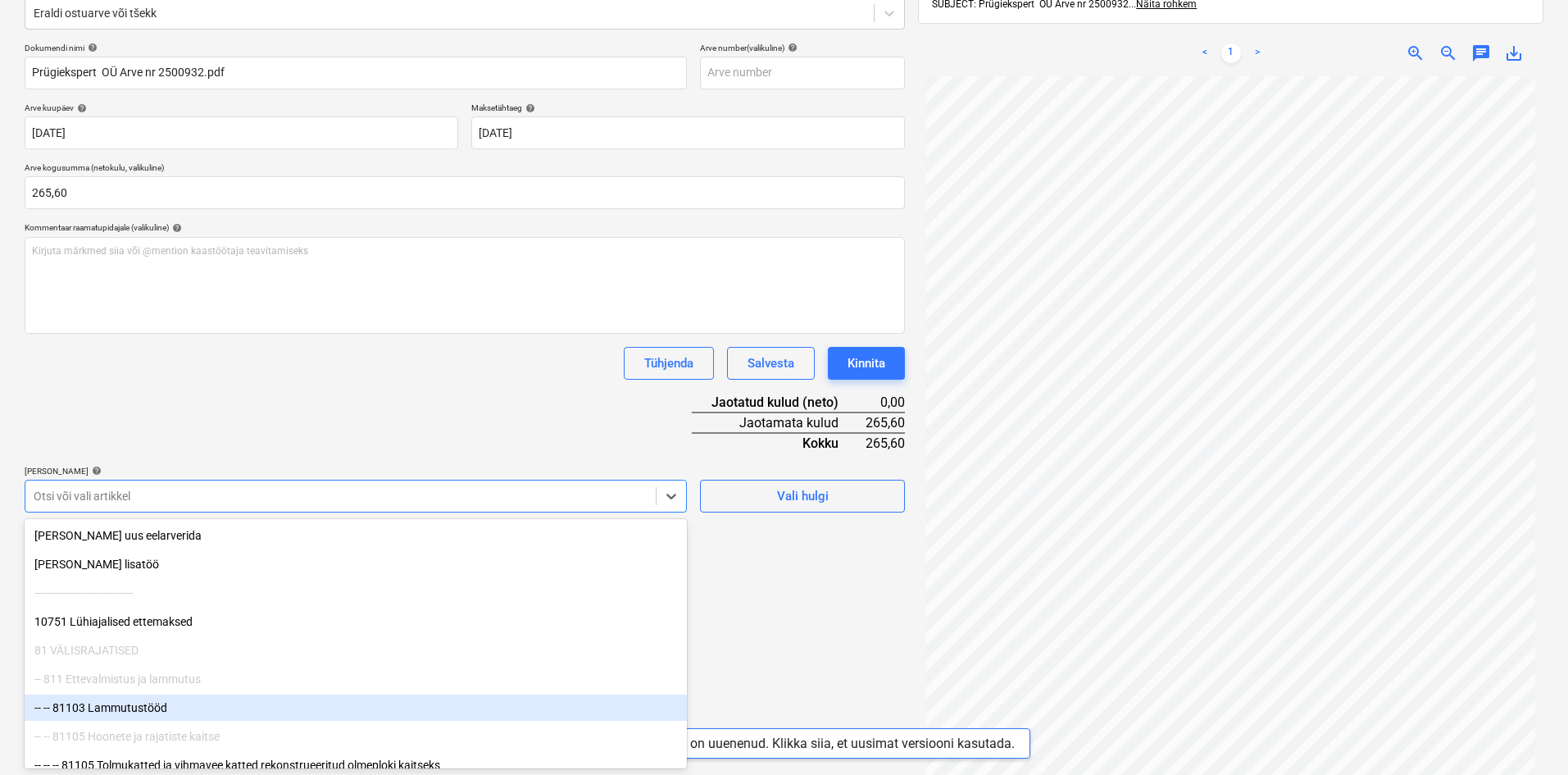
click at [160, 563] on body "Müük Projektid Kontaktid Ettevõte Koondarved Postkast format_size keyboard_arro…" at bounding box center [784, 175] width 1568 height 775
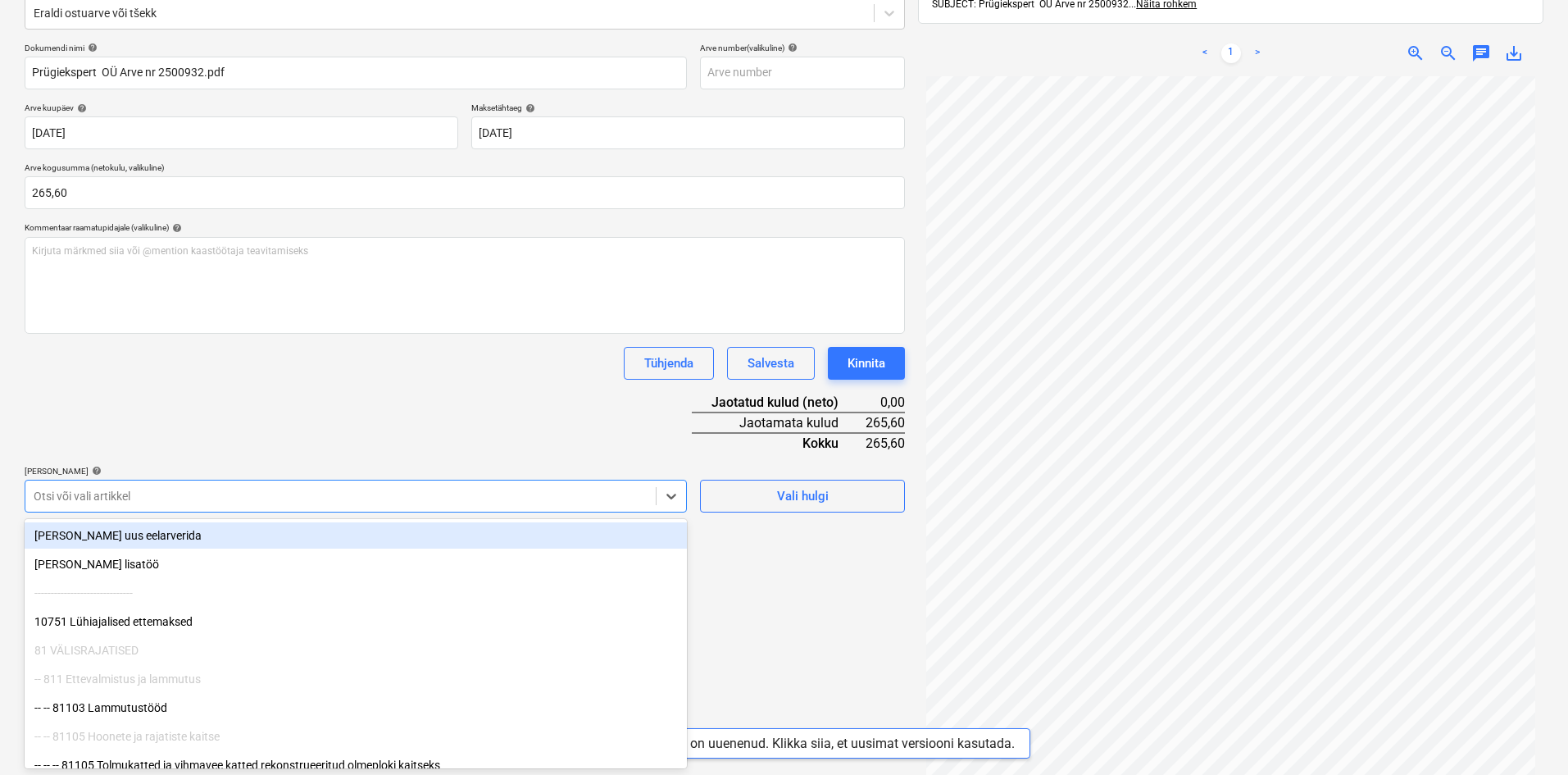
click at [116, 500] on div at bounding box center [340, 496] width 614 height 17
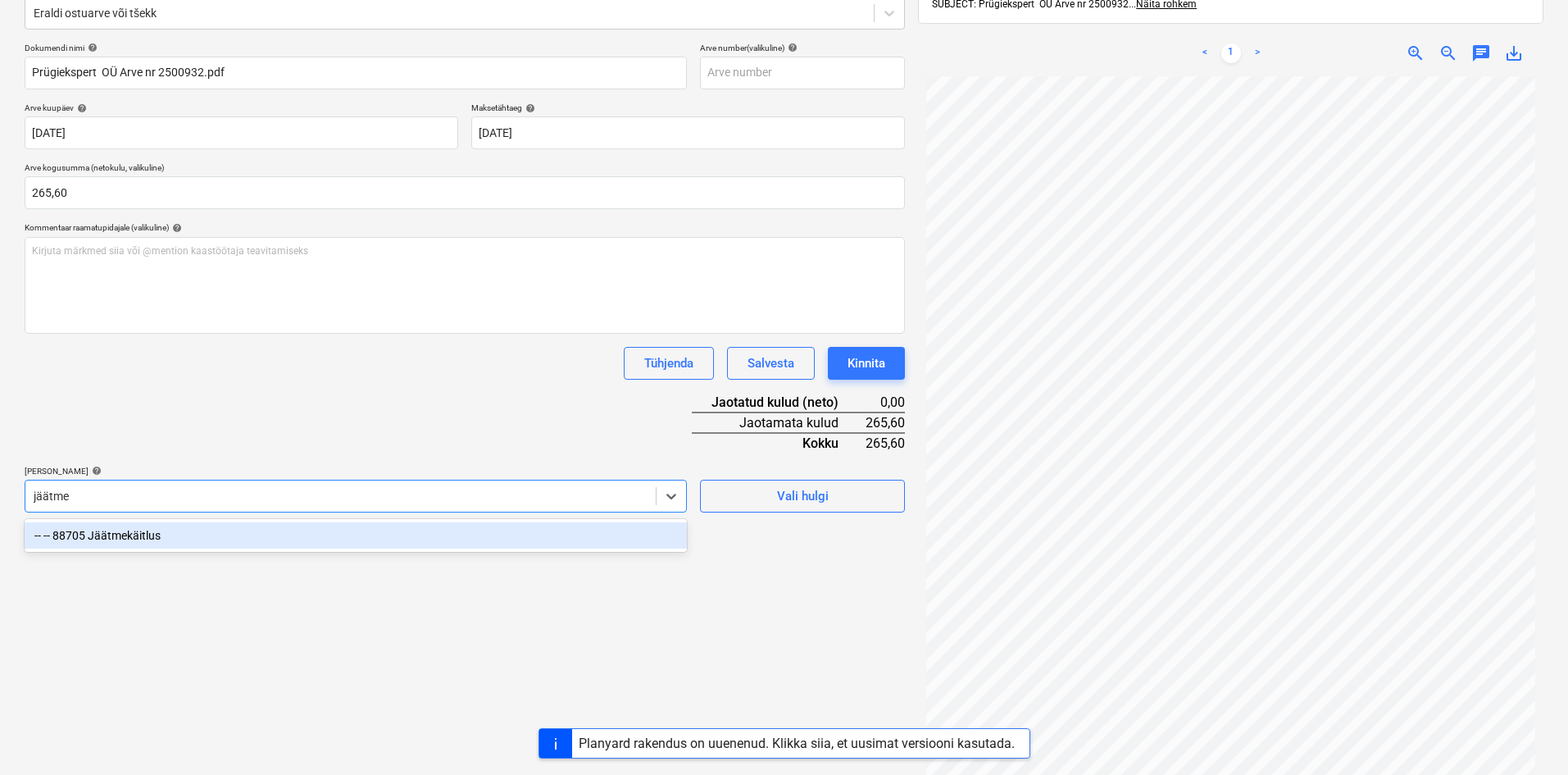
type input "jäätm"
click at [138, 534] on div "-- -- 88705 Jäätmekäitlus" at bounding box center [355, 535] width 662 height 27
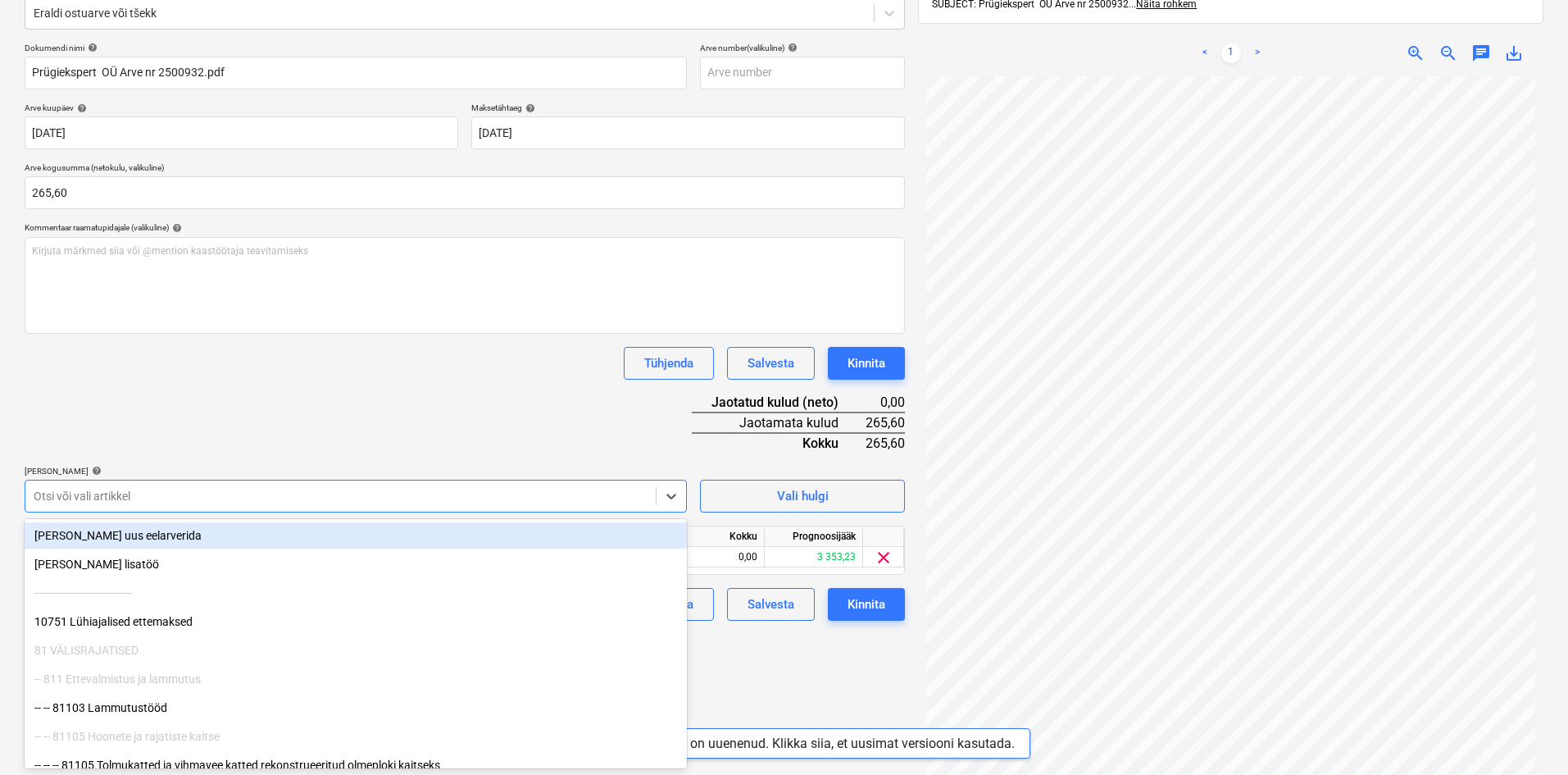
click at [315, 413] on div "Dokumendi nimi help Prügiekspert OÜ Arve nr 2500932.pdf Arve number (valikuline…" at bounding box center [464, 331] width 880 height 578
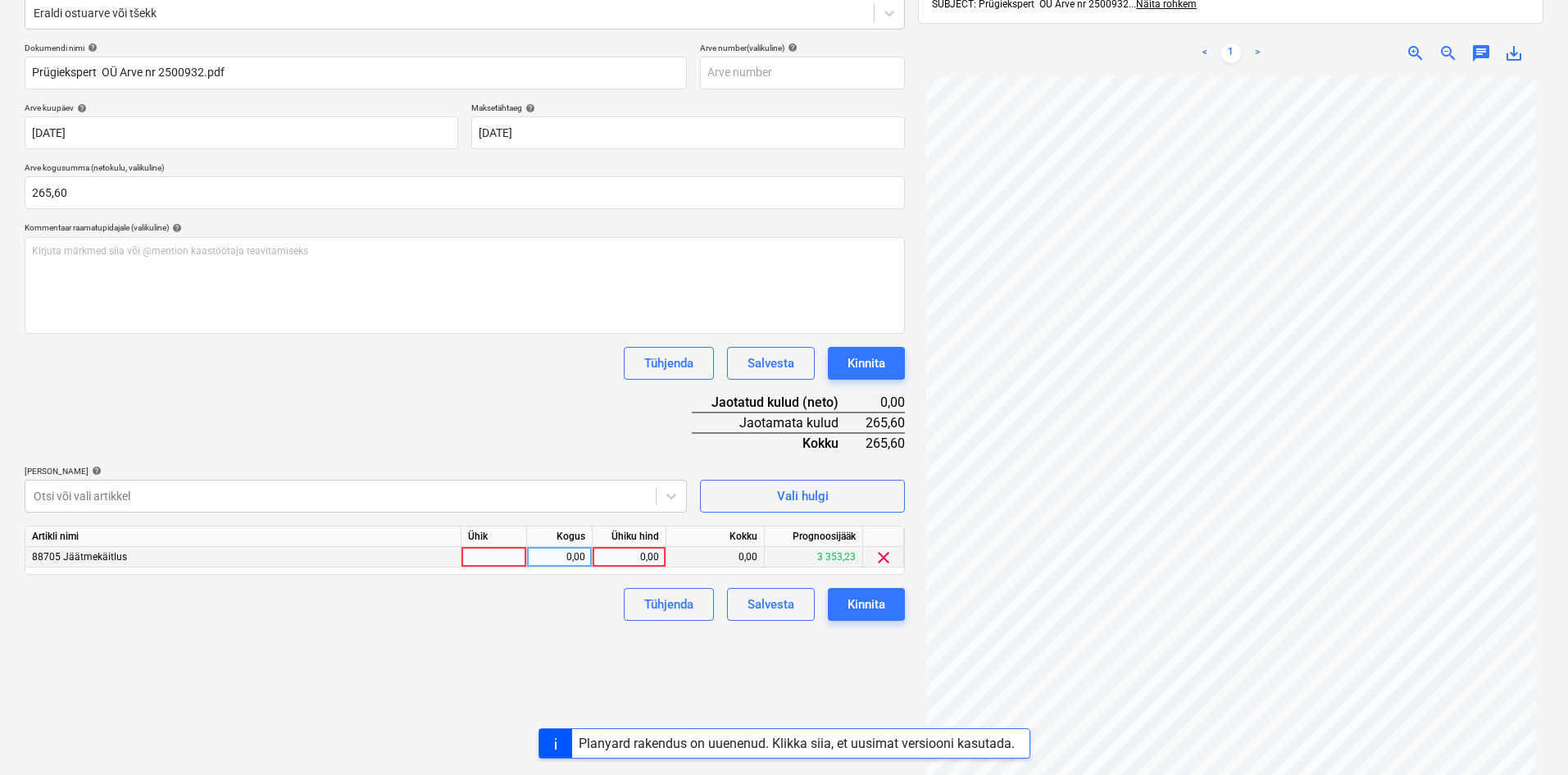
click at [660, 558] on div "0,00" at bounding box center [630, 557] width 74 height 21
type input "265,60"
click at [597, 656] on div "Failide konteerimine Vali ettevõte Prügiekspert OÜ (10006) [PERSON_NAME] uus et…" at bounding box center [464, 340] width 893 height 942
click at [873, 603] on div "Kinnita" at bounding box center [867, 604] width 37 height 22
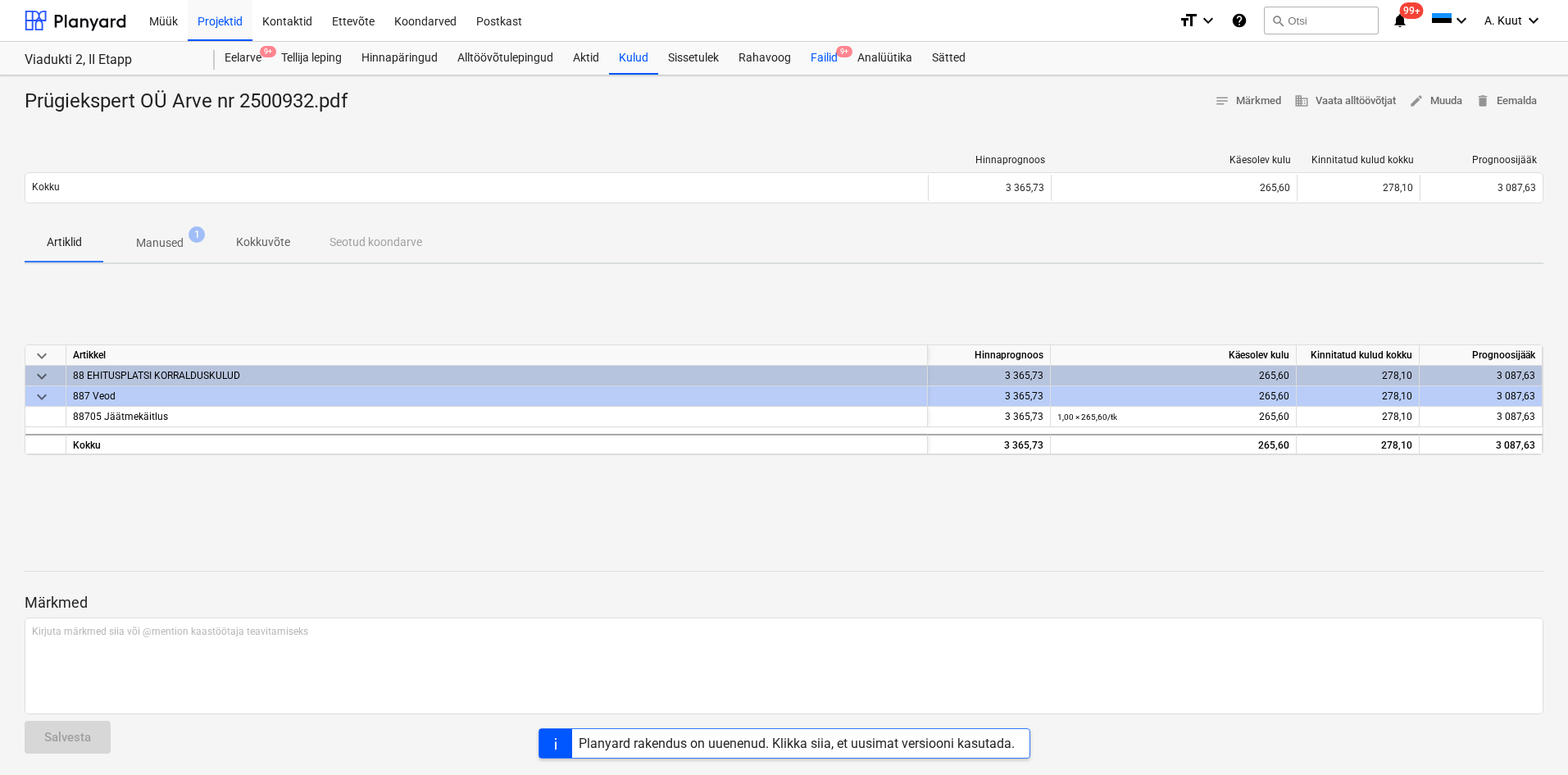
click at [821, 62] on div "Failid 9+" at bounding box center [824, 58] width 47 height 32
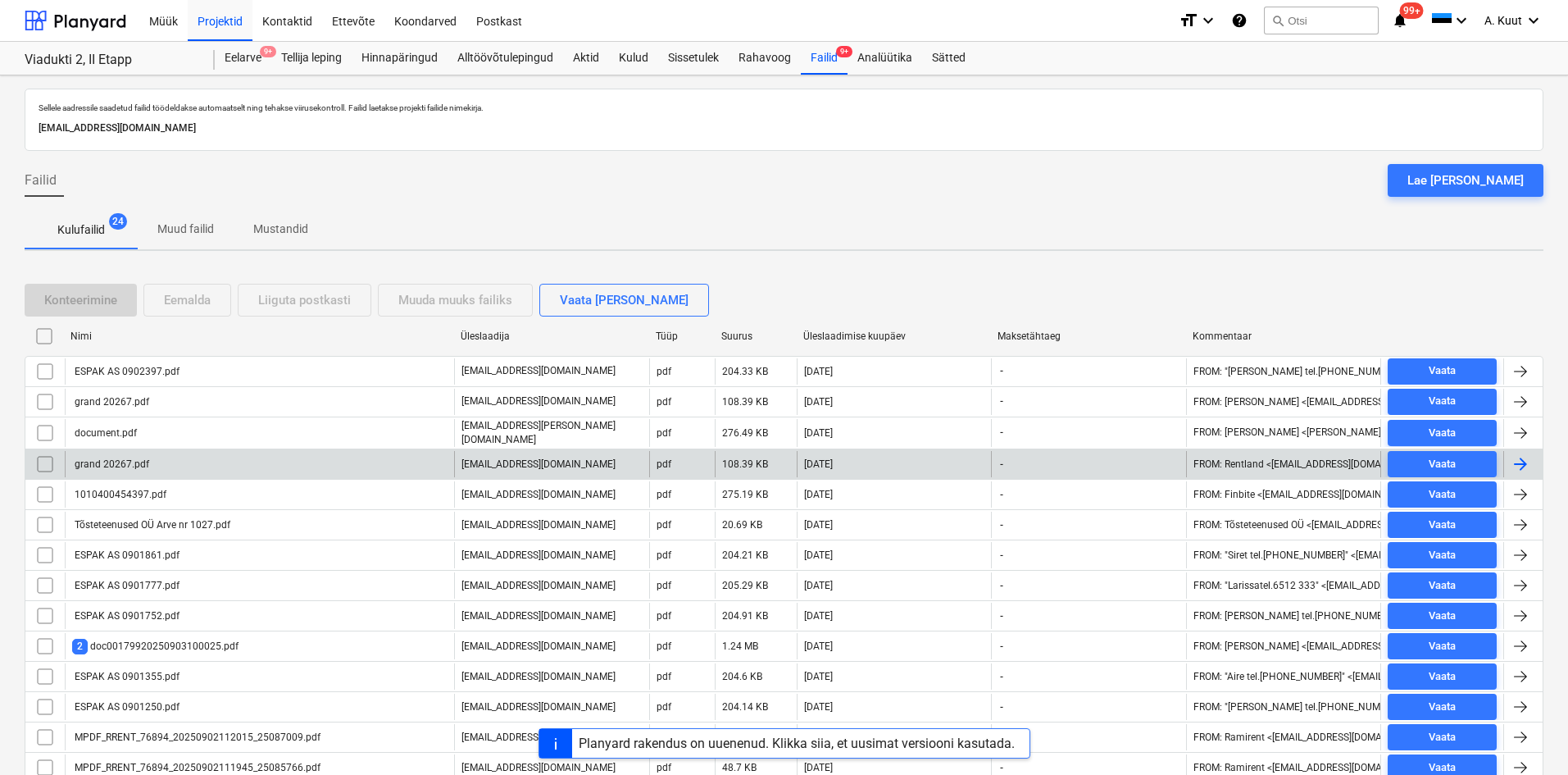
click at [161, 465] on div "grand 20267.pdf" at bounding box center [260, 463] width 390 height 27
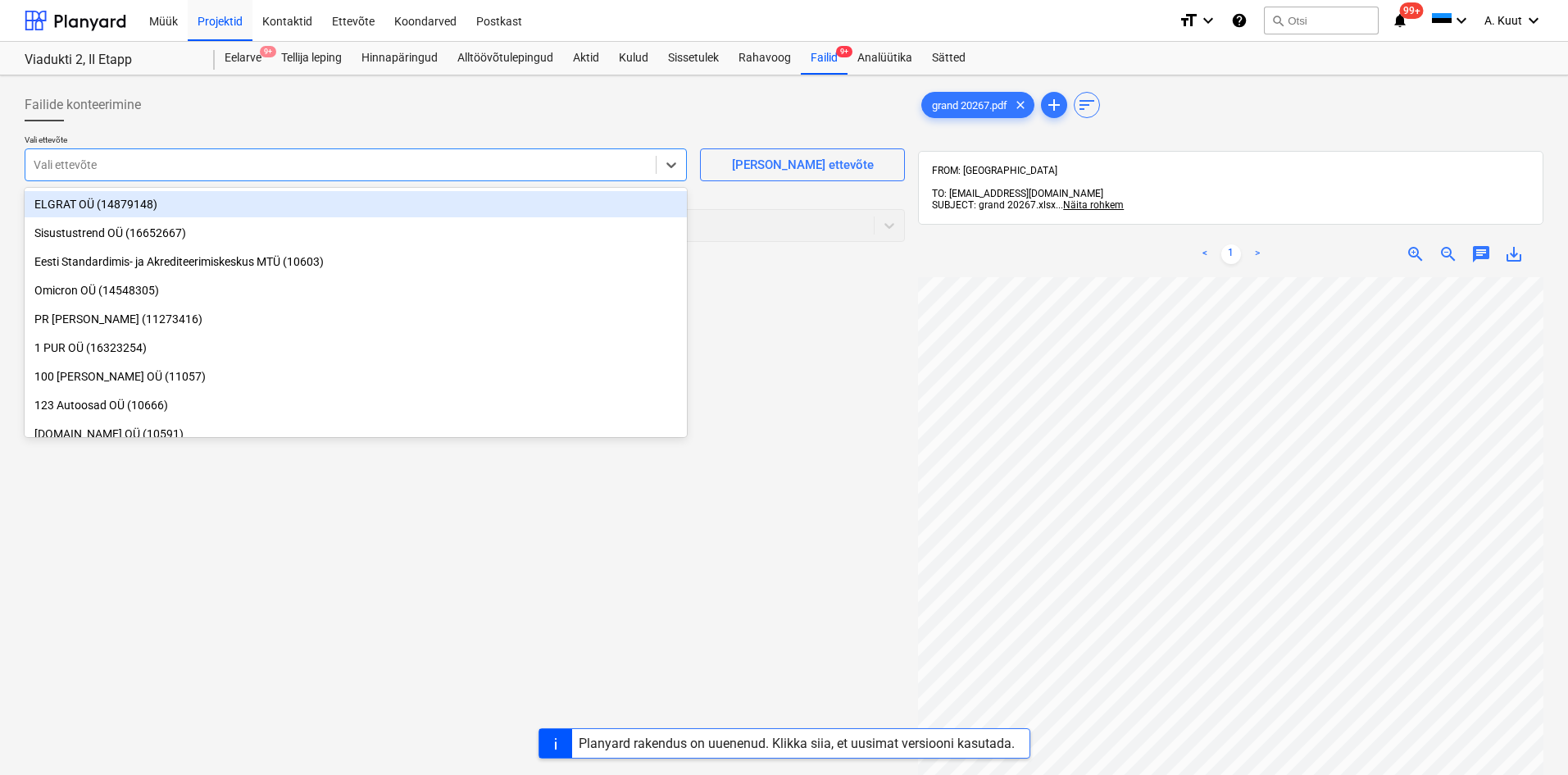
click at [114, 167] on div at bounding box center [340, 164] width 614 height 17
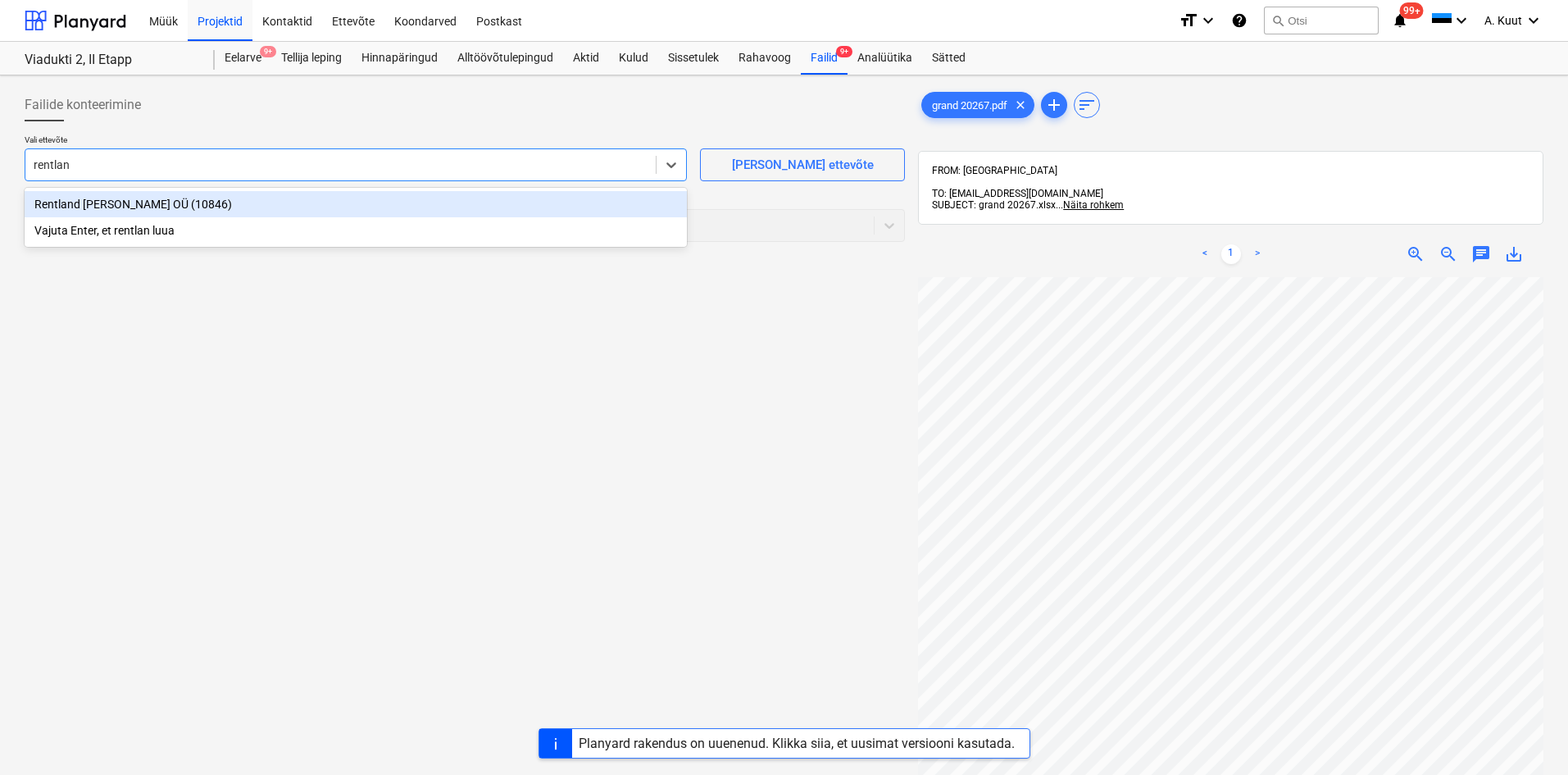
type input "rentland"
click at [77, 202] on div "Rentland [PERSON_NAME] OÜ (10846)" at bounding box center [355, 204] width 662 height 27
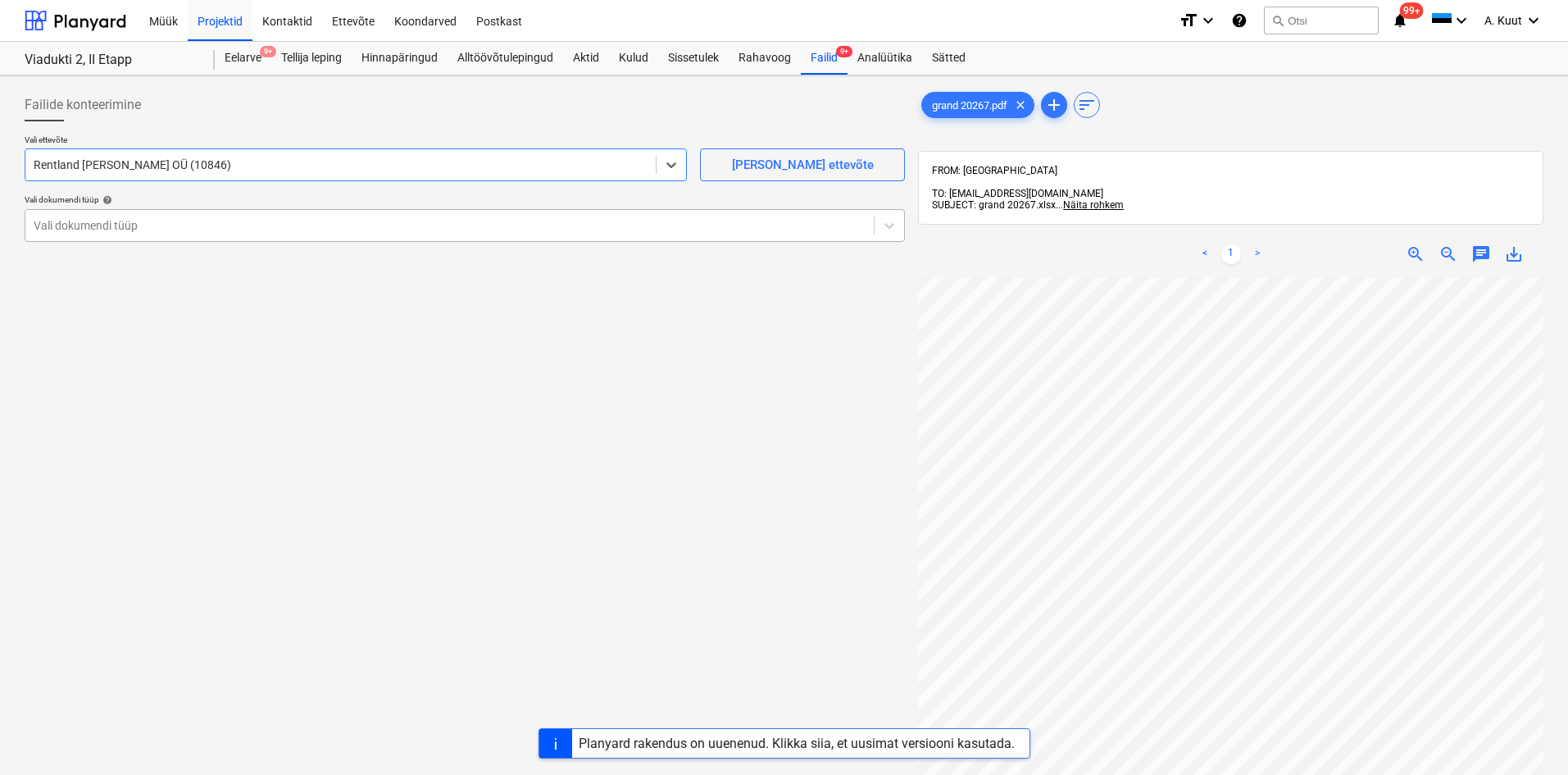
click at [84, 226] on div at bounding box center [450, 225] width 832 height 17
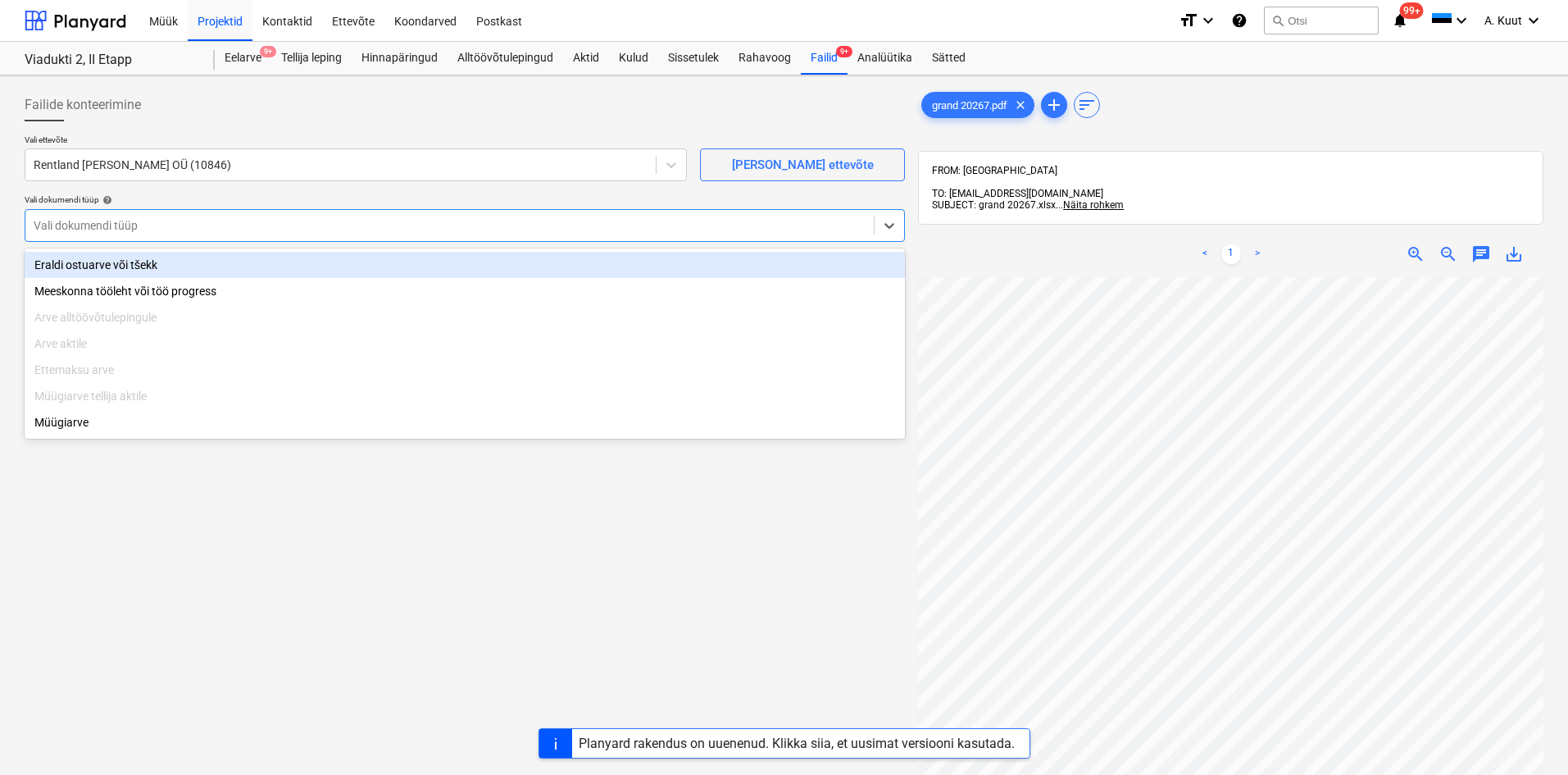
click at [82, 264] on div "Eraldi ostuarve või tšekk" at bounding box center [464, 265] width 880 height 27
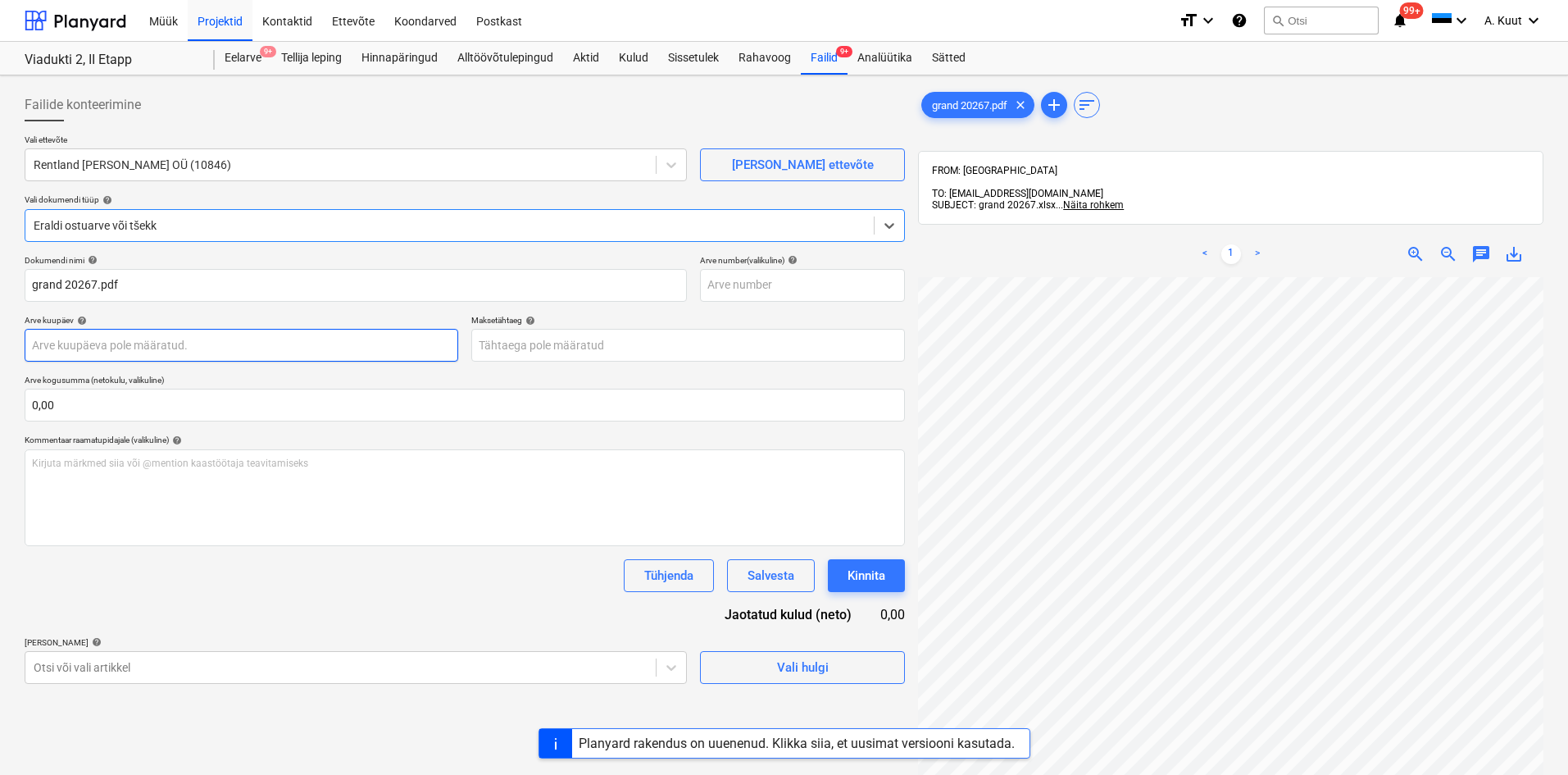
click at [94, 341] on body "Müük Projektid Kontaktid Ettevõte Koondarved Postkast format_size keyboard_arro…" at bounding box center [784, 388] width 1568 height 775
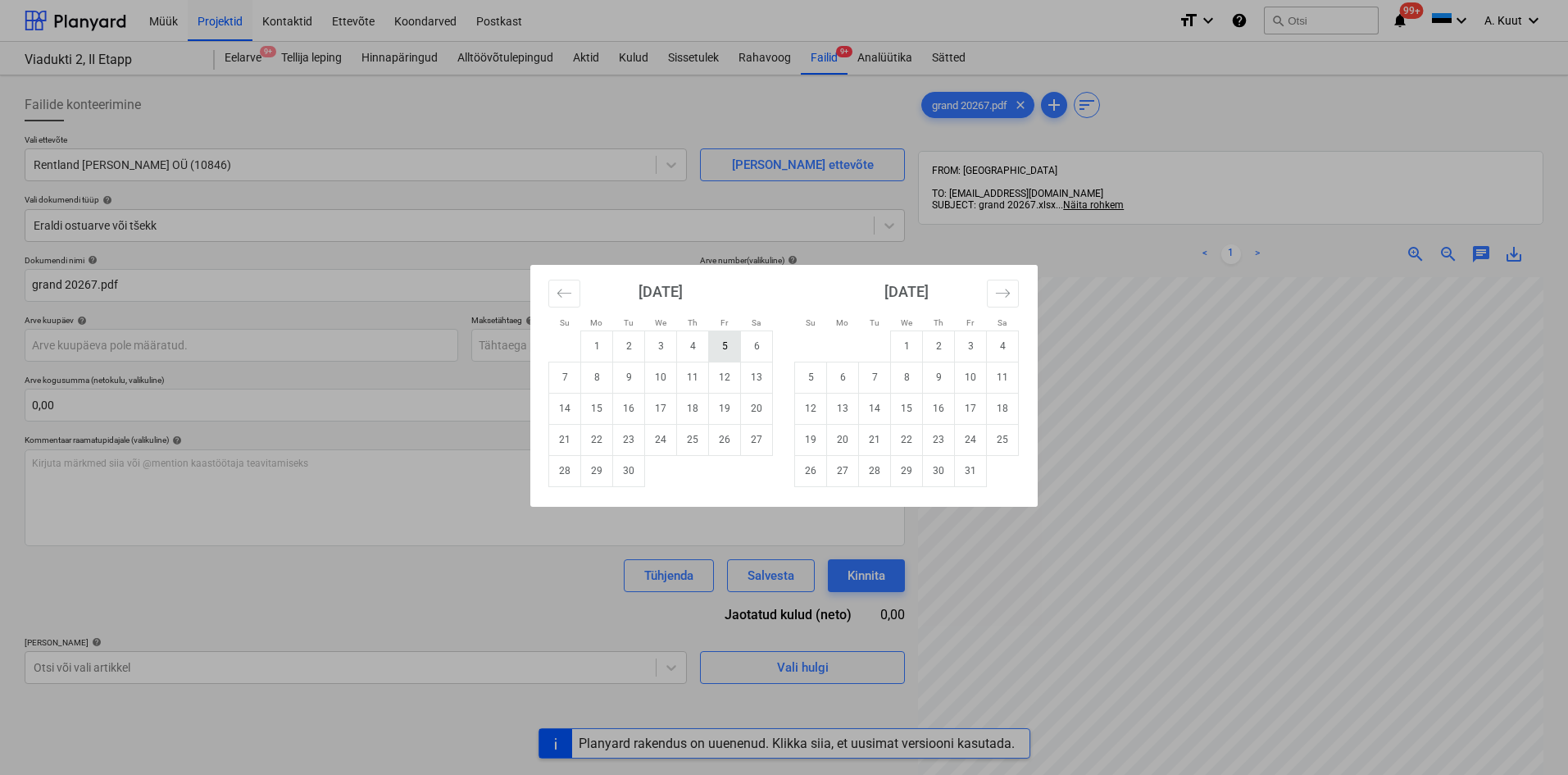
click at [724, 347] on td "5" at bounding box center [725, 346] width 32 height 31
type input "[DATE]"
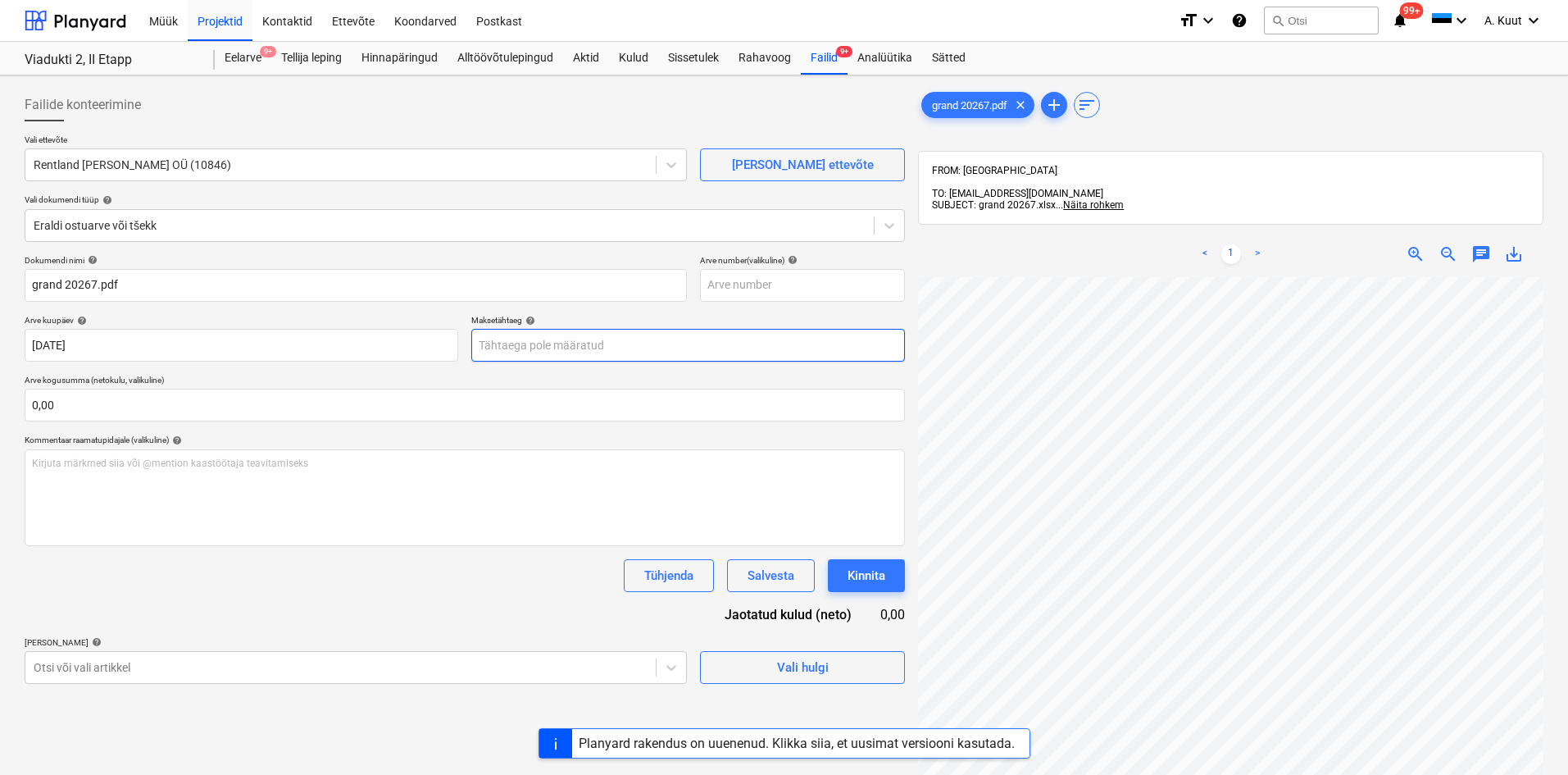
click at [546, 348] on body "Müük Projektid Kontaktid Ettevõte Koondarved Postkast format_size keyboard_arro…" at bounding box center [784, 388] width 1568 height 775
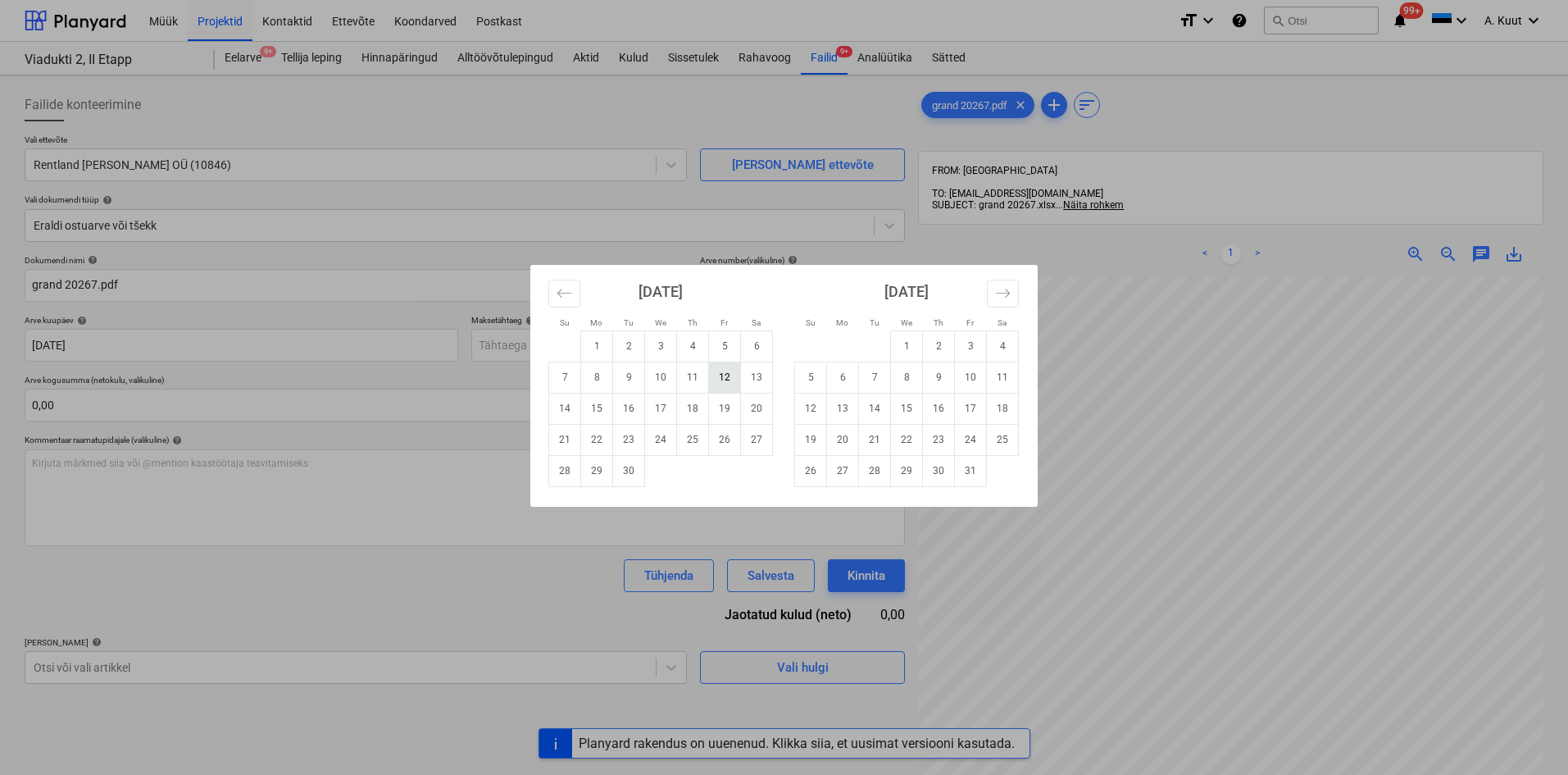
click at [722, 382] on td "12" at bounding box center [725, 378] width 32 height 31
type input "[DATE]"
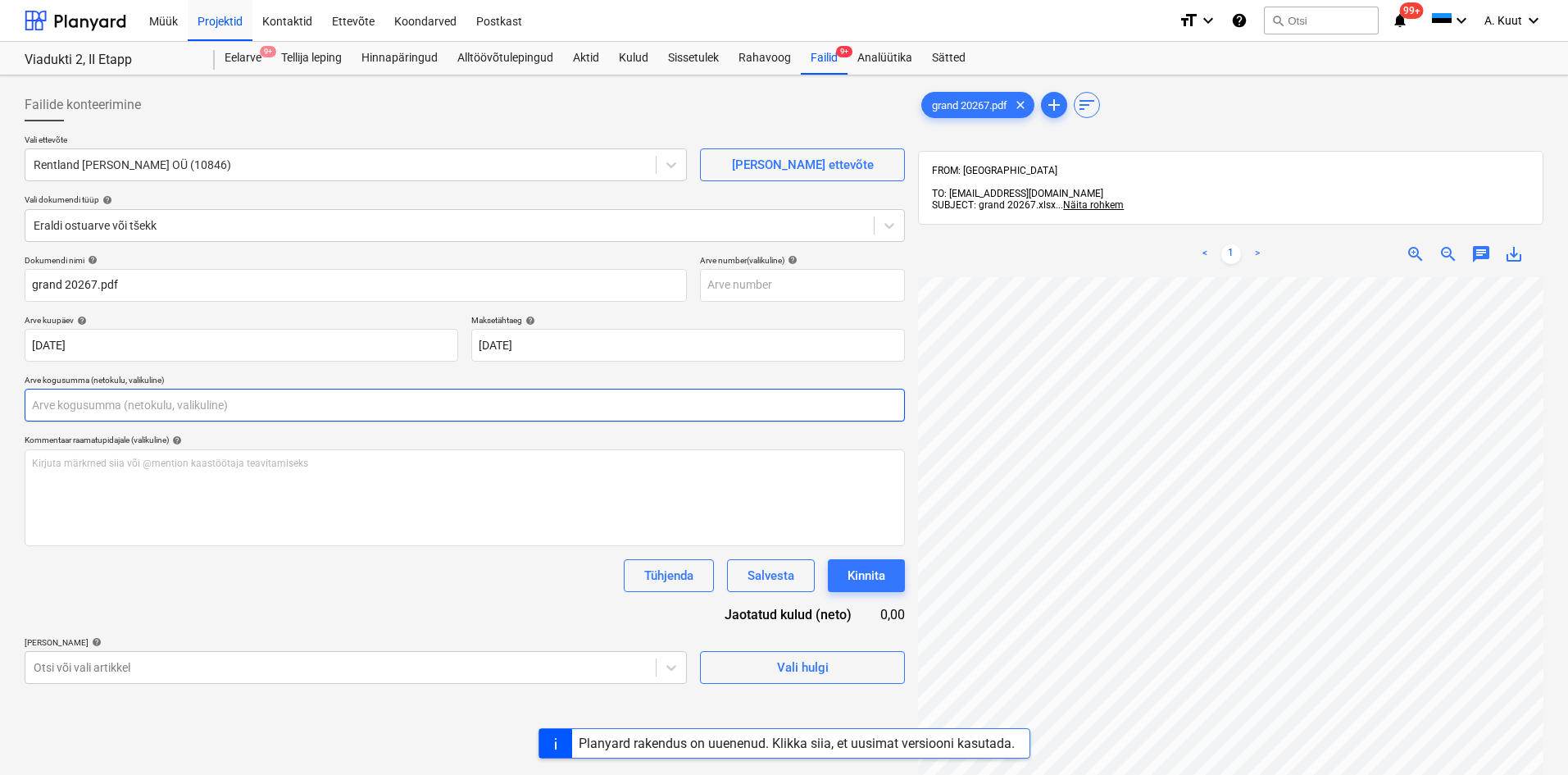
click at [104, 403] on input "text" at bounding box center [464, 404] width 880 height 32
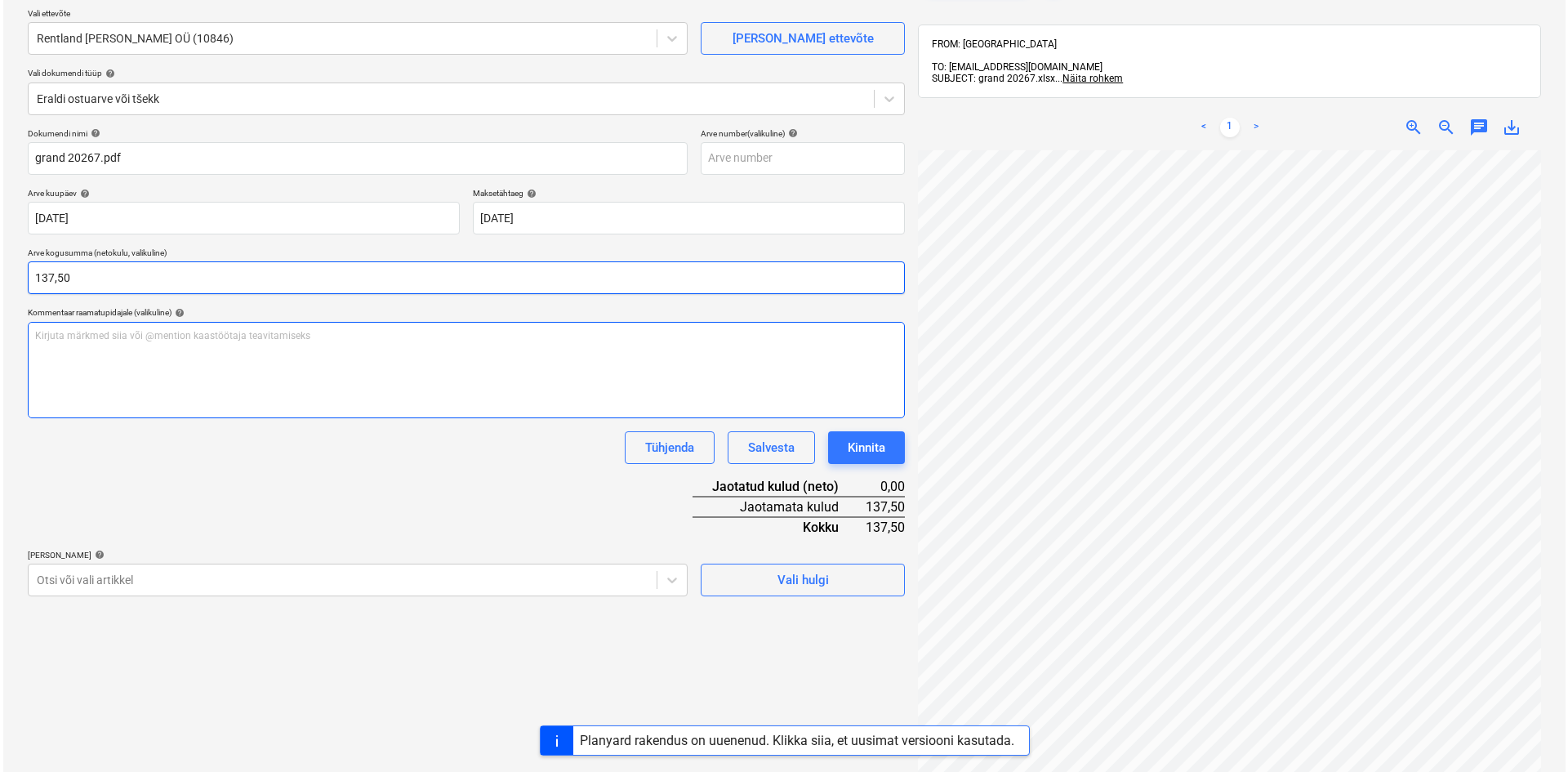
scroll to position [232, 0]
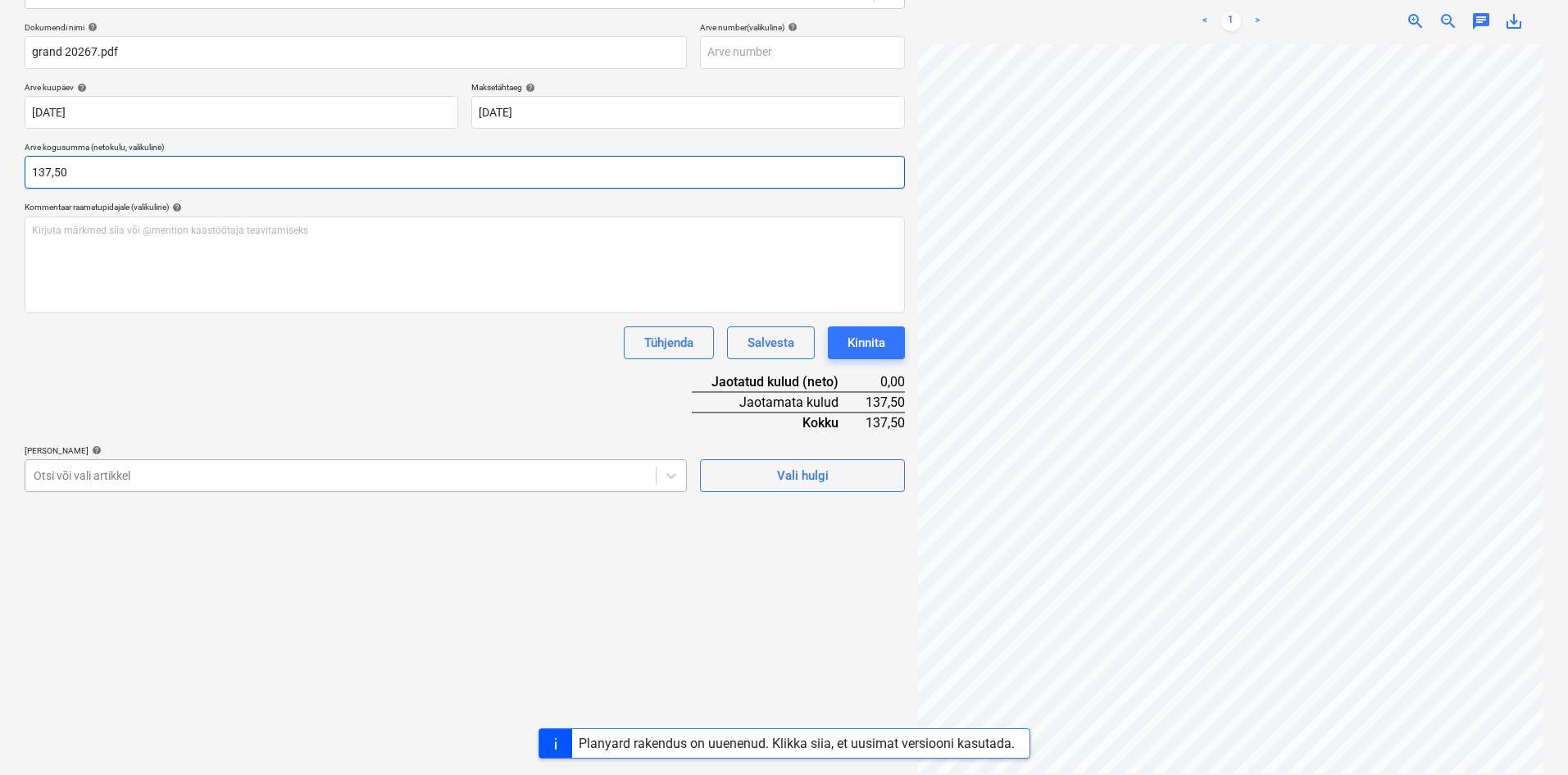
type input "137,50"
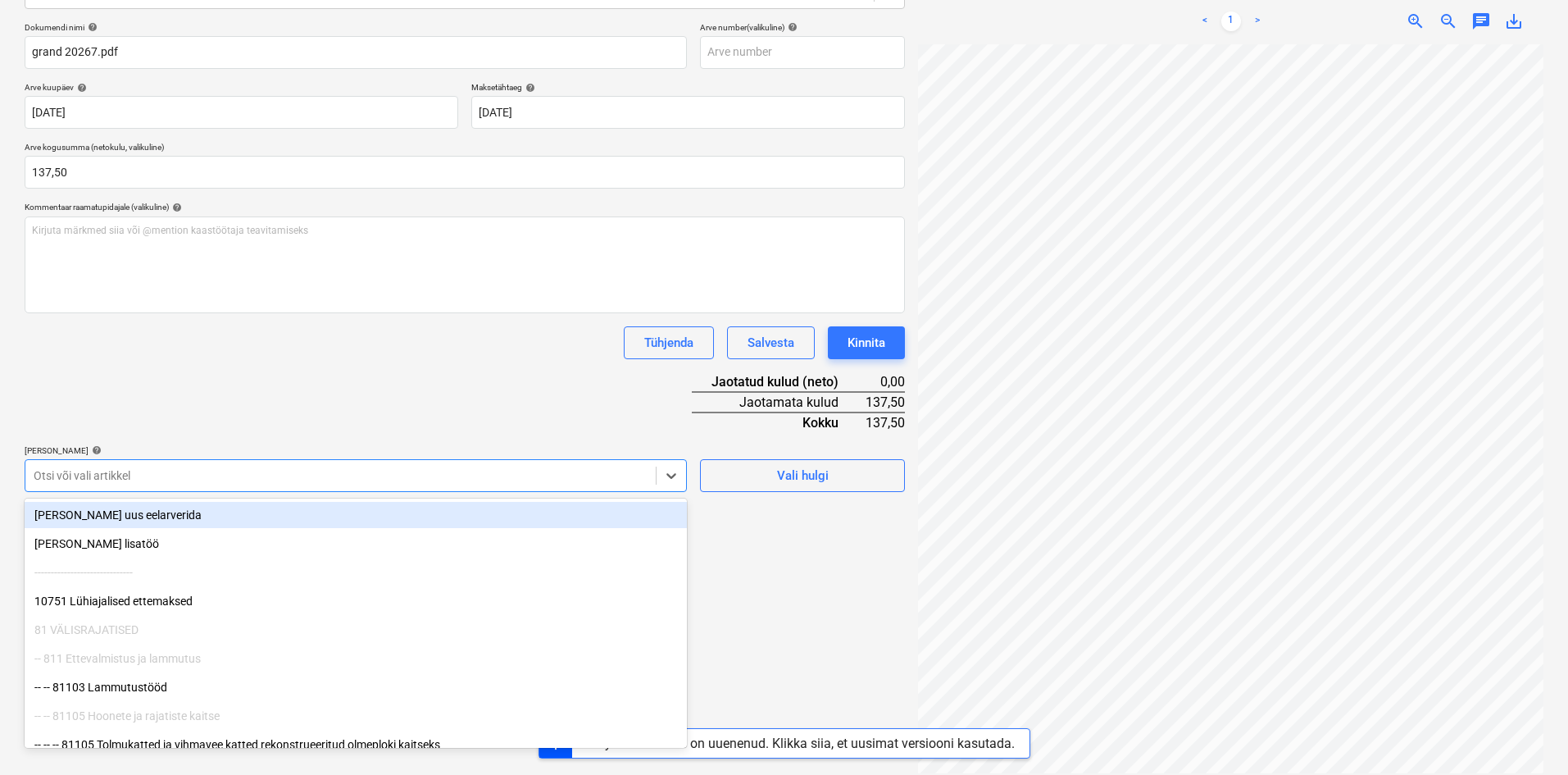
click at [255, 474] on div at bounding box center [340, 475] width 614 height 17
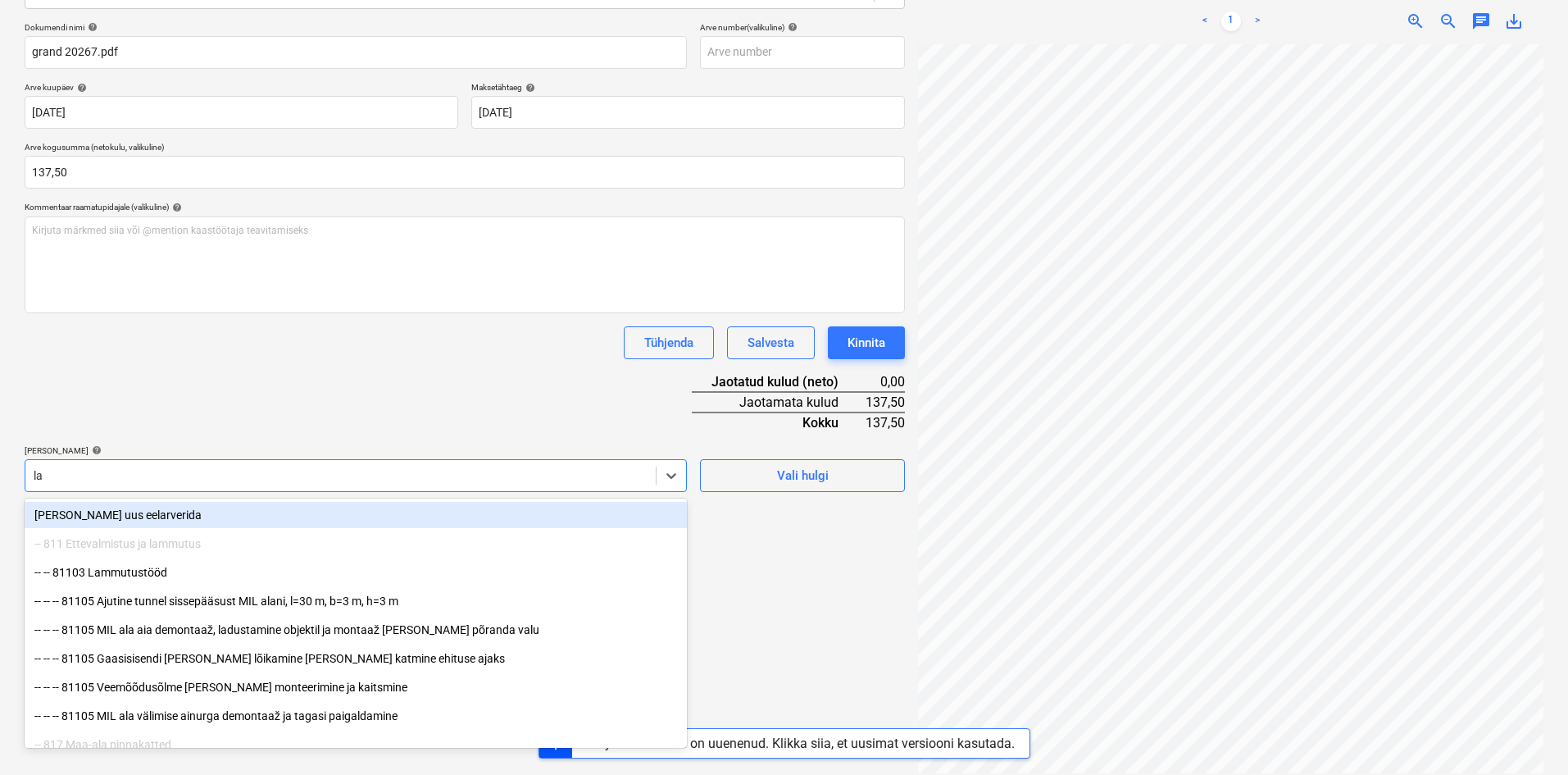
type input "[PERSON_NAME]"
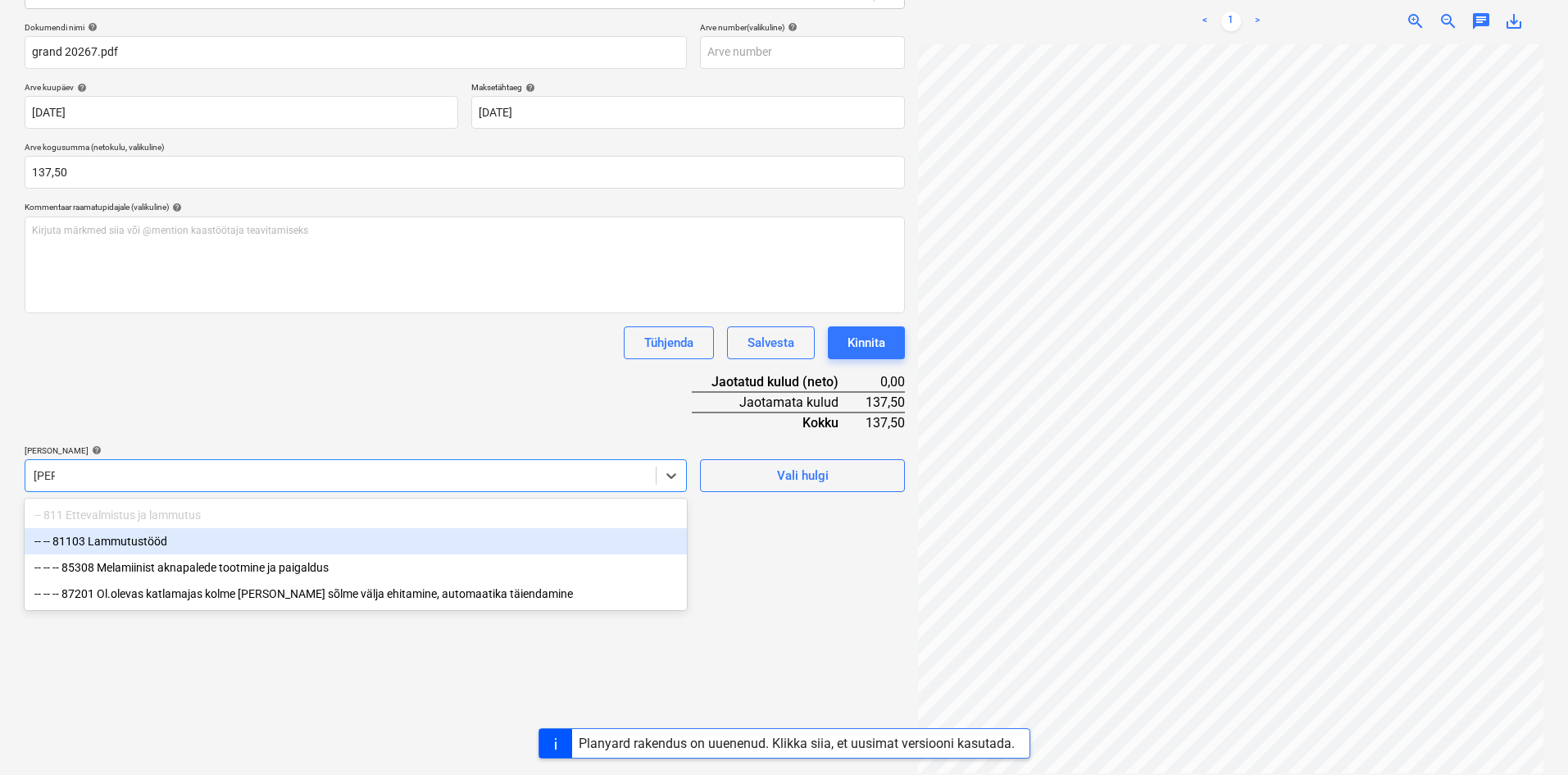
click at [163, 539] on div "-- -- 81103 Lammutustööd" at bounding box center [355, 541] width 662 height 27
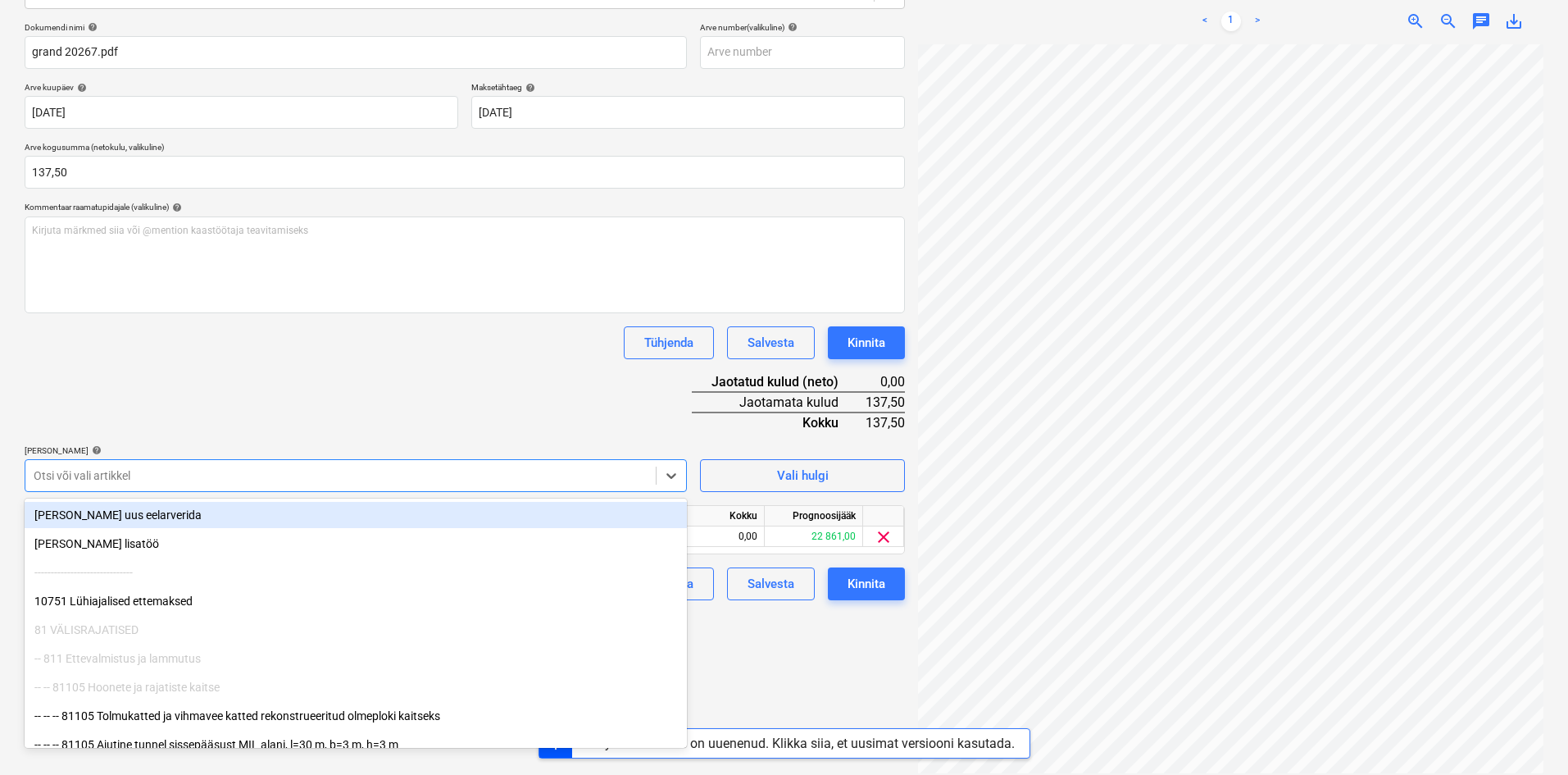
click at [287, 417] on div "Dokumendi nimi help grand 20267.pdf Arve number (valikuline) help Arve kuupäev …" at bounding box center [464, 312] width 880 height 578
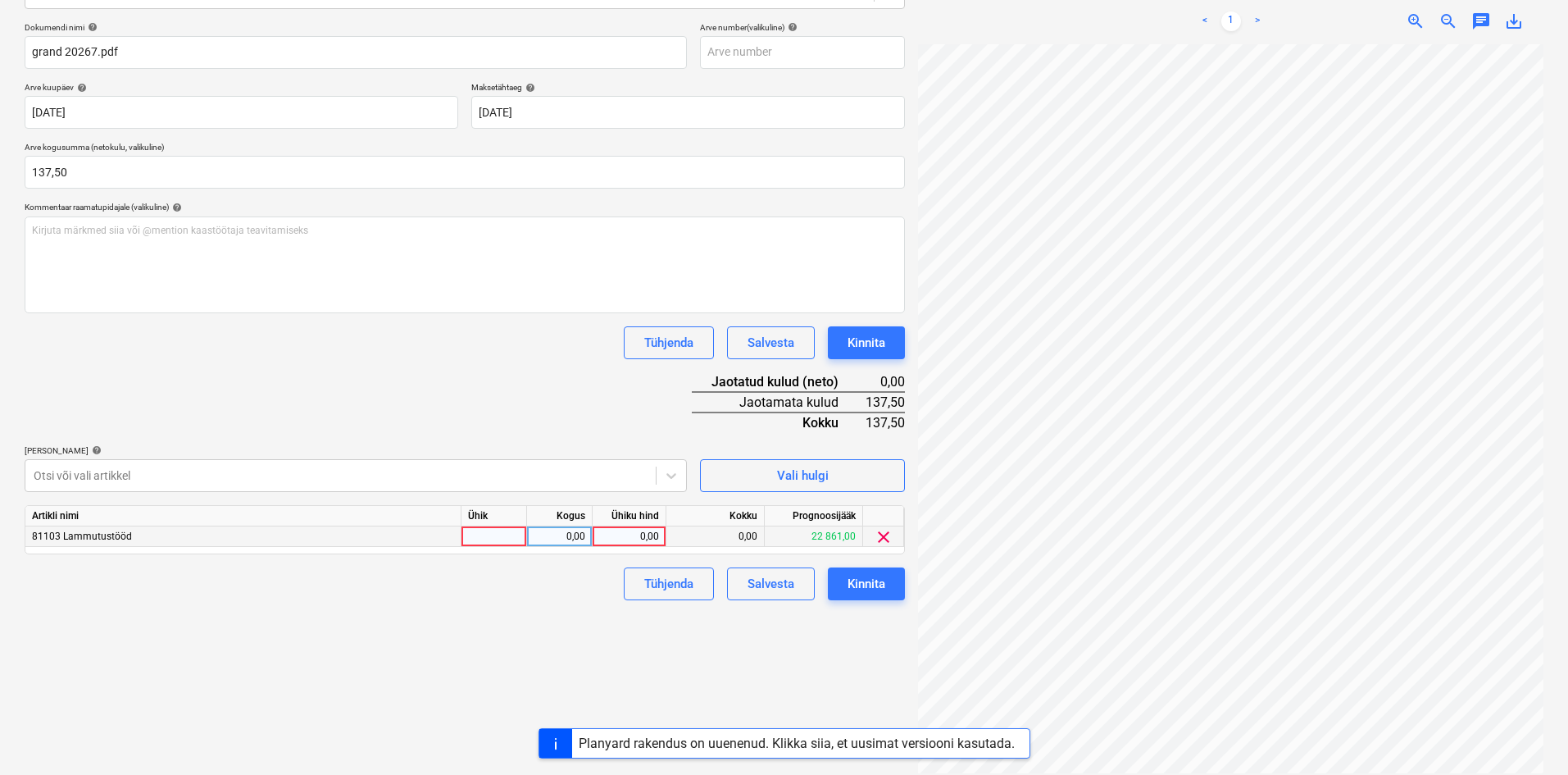
click at [657, 535] on div "0,00" at bounding box center [629, 536] width 60 height 21
type input "137,50"
click at [553, 627] on div "Failide konteerimine Vali ettevõte Rentland [PERSON_NAME] OÜ (10846) [PERSON_NA…" at bounding box center [464, 315] width 893 height 930
click at [857, 582] on div "Kinnita" at bounding box center [867, 584] width 37 height 22
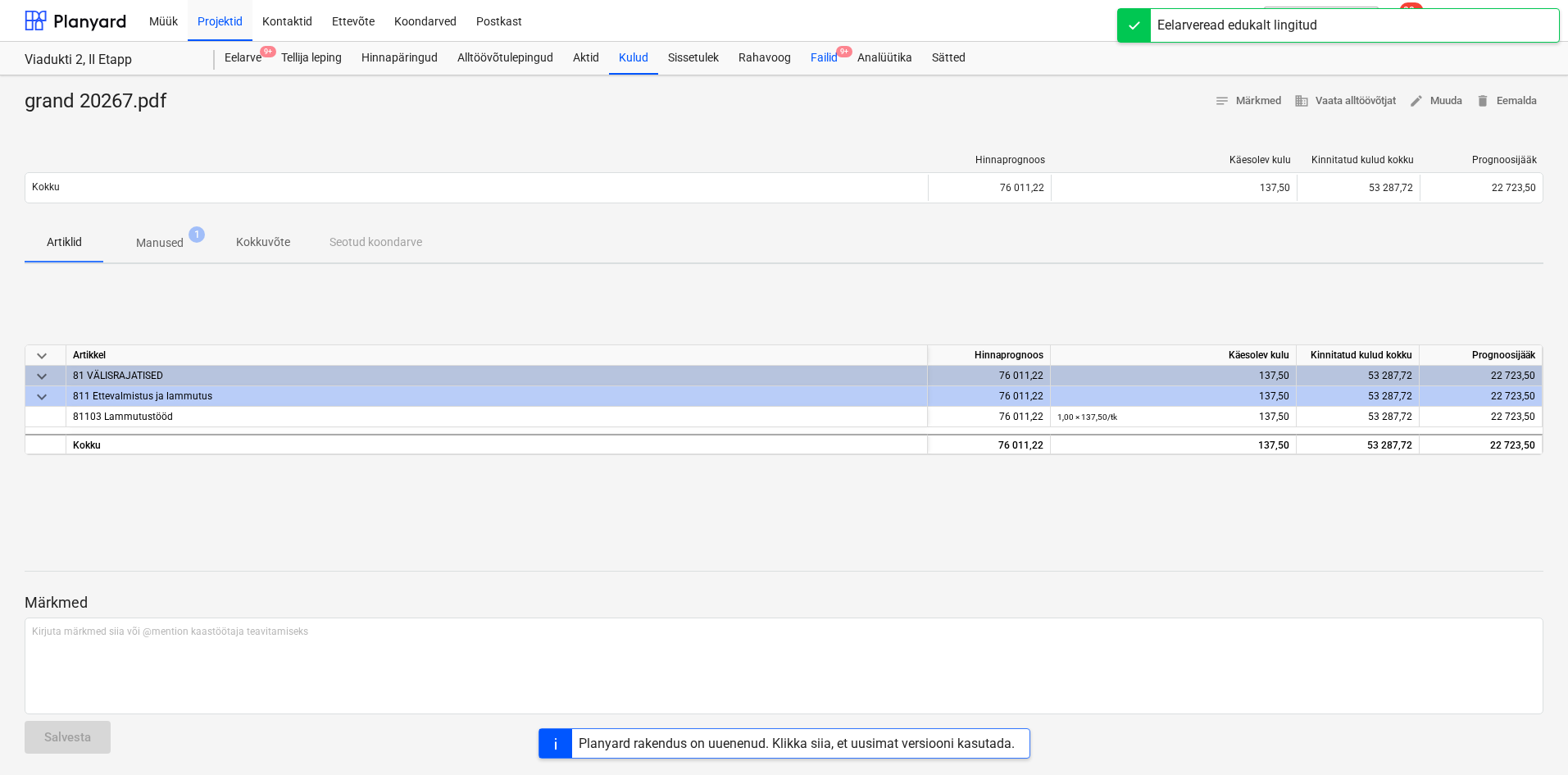
click at [821, 65] on div "Failid 9+" at bounding box center [824, 58] width 47 height 32
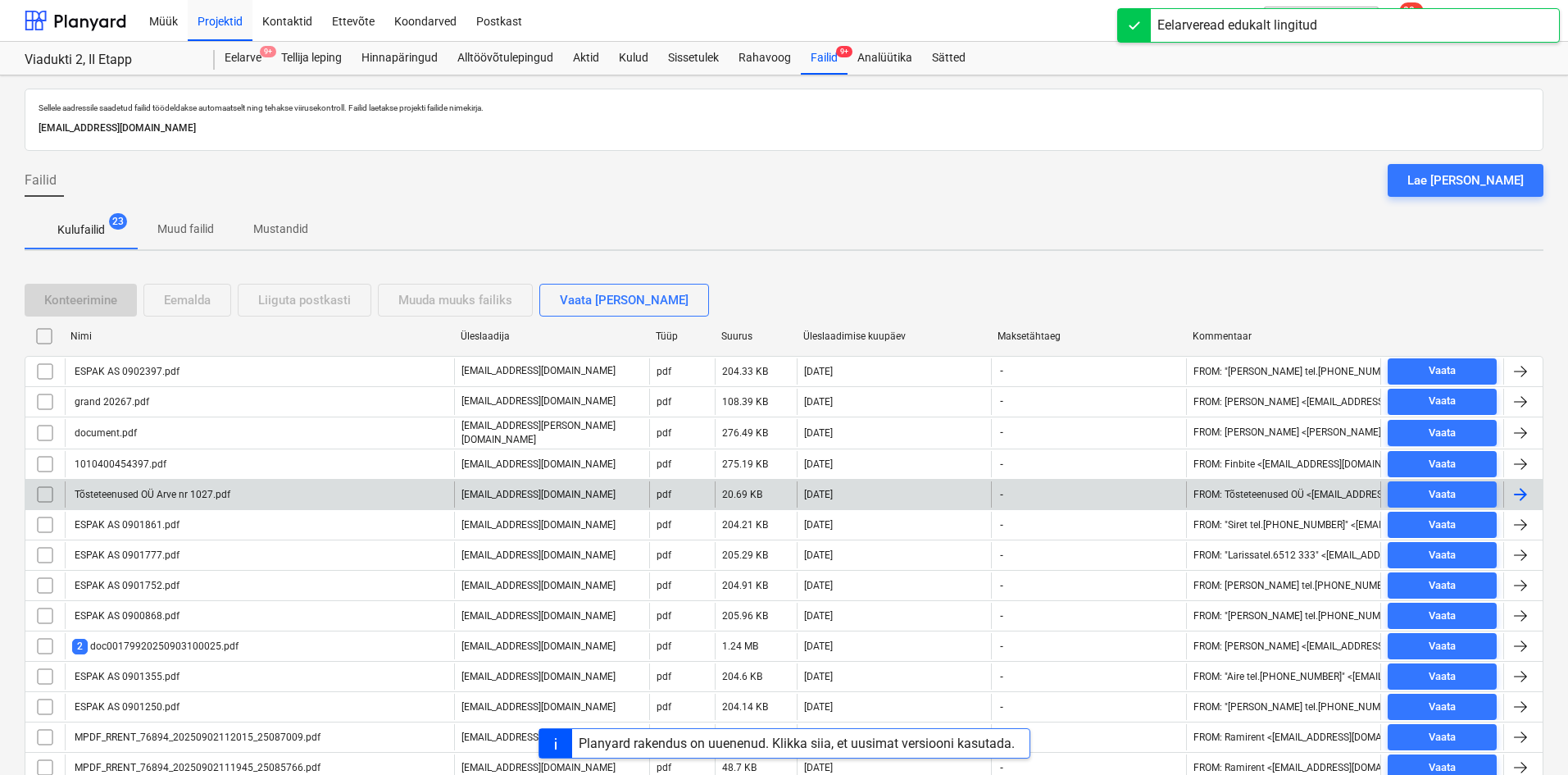
click at [191, 490] on div "Tõsteteenused OÜ Arve nr 1027.pdf" at bounding box center [151, 495] width 158 height 12
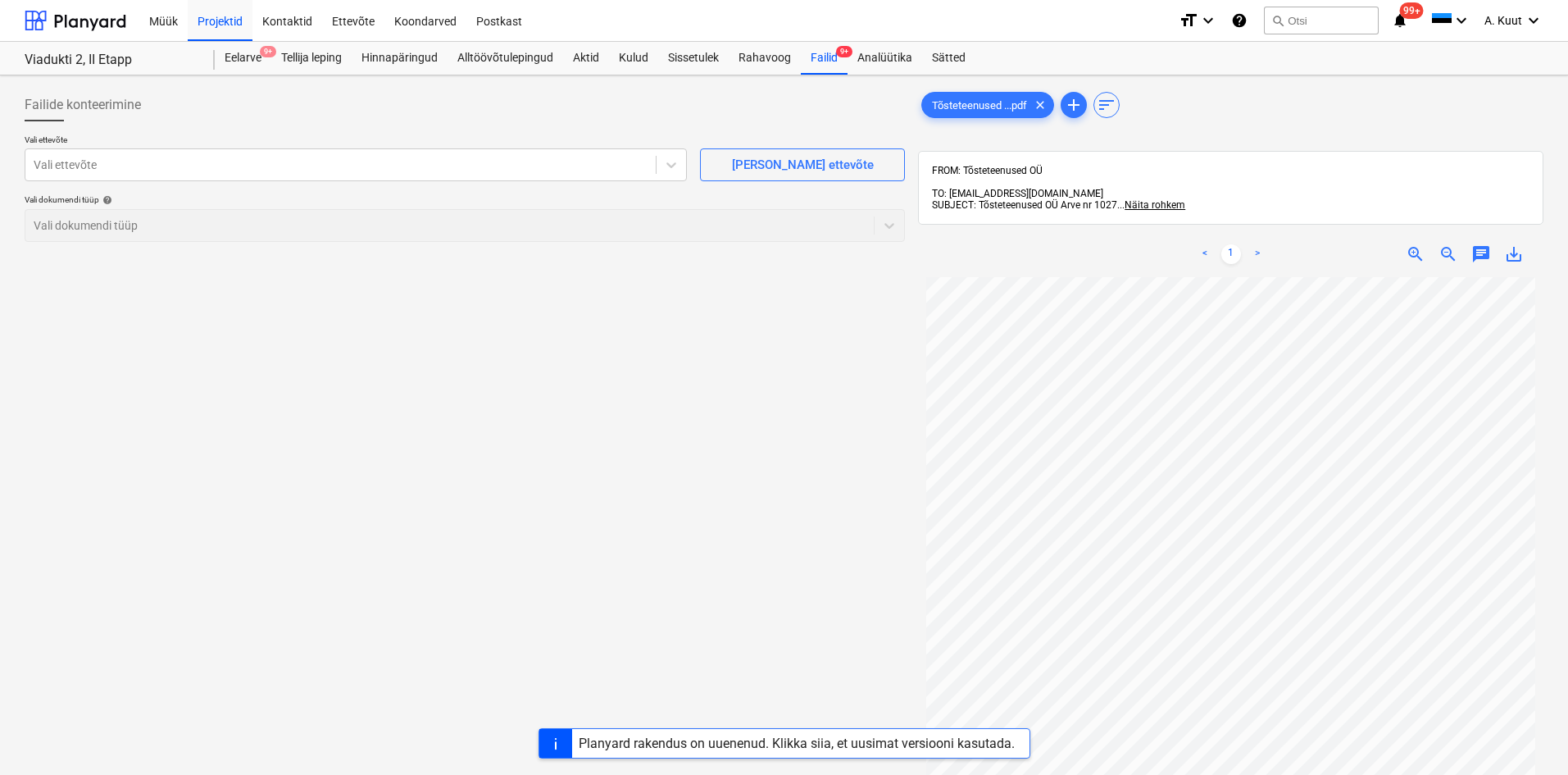
scroll to position [7, 0]
click at [218, 166] on div at bounding box center [340, 164] width 614 height 17
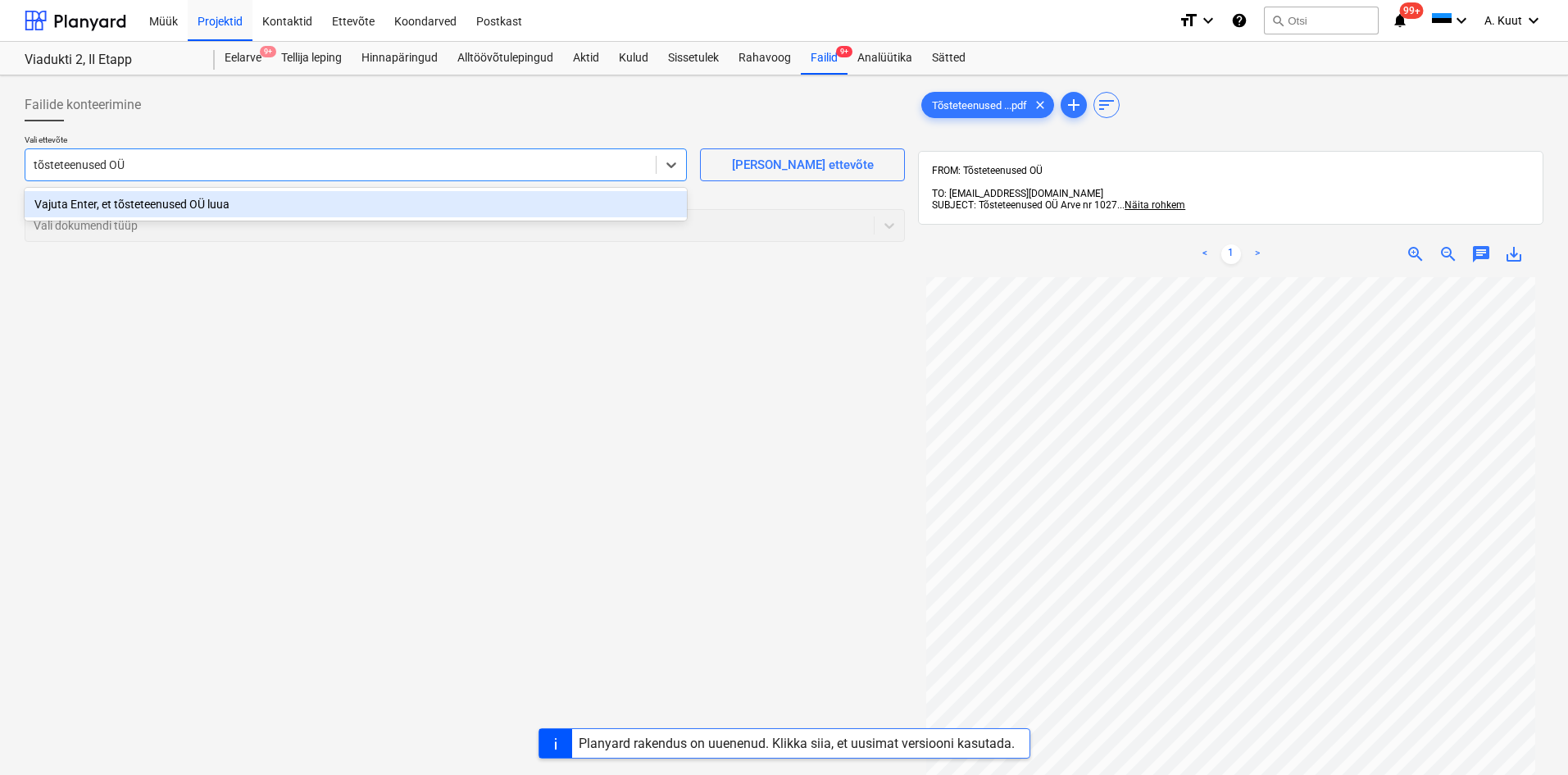
click at [36, 165] on input "tõsteteenused OÜ" at bounding box center [80, 164] width 93 height 13
type input "Tõsteteenused OÜ"
click at [216, 205] on div "Vajuta Enter, et Tõsteteenused OÜ luua" at bounding box center [355, 204] width 662 height 27
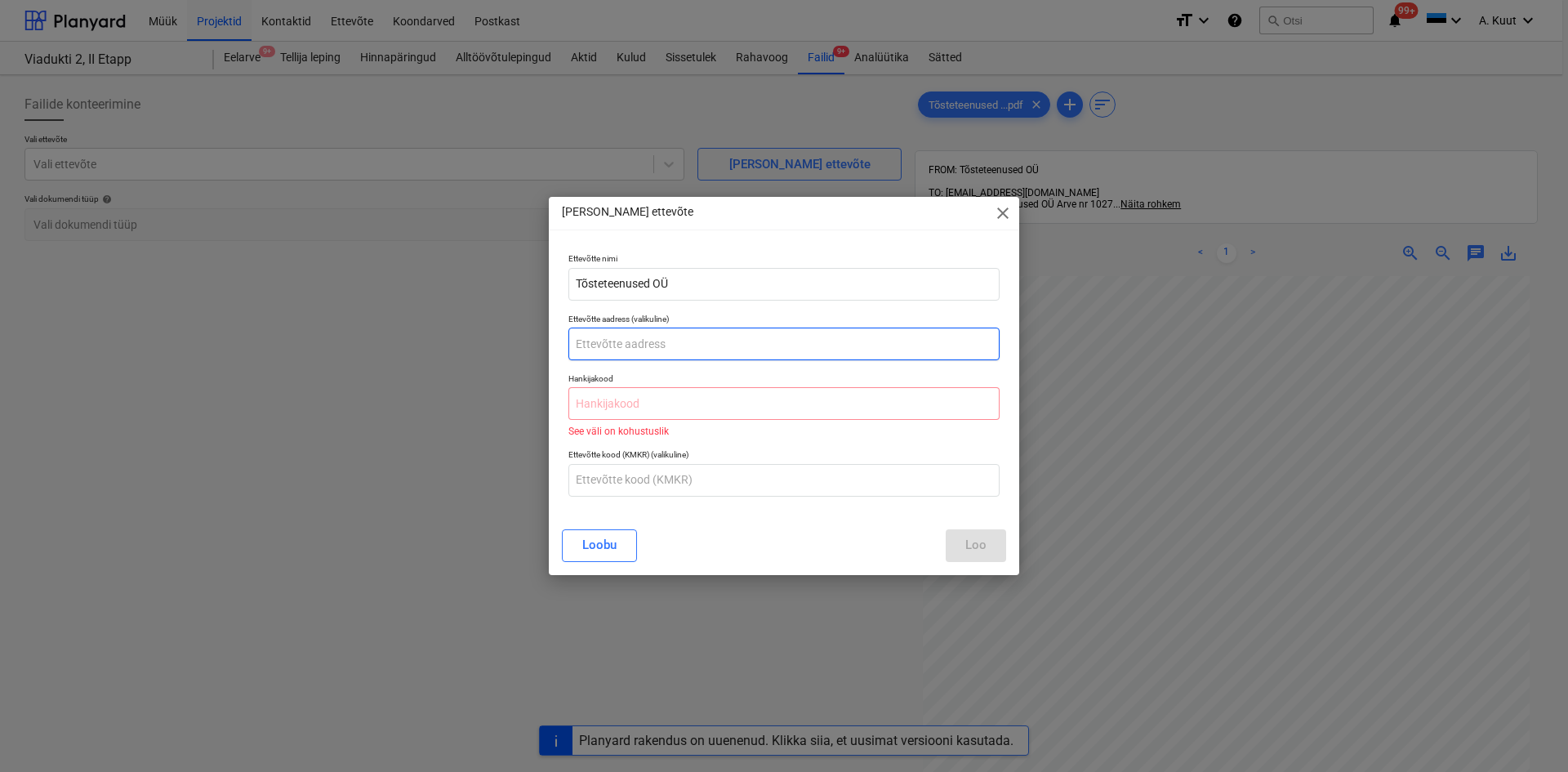
click at [601, 342] on input "text" at bounding box center [784, 343] width 431 height 32
type input "[PERSON_NAME][STREET_ADDRESS]"
click at [647, 403] on input "text" at bounding box center [784, 403] width 431 height 32
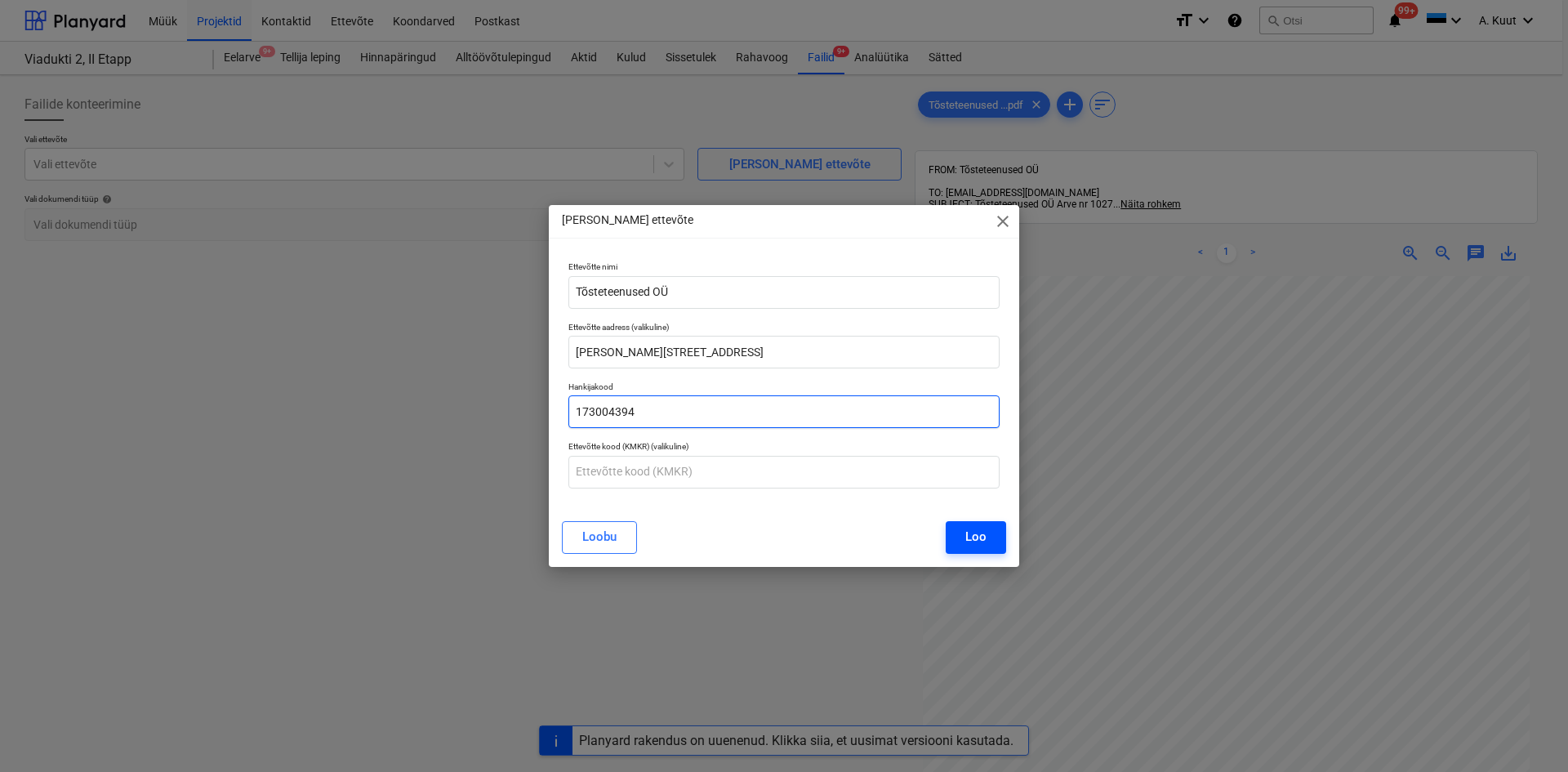
type input "173004394"
click at [984, 531] on div "Loo" at bounding box center [976, 537] width 22 height 22
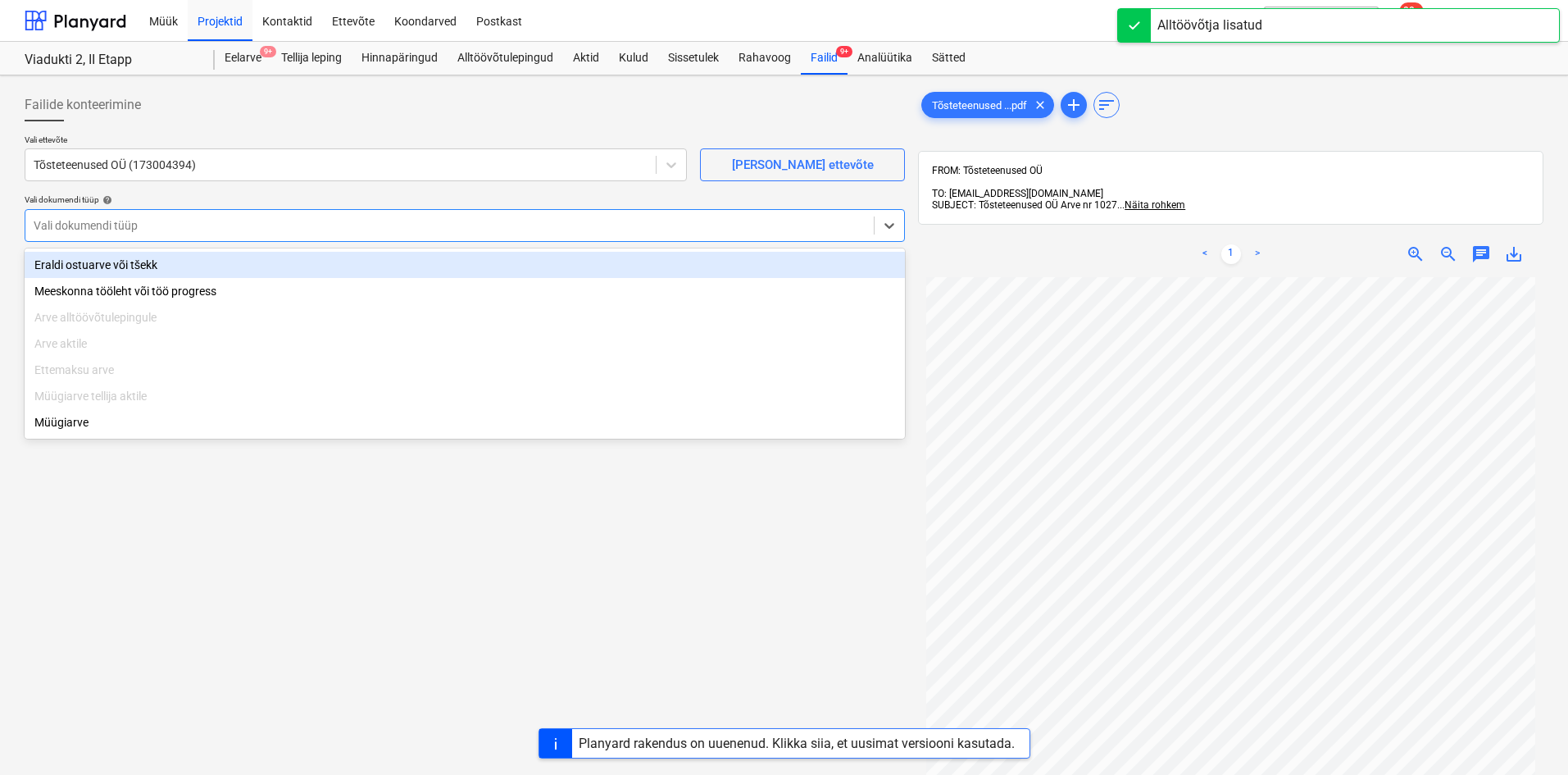
click at [82, 219] on div at bounding box center [450, 225] width 832 height 17
click at [88, 268] on div "Eraldi ostuarve või tšekk" at bounding box center [464, 265] width 880 height 27
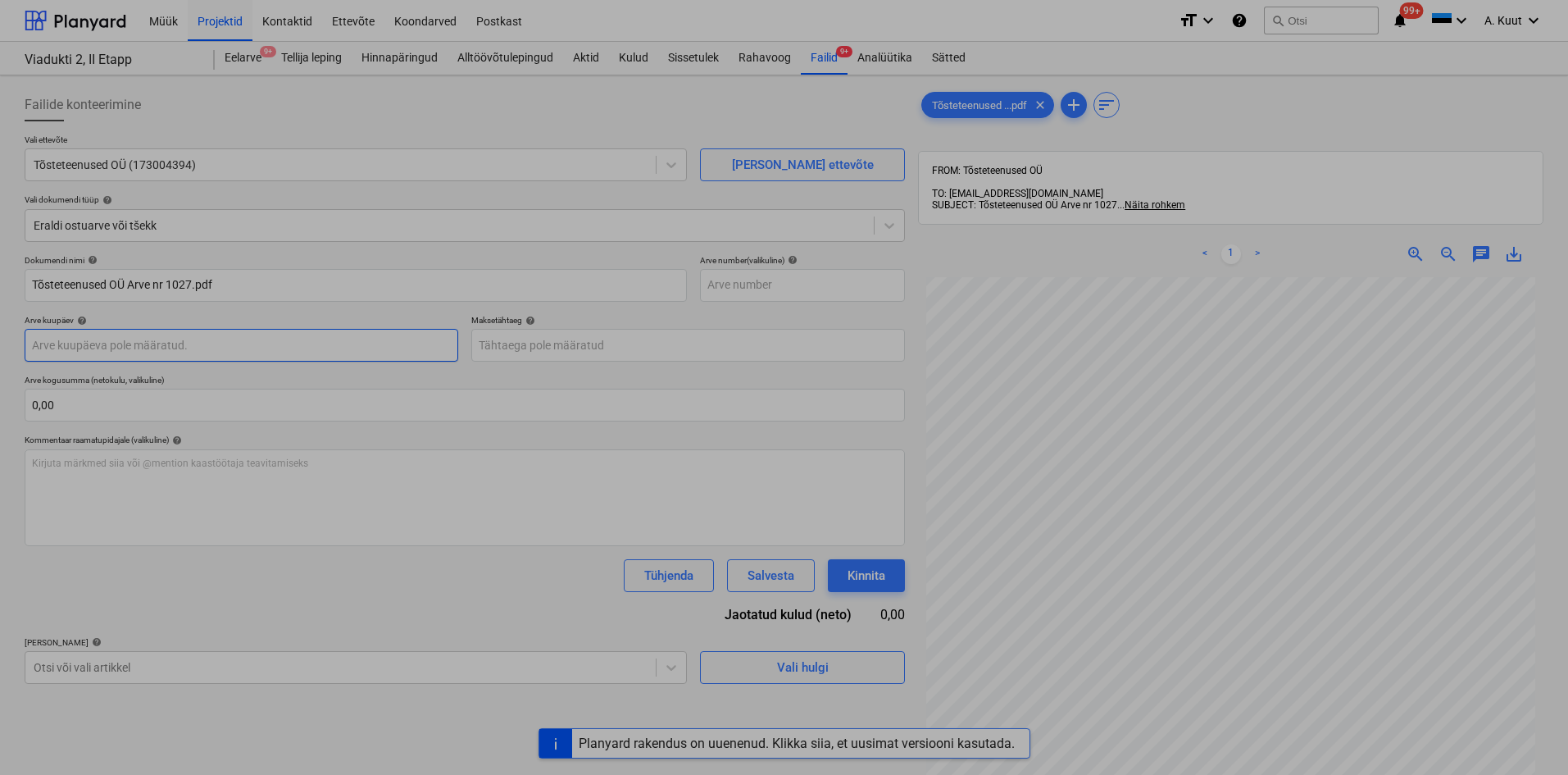
click at [72, 348] on body "Müük Projektid Kontaktid Ettevõte Koondarved Postkast format_size keyboard_arro…" at bounding box center [784, 388] width 1568 height 775
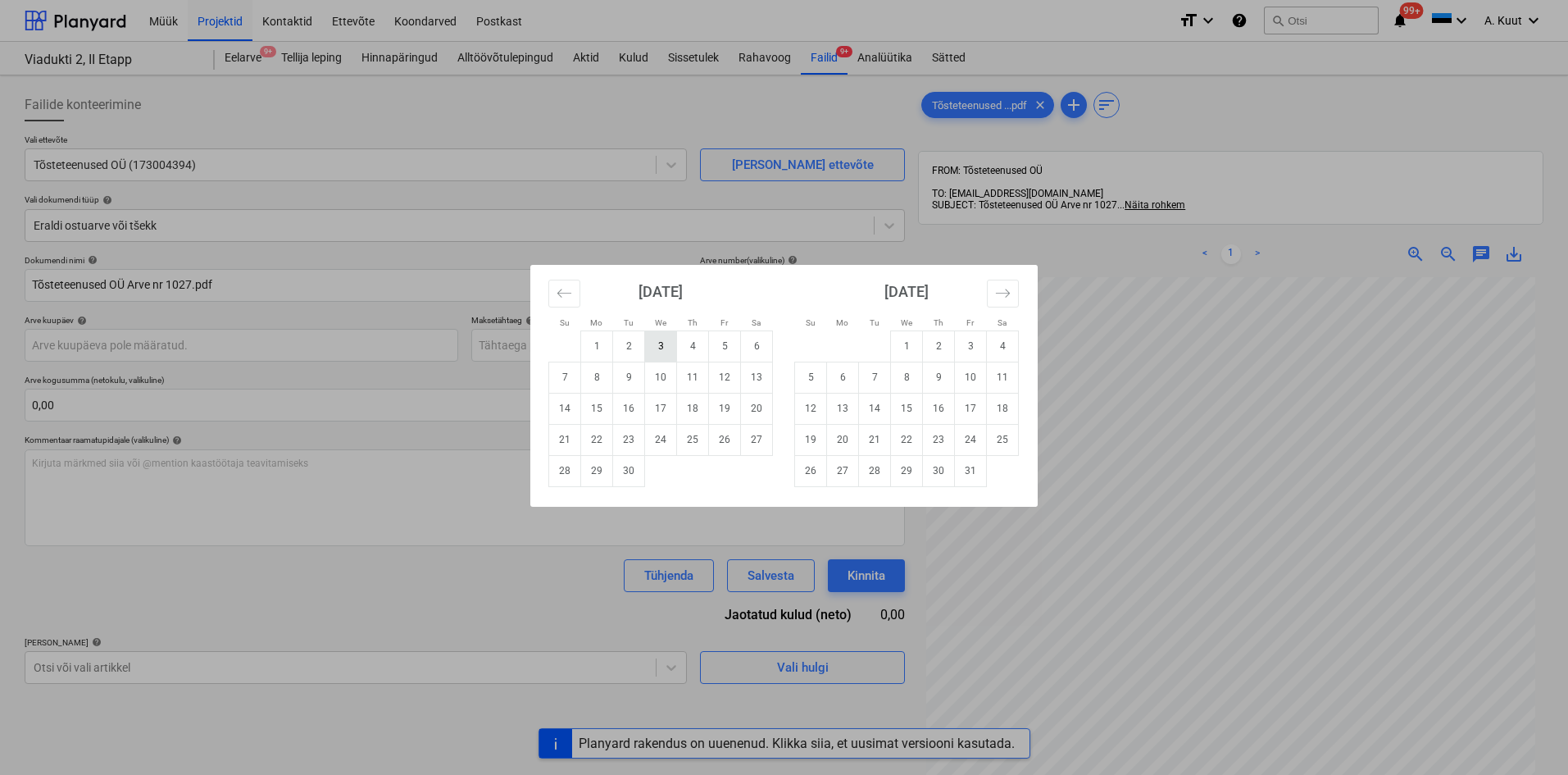
click at [668, 347] on td "3" at bounding box center [661, 346] width 32 height 31
type input "[DATE]"
click at [522, 342] on body "Müük Projektid Kontaktid Ettevõte Koondarved Postkast format_size keyboard_arro…" at bounding box center [784, 388] width 1568 height 775
click at [654, 407] on td "17" at bounding box center [661, 408] width 32 height 31
type input "[DATE]"
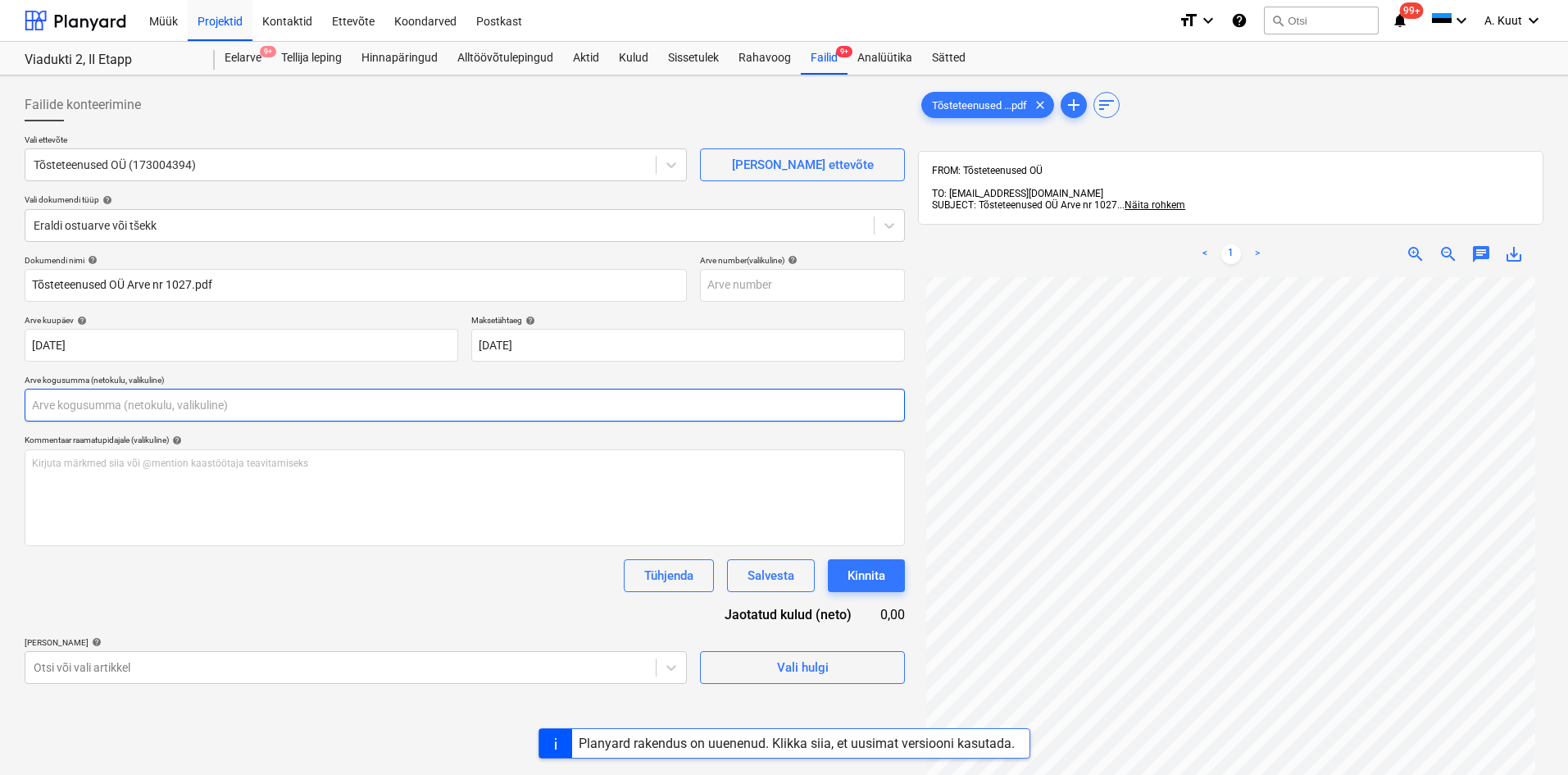
click at [74, 404] on input "text" at bounding box center [464, 404] width 880 height 32
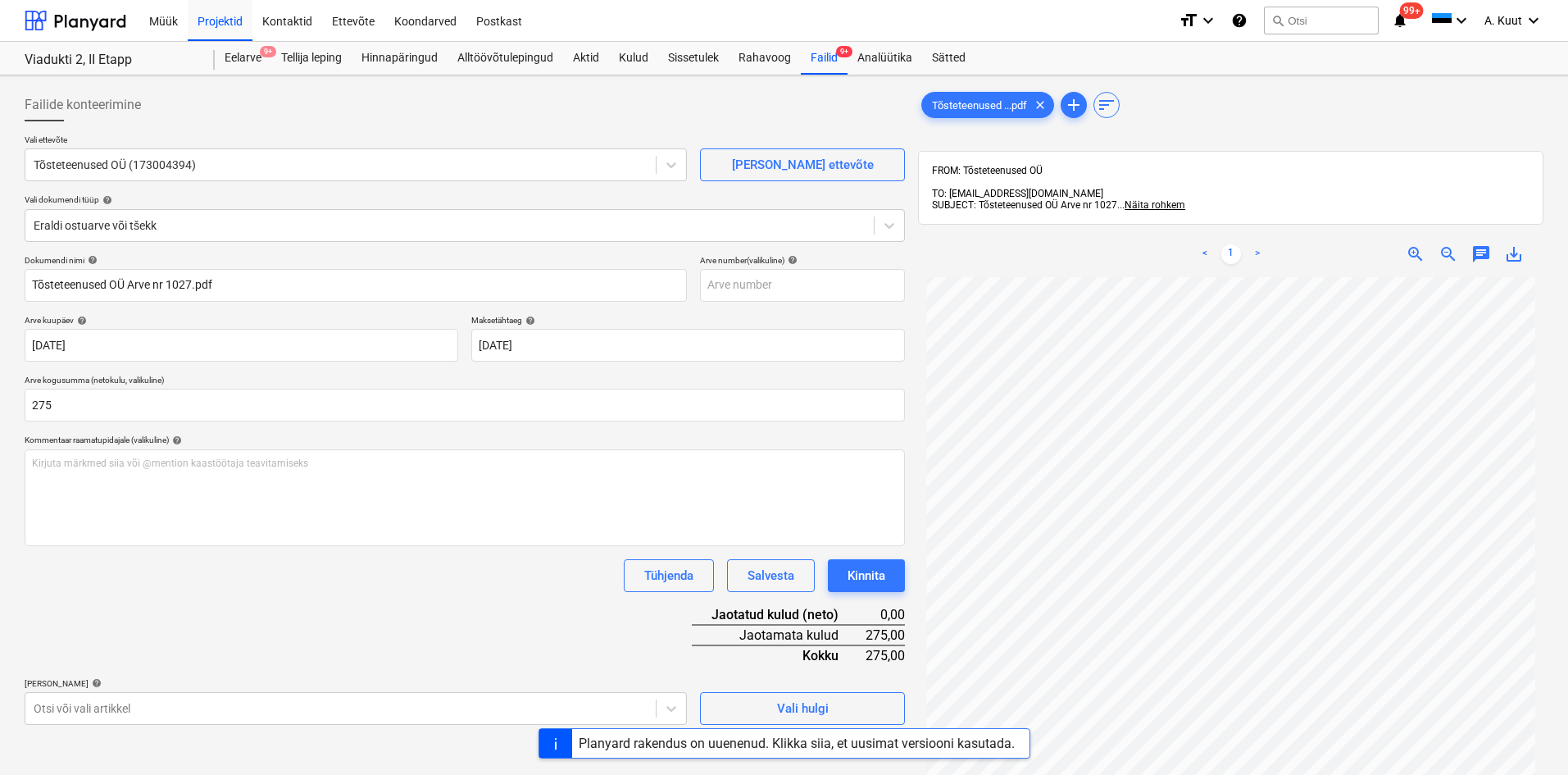
type input "275,00"
click at [218, 625] on div "Dokumendi nimi help Tõsteteenused OÜ Arve nr 1027.pdf Arve number (valikuline) …" at bounding box center [464, 490] width 880 height 470
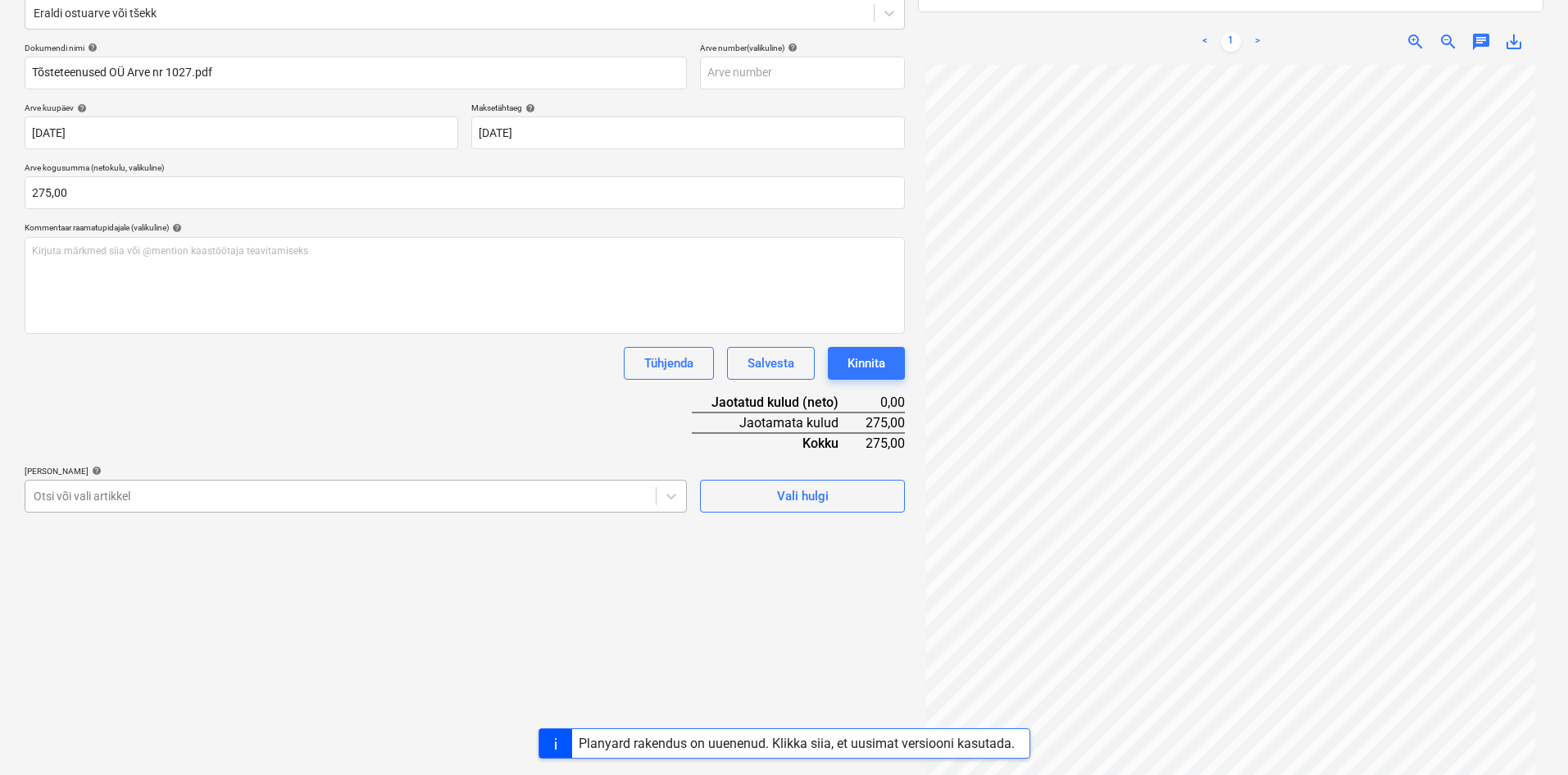
click at [151, 563] on body "Müük Projektid Kontaktid Ettevõte Koondarved Postkast format_size keyboard_arro…" at bounding box center [784, 175] width 1568 height 775
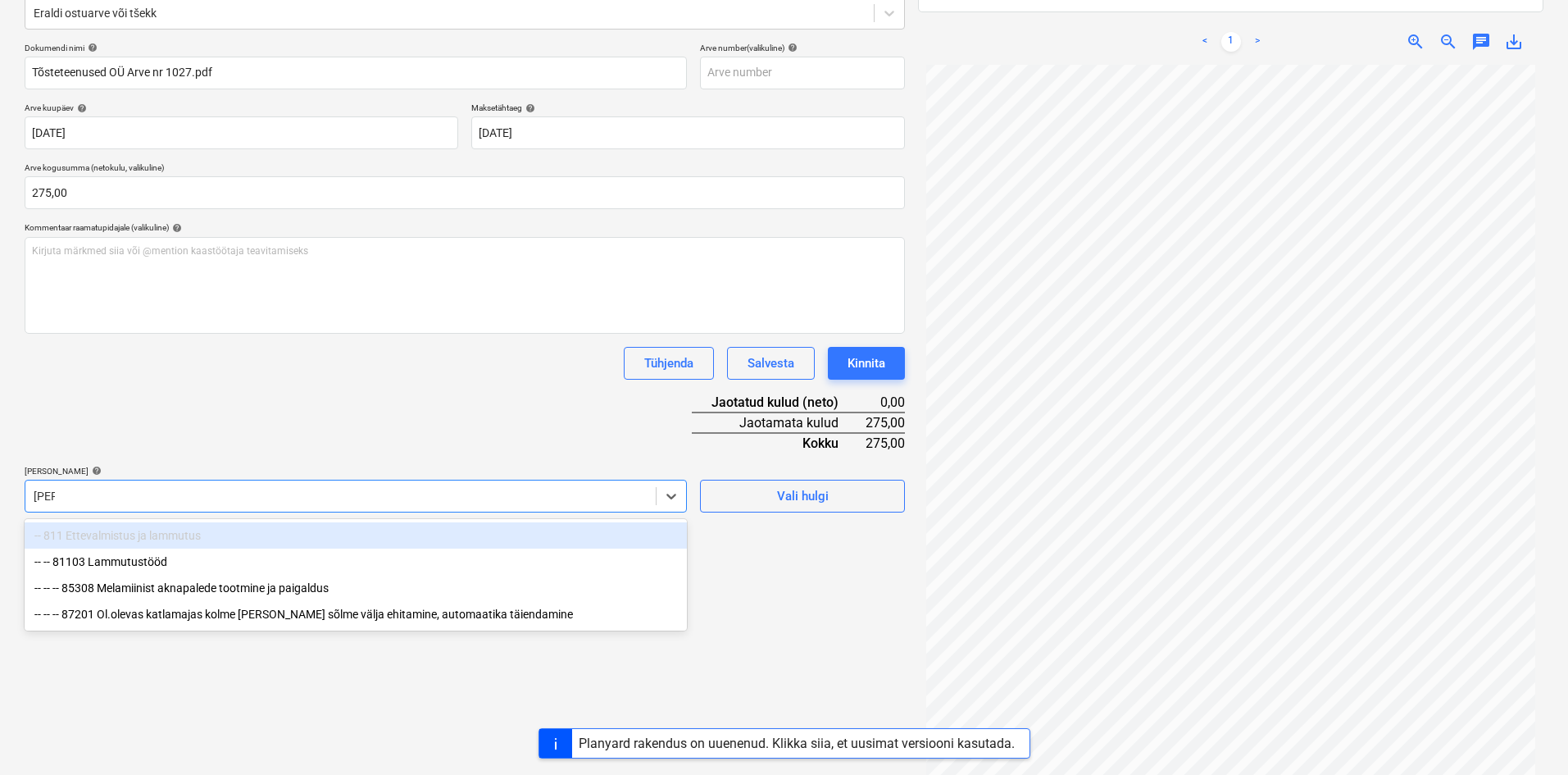
type input "[PERSON_NAME]"
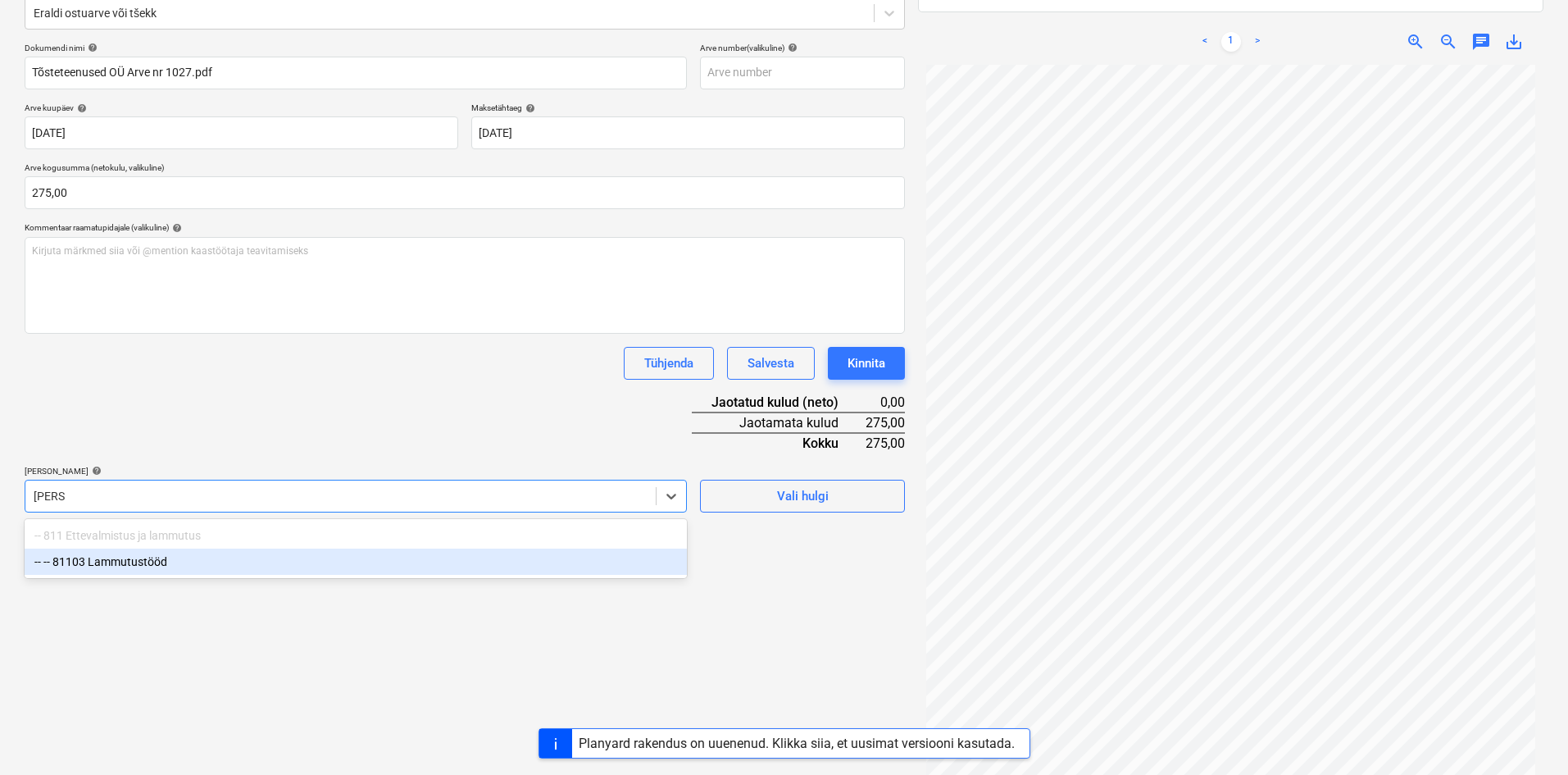
click at [132, 567] on div "-- -- 81103 Lammutustööd" at bounding box center [355, 562] width 662 height 27
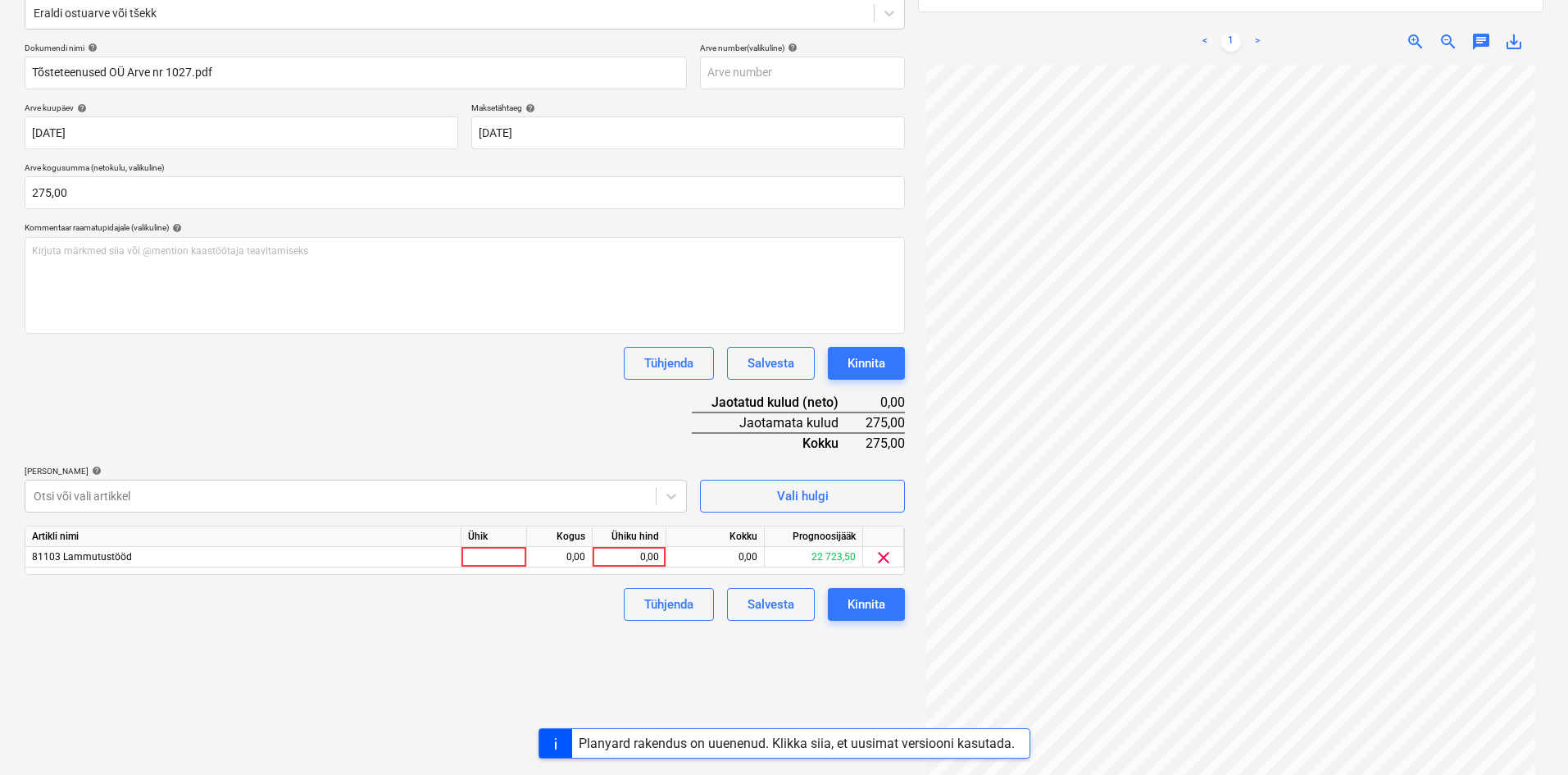
click at [280, 388] on div "Dokumendi nimi help Tõsteteenused OÜ Arve nr 1027.pdf Arve number (valikuline) …" at bounding box center [464, 331] width 880 height 578
click at [656, 556] on div "0,00" at bounding box center [629, 557] width 60 height 21
type input "275"
click at [578, 642] on div "Failide konteerimine Vali ettevõte Tõsteteenused OÜ (173004394) [PERSON_NAME] u…" at bounding box center [464, 334] width 893 height 930
click at [864, 609] on div "Kinnita" at bounding box center [867, 604] width 37 height 22
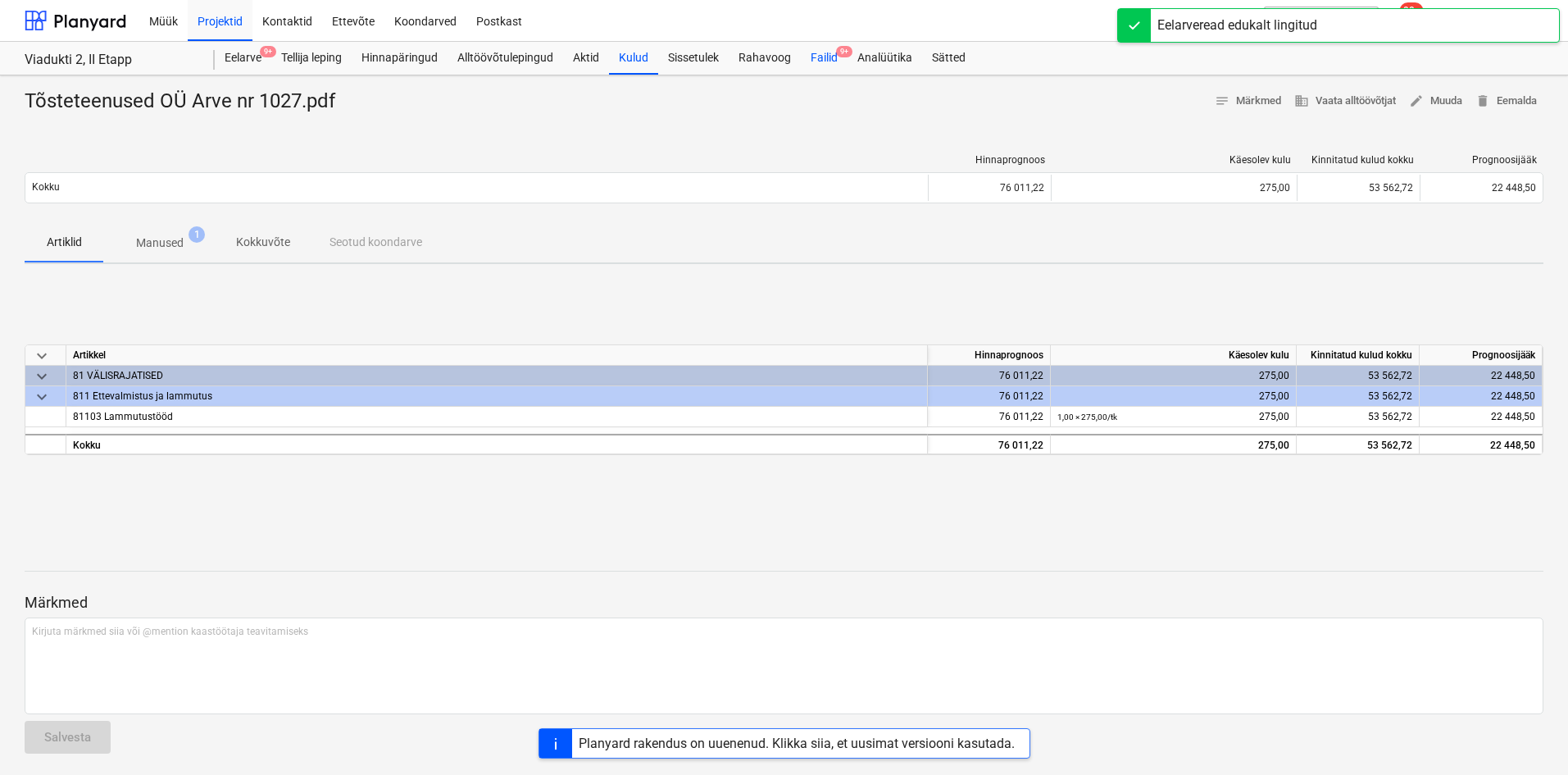
click at [837, 47] on div "Failid 9+" at bounding box center [824, 58] width 47 height 32
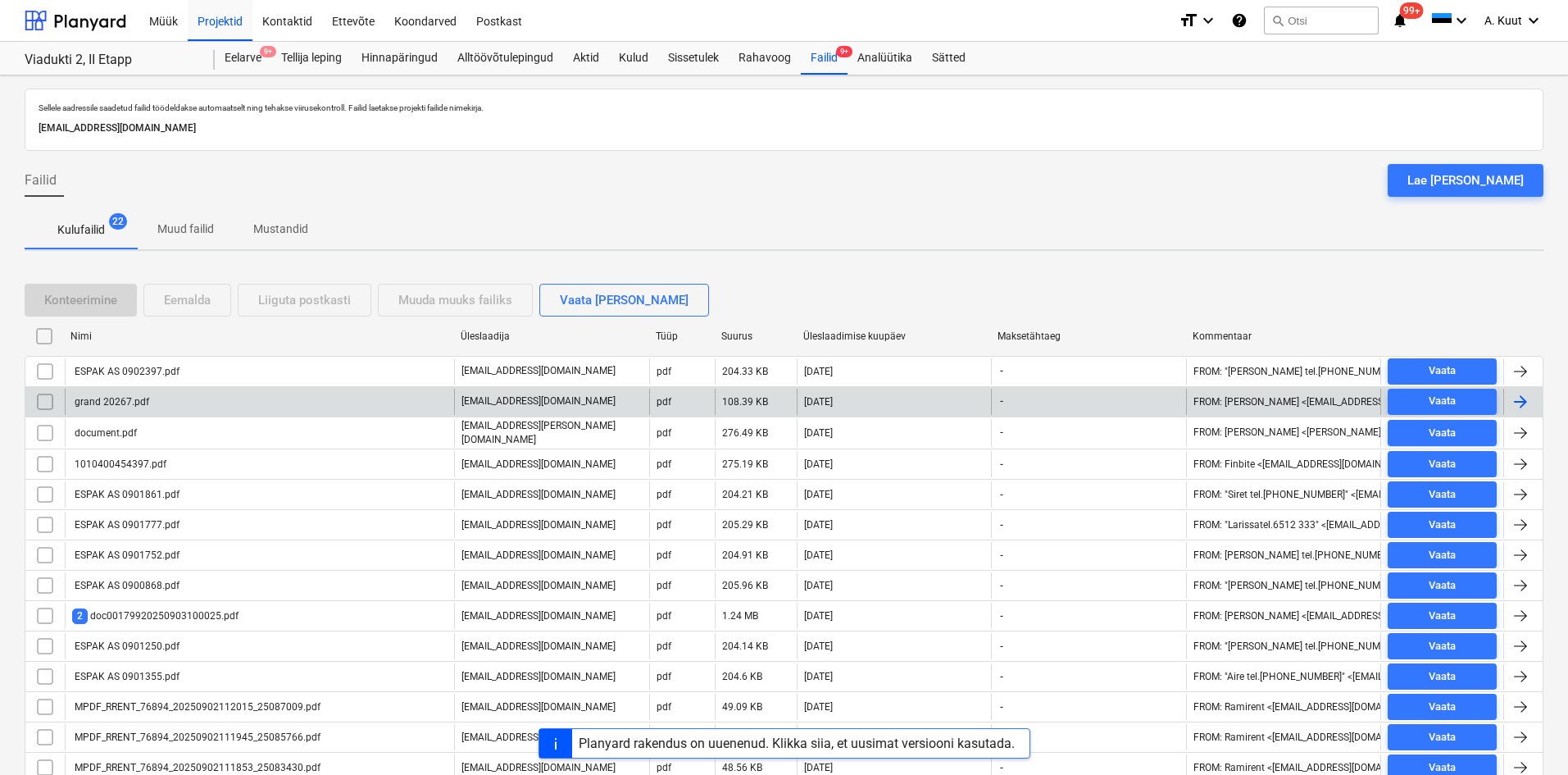
click at [131, 402] on div "grand 20267.pdf" at bounding box center [110, 402] width 77 height 12
